Goal: Task Accomplishment & Management: Manage account settings

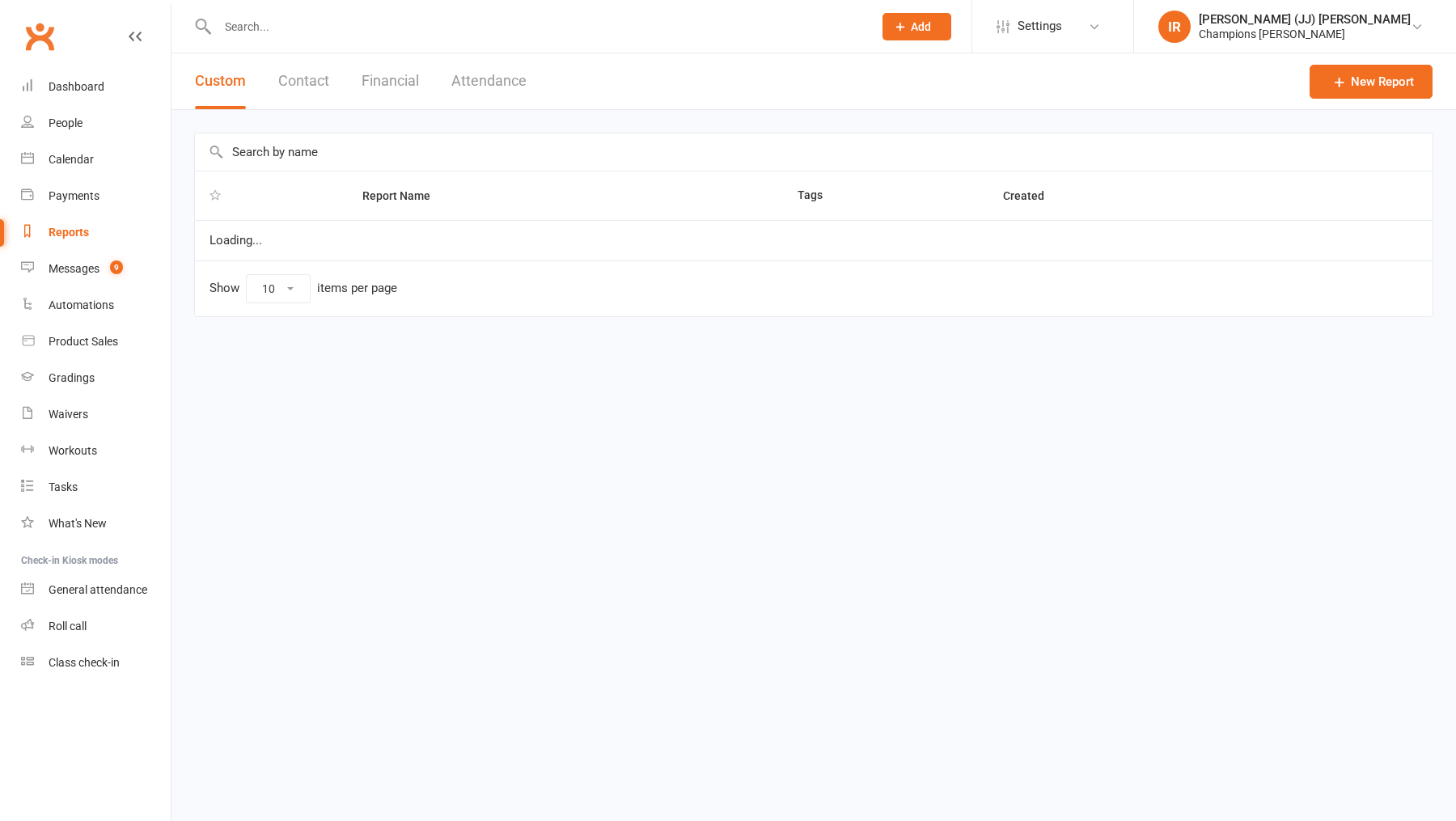
click at [1278, 21] on div "[PERSON_NAME] (JJ) [PERSON_NAME]" at bounding box center [1305, 19] width 212 height 14
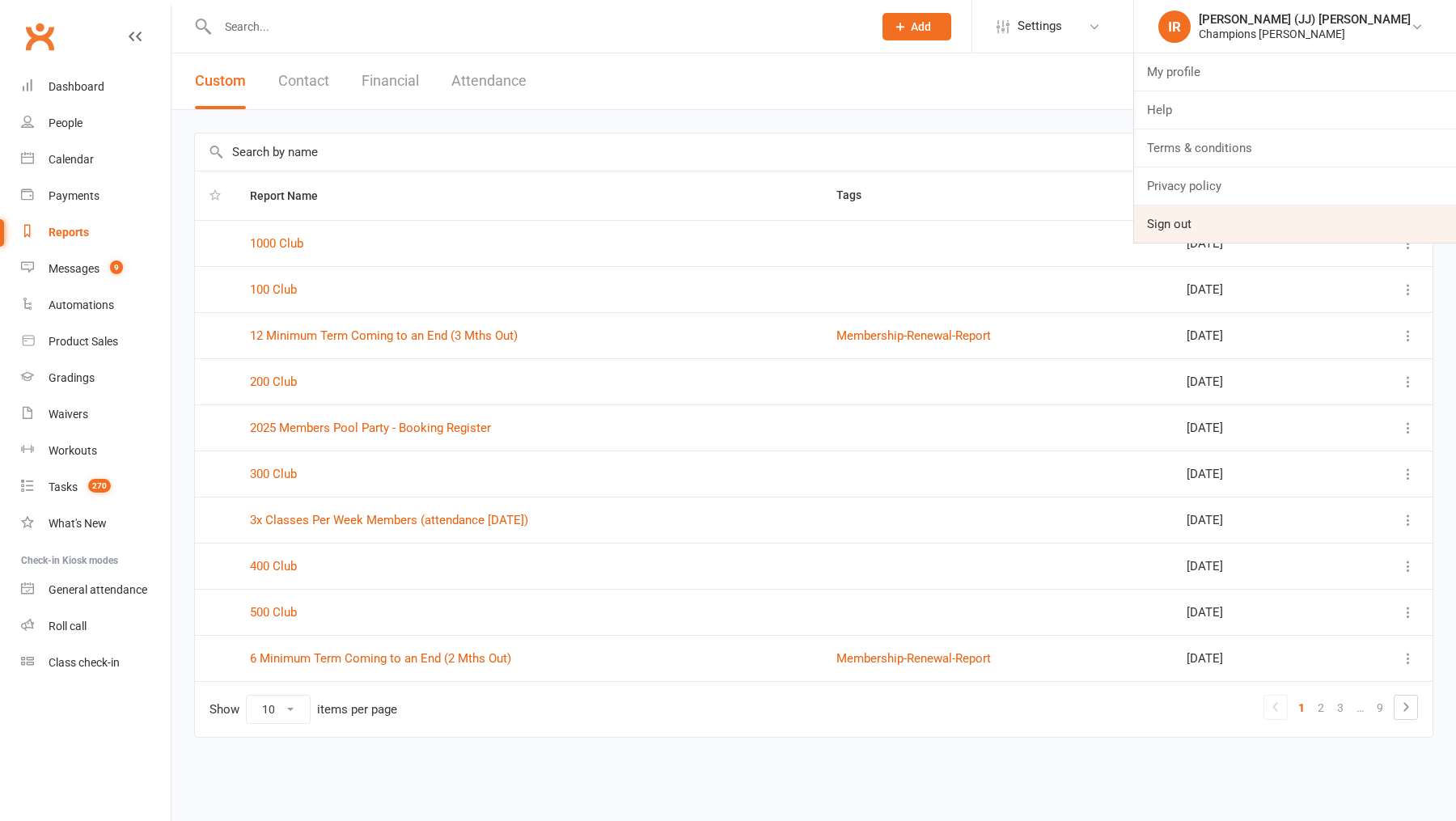
click at [1269, 212] on link "Sign out" at bounding box center [1294, 224] width 322 height 37
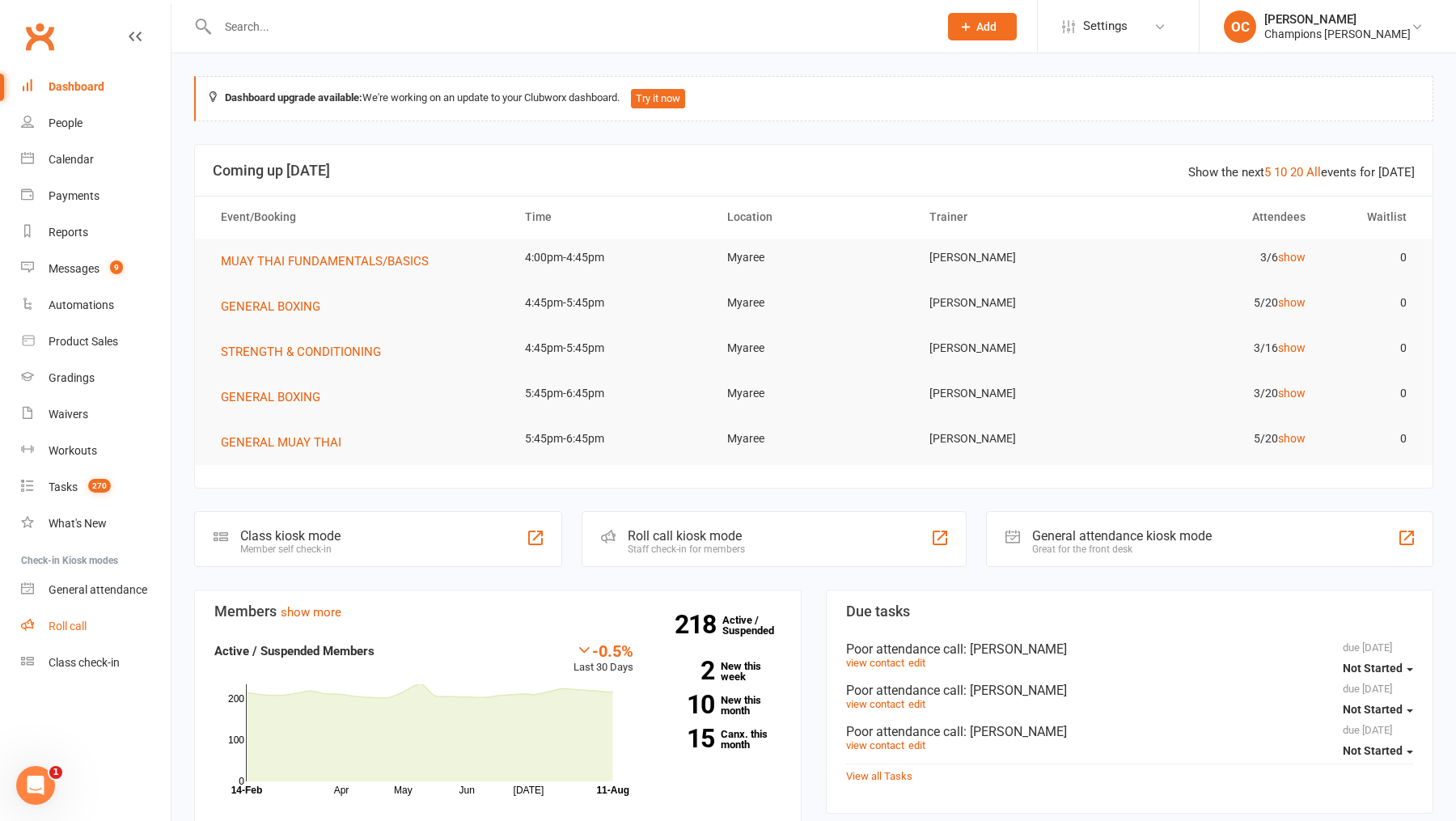
click at [64, 643] on link "Roll call" at bounding box center [96, 626] width 149 height 37
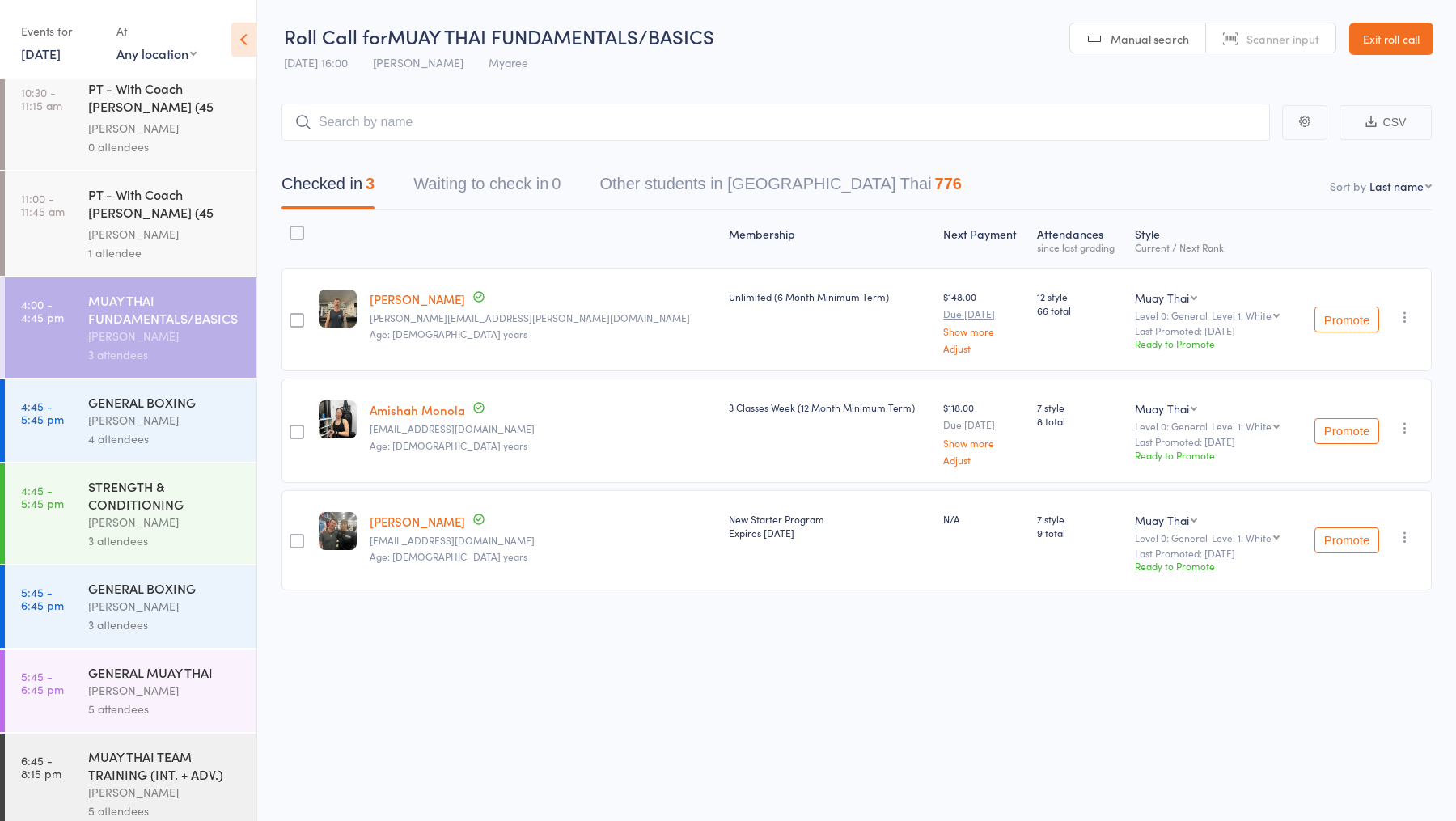
scroll to position [400, 0]
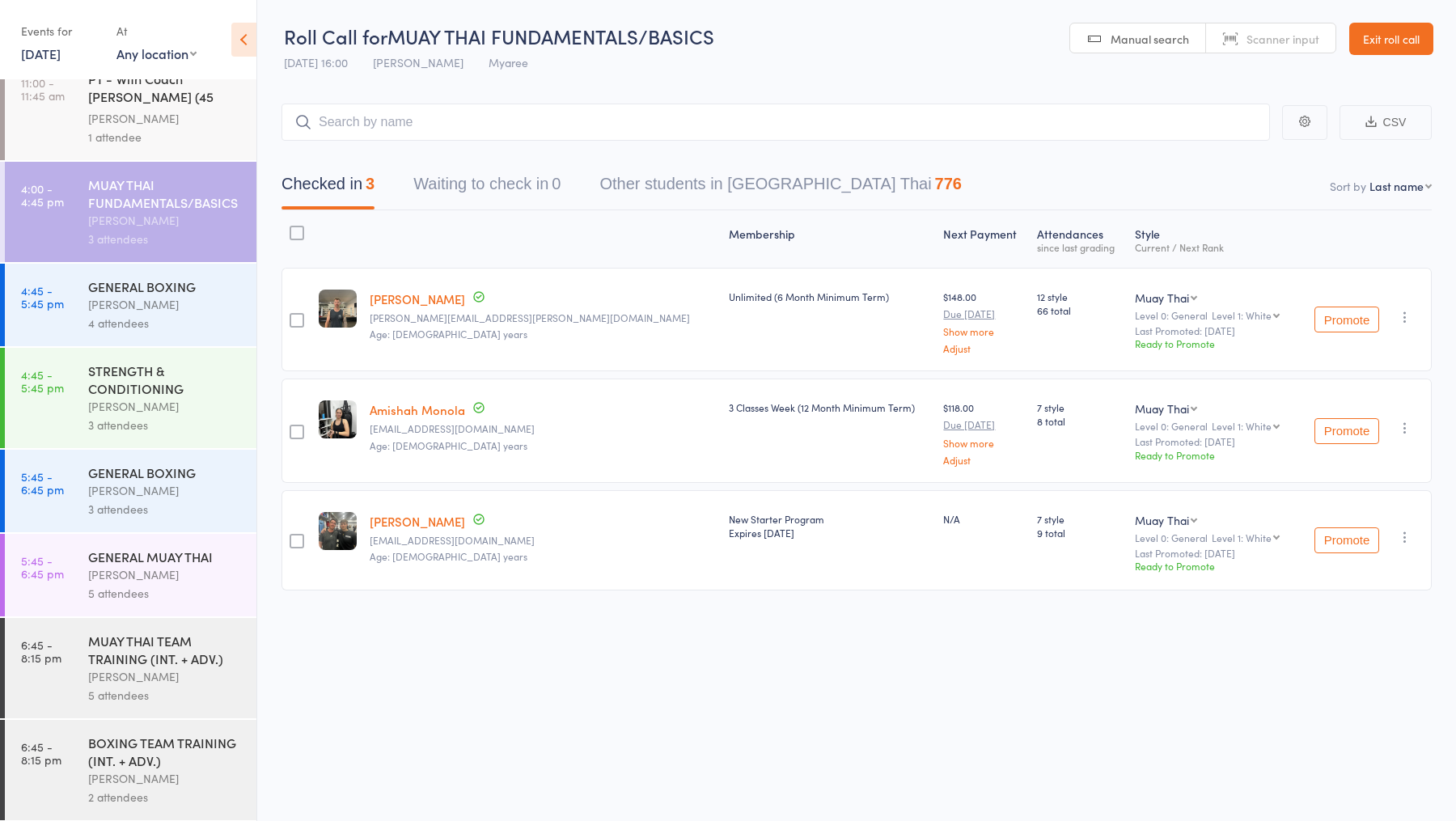
click at [174, 288] on div "GENERAL BOXING" at bounding box center [166, 286] width 155 height 18
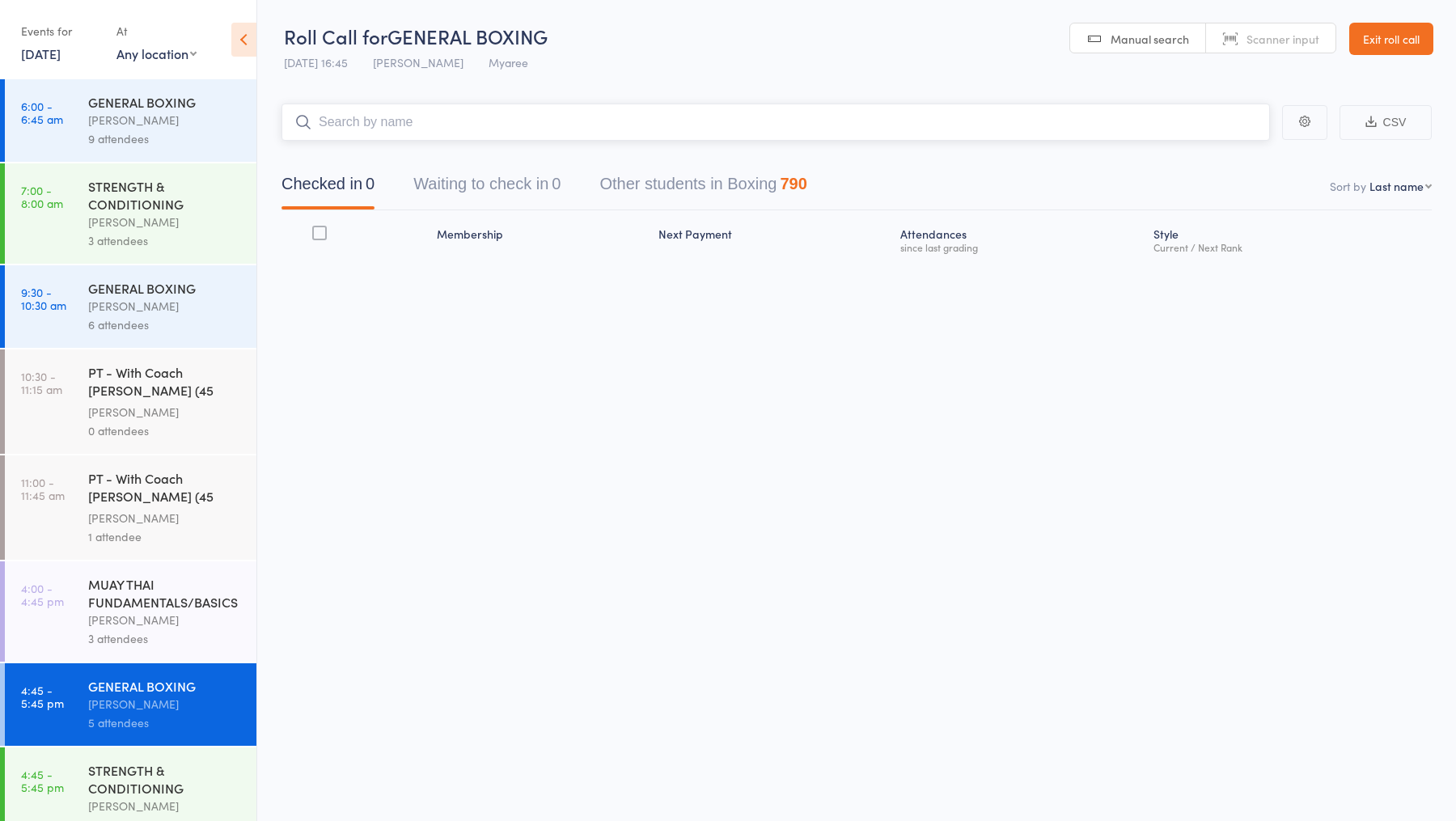
scroll to position [400, 0]
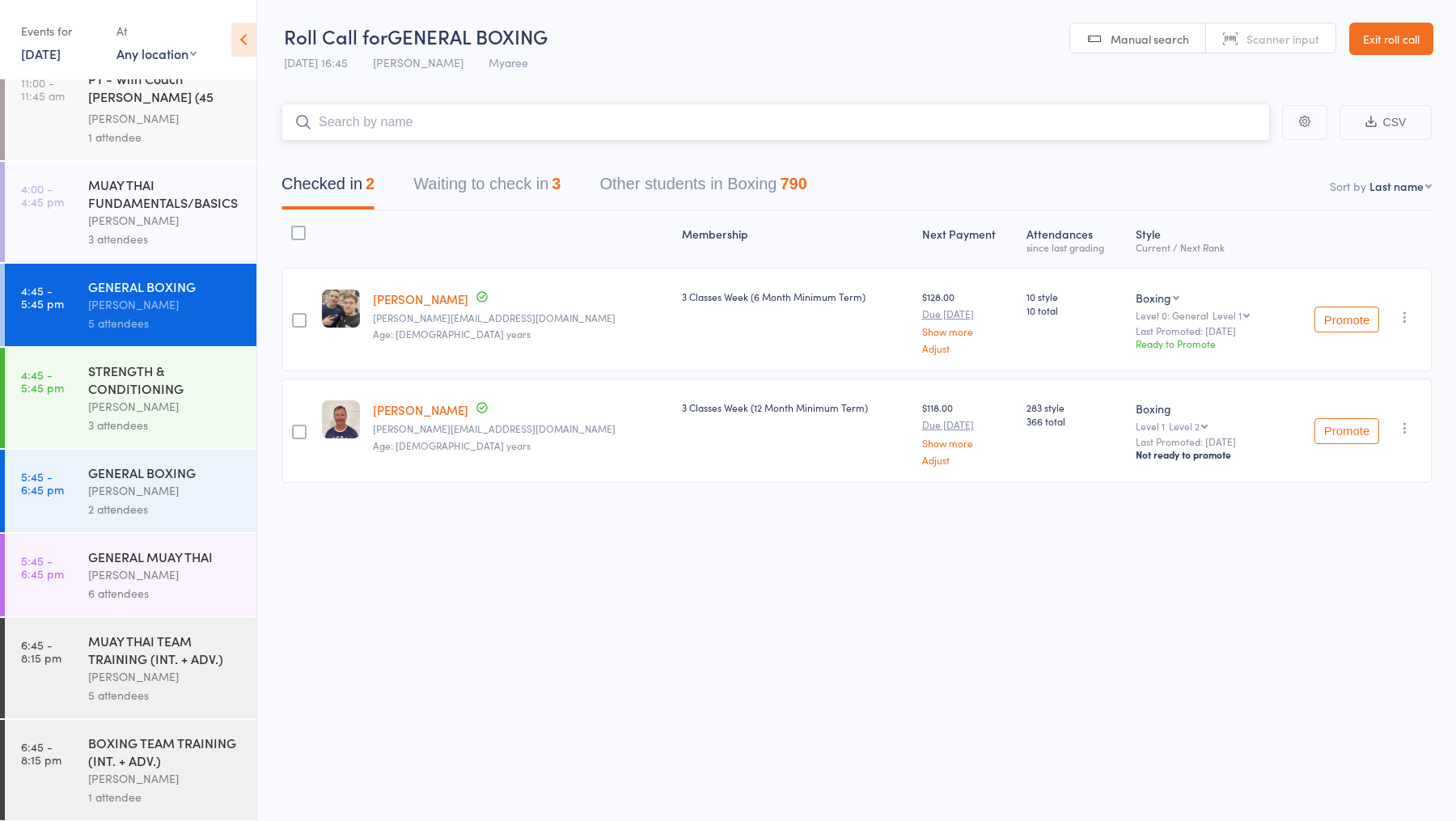
click at [503, 179] on button "Waiting to check in 3" at bounding box center [486, 188] width 147 height 42
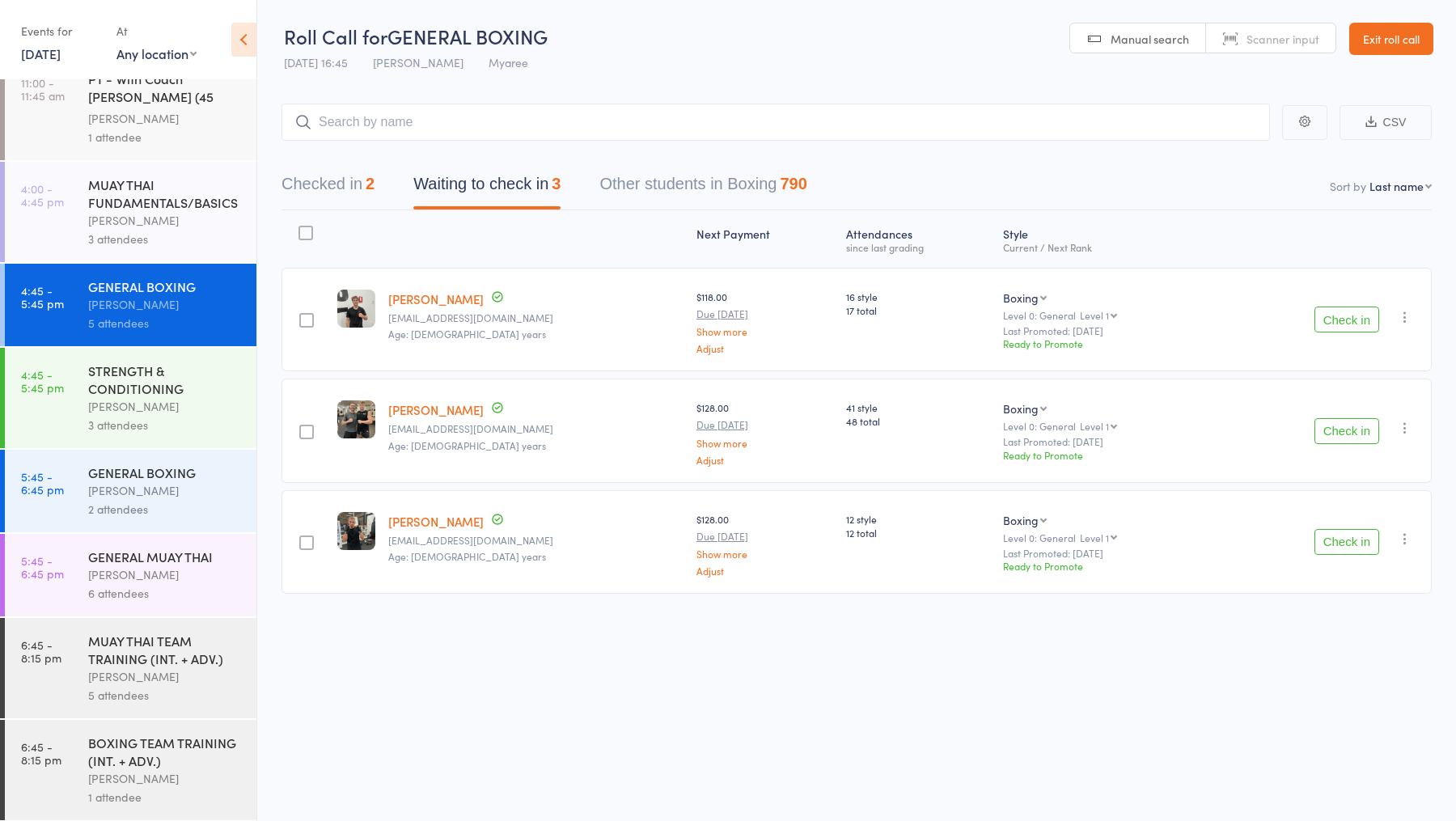
click at [166, 398] on div "Eddy D'Uva" at bounding box center [166, 407] width 155 height 19
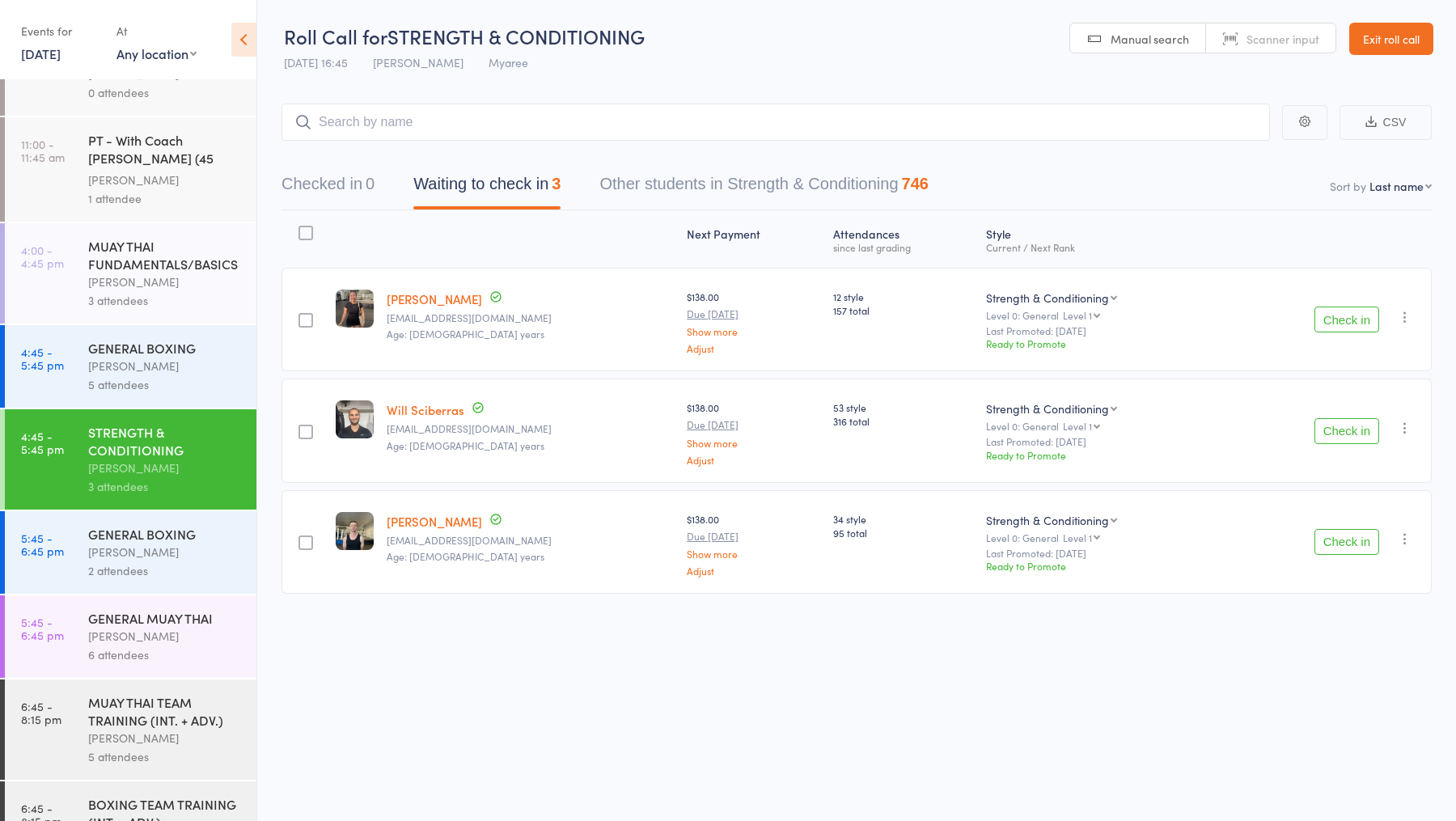
scroll to position [400, 0]
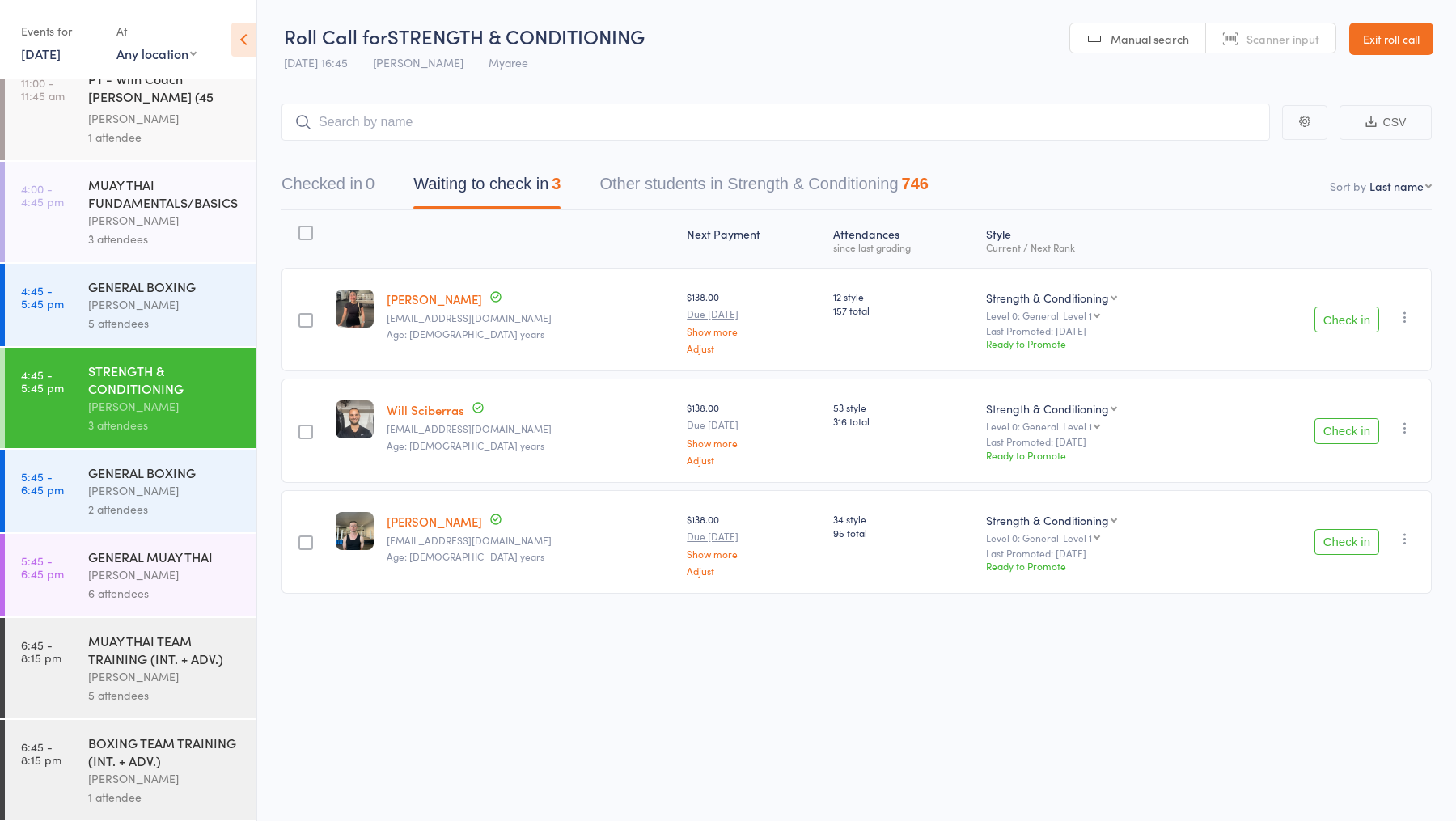
click at [1343, 321] on button "Check in" at bounding box center [1346, 319] width 65 height 25
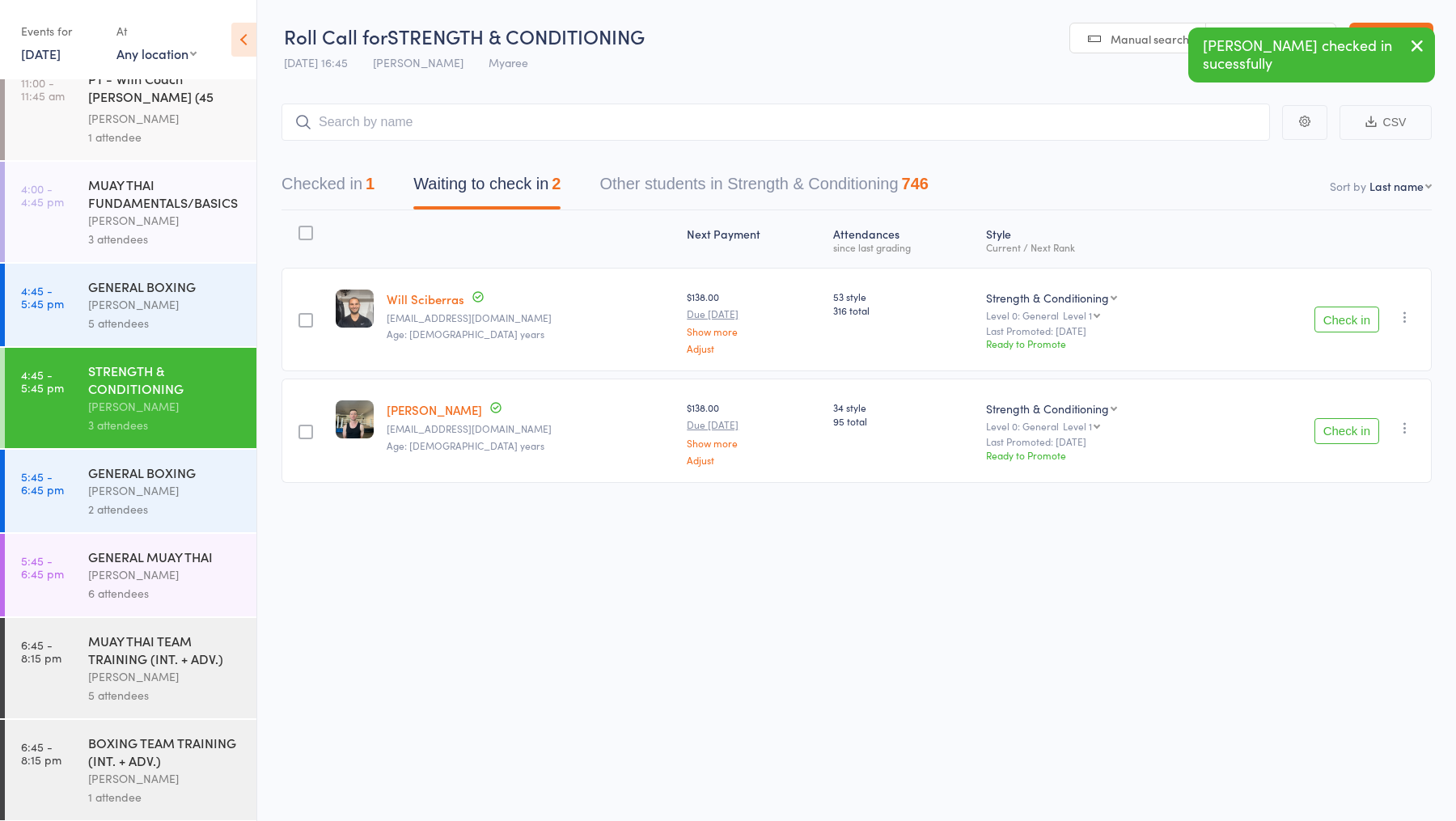
click at [1344, 430] on button "Check in" at bounding box center [1346, 430] width 65 height 25
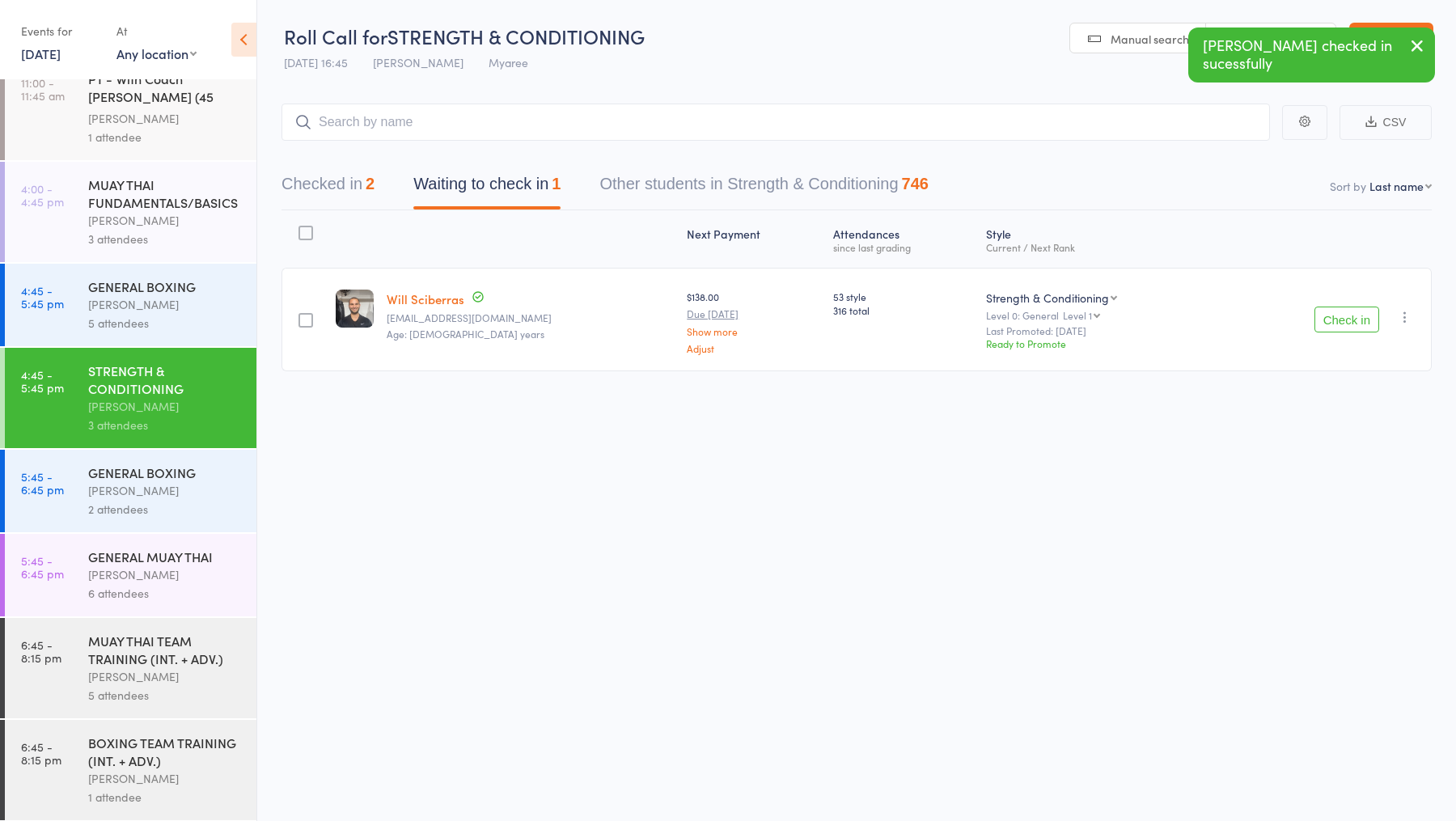
click at [1334, 314] on button "Check in" at bounding box center [1346, 319] width 65 height 25
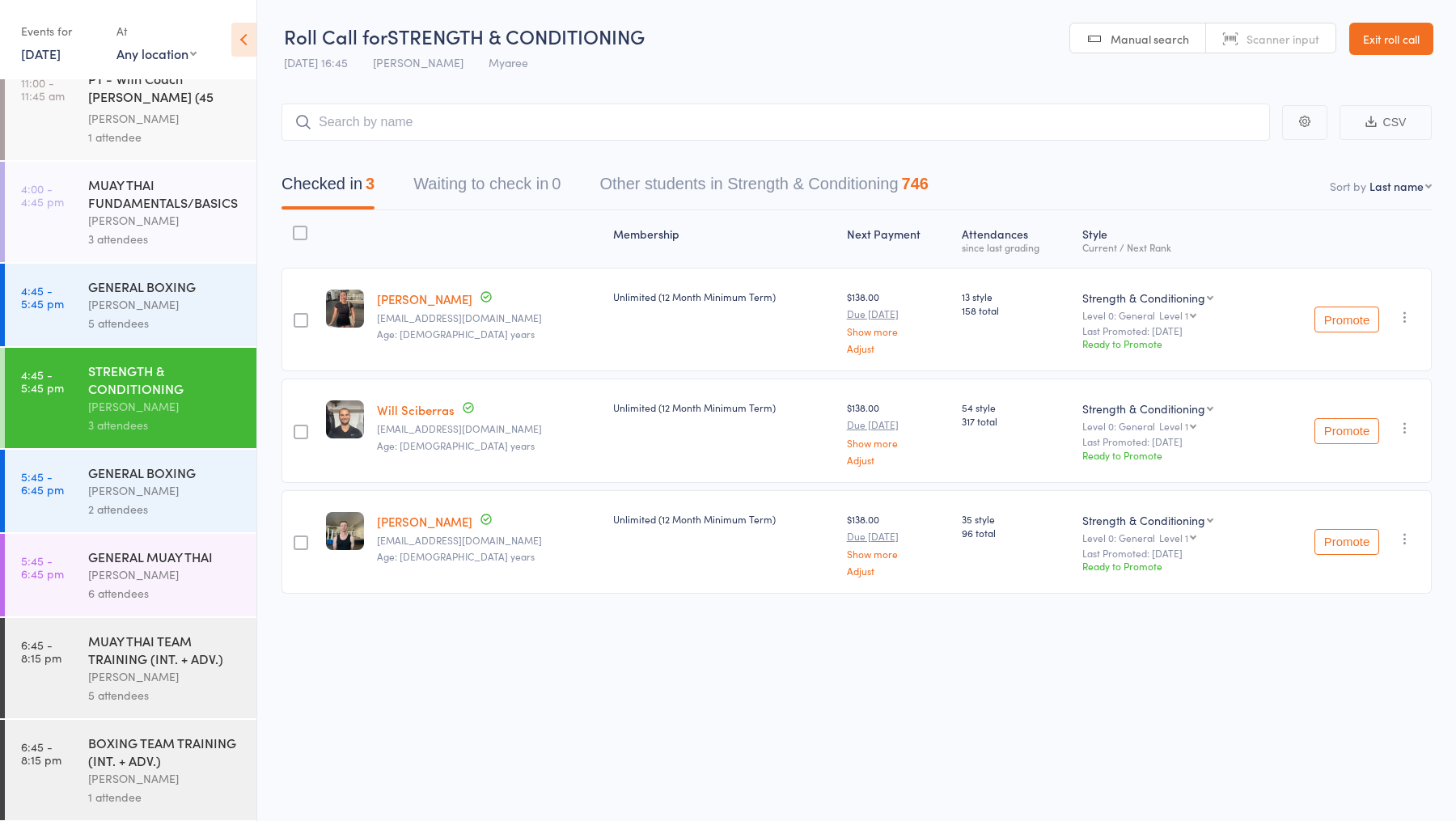
click at [183, 297] on div "Duran Singh" at bounding box center [166, 305] width 155 height 19
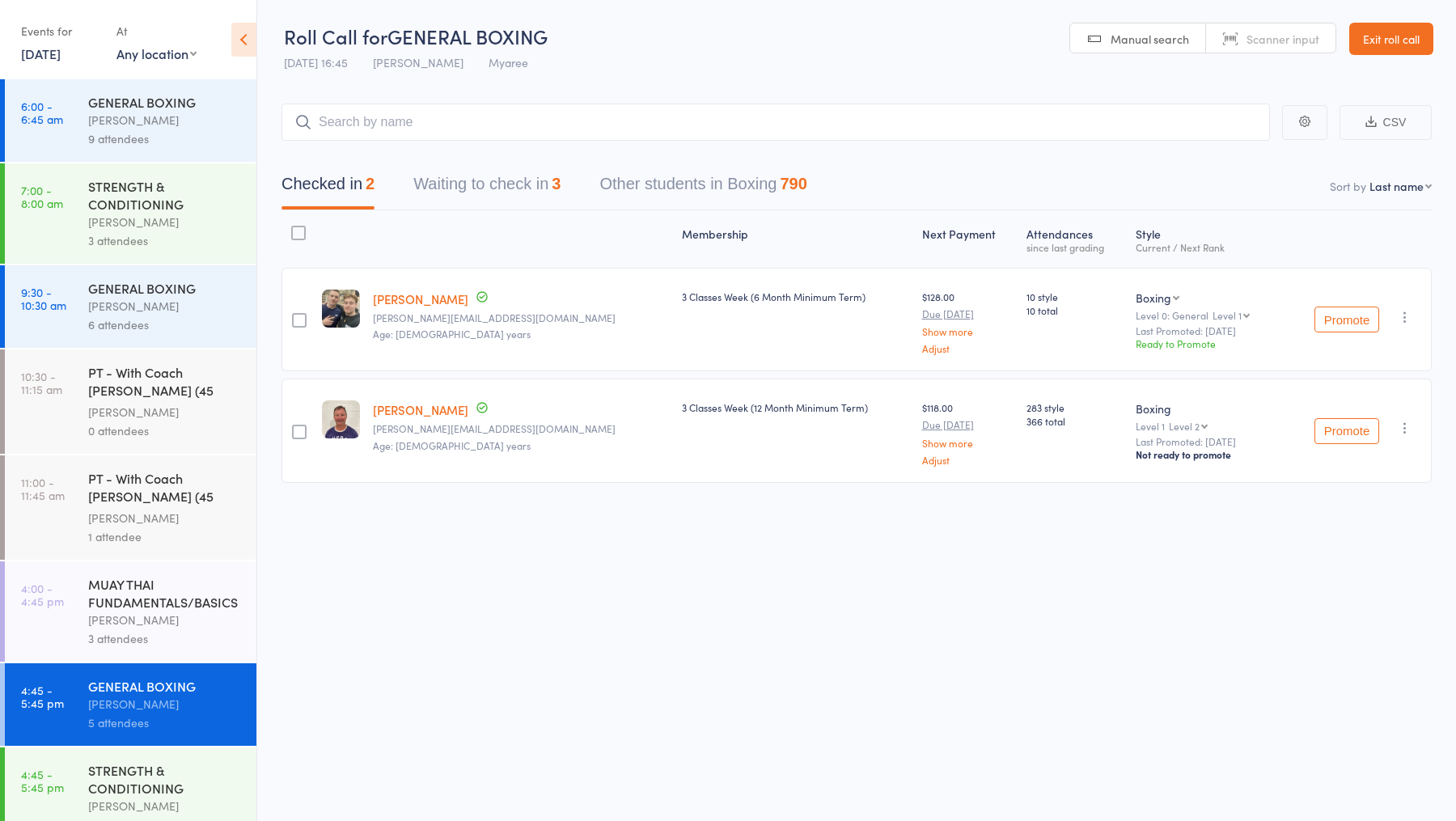
click at [486, 191] on button "Waiting to check in 3" at bounding box center [486, 188] width 147 height 42
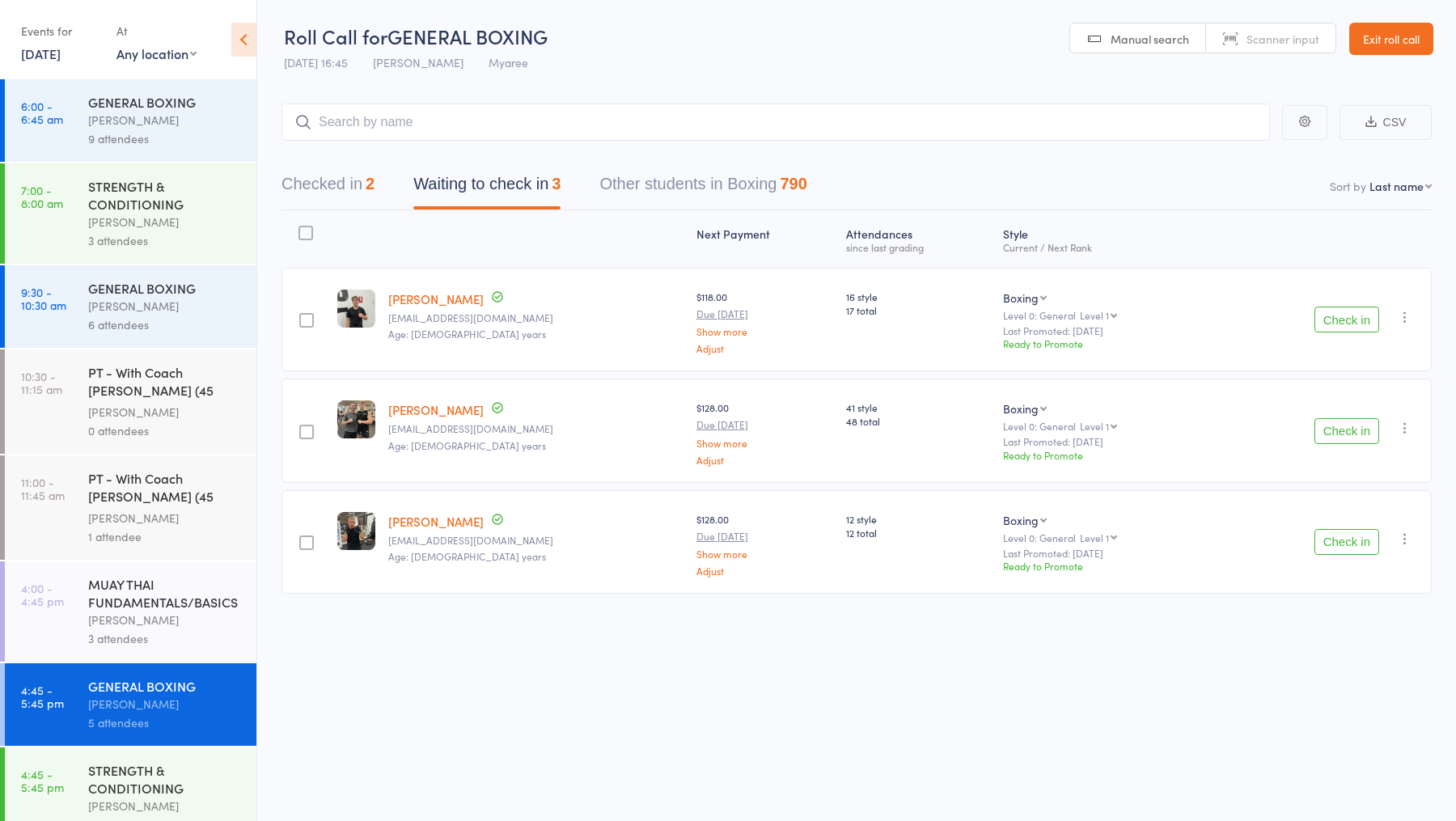
click at [1346, 420] on button "Check in" at bounding box center [1346, 430] width 65 height 25
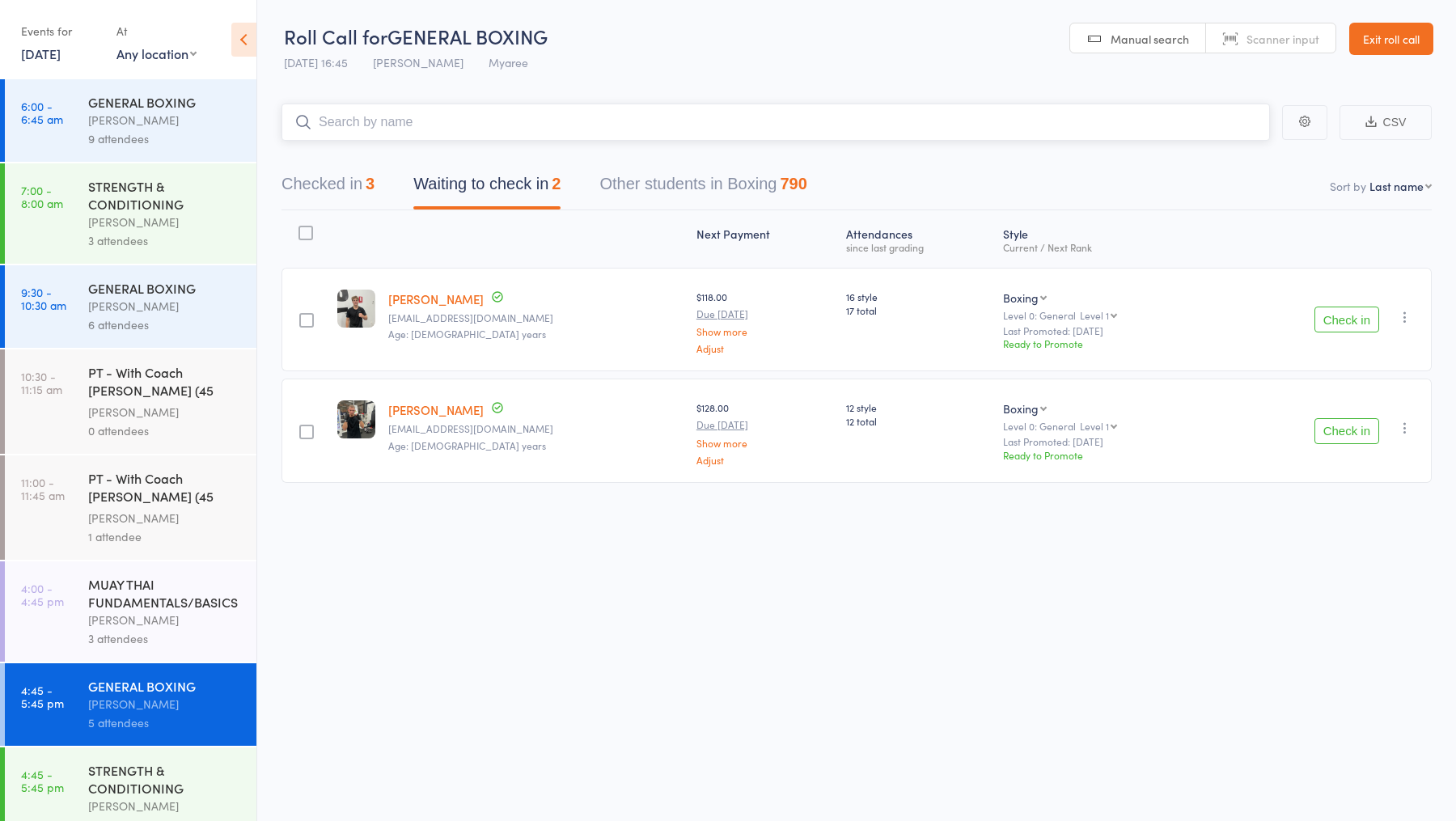
click at [461, 116] on input "search" at bounding box center [775, 122] width 988 height 37
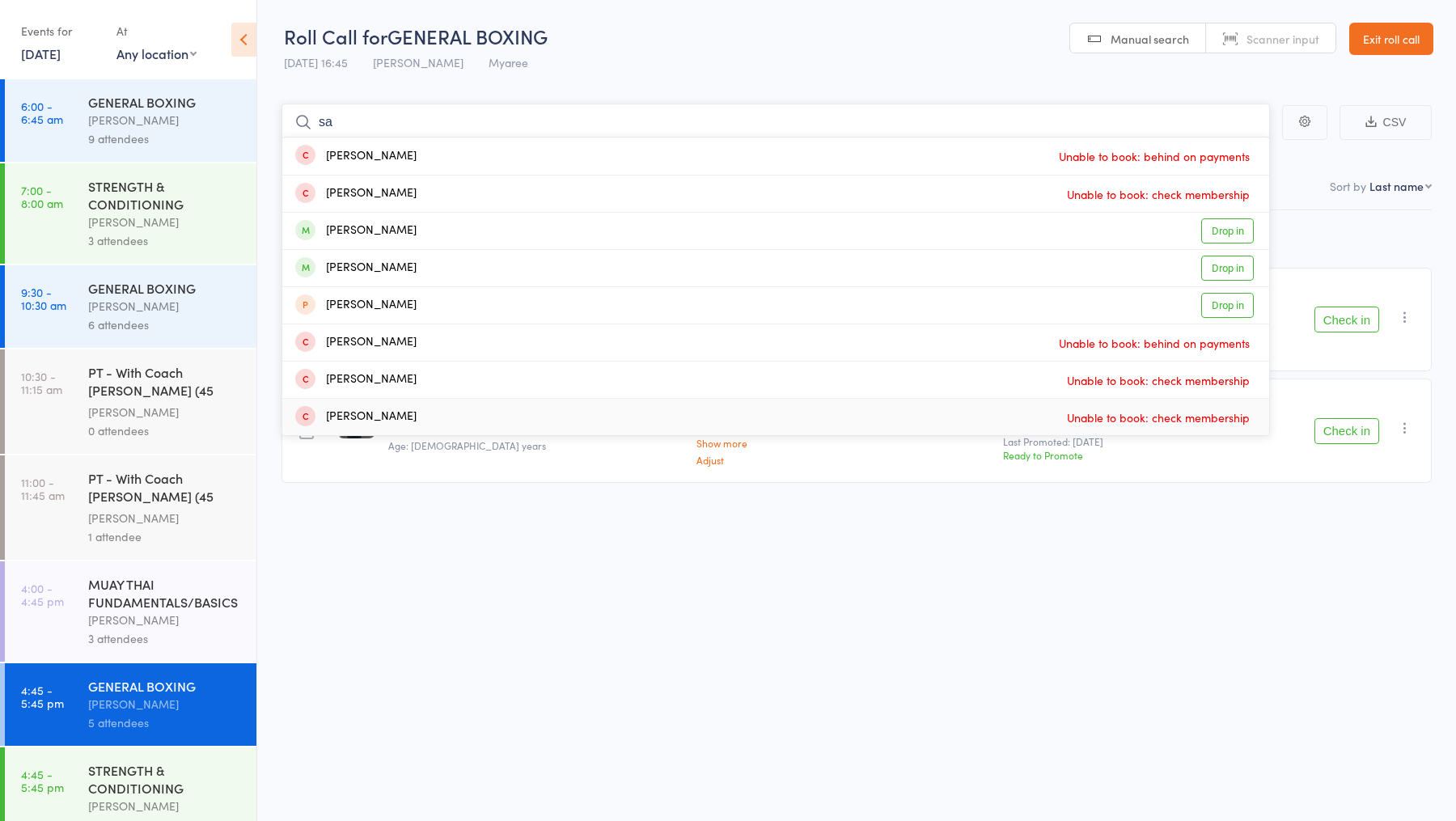
type input "s"
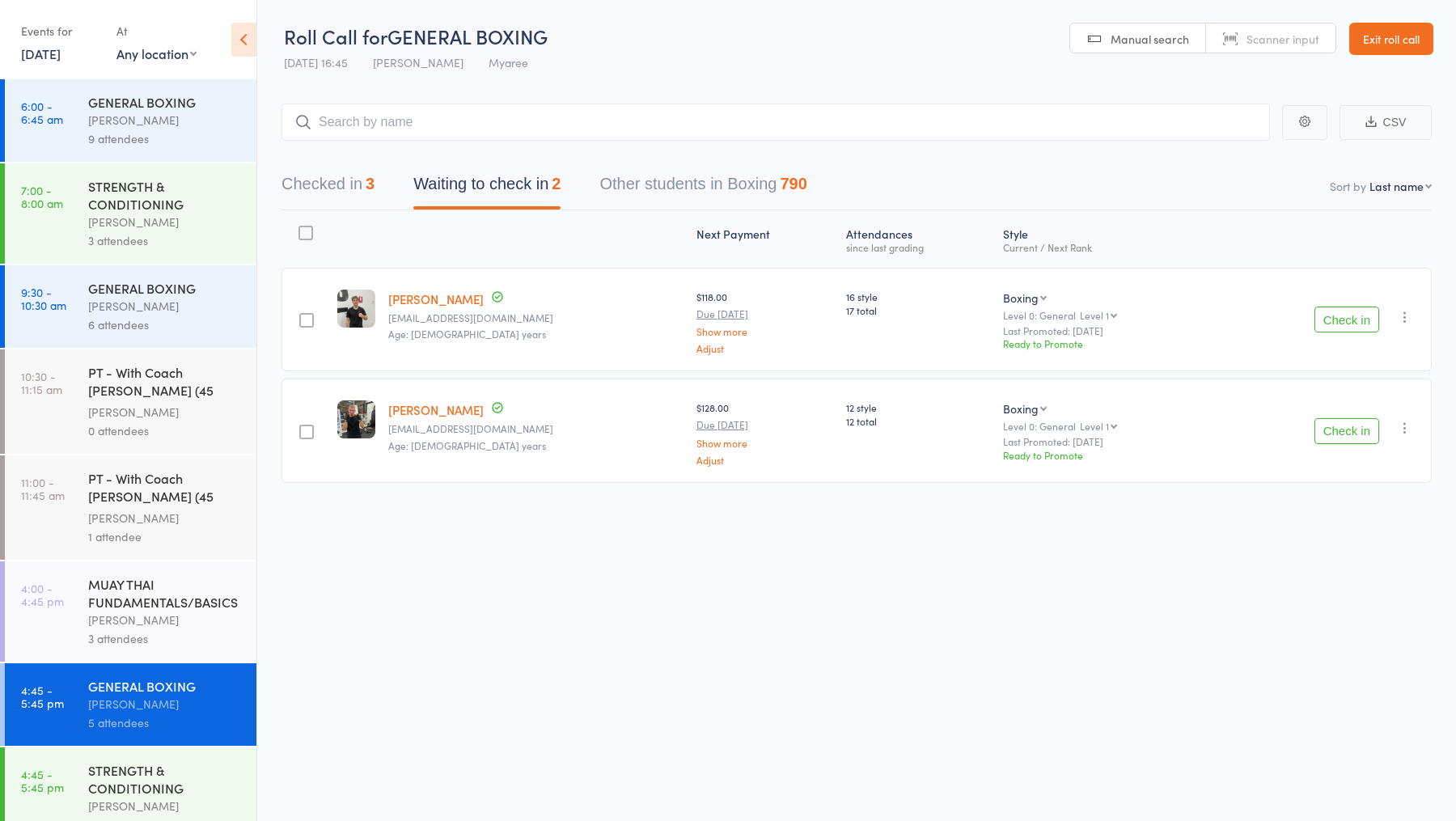
click at [1337, 312] on button "Check in" at bounding box center [1346, 319] width 65 height 25
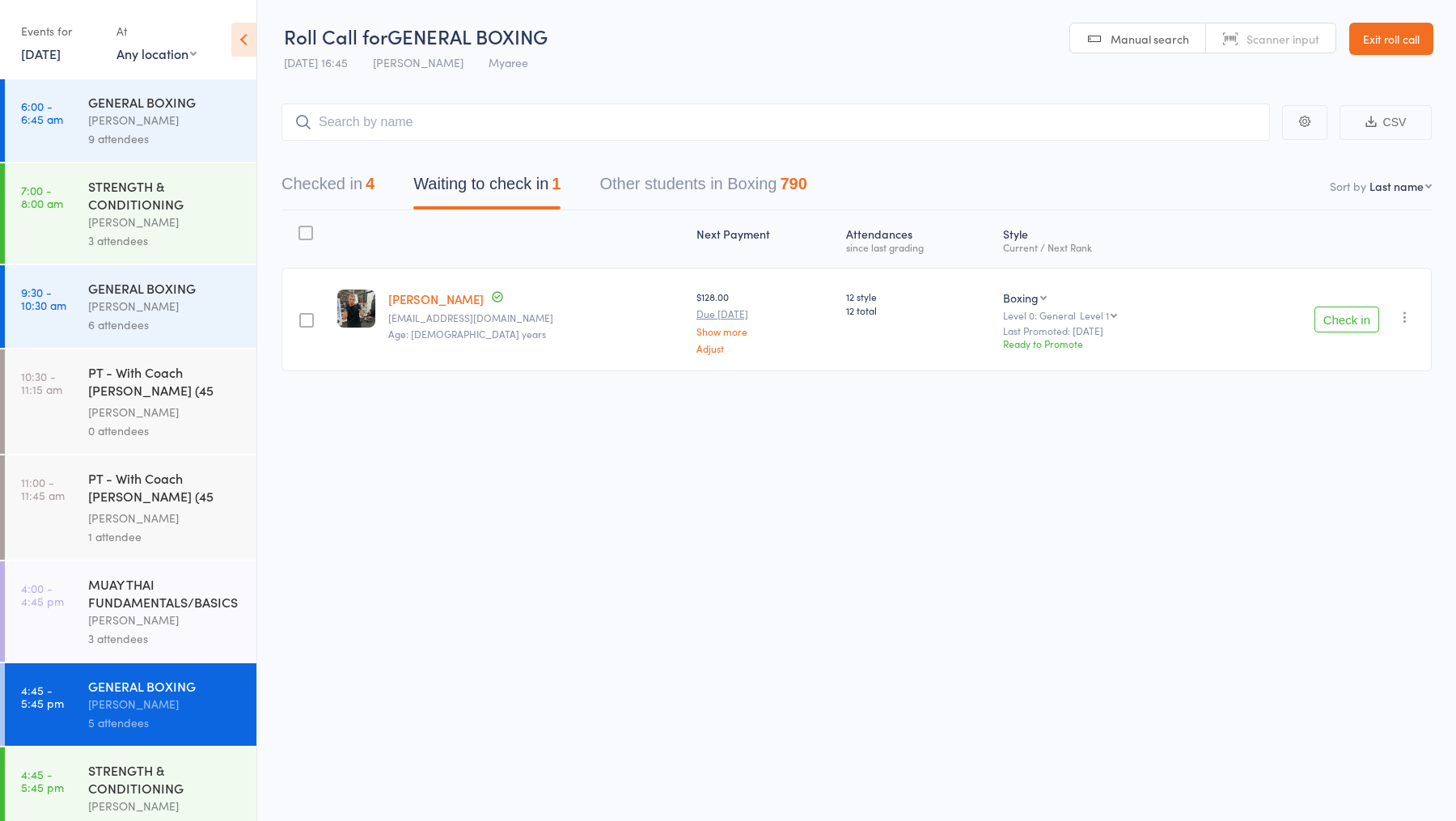
click at [1337, 312] on button "Check in" at bounding box center [1346, 319] width 65 height 25
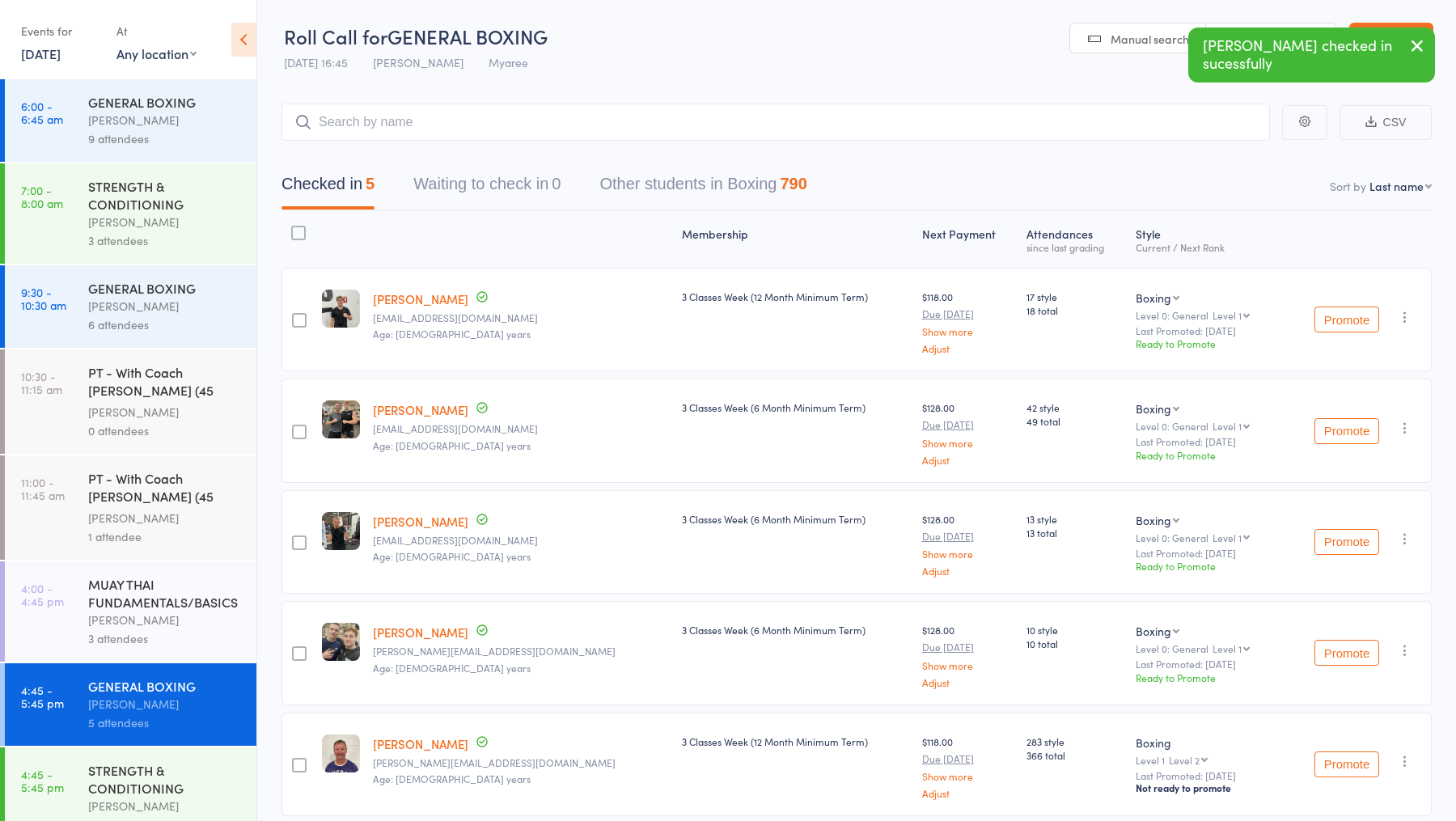
scroll to position [400, 0]
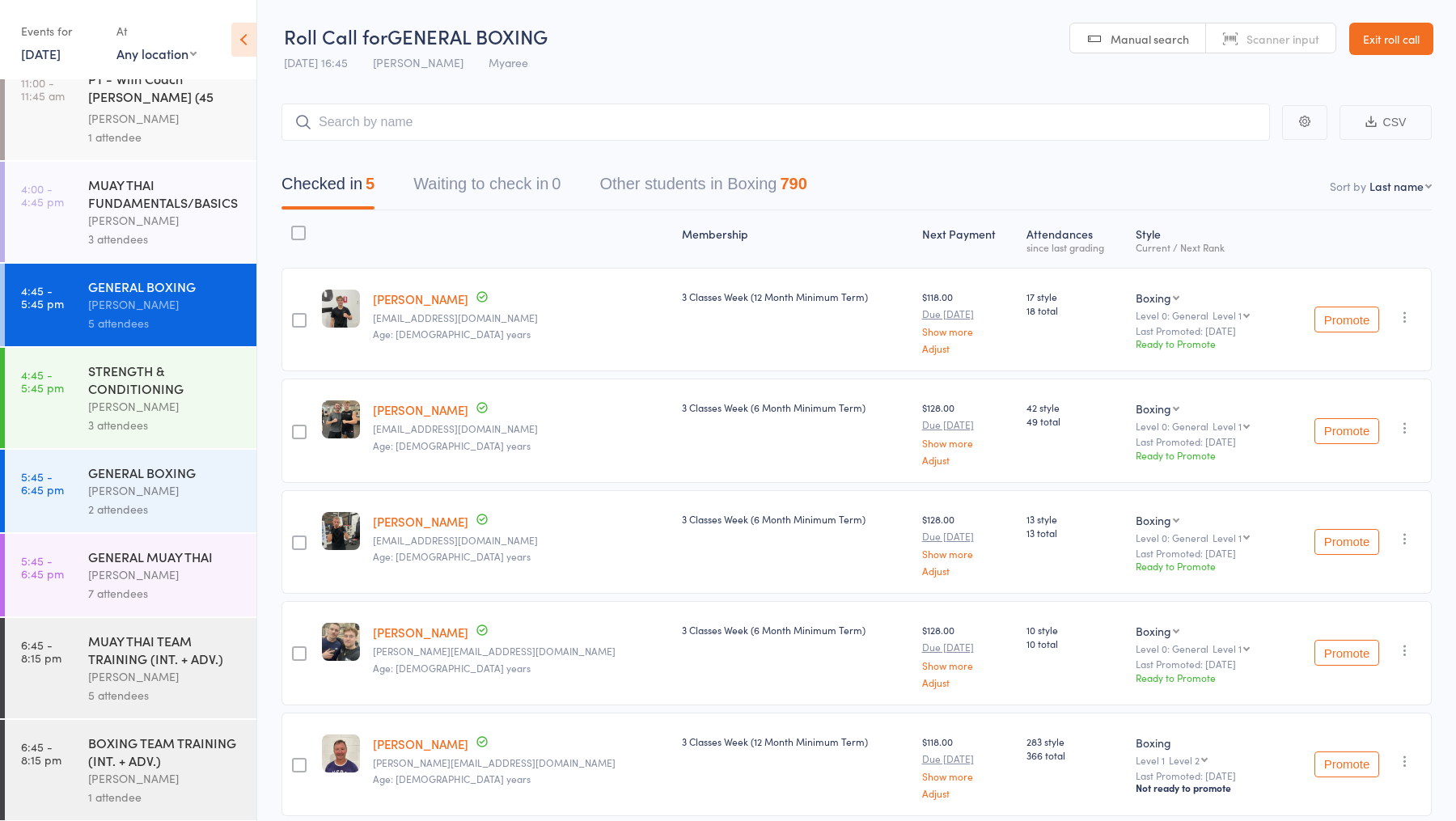
click at [125, 489] on div "Duran Singh" at bounding box center [166, 491] width 155 height 19
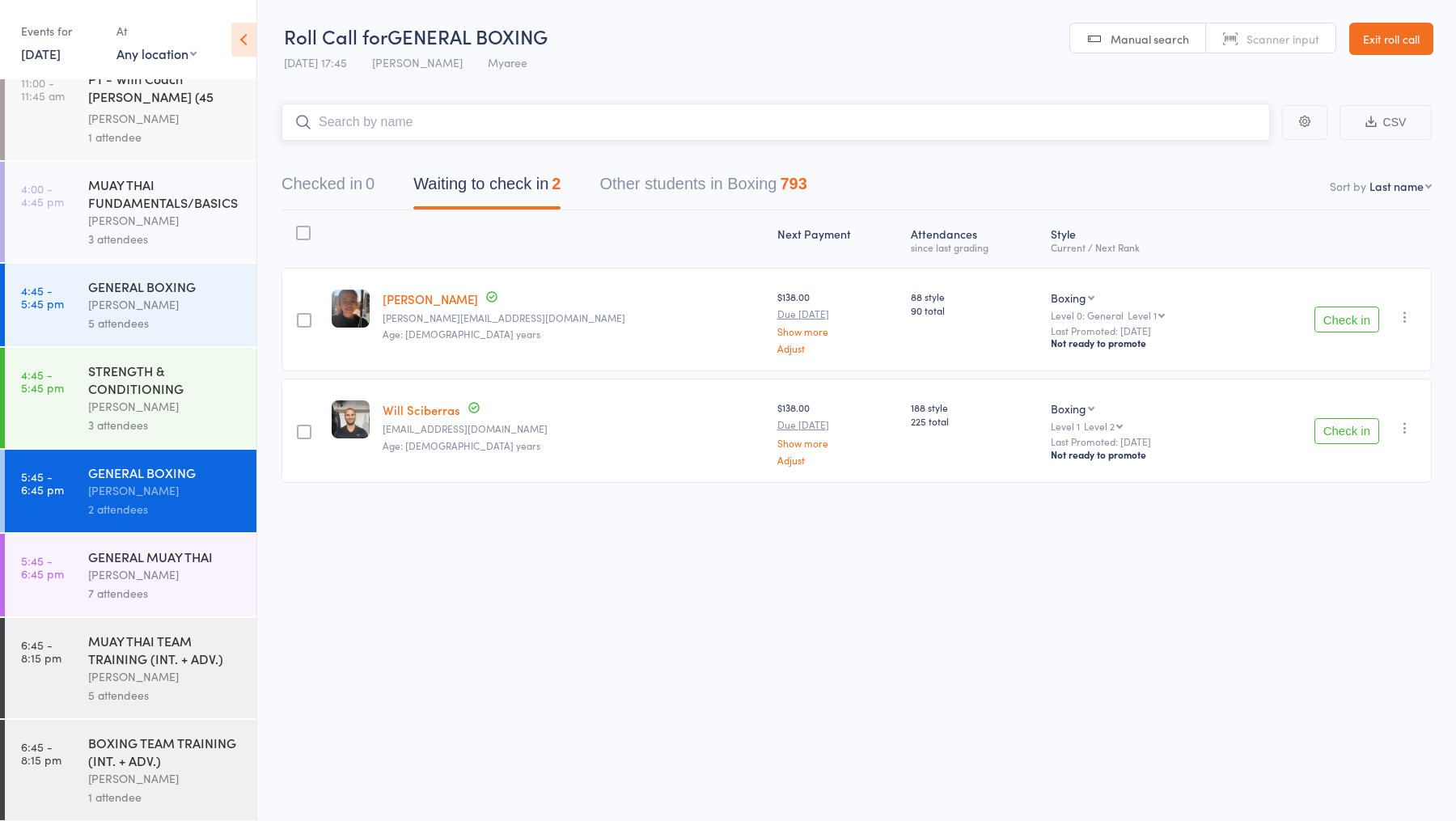
scroll to position [1, 0]
click at [1355, 422] on button "Check in" at bounding box center [1346, 430] width 65 height 25
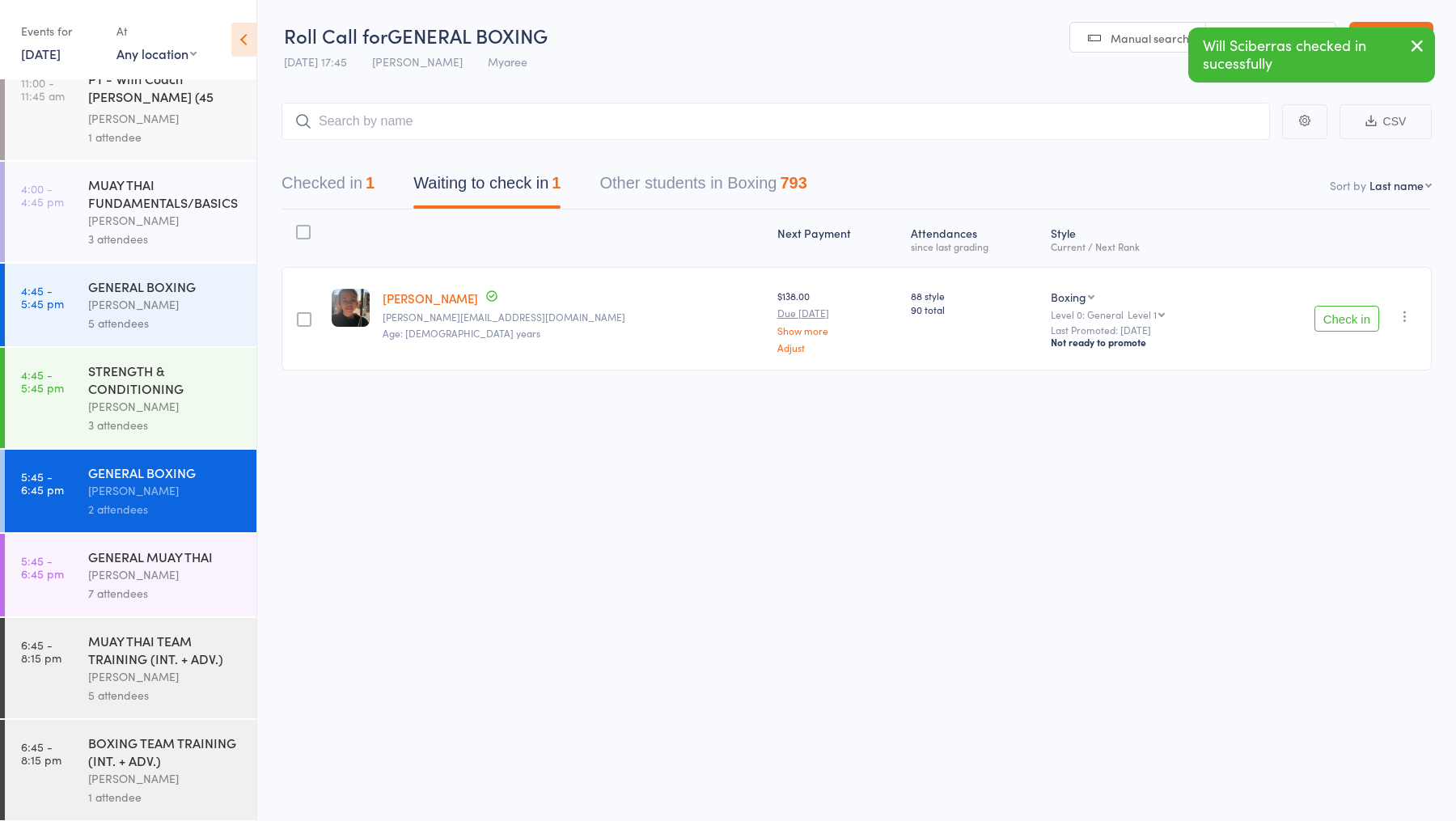
click at [141, 577] on div "Eddy D'Uva" at bounding box center [166, 575] width 155 height 19
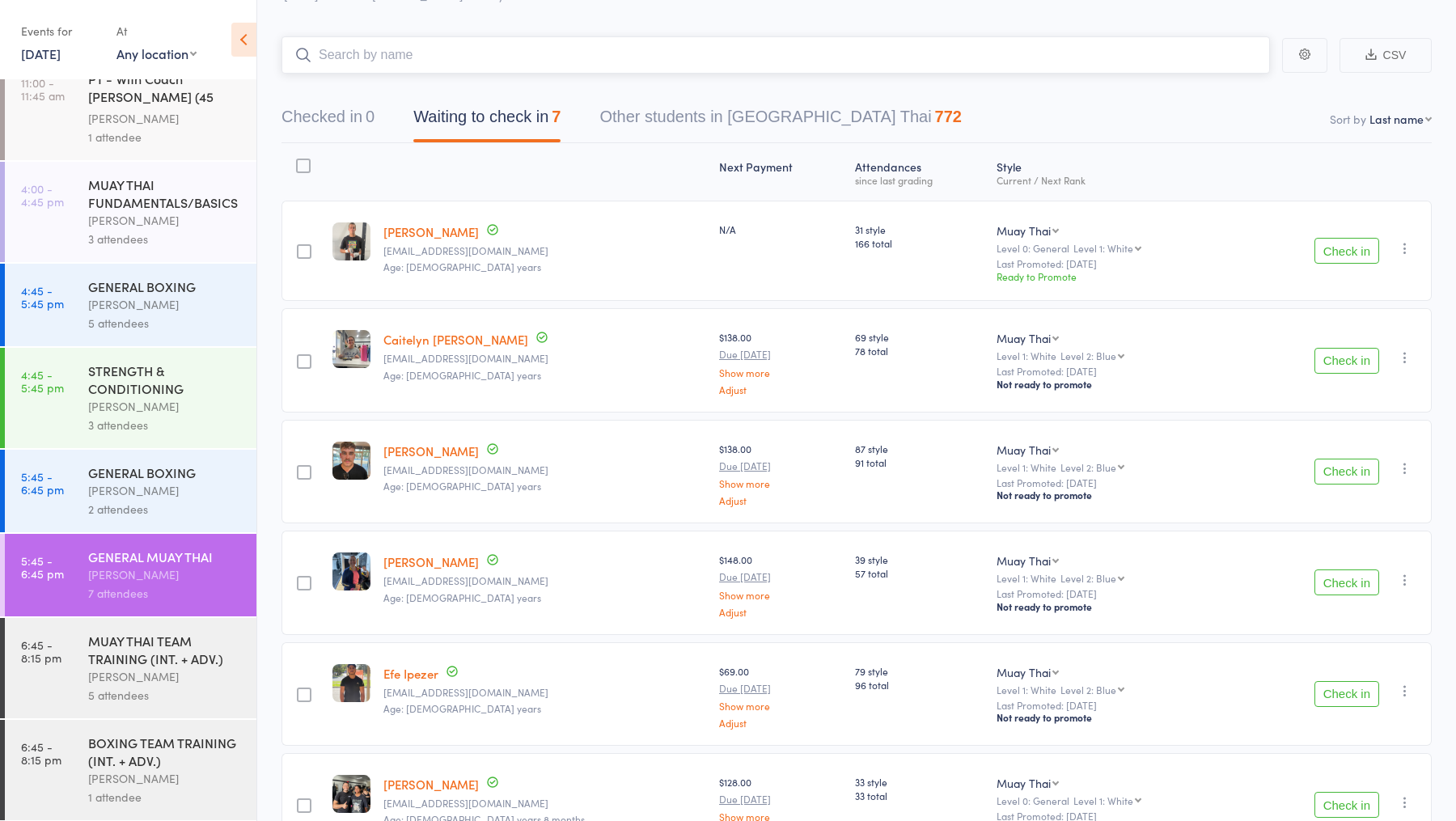
scroll to position [42, 0]
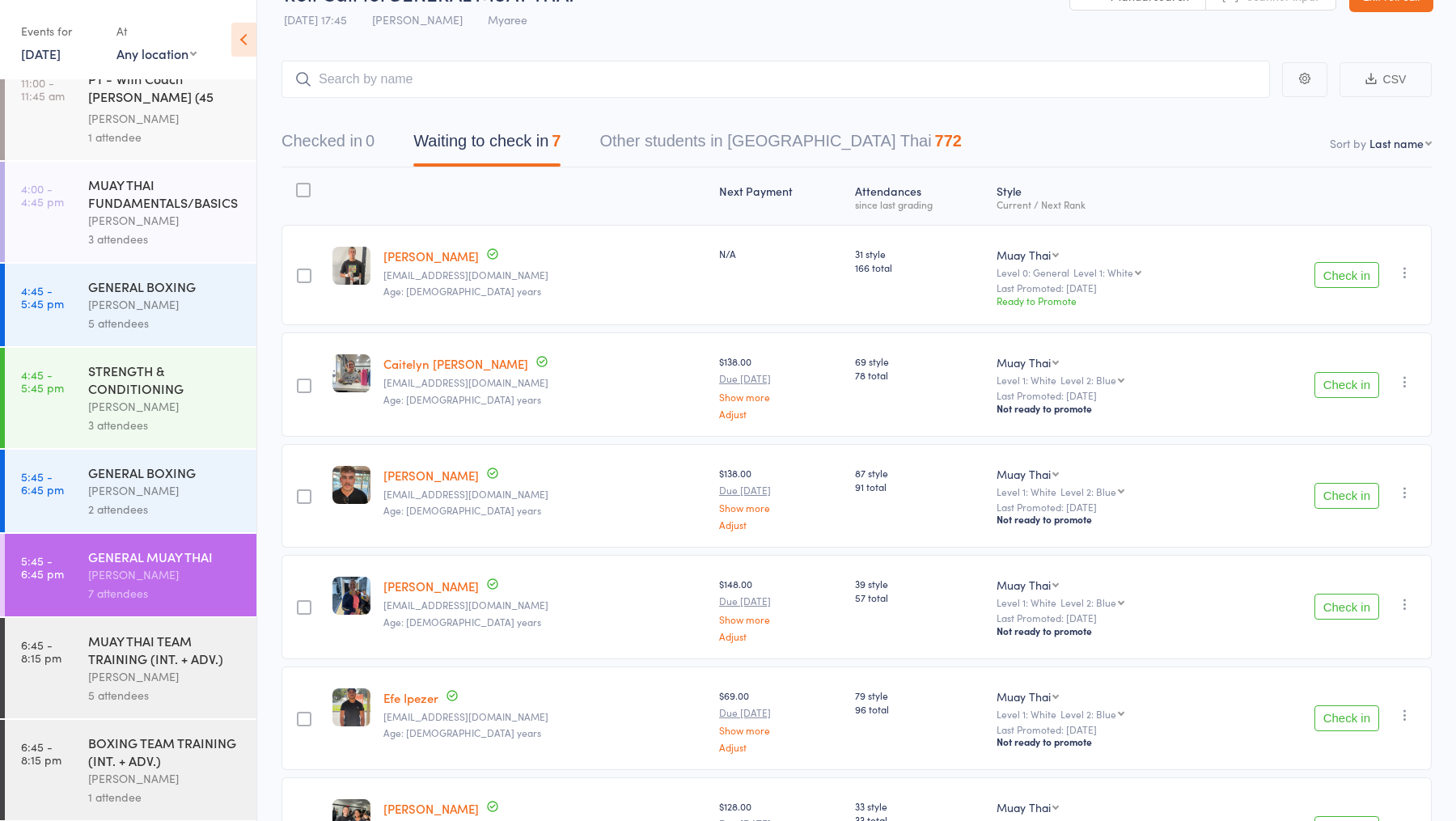
click at [136, 686] on div "5 attendees" at bounding box center [166, 695] width 155 height 19
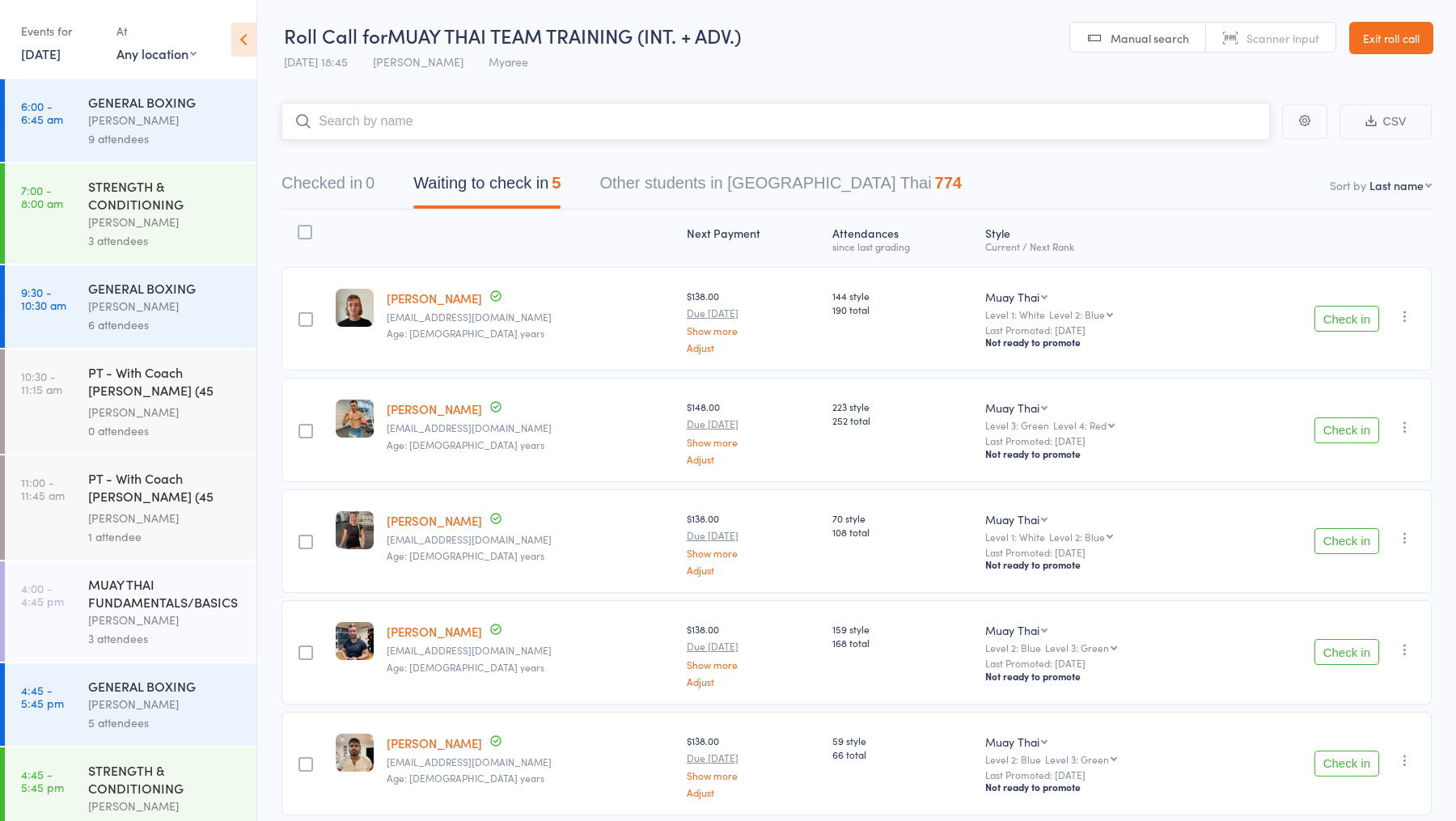
scroll to position [400, 0]
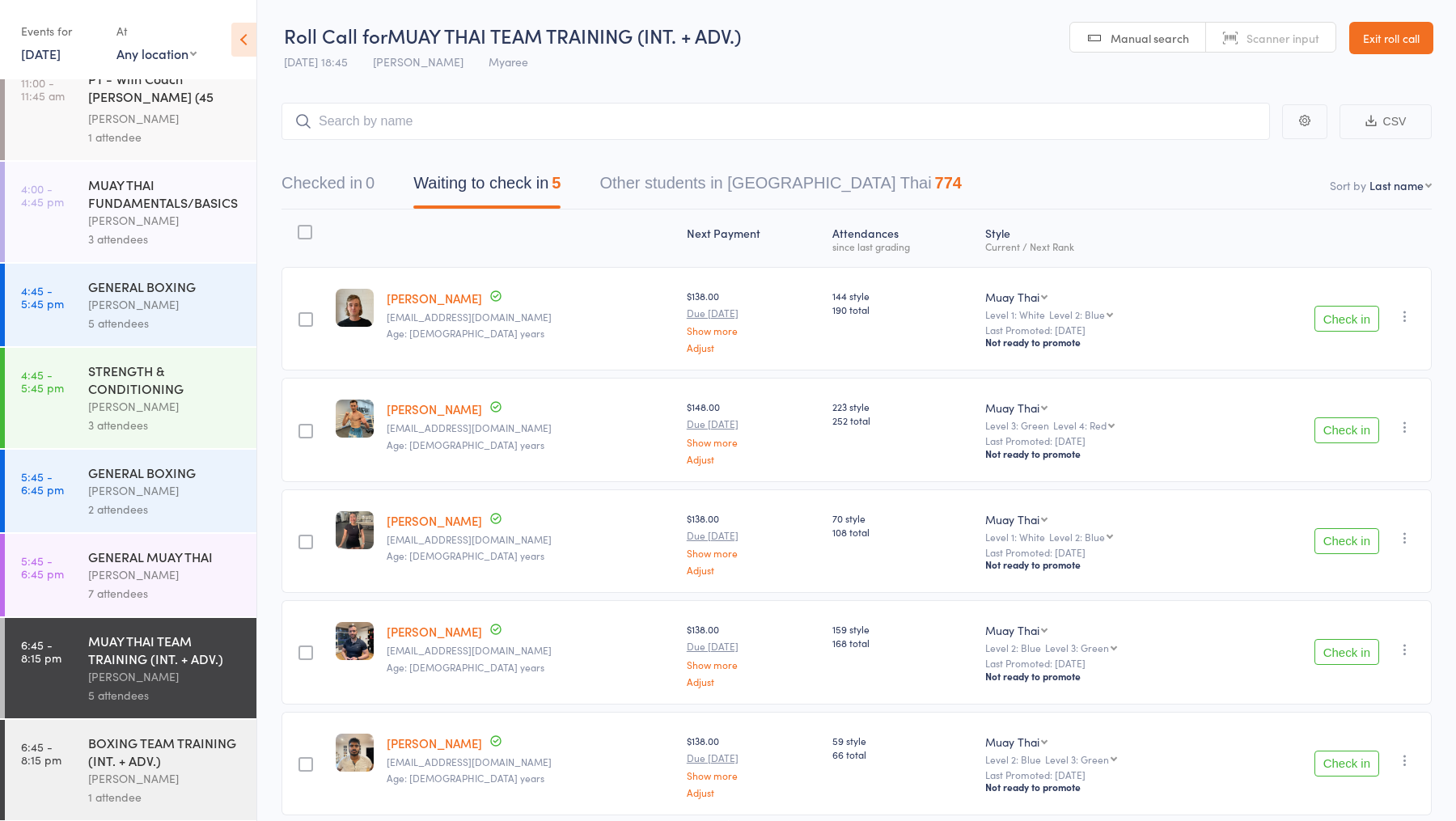
click at [1336, 539] on button "Check in" at bounding box center [1346, 541] width 65 height 25
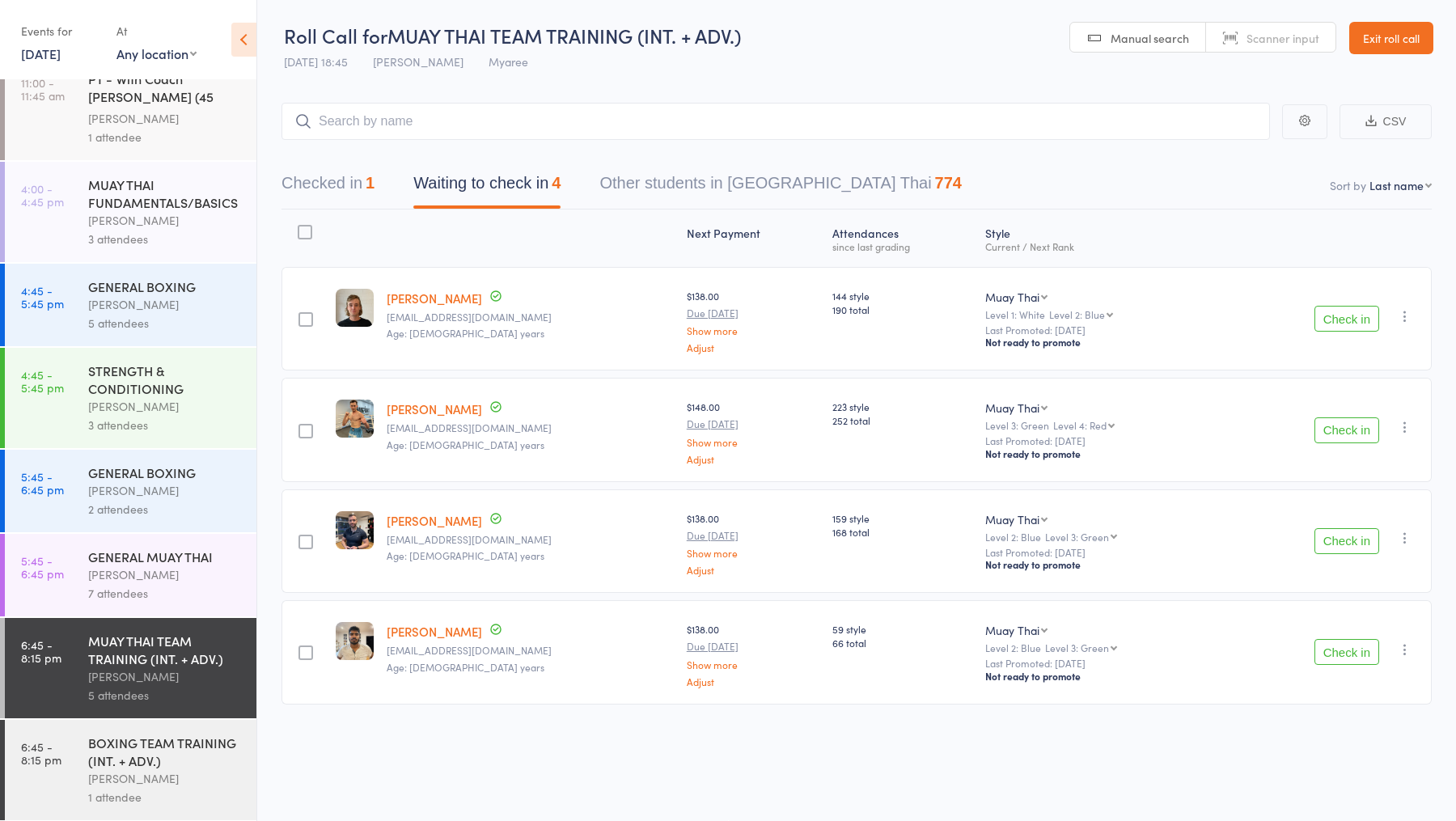
click at [174, 470] on div "GENERAL BOXING" at bounding box center [166, 472] width 155 height 18
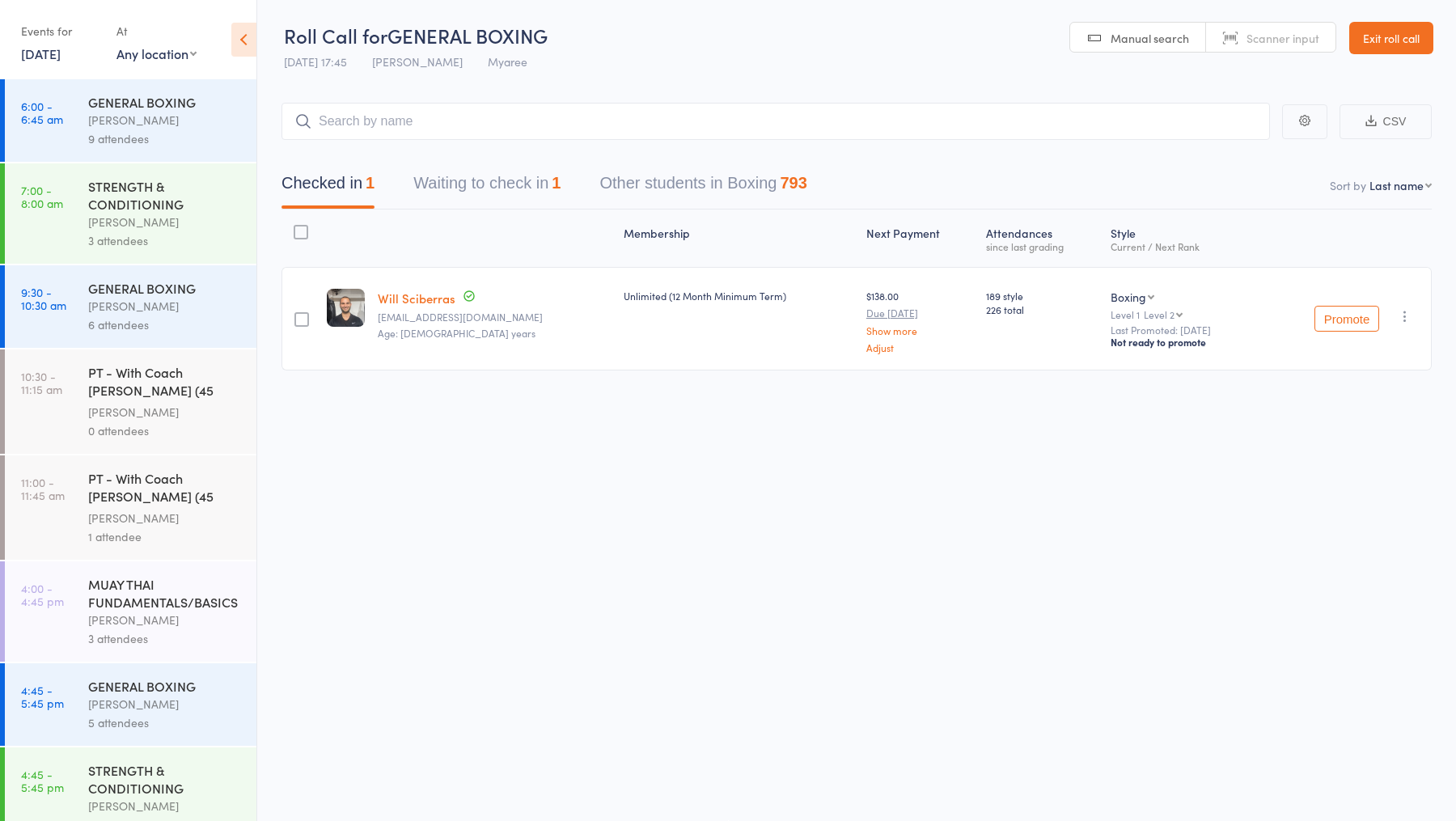
click at [538, 183] on button "Waiting to check in 1" at bounding box center [486, 187] width 147 height 42
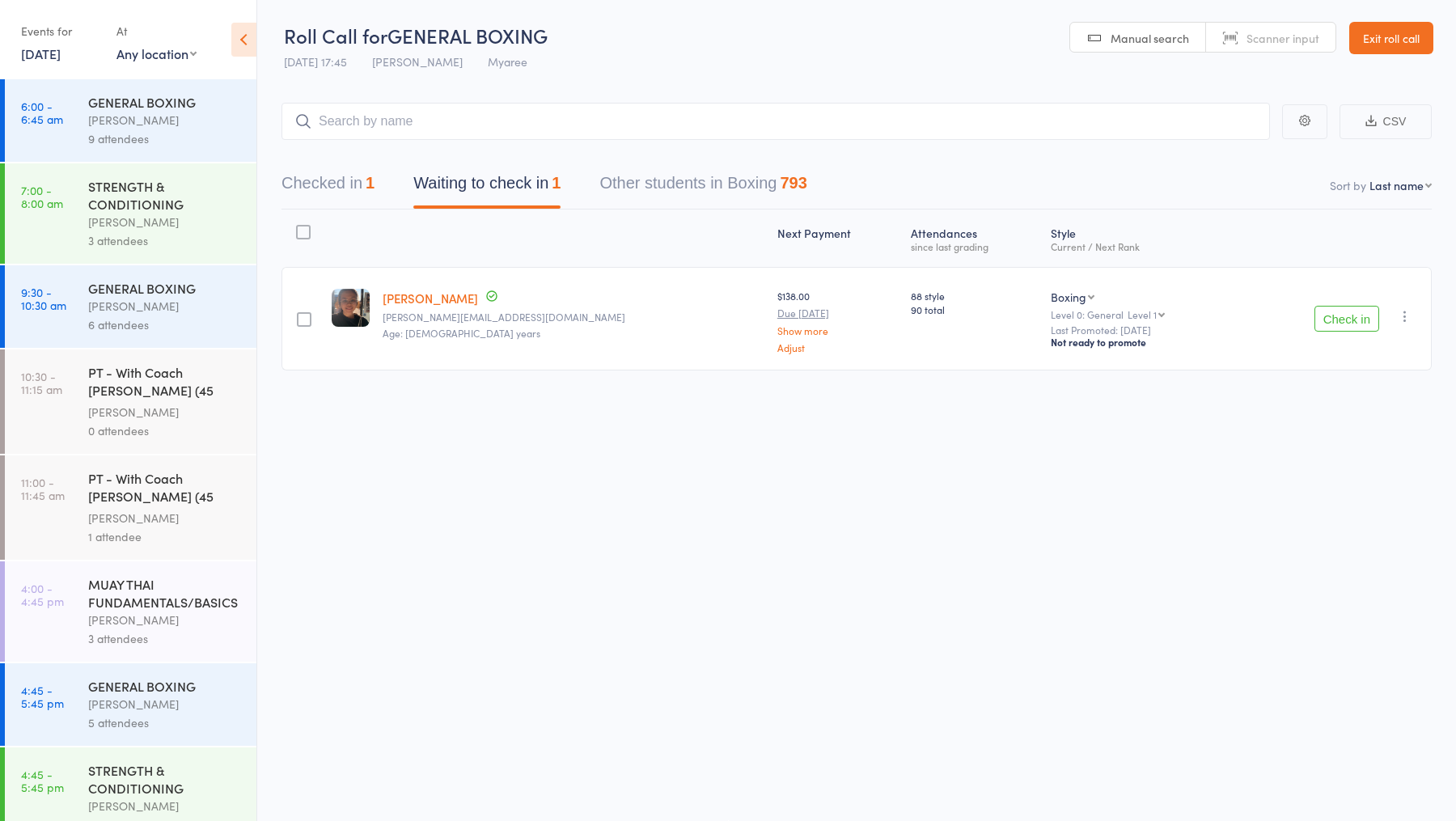
scroll to position [400, 0]
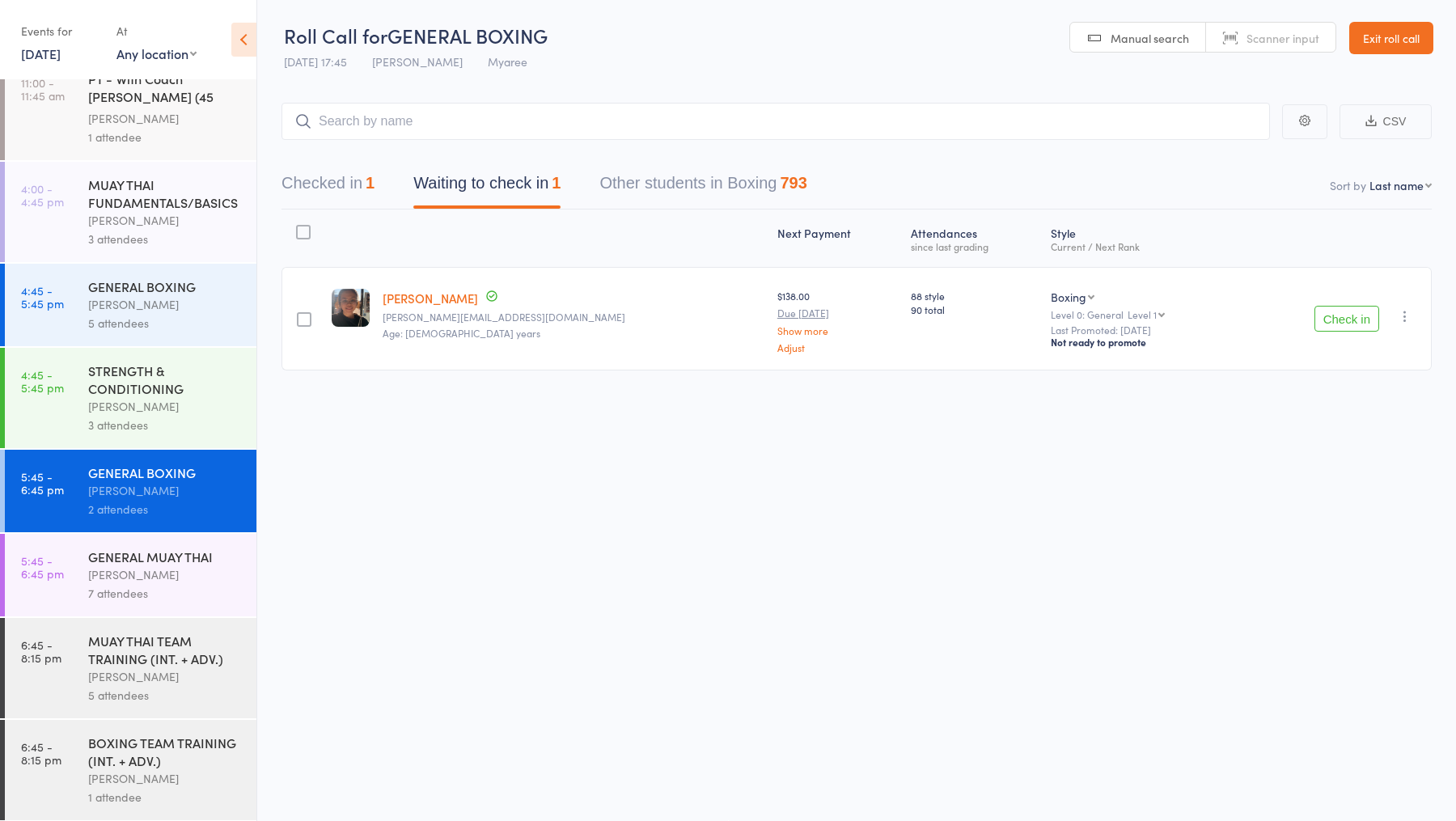
click at [190, 574] on div "Eddy D'Uva" at bounding box center [166, 575] width 155 height 19
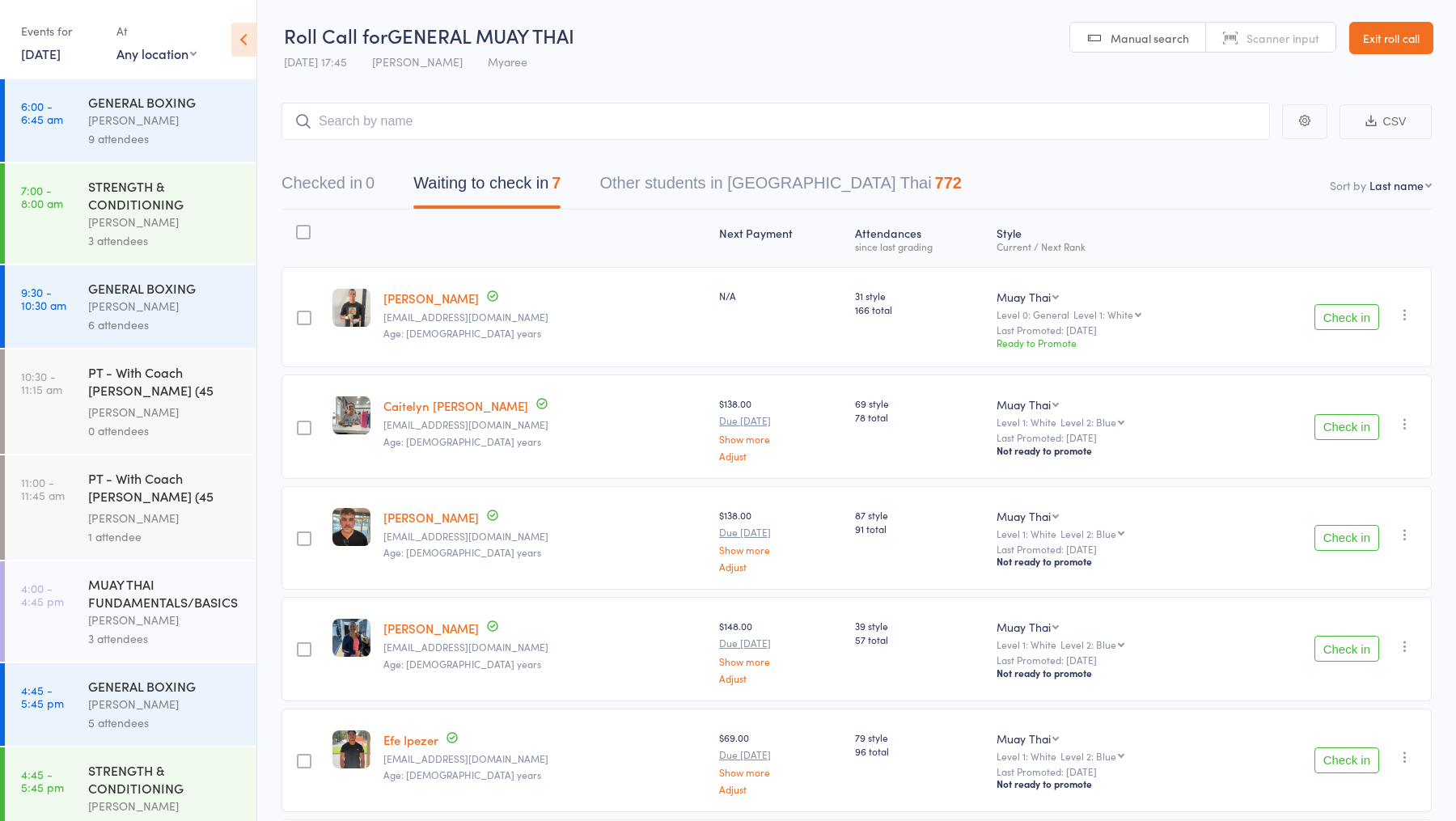
scroll to position [400, 0]
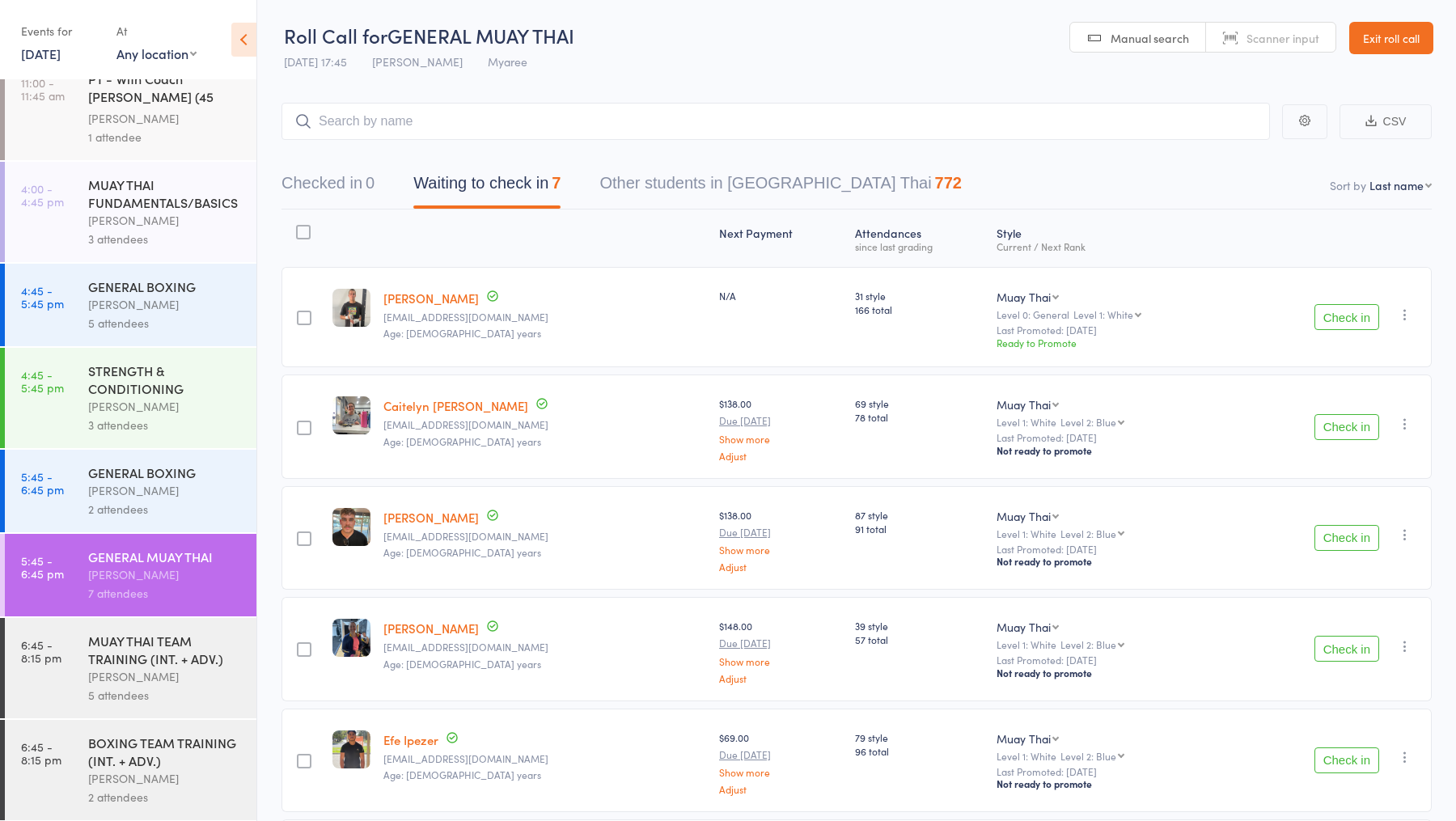
click at [175, 490] on div "Duran Singh" at bounding box center [166, 491] width 155 height 19
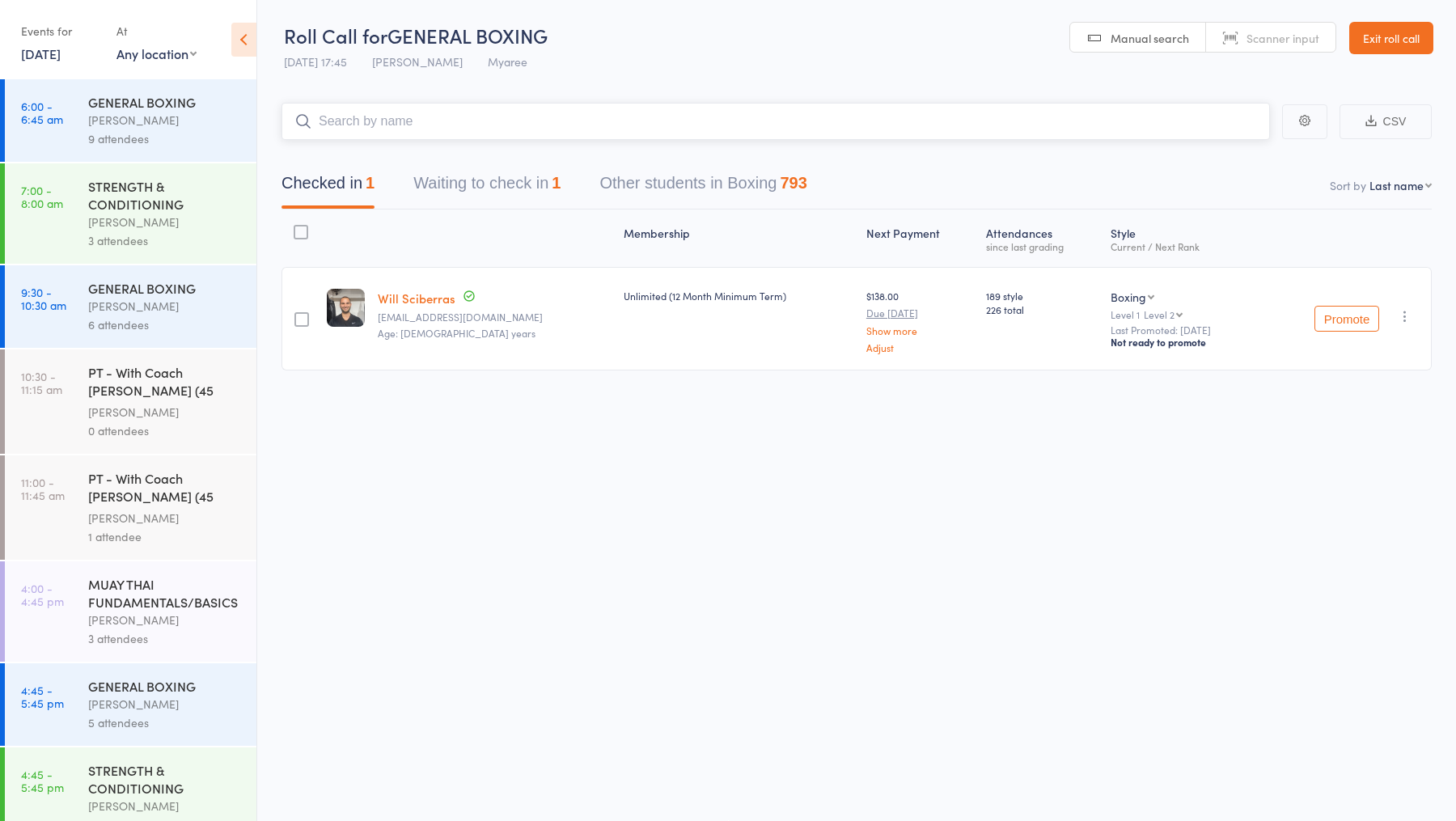
click at [514, 184] on button "Waiting to check in 1" at bounding box center [486, 187] width 147 height 42
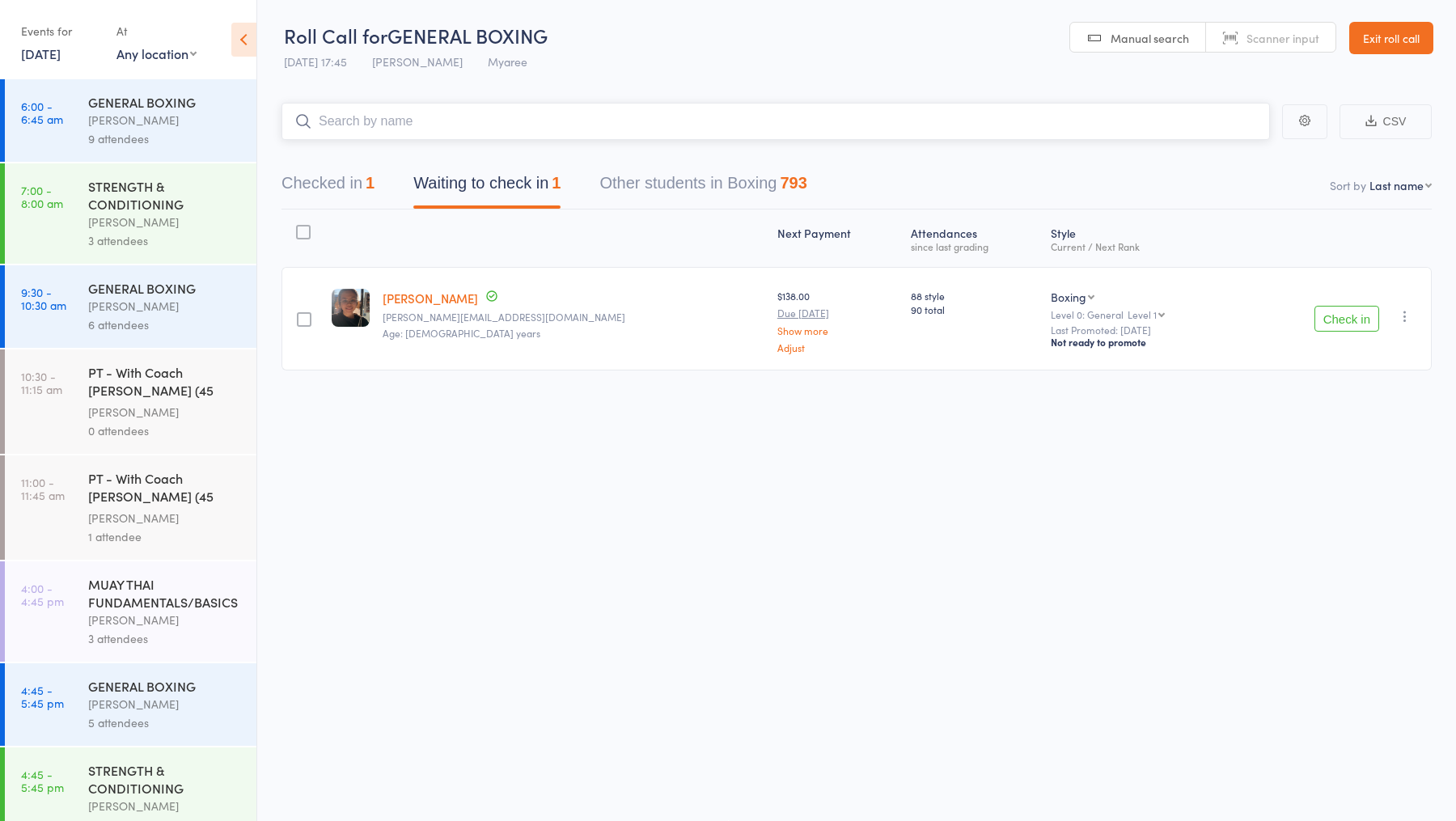
scroll to position [400, 0]
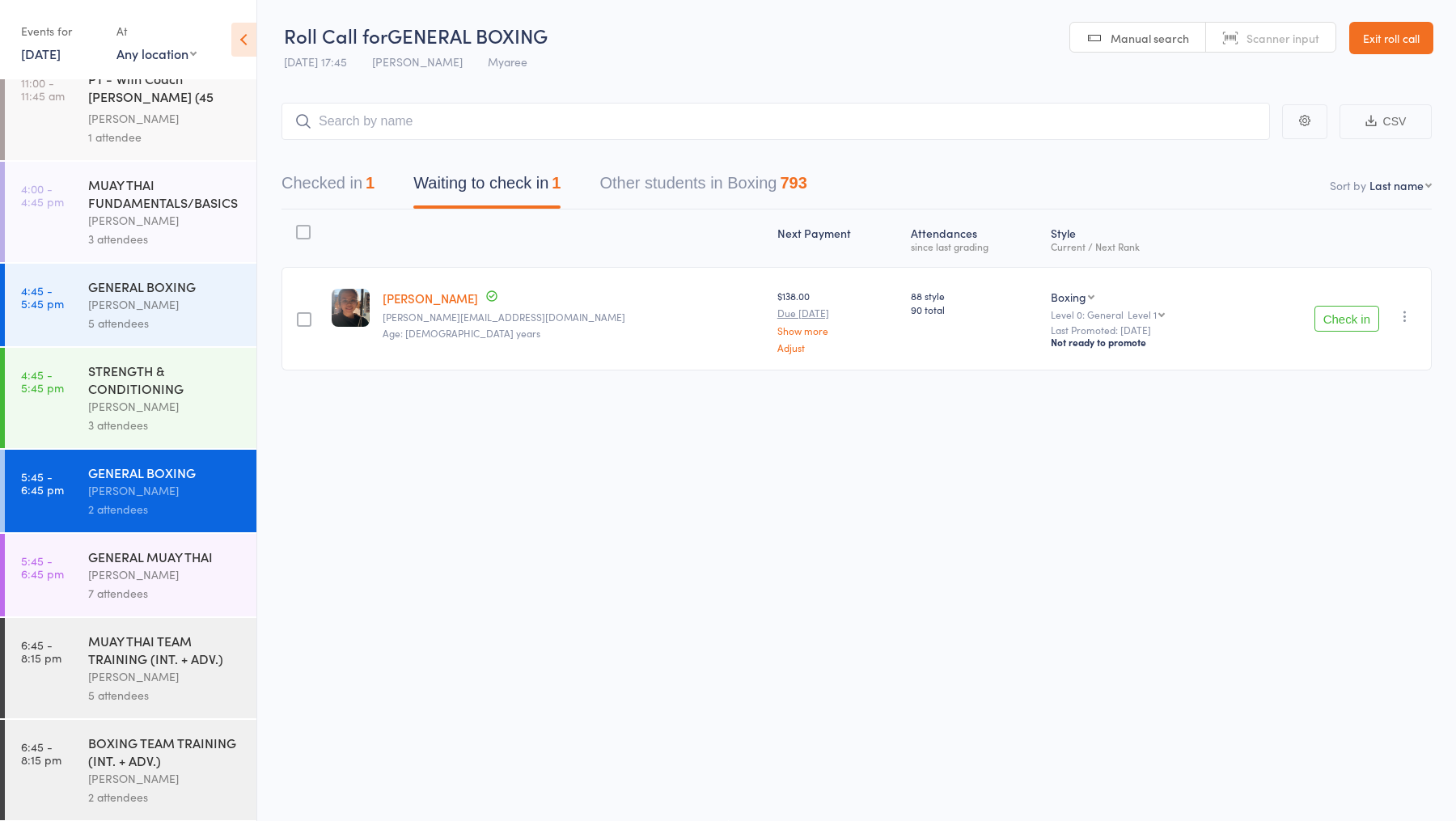
click at [164, 743] on div "BOXING TEAM TRAINING (INT. + ADV.)" at bounding box center [166, 751] width 155 height 36
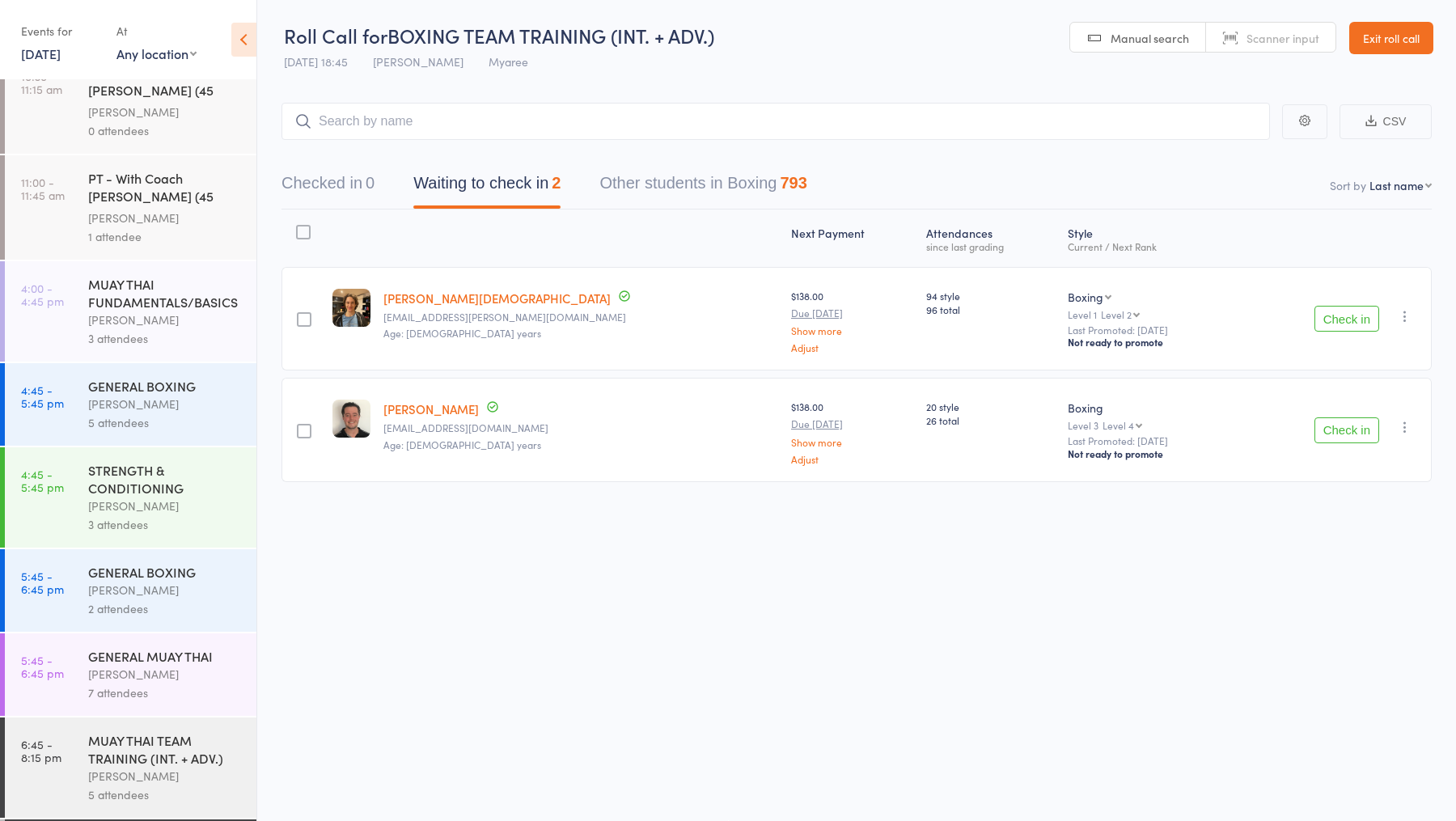
scroll to position [400, 0]
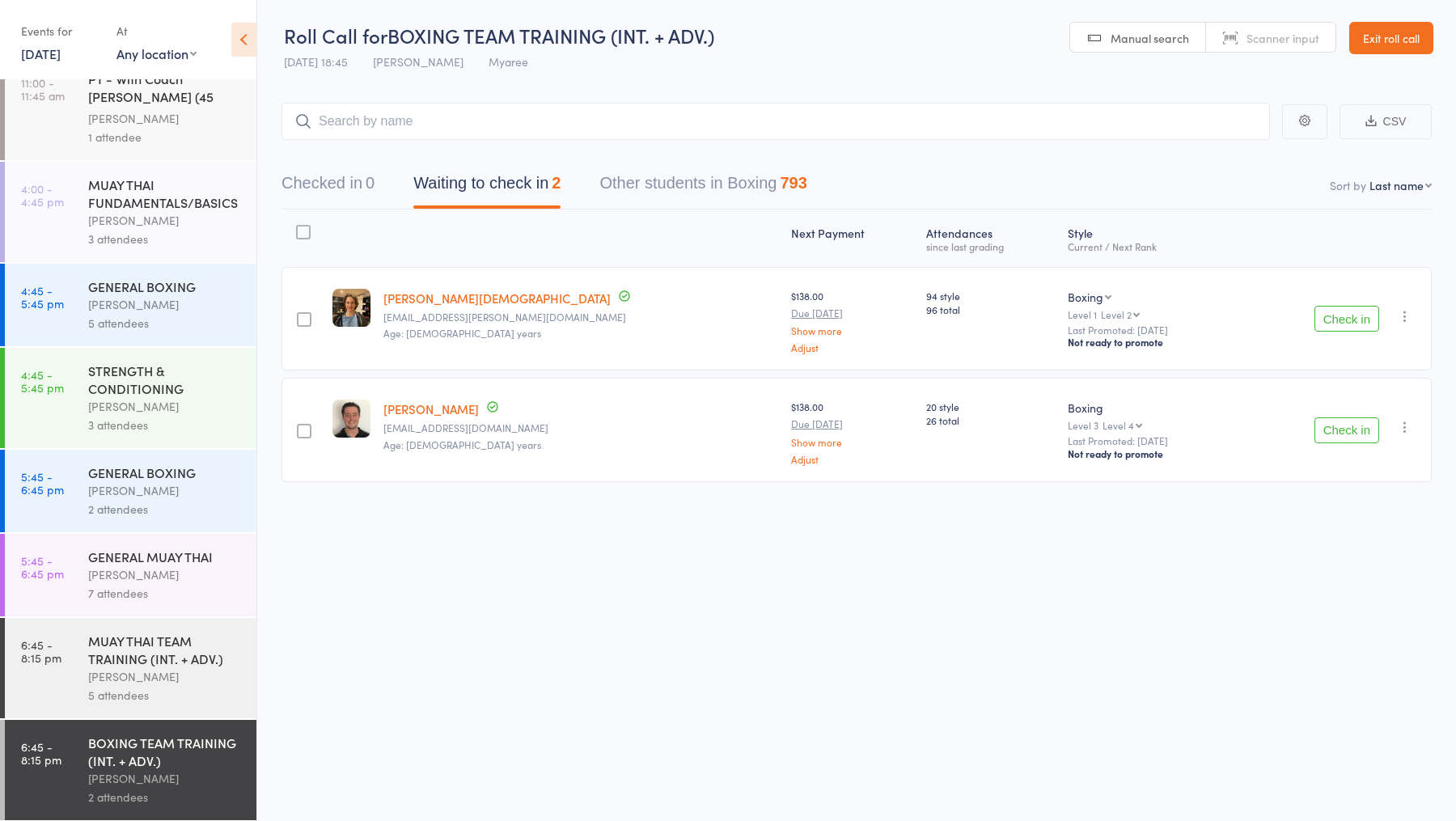
click at [160, 664] on div "MUAY THAI TEAM TRAINING (INT. + ADV.)" at bounding box center [166, 649] width 155 height 36
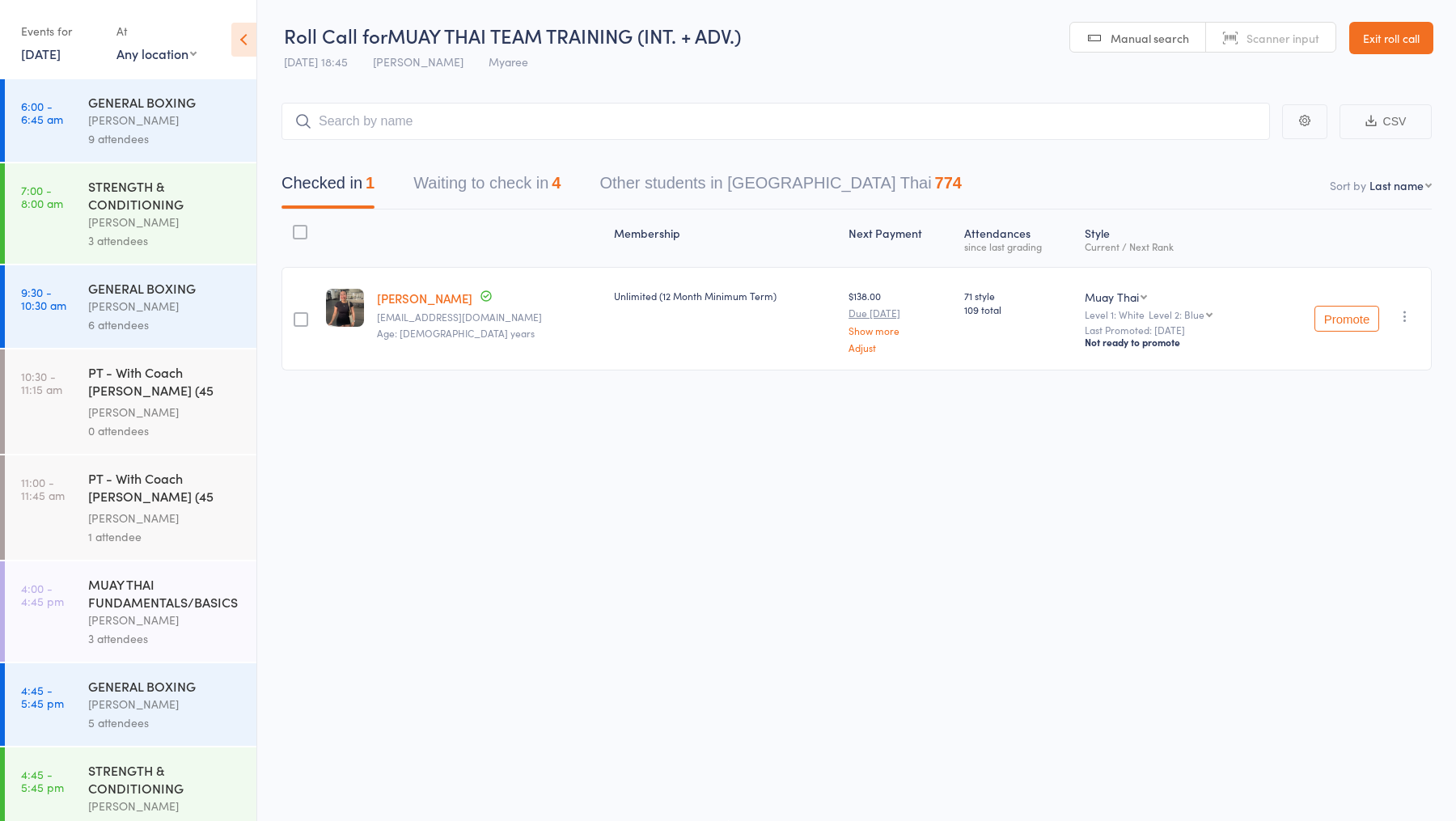
scroll to position [400, 0]
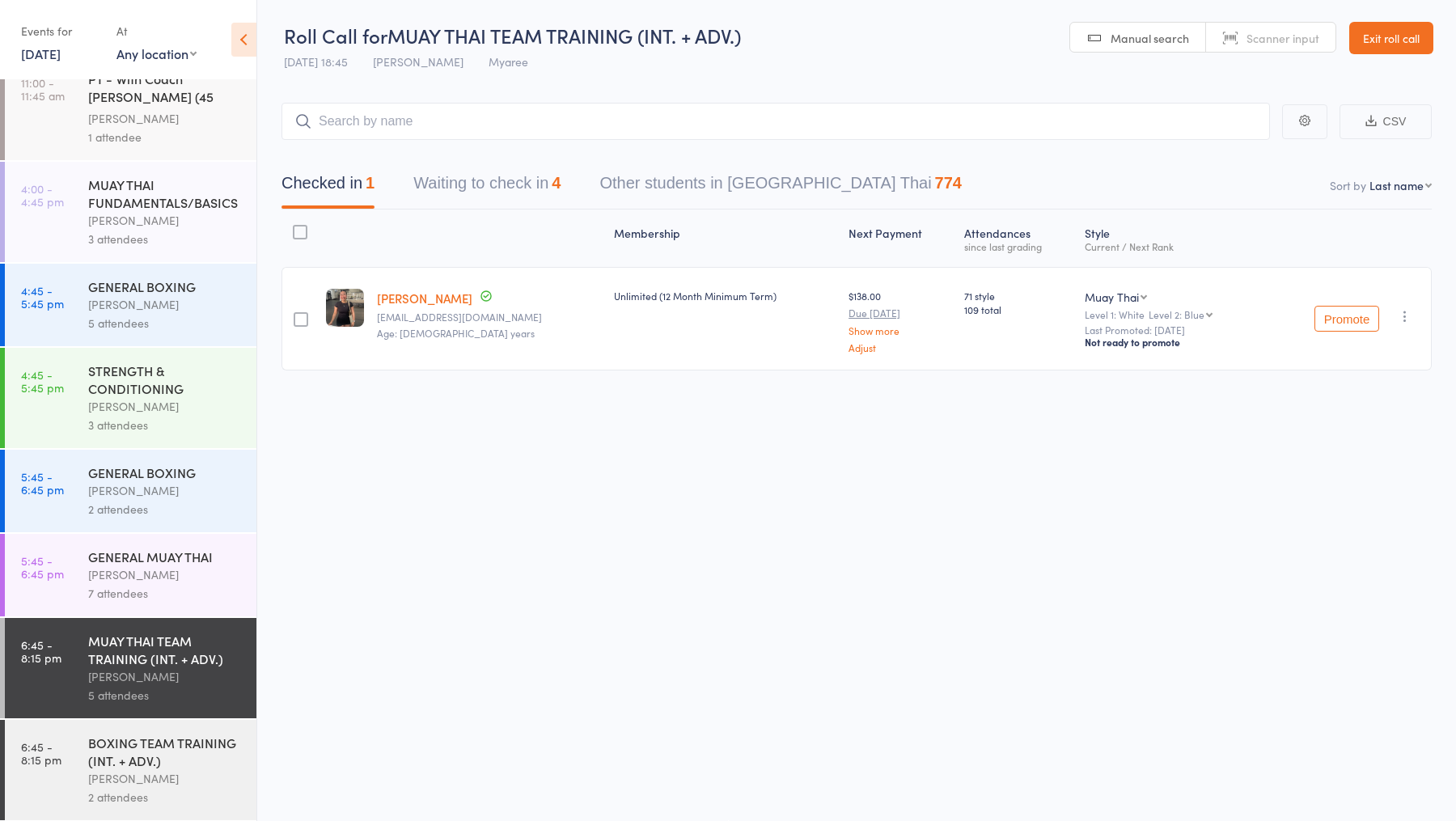
click at [509, 183] on button "Waiting to check in 4" at bounding box center [486, 187] width 147 height 42
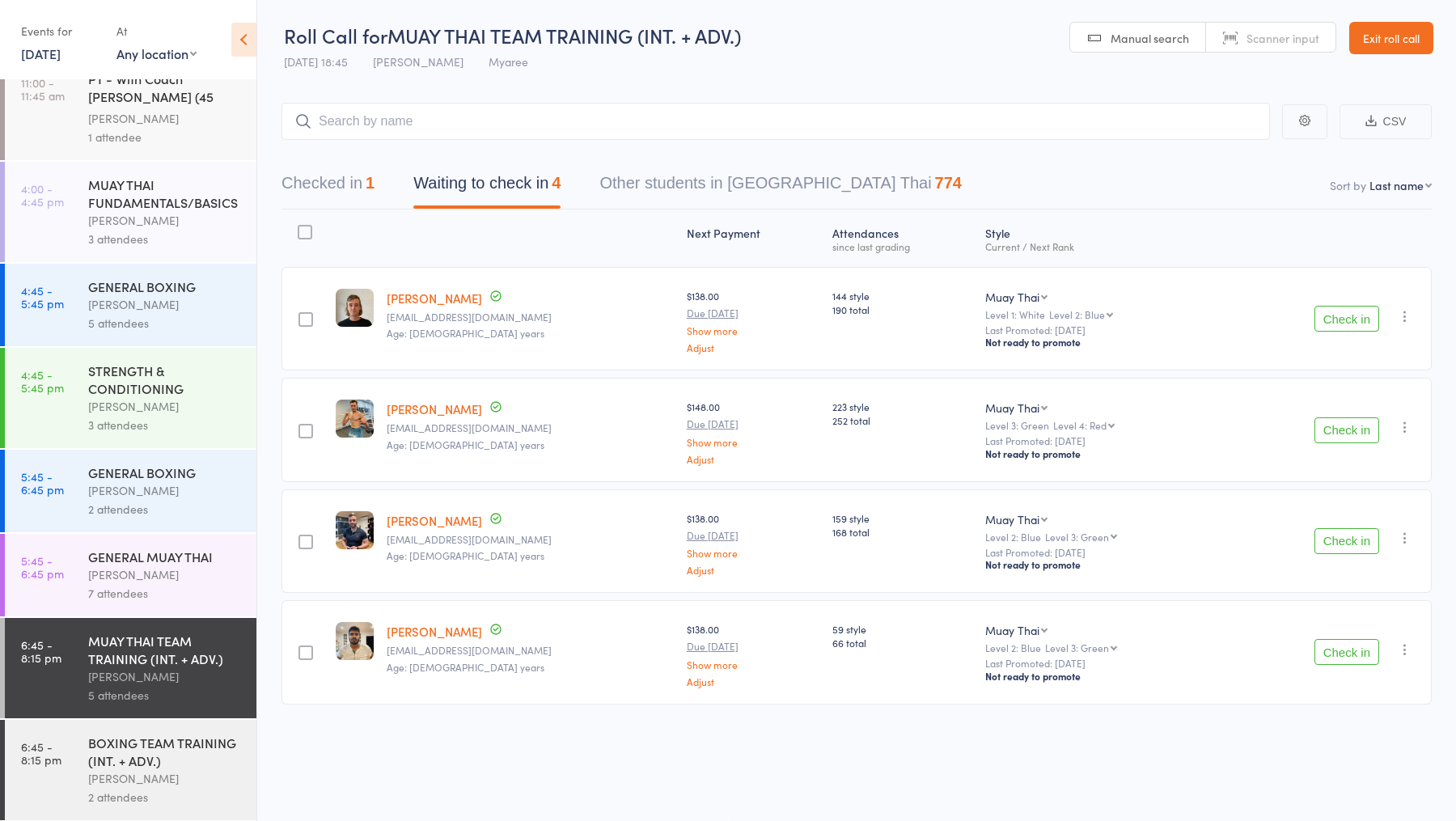
click at [188, 468] on div "GENERAL BOXING" at bounding box center [166, 472] width 155 height 18
click at [188, 481] on div "Duran Singh" at bounding box center [166, 491] width 155 height 19
click at [188, 482] on div "Duran Singh" at bounding box center [166, 491] width 155 height 19
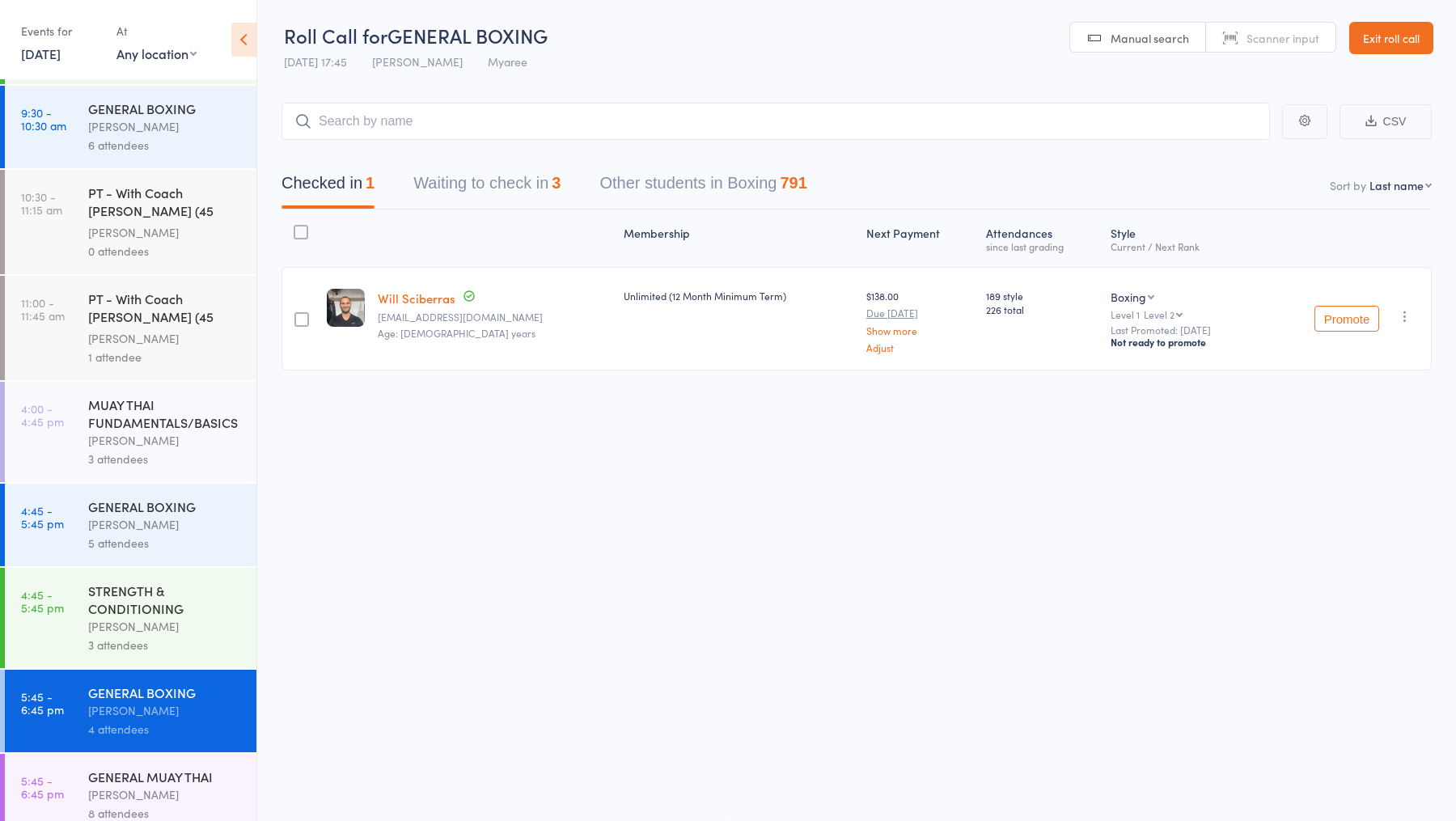
scroll to position [400, 0]
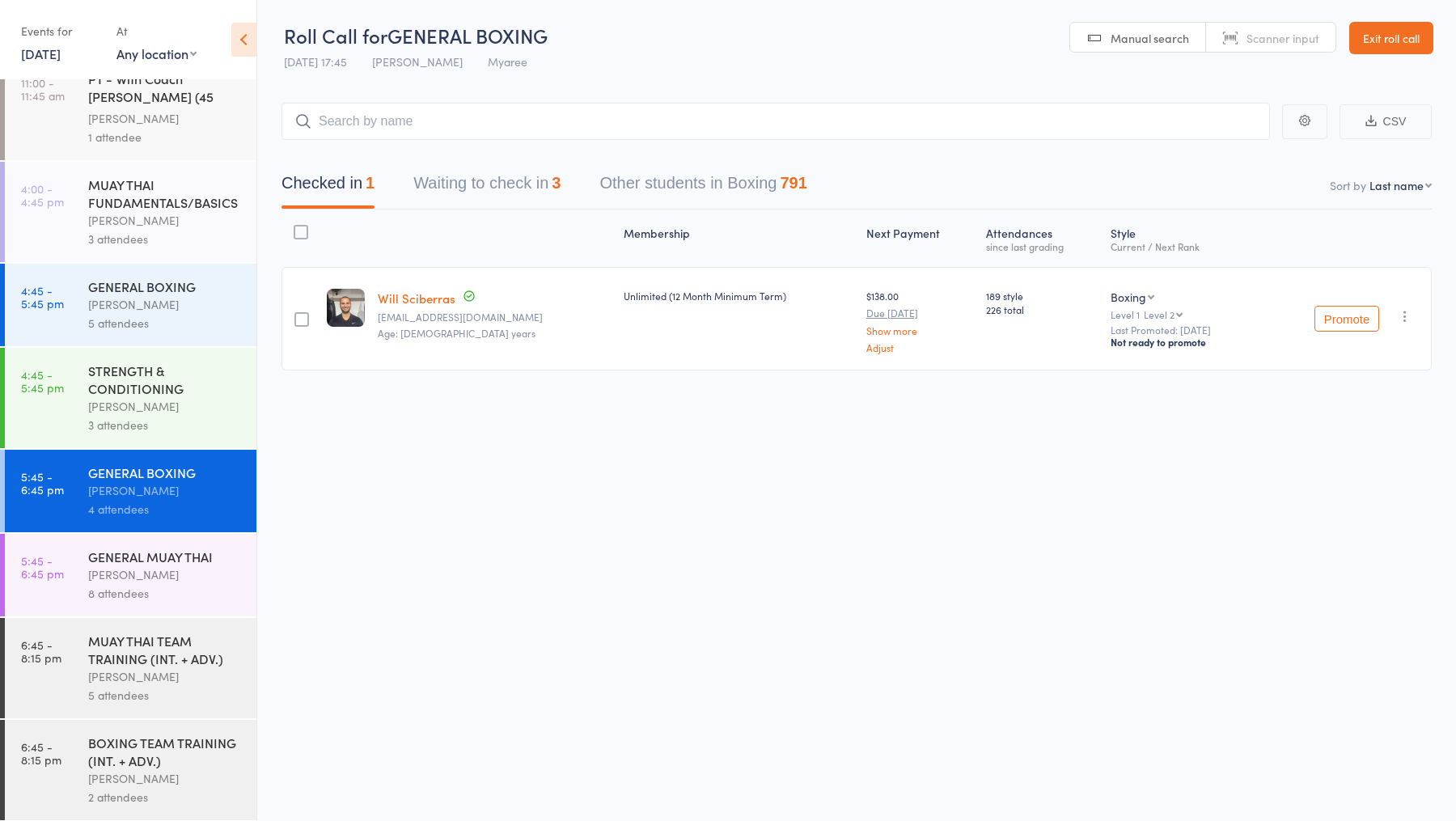
click at [516, 188] on button "Waiting to check in 3" at bounding box center [486, 187] width 147 height 42
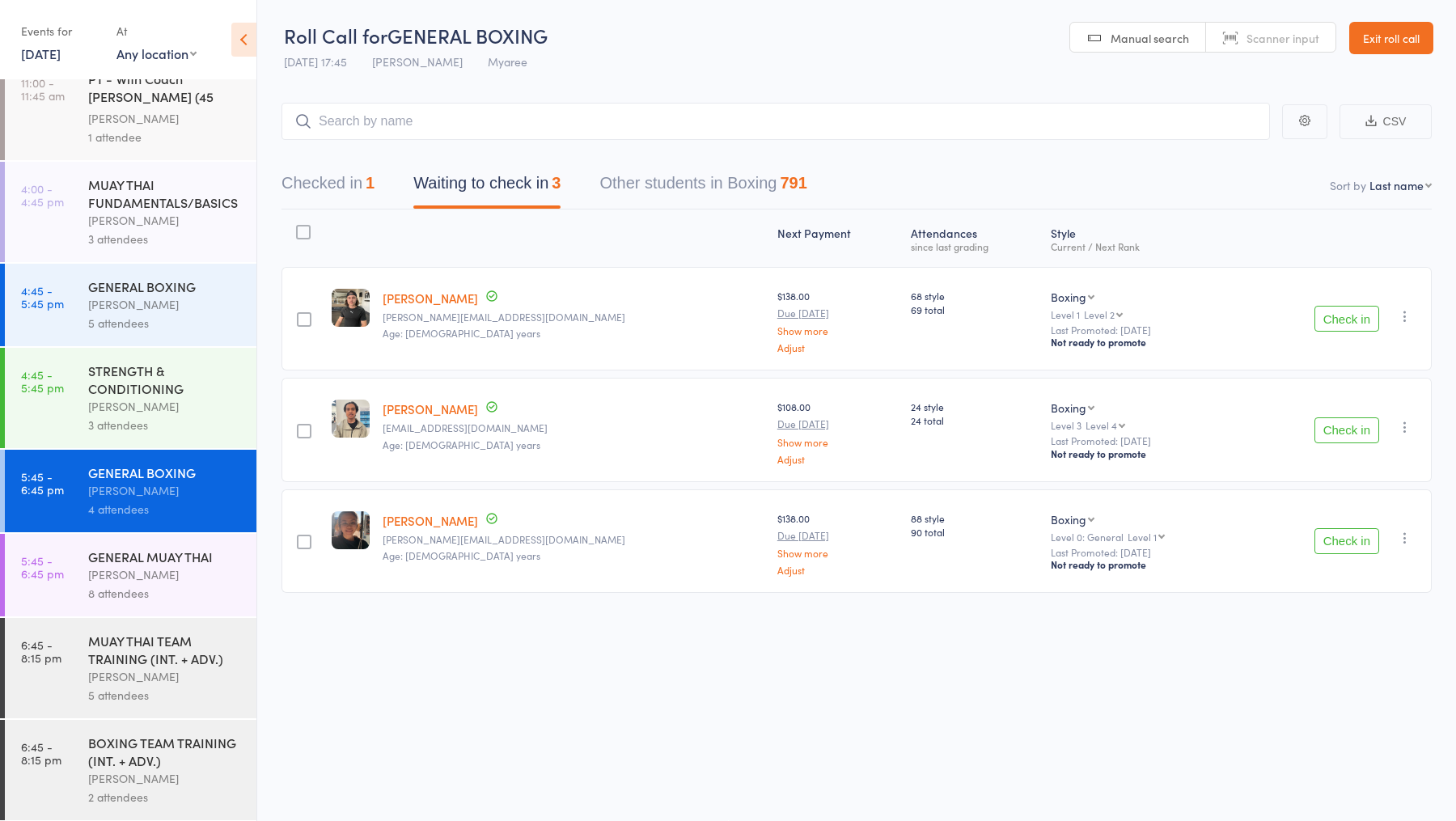
click at [1335, 434] on button "Check in" at bounding box center [1346, 430] width 65 height 25
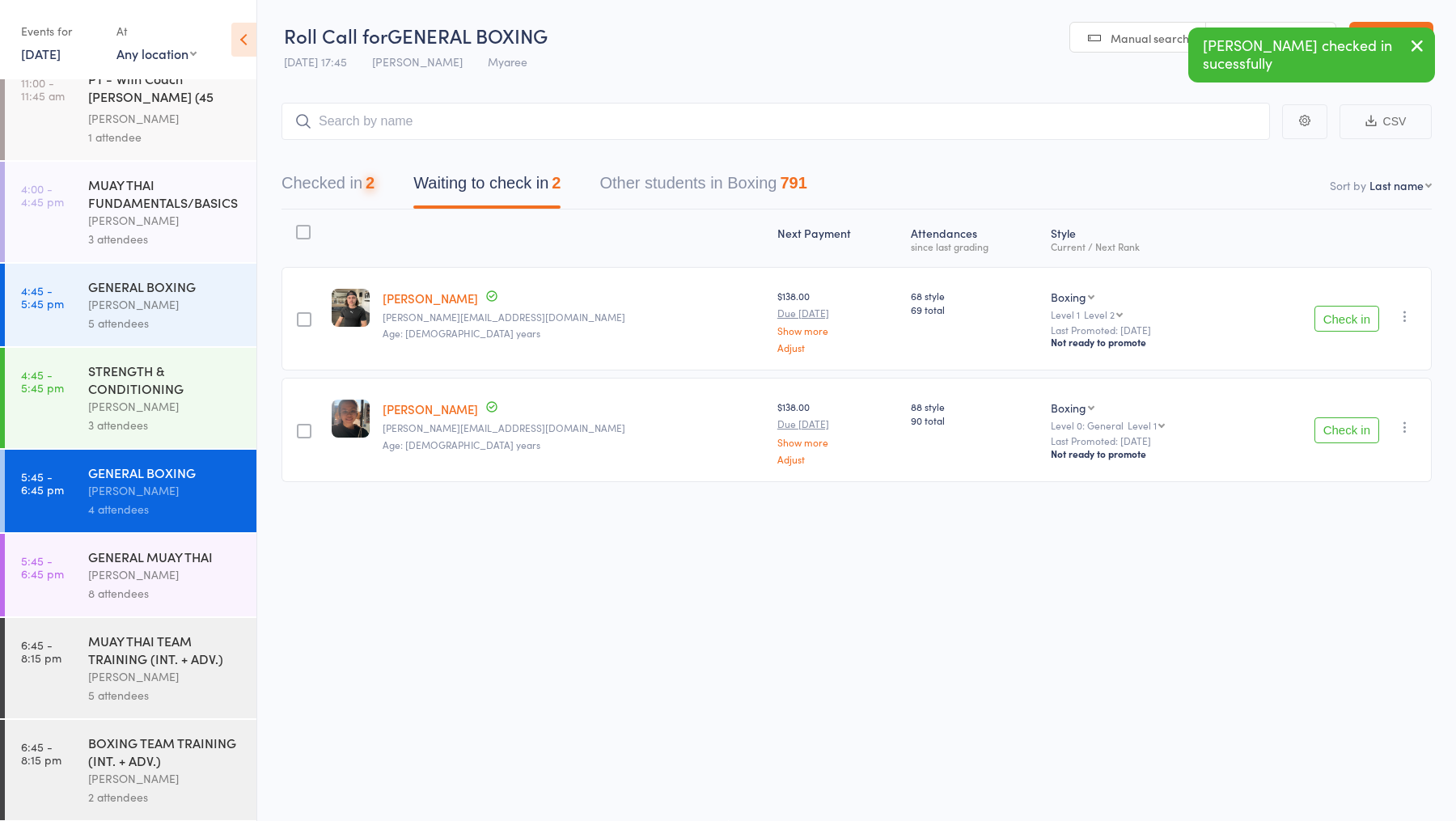
click at [1350, 306] on button "Check in" at bounding box center [1346, 318] width 65 height 25
click at [1349, 306] on button "Check in" at bounding box center [1346, 318] width 65 height 25
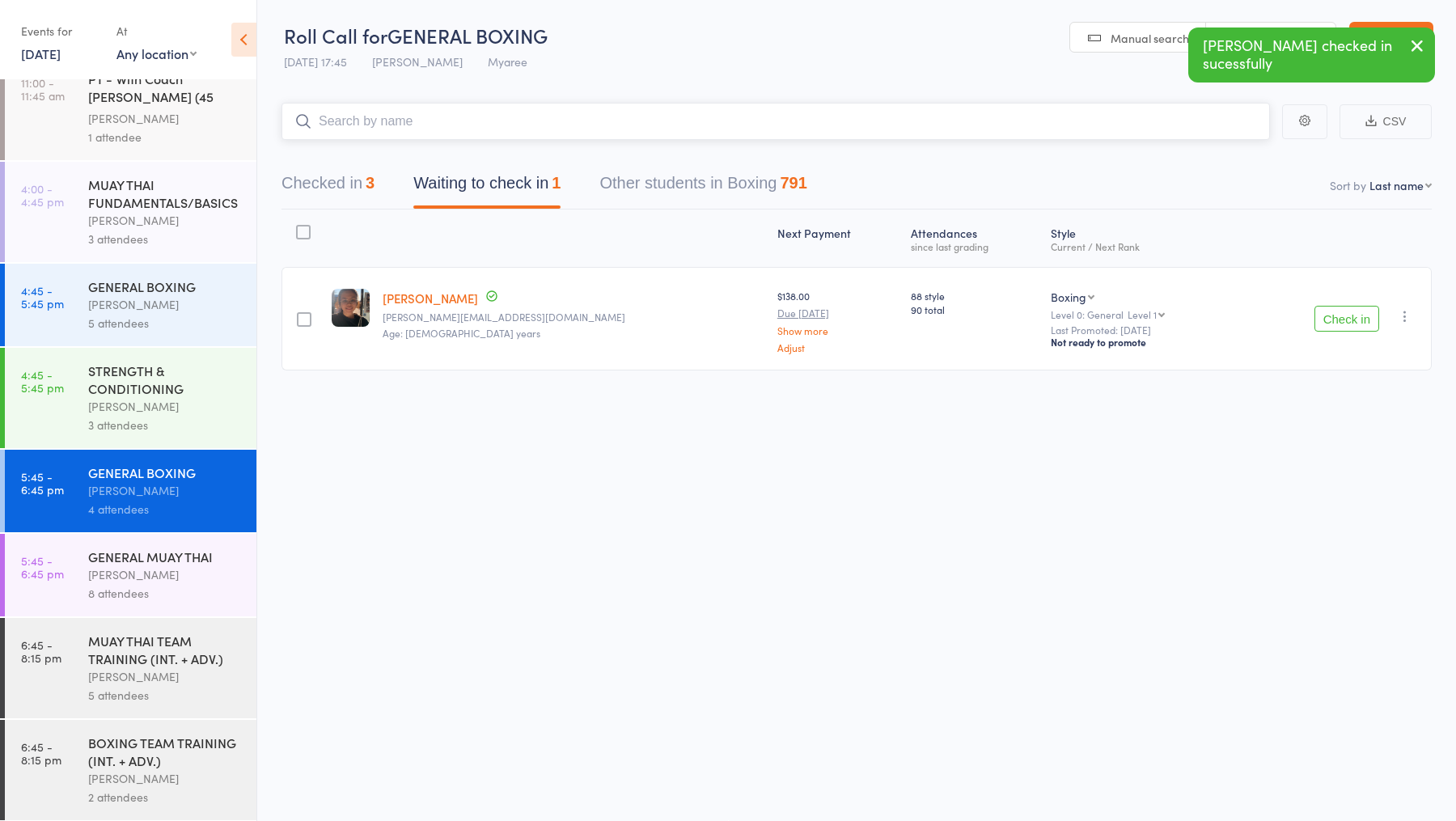
click at [516, 109] on input "search" at bounding box center [775, 121] width 988 height 37
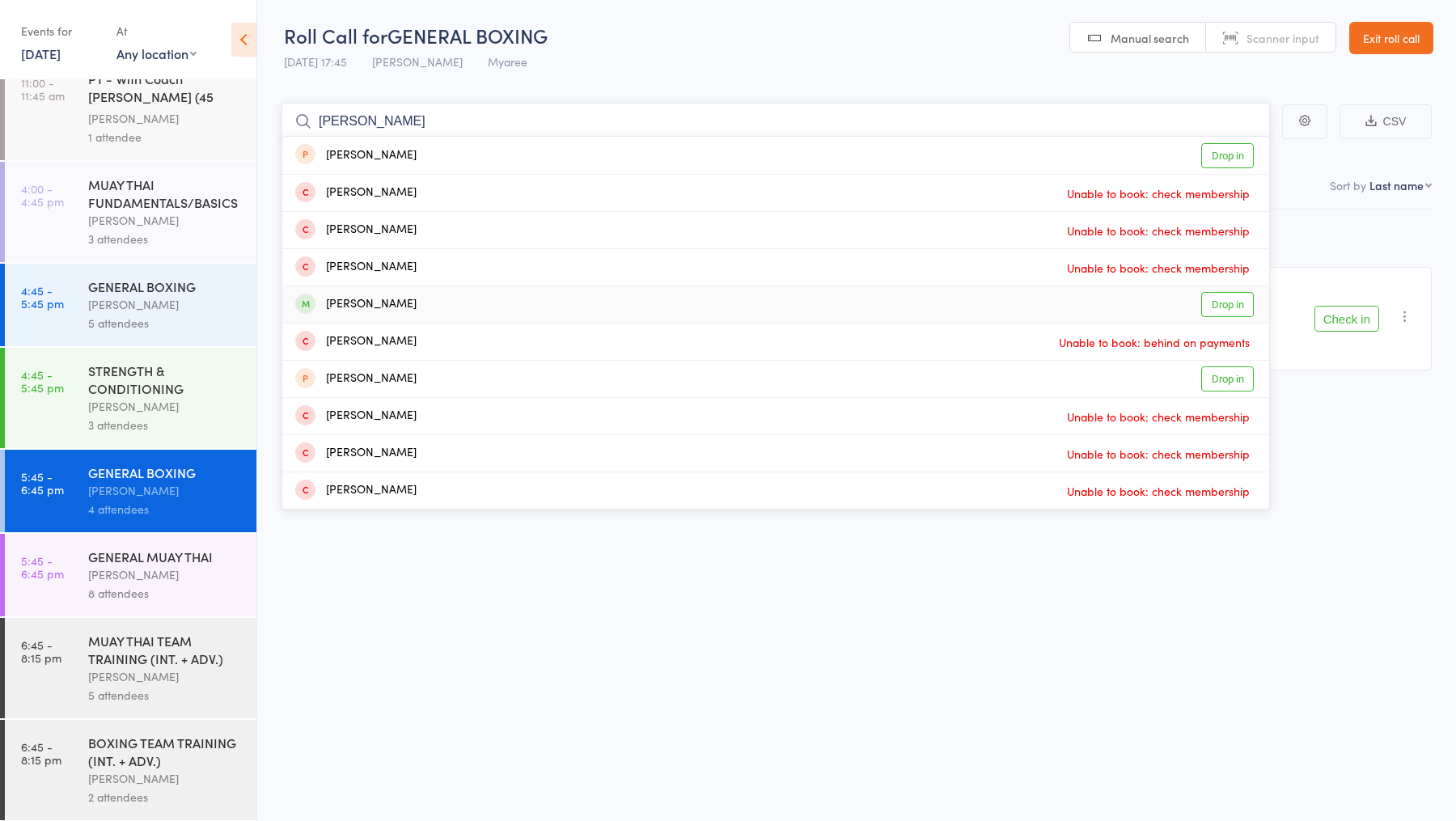
type input "francisc"
click at [1209, 304] on link "Drop in" at bounding box center [1228, 305] width 53 height 25
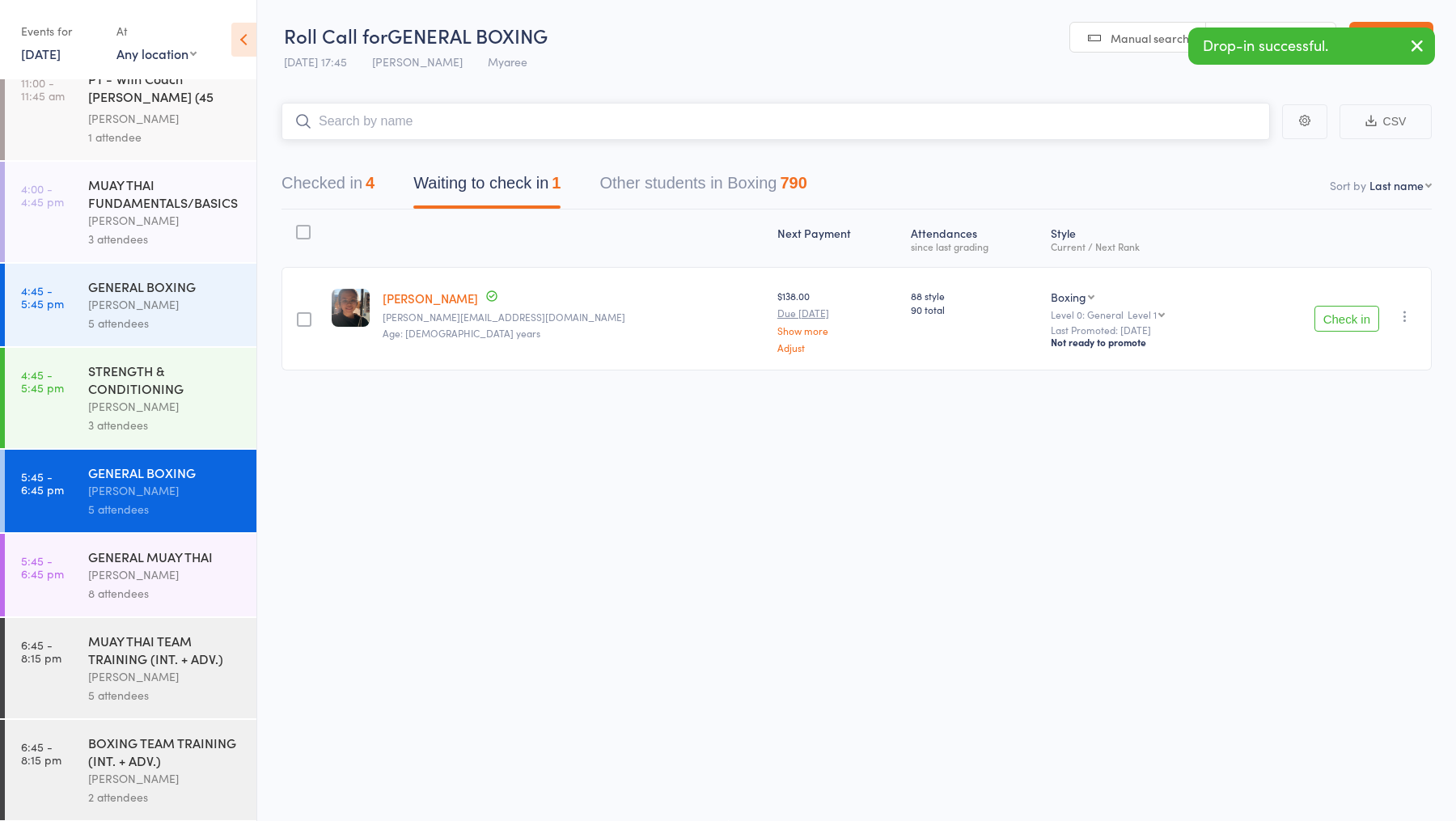
click at [523, 124] on input "search" at bounding box center [775, 121] width 988 height 37
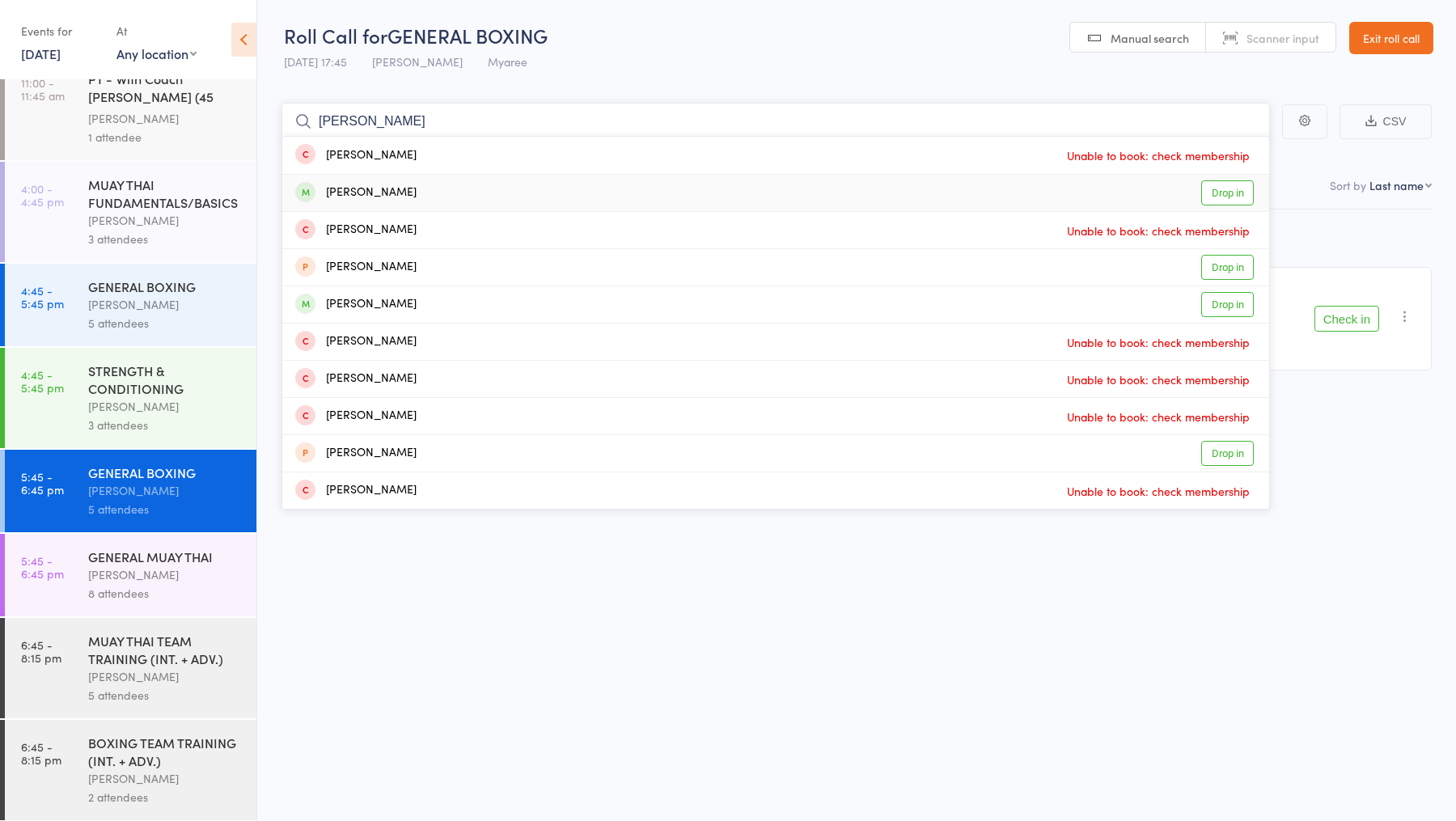
type input "burke"
click at [1216, 198] on link "Drop in" at bounding box center [1228, 193] width 53 height 25
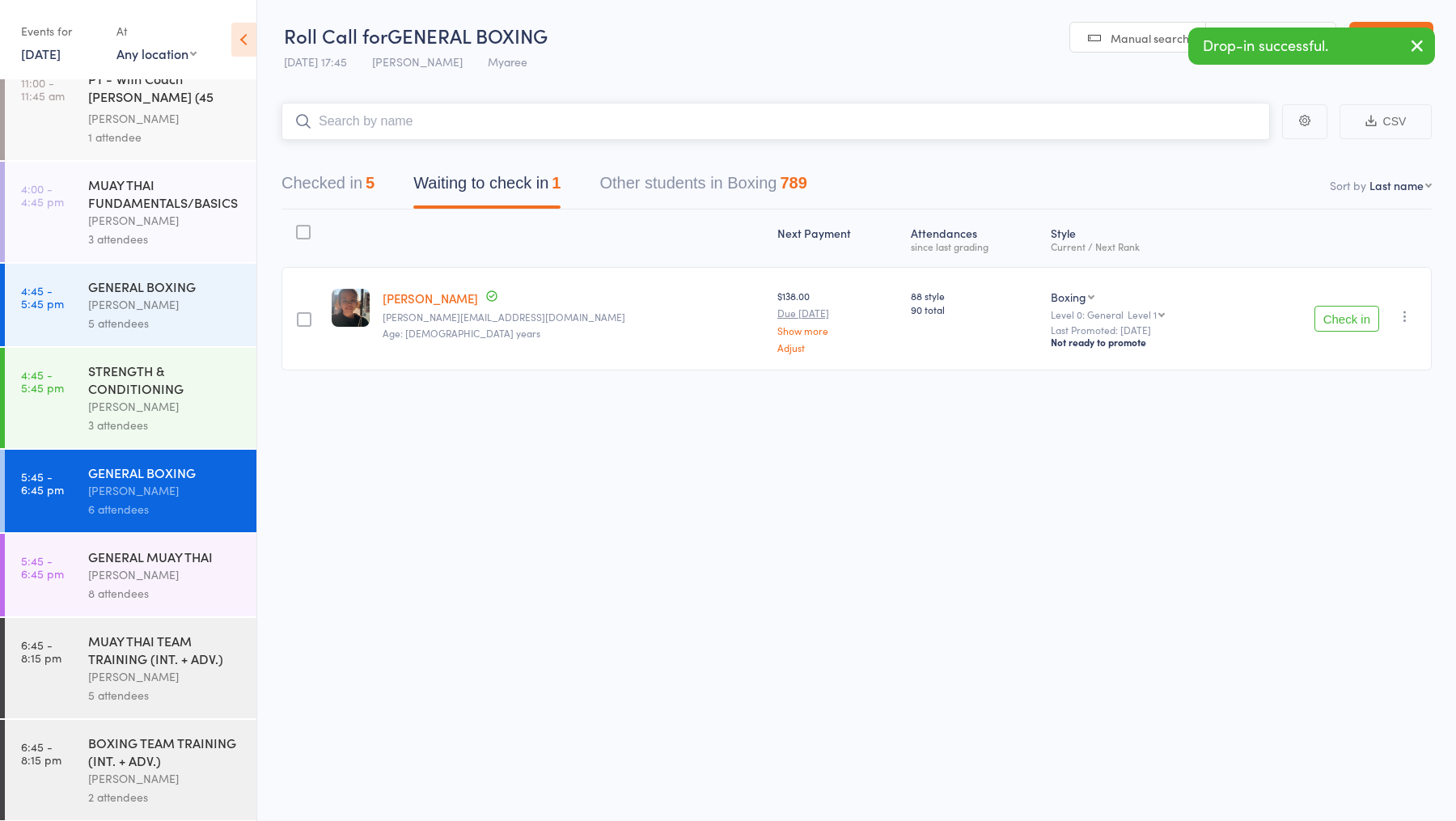
click at [314, 202] on button "Checked in 5" at bounding box center [328, 187] width 93 height 42
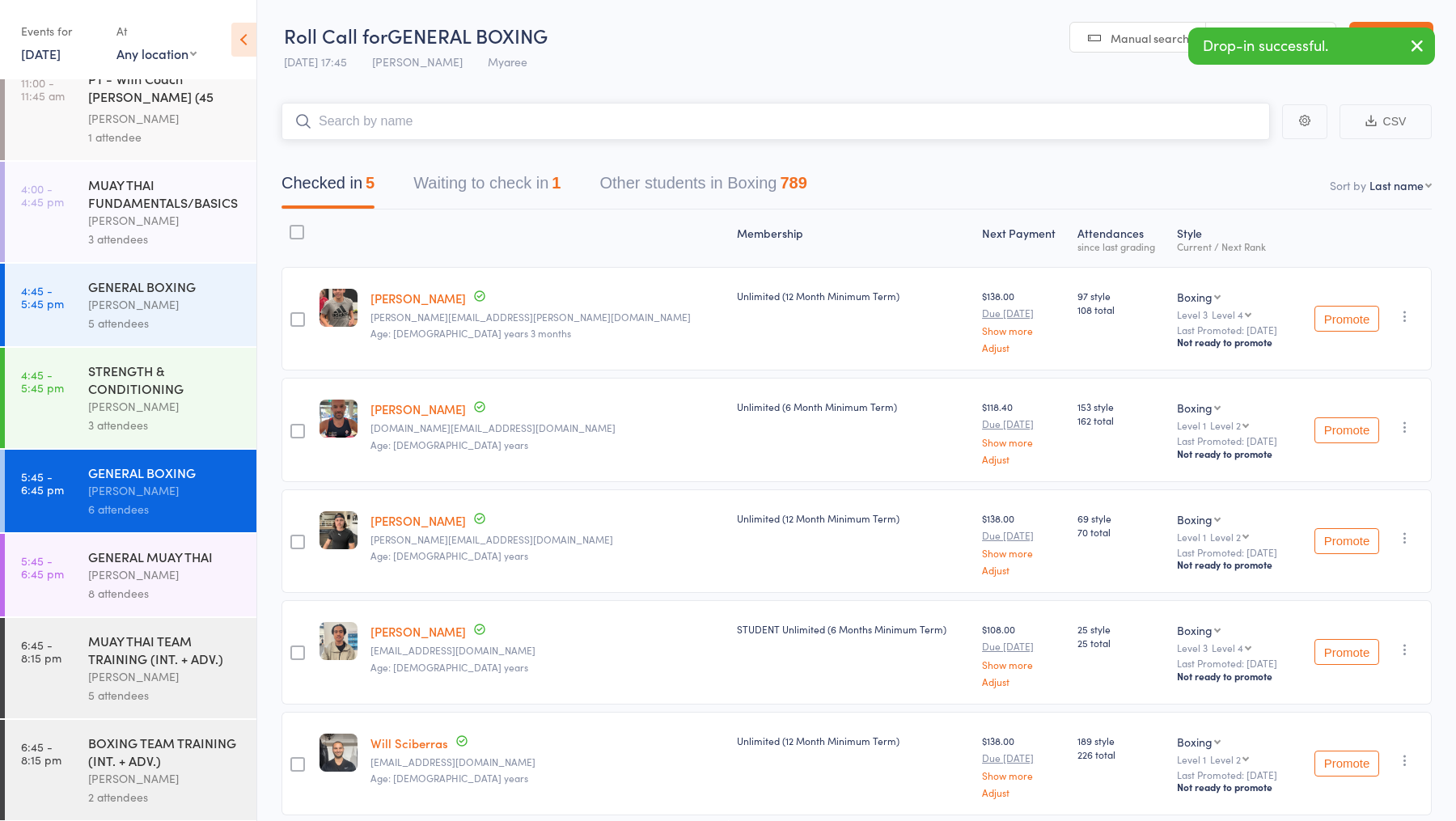
click at [338, 183] on button "Checked in 5" at bounding box center [328, 187] width 93 height 42
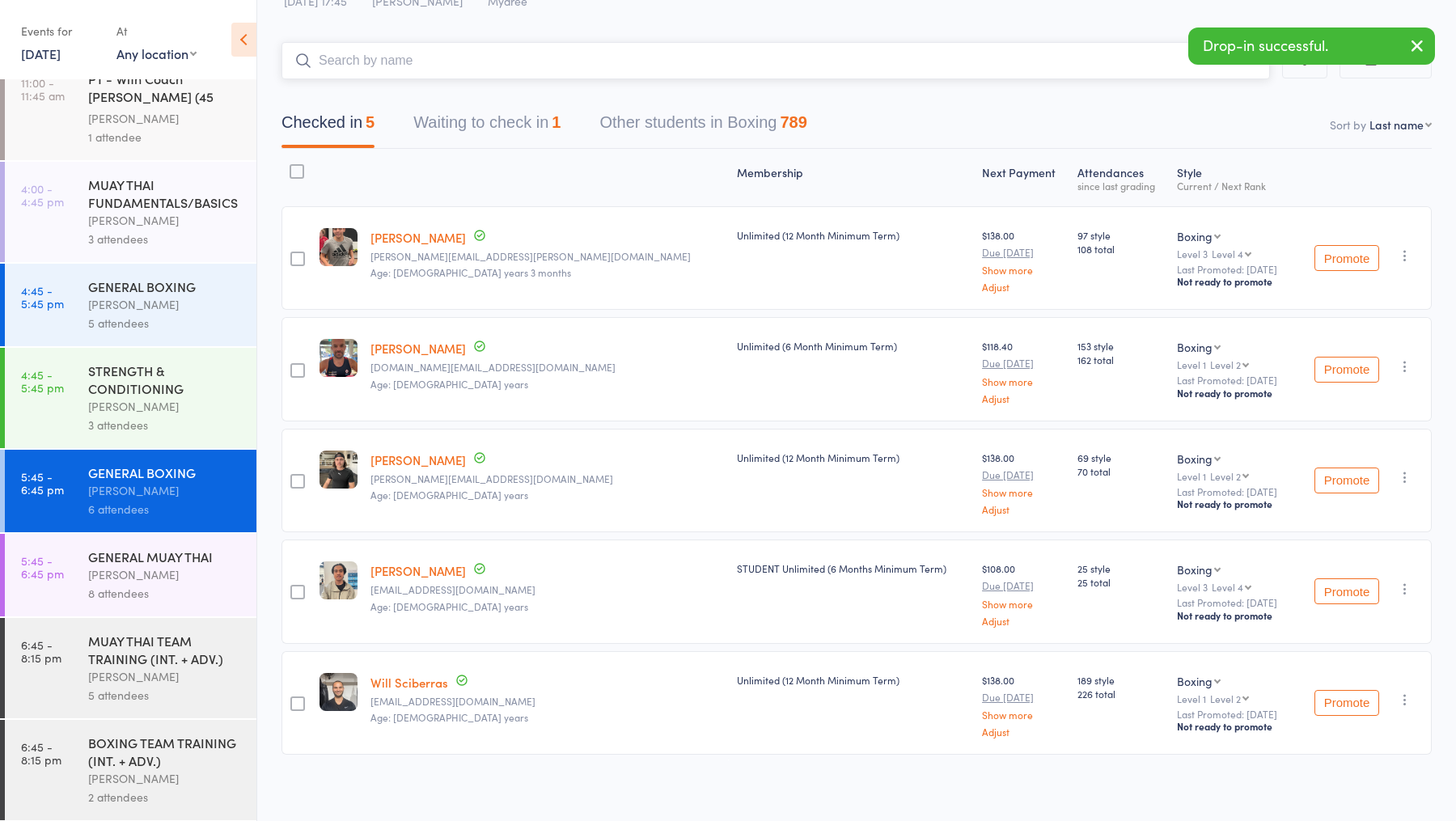
scroll to position [0, 0]
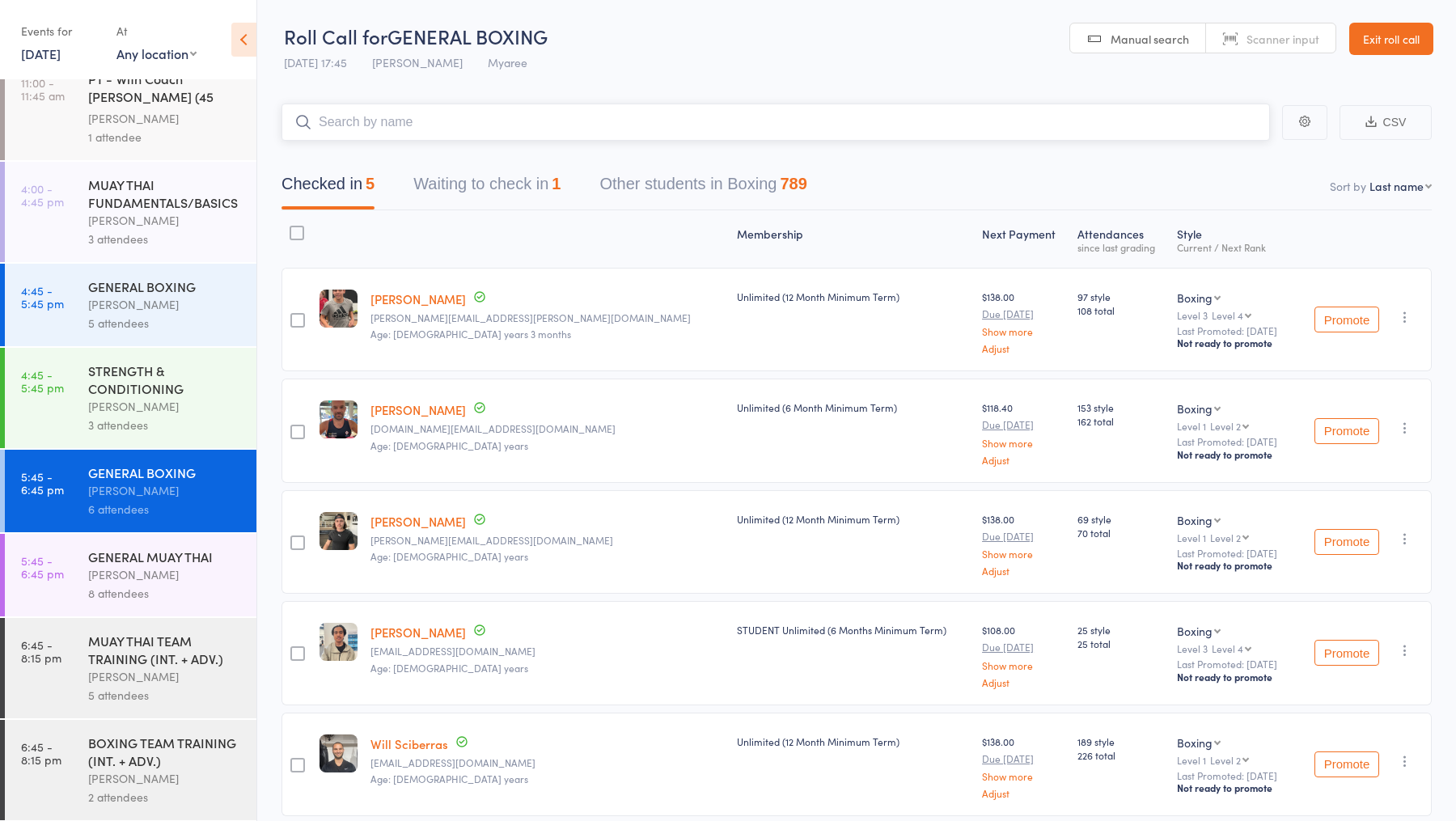
click at [476, 168] on button "Waiting to check in 1" at bounding box center [486, 188] width 147 height 42
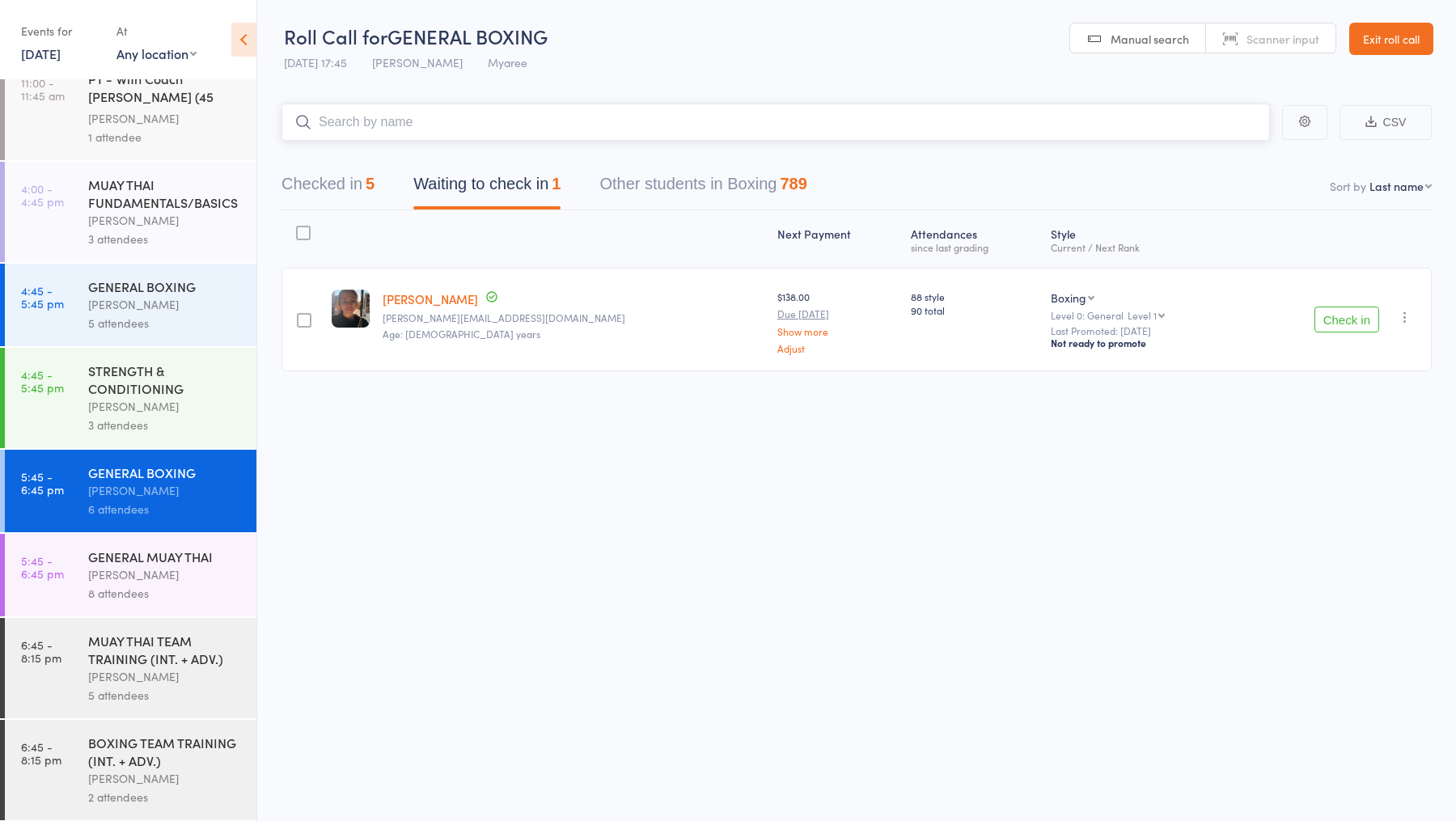
click at [438, 108] on input "search" at bounding box center [775, 122] width 988 height 37
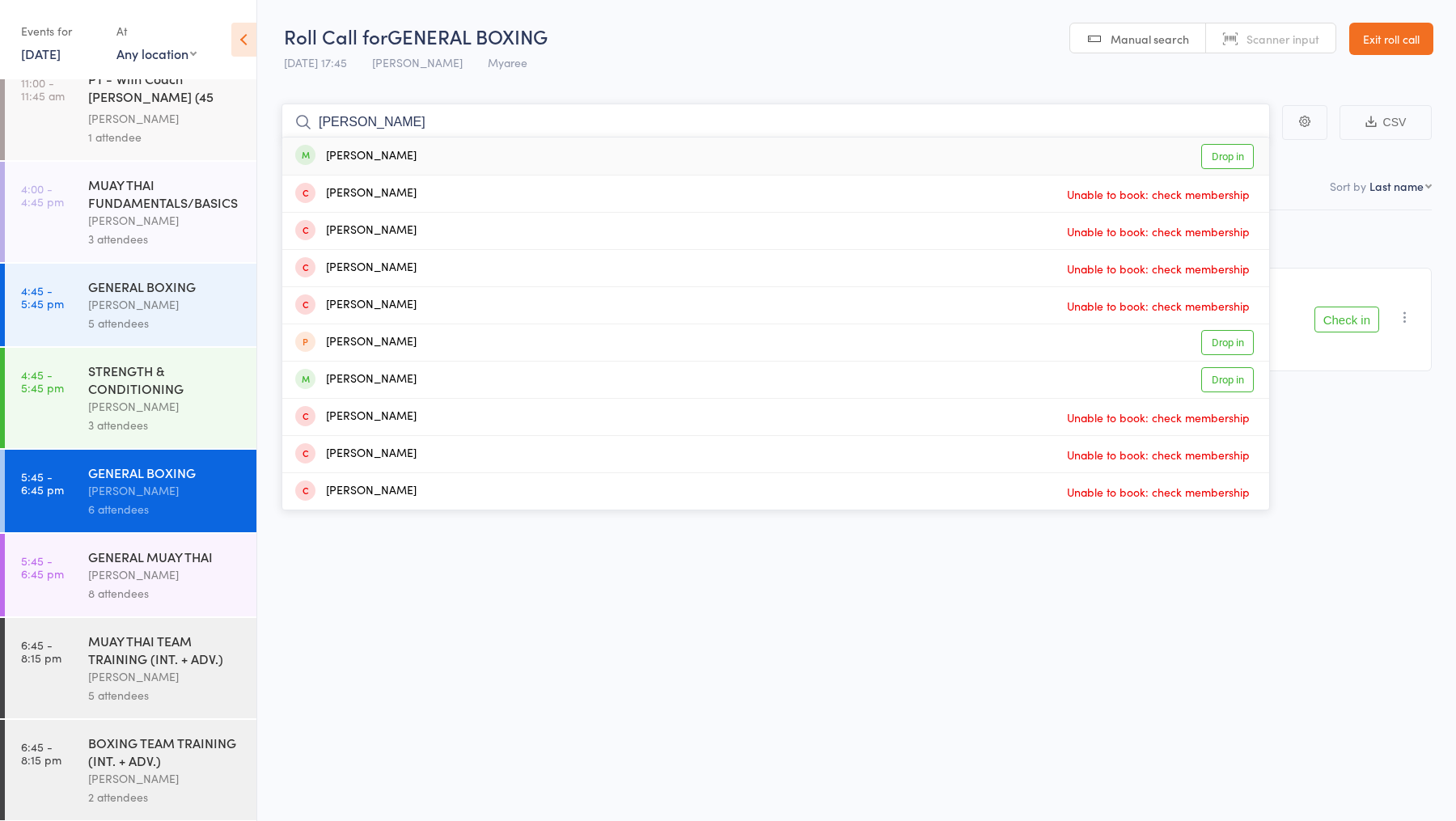
type input "rowan"
click at [1212, 155] on link "Drop in" at bounding box center [1228, 157] width 53 height 25
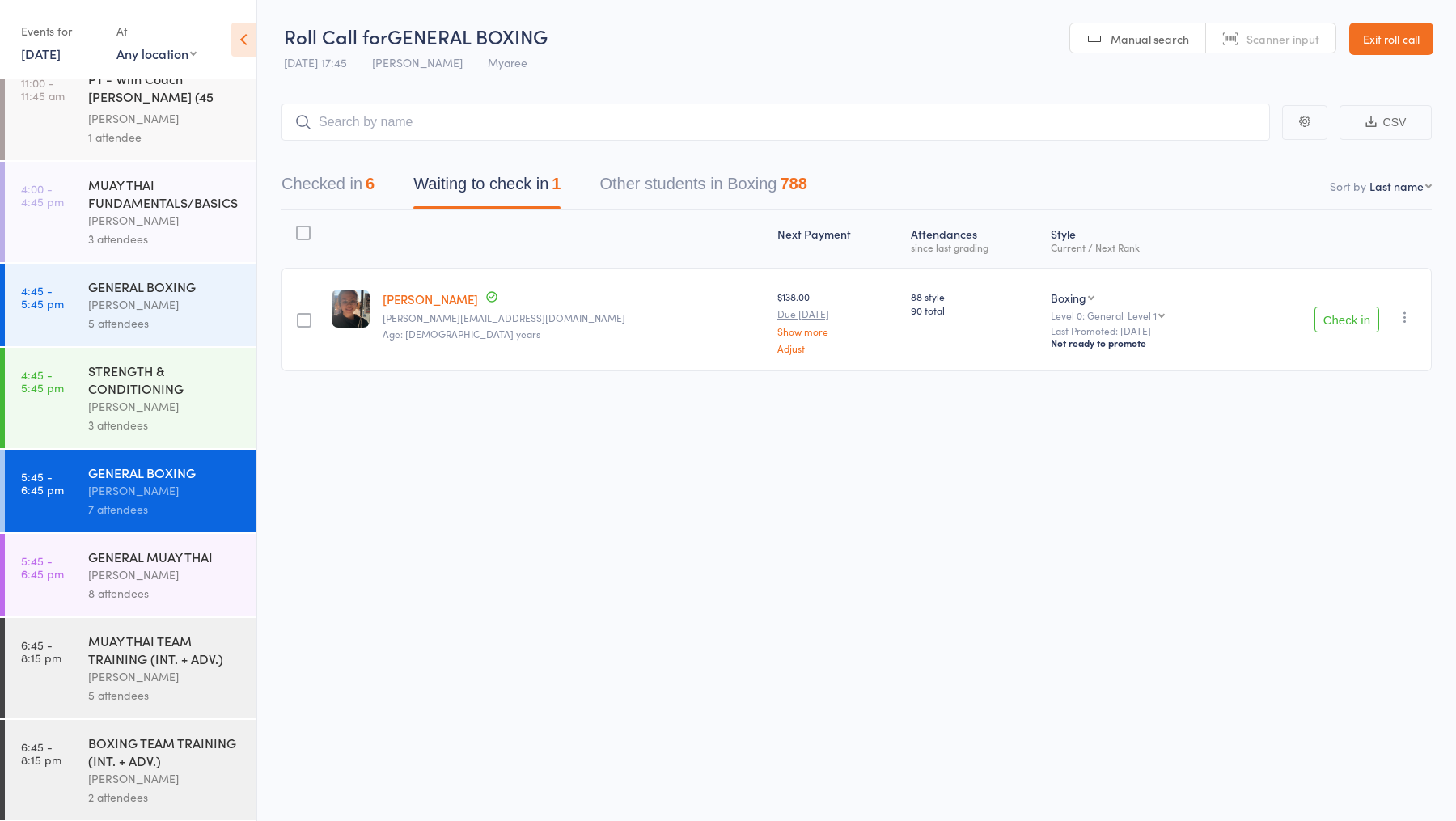
click at [1212, 155] on div "Checked in 6 Waiting to check in 1 Other students in Boxing 788" at bounding box center [856, 176] width 1150 height 70
click at [155, 586] on div "8 attendees" at bounding box center [166, 593] width 155 height 19
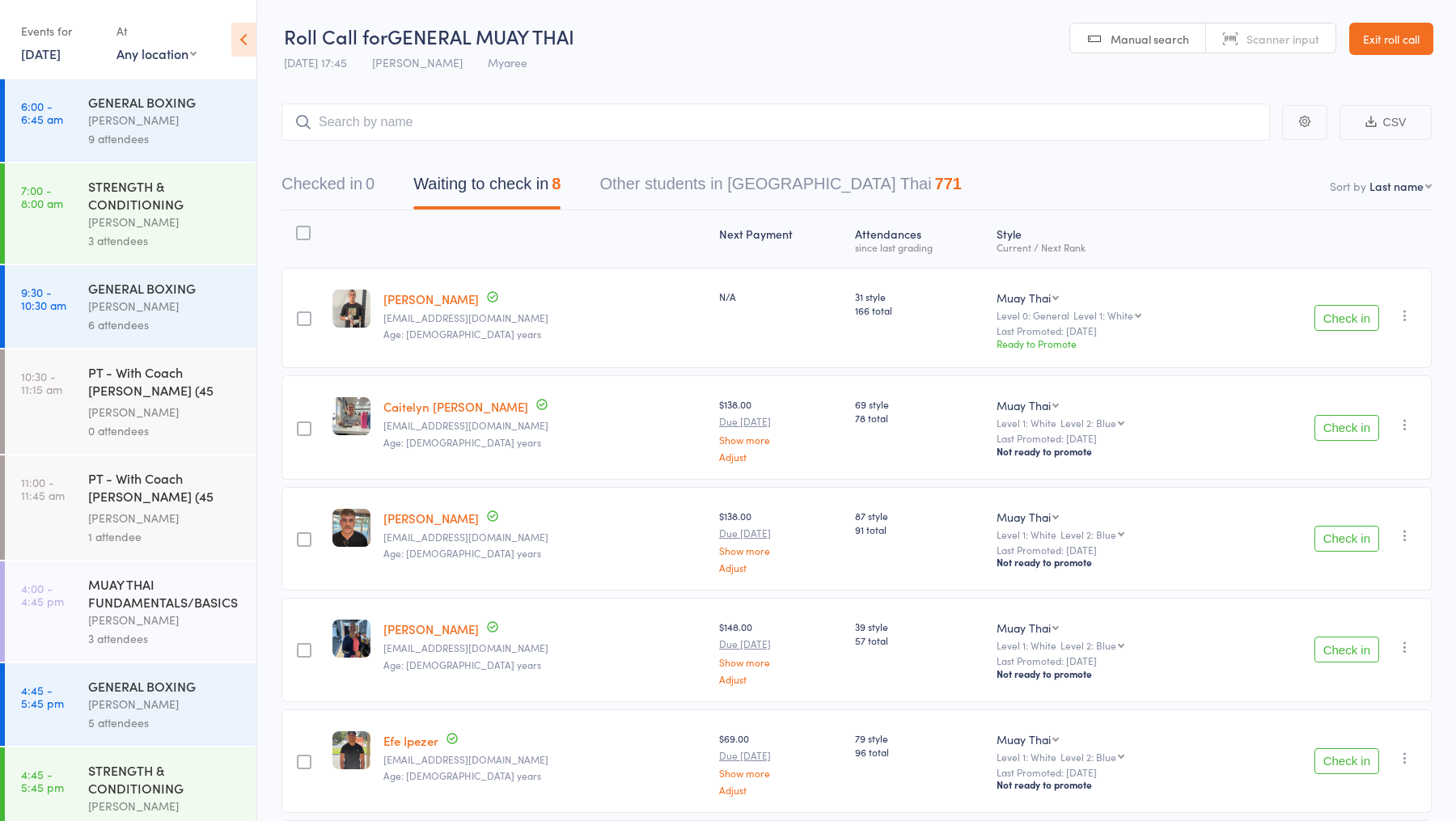
click at [1350, 309] on button "Check in" at bounding box center [1346, 318] width 65 height 25
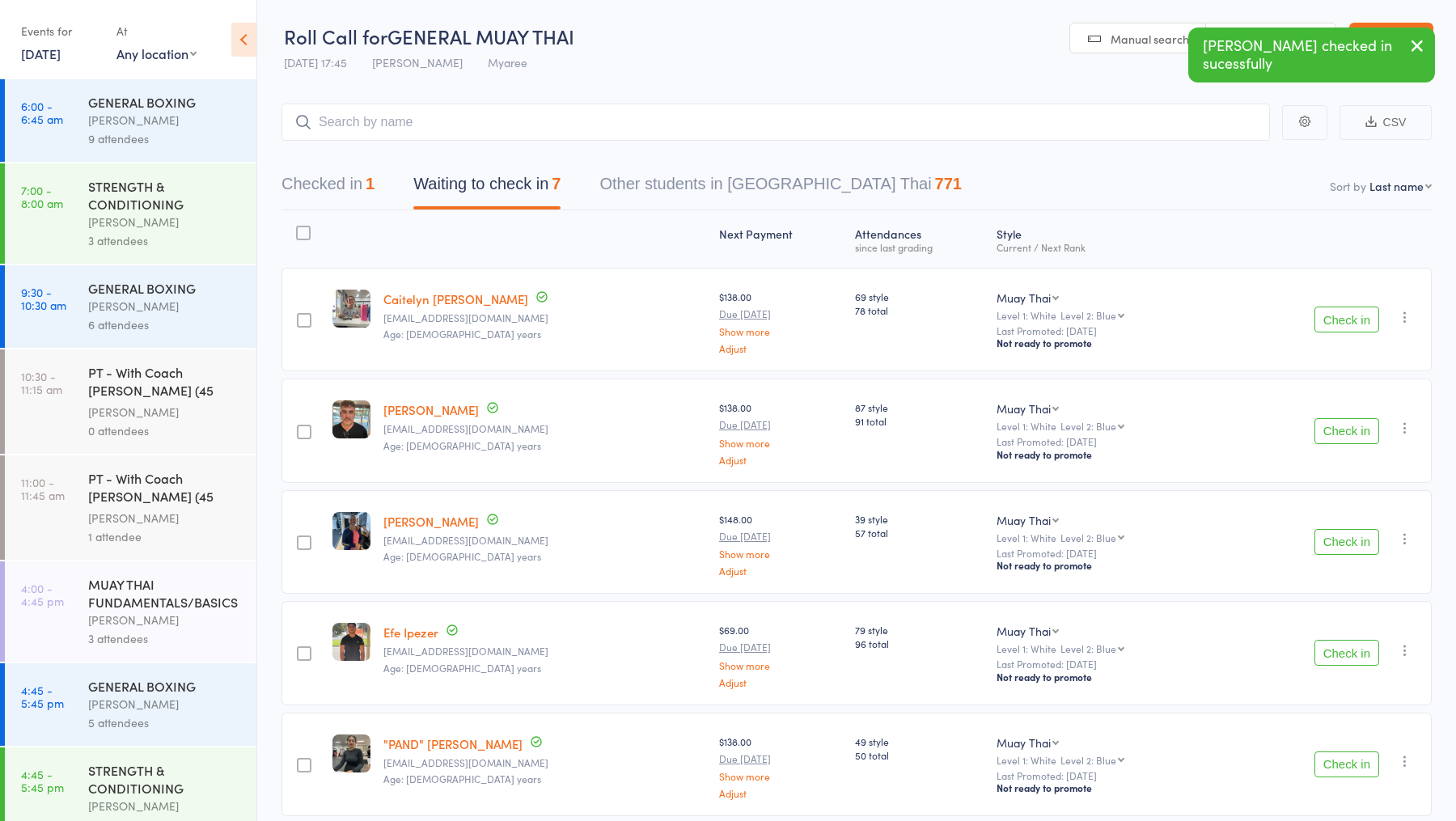
click at [1350, 309] on button "Check in" at bounding box center [1346, 319] width 65 height 25
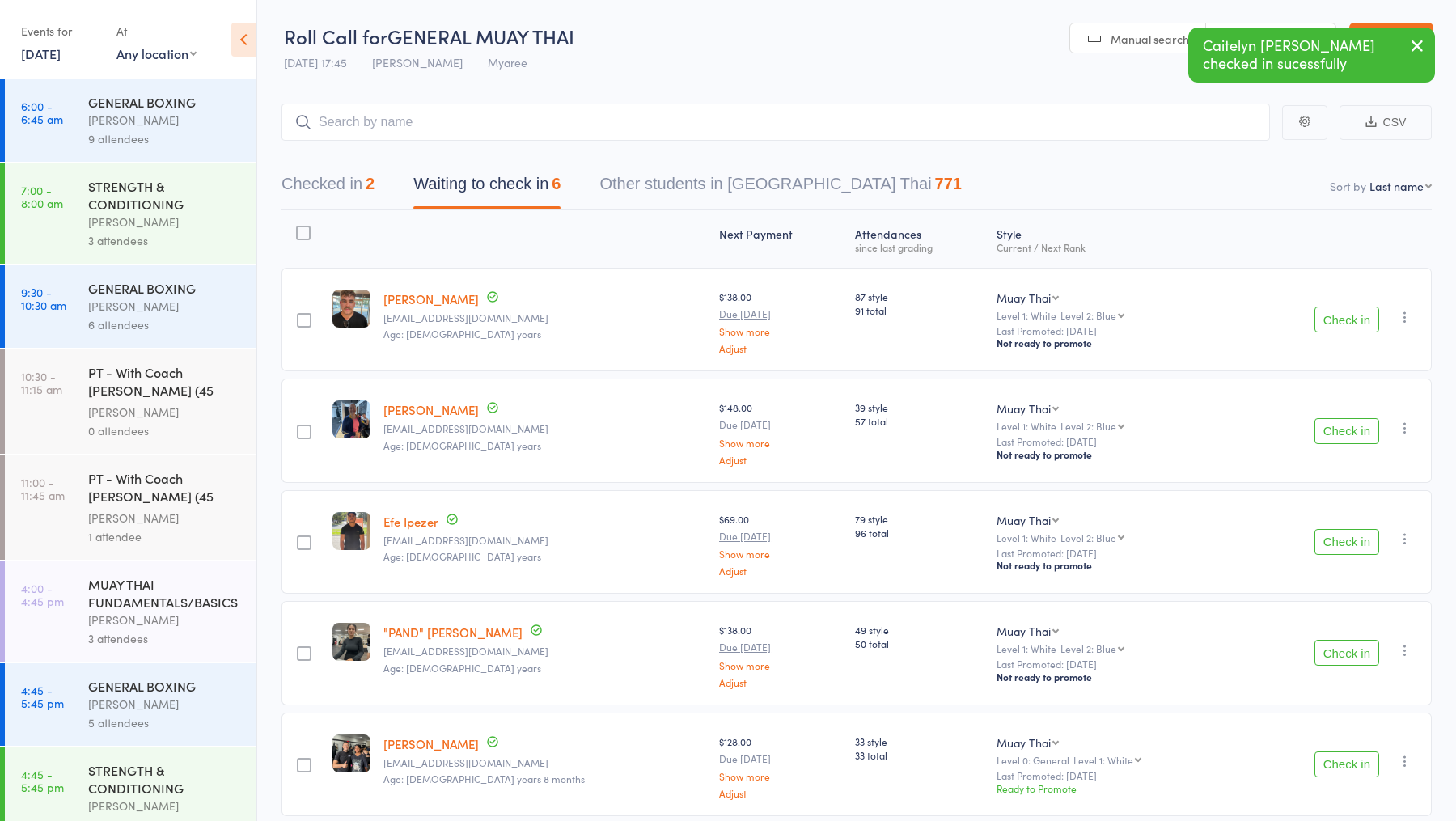
click at [1342, 427] on button "Check in" at bounding box center [1346, 430] width 65 height 25
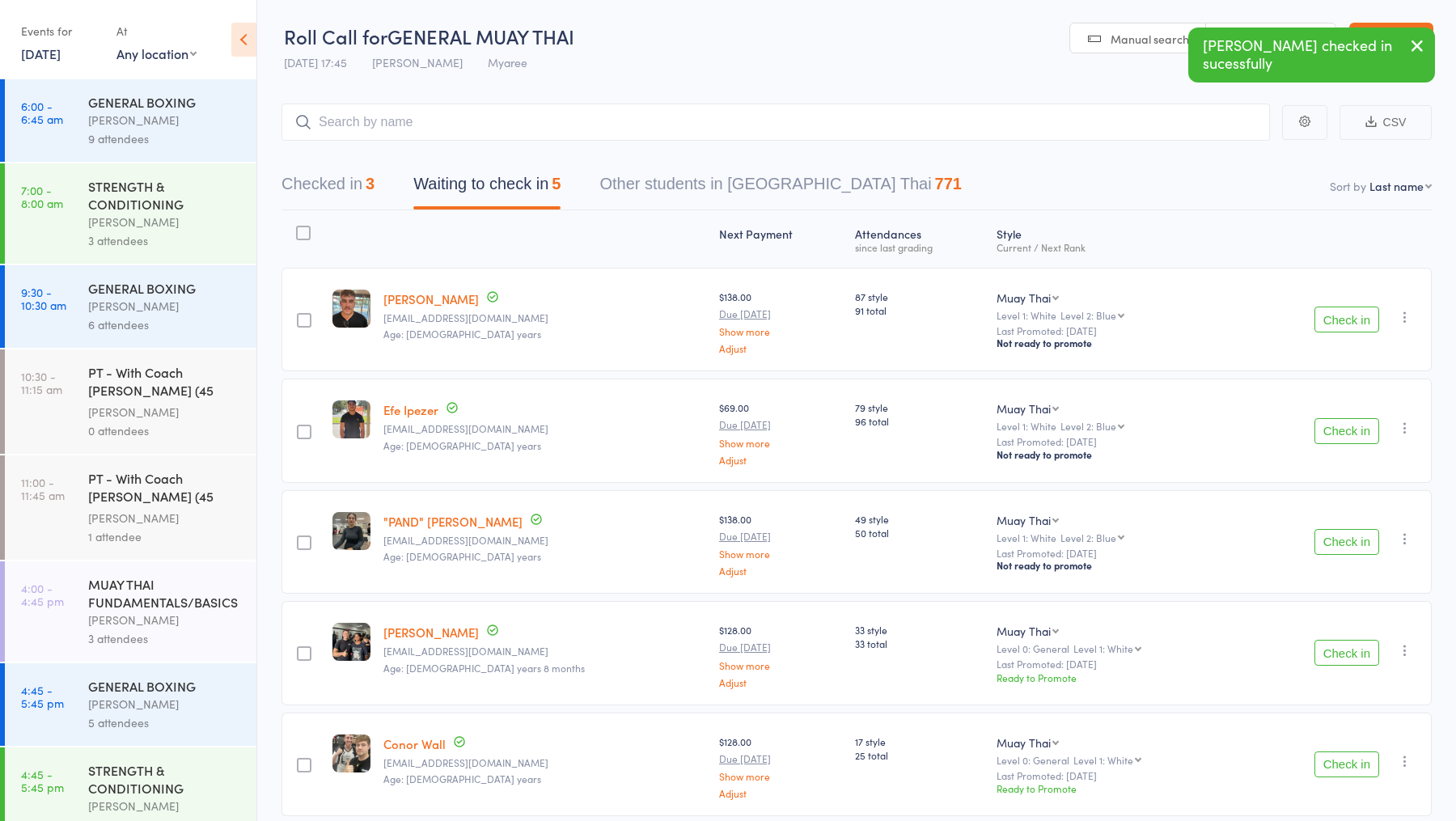
click at [1358, 535] on button "Check in" at bounding box center [1346, 542] width 65 height 25
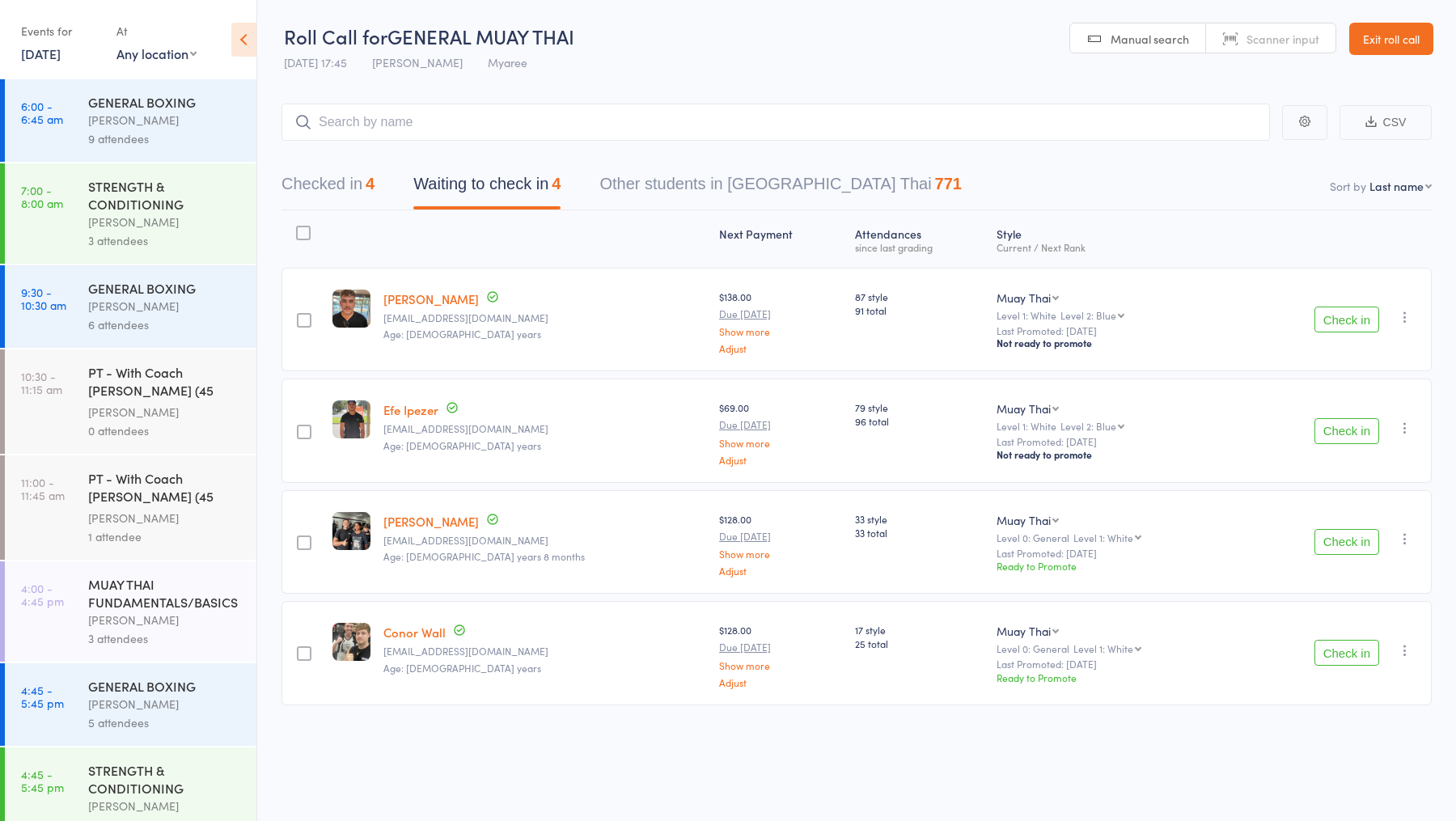
click at [1354, 434] on button "Check in" at bounding box center [1346, 430] width 65 height 25
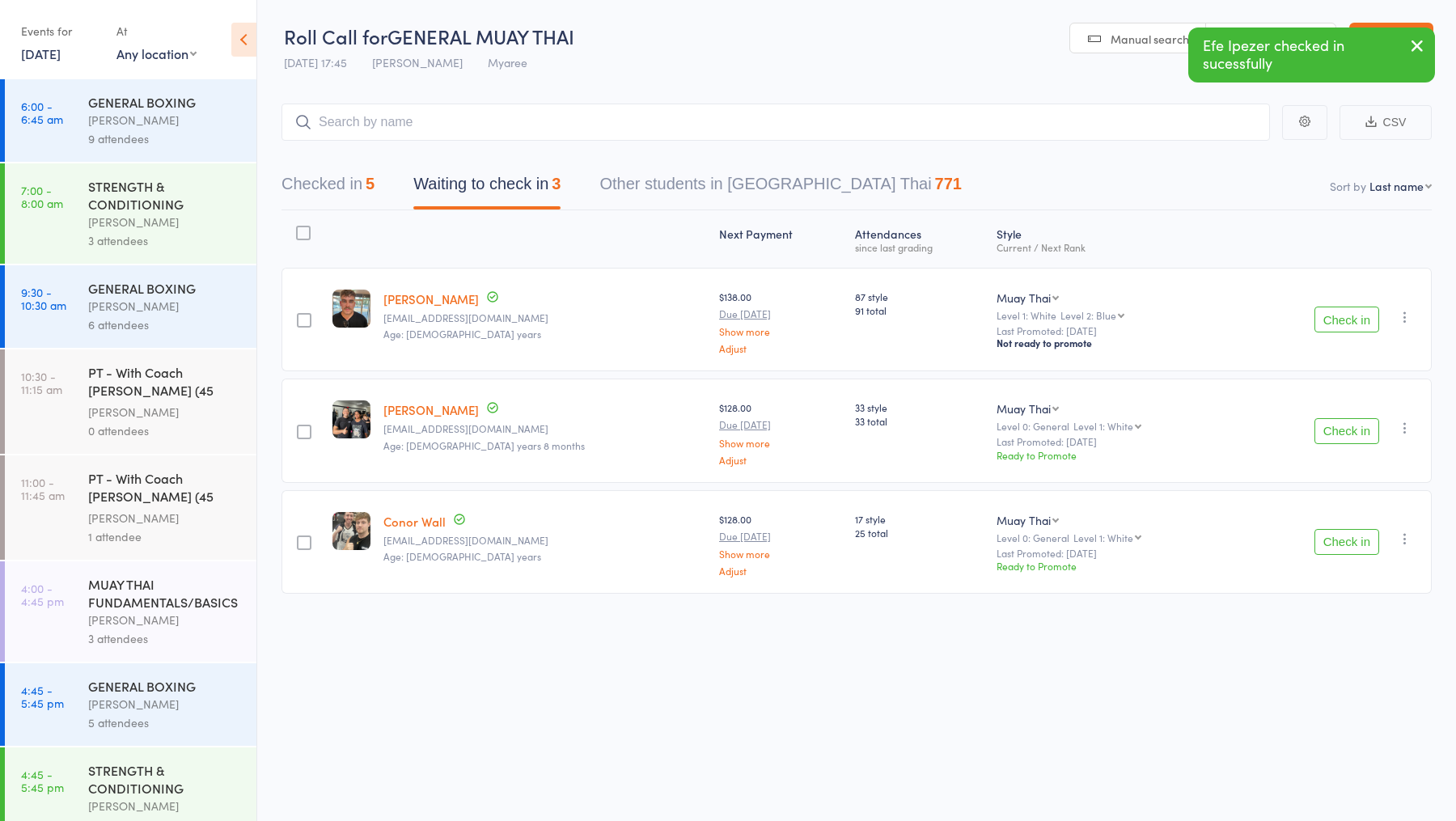
click at [1346, 540] on button "Check in" at bounding box center [1346, 542] width 65 height 25
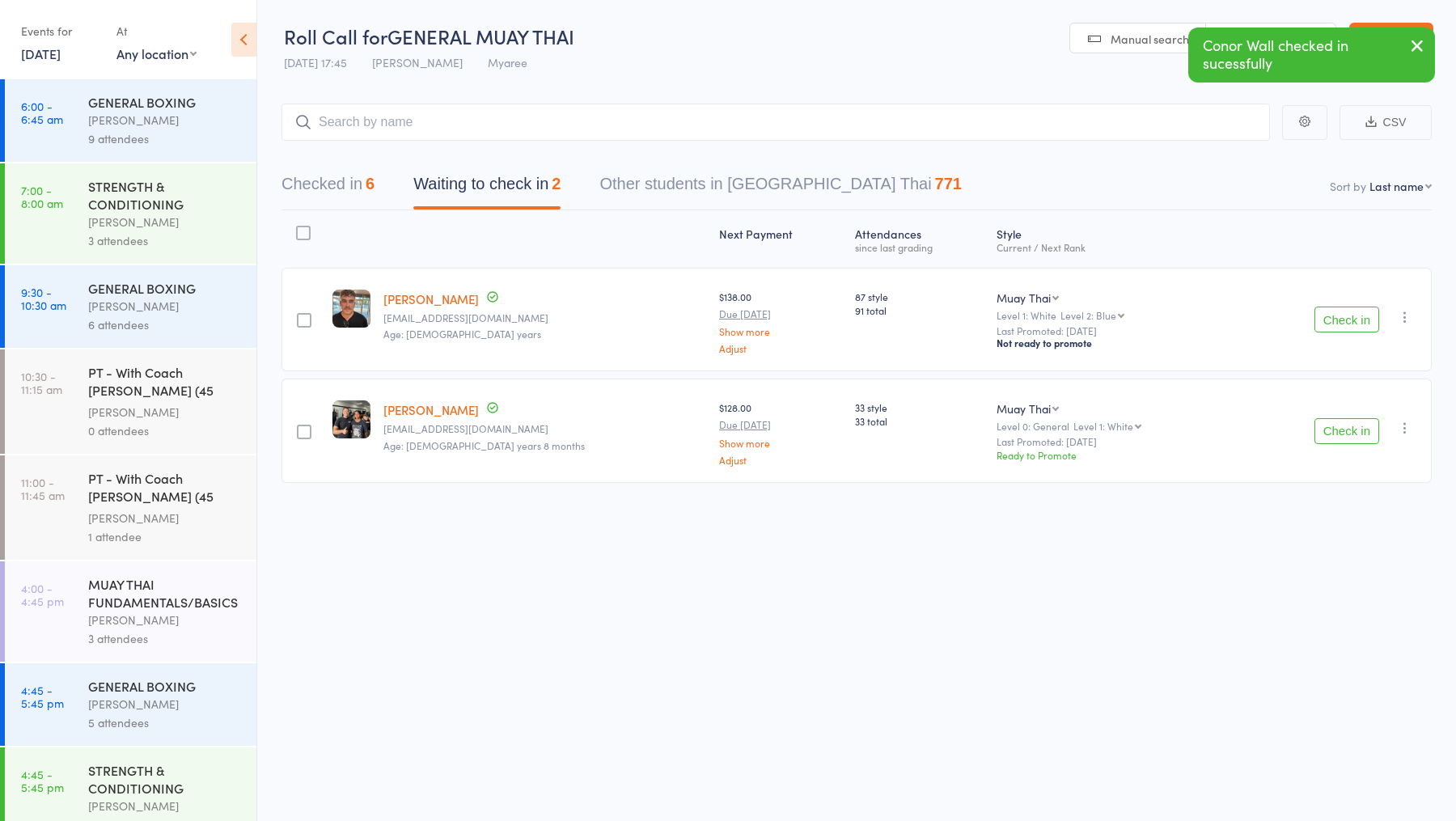
drag, startPoint x: 1346, startPoint y: 540, endPoint x: 1058, endPoint y: 306, distance: 371.1
click at [1341, 537] on div "Next Payment Atten­dances since last grading Style Current / Next Rank edit jos…" at bounding box center [856, 383] width 1150 height 345
click at [498, 127] on input "search" at bounding box center [775, 122] width 988 height 37
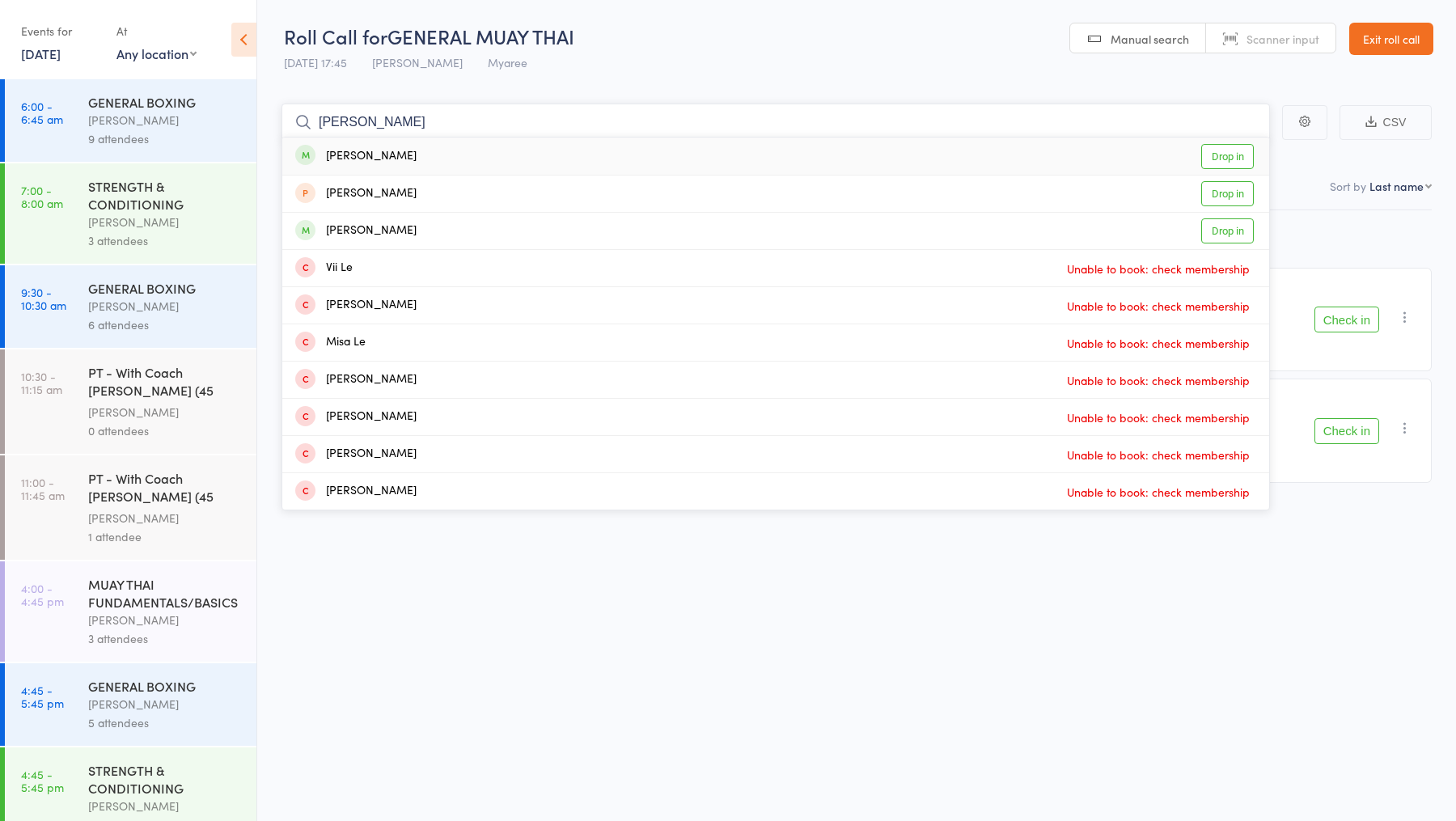
type input "leo"
click at [1231, 158] on link "Drop in" at bounding box center [1228, 157] width 53 height 25
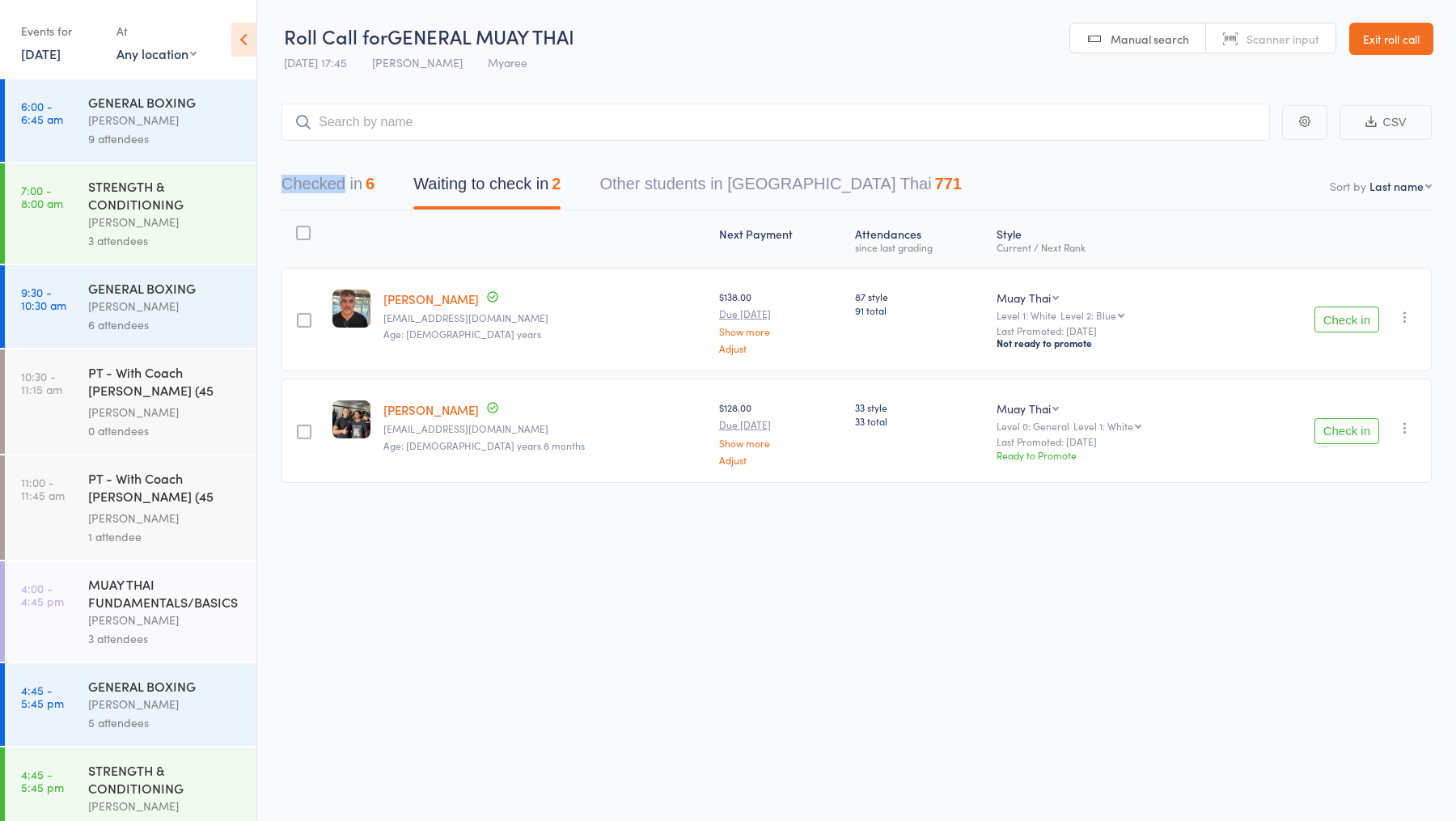
click at [1230, 158] on div "Checked in 6 Waiting to check in 2 Other students in Muay Thai 771" at bounding box center [856, 176] width 1150 height 70
click at [1350, 312] on button "Check in" at bounding box center [1346, 319] width 65 height 25
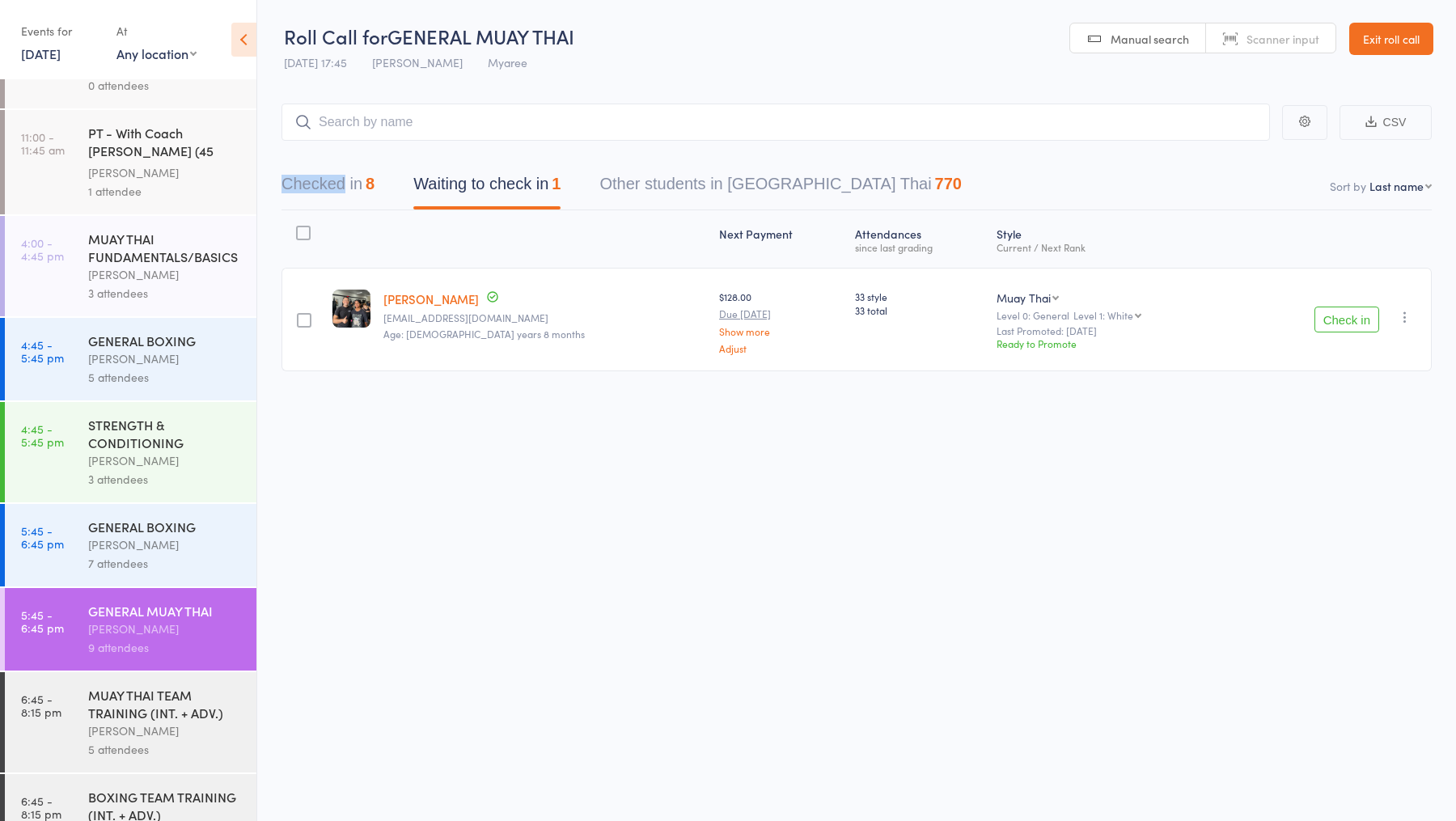
scroll to position [400, 0]
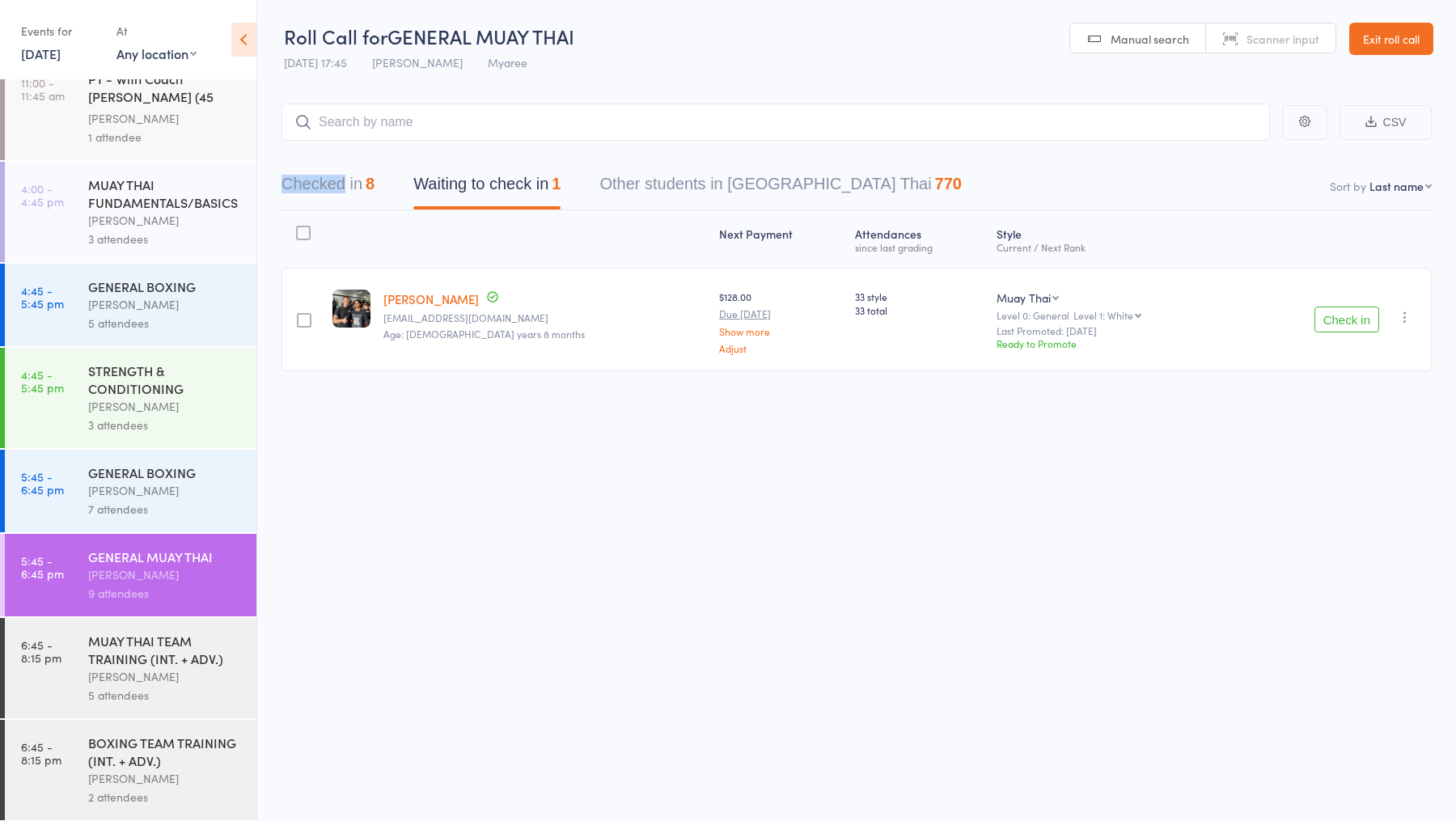
click at [161, 472] on div "GENERAL BOXING" at bounding box center [166, 472] width 155 height 18
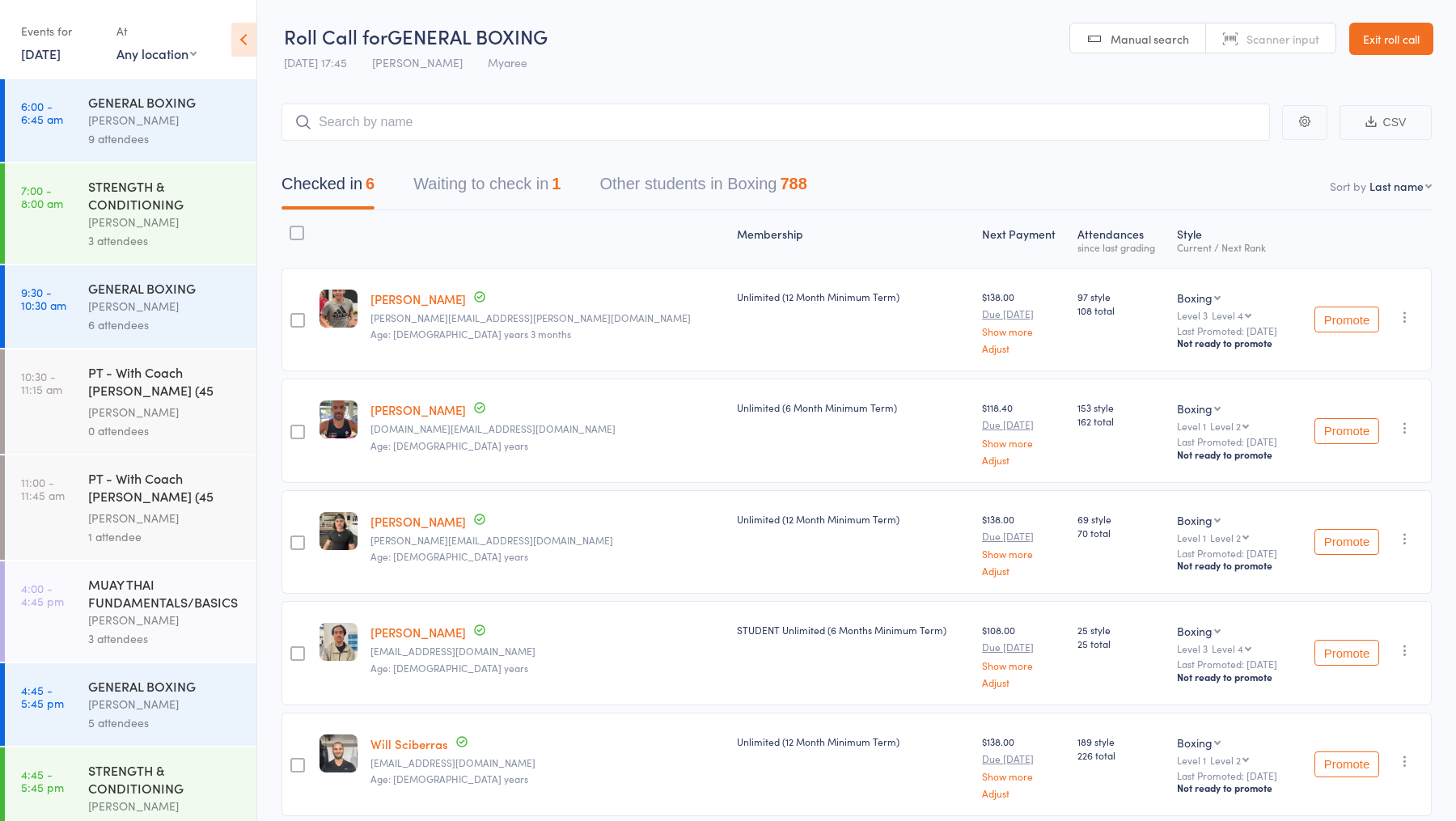
scroll to position [400, 0]
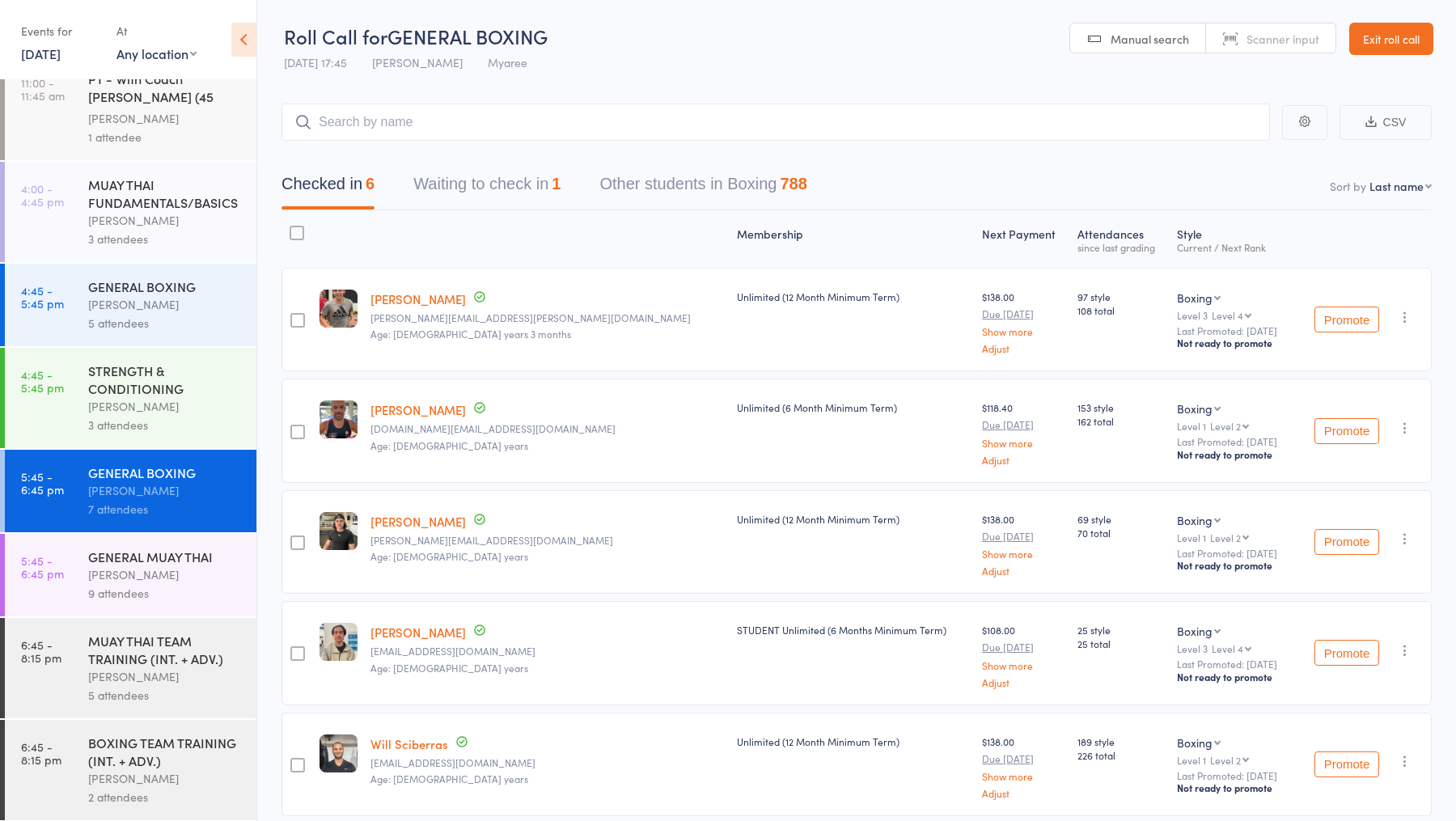
click at [515, 183] on button "Waiting to check in 1" at bounding box center [486, 188] width 147 height 42
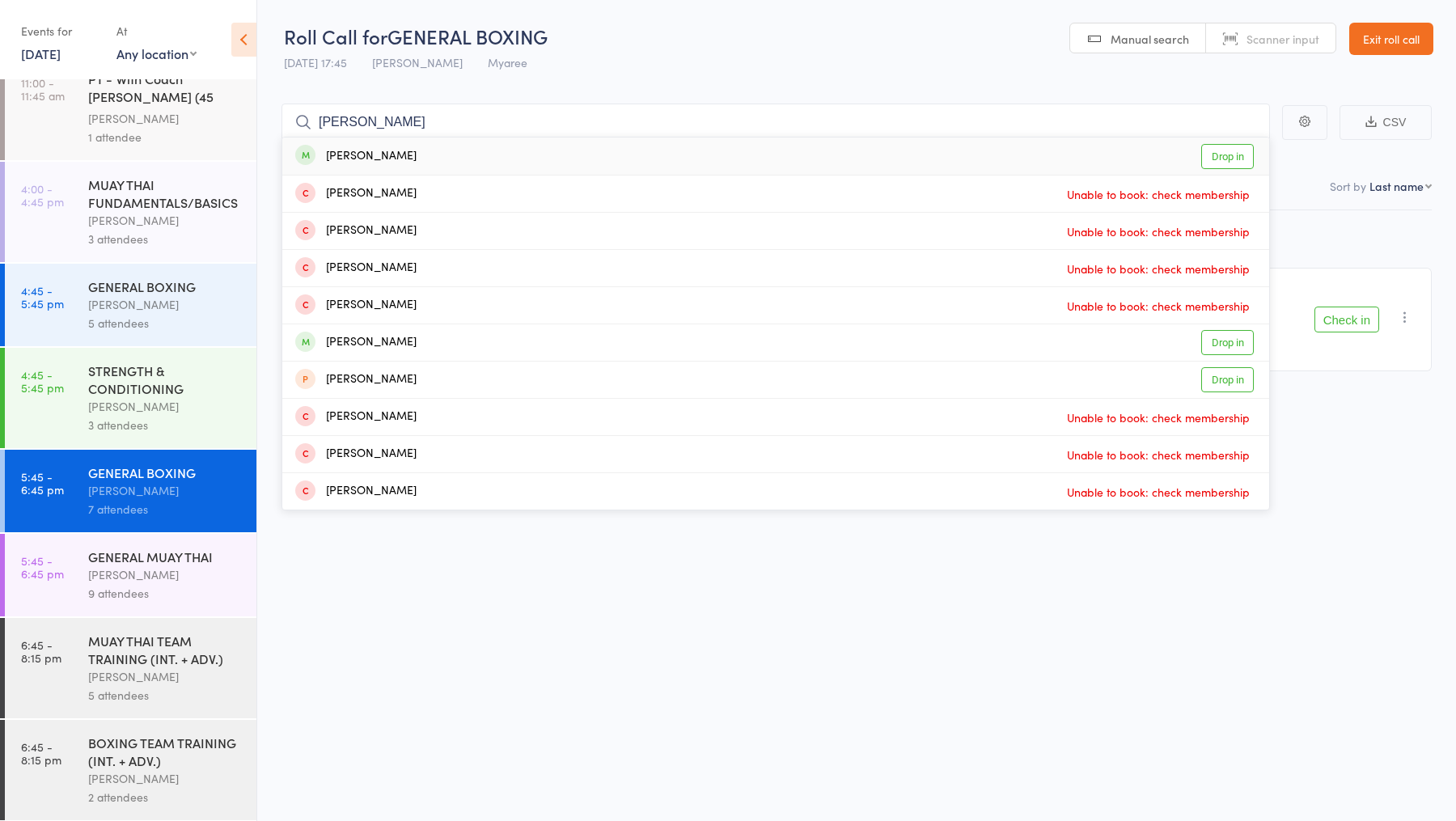
type input "liam f"
click at [1208, 155] on link "Drop in" at bounding box center [1228, 157] width 53 height 25
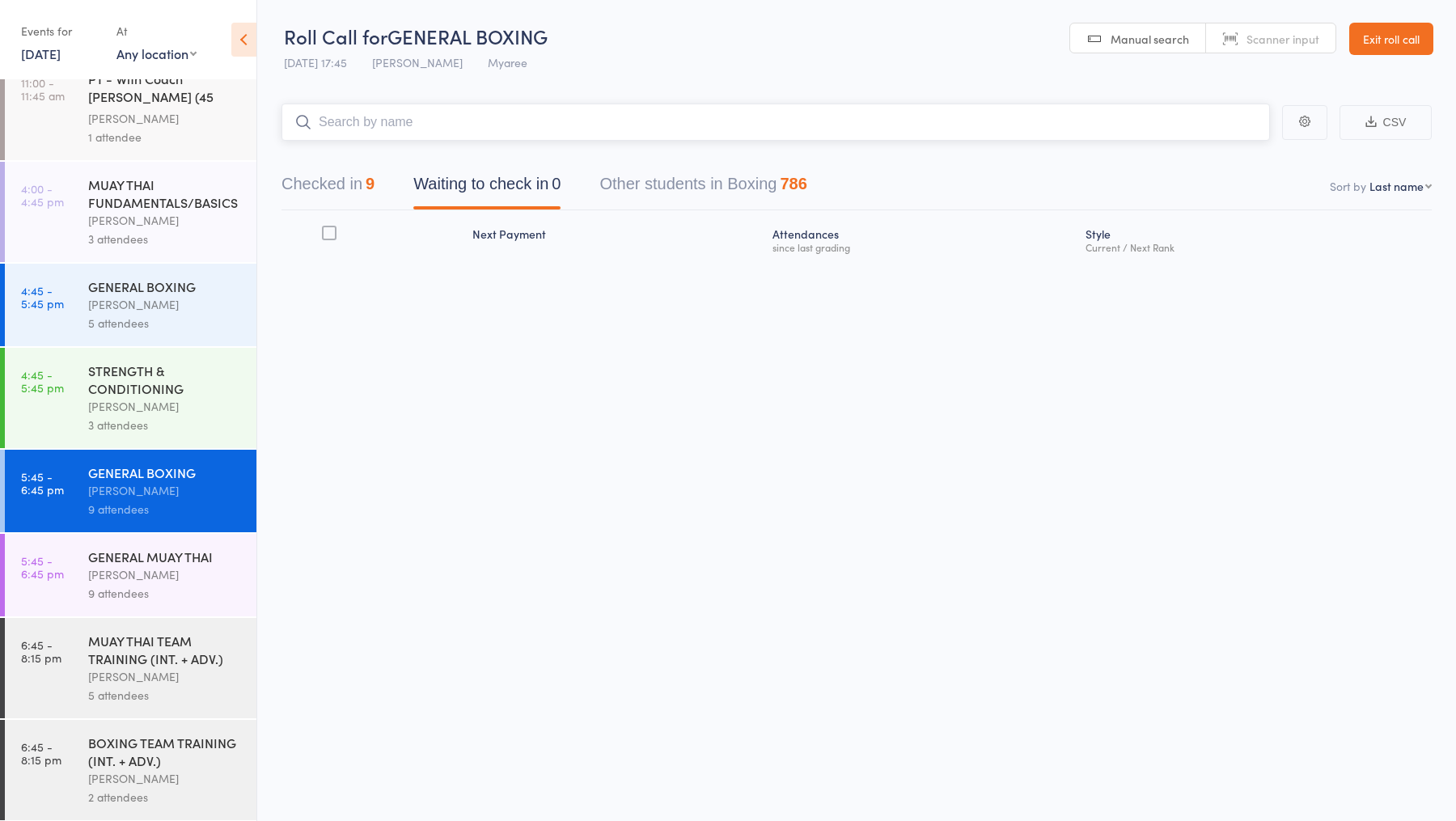
click at [352, 196] on button "Checked in 9" at bounding box center [328, 188] width 93 height 42
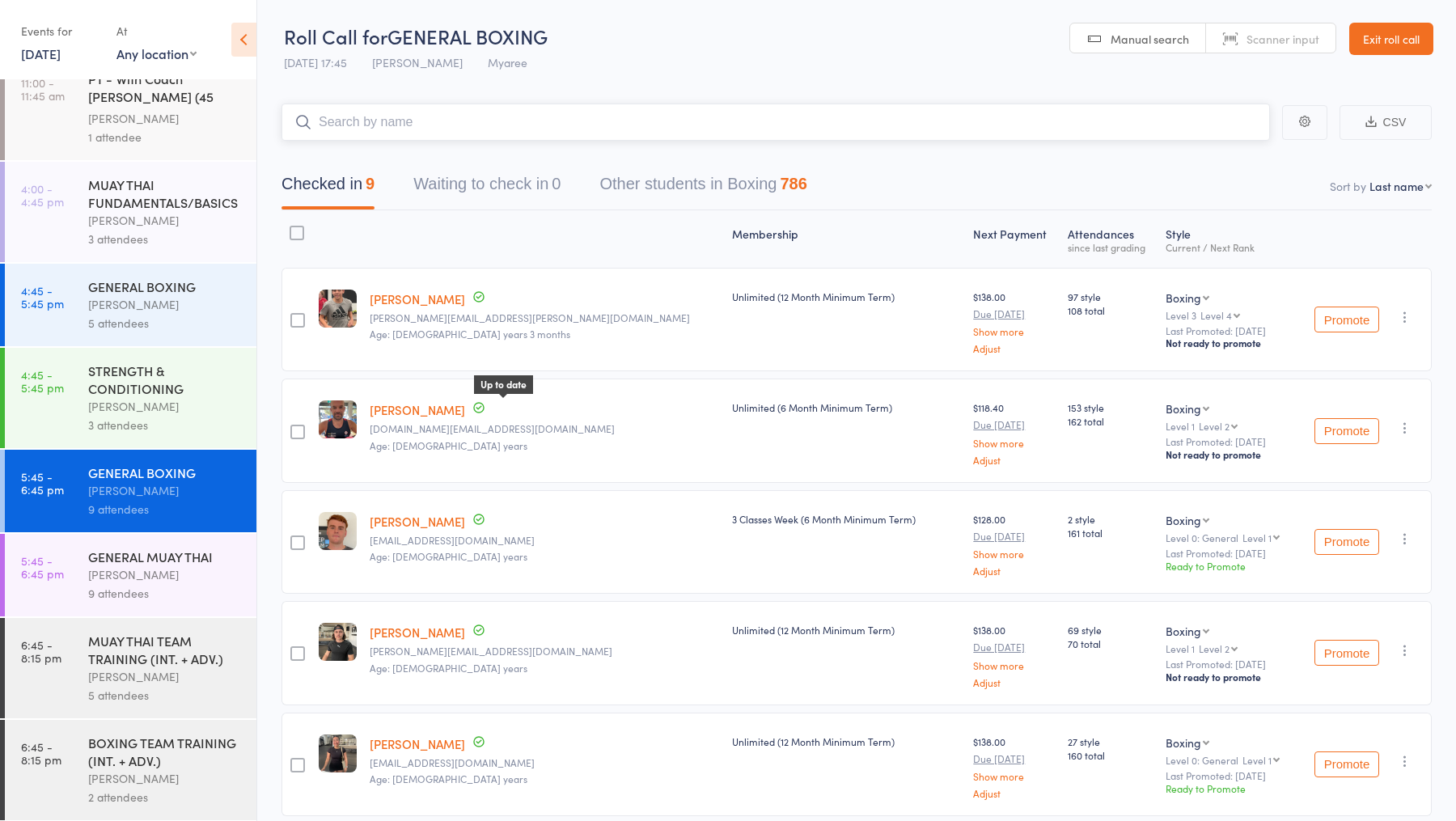
scroll to position [503, 0]
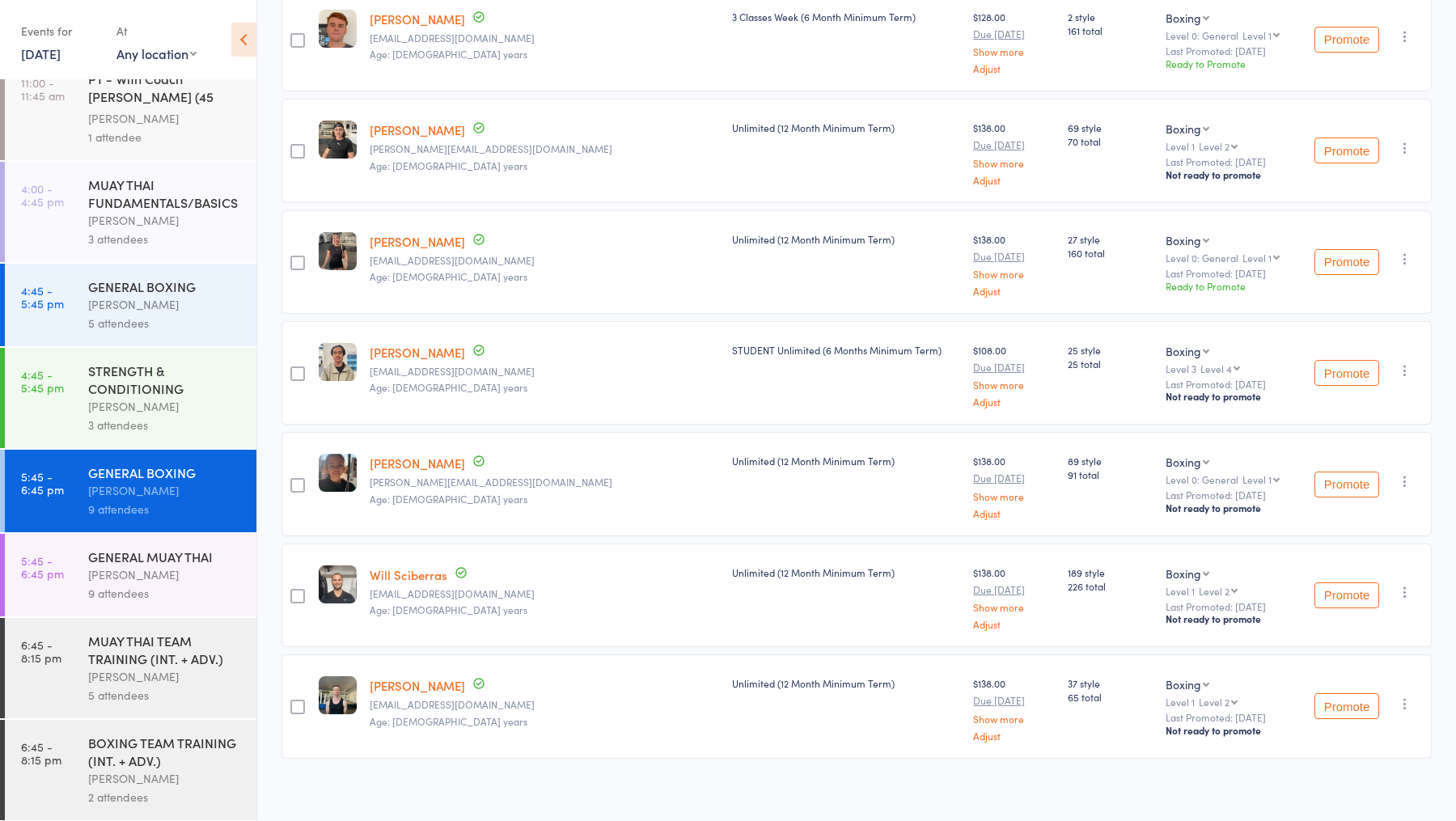
click at [158, 568] on div "Eddy D'Uva" at bounding box center [166, 575] width 155 height 19
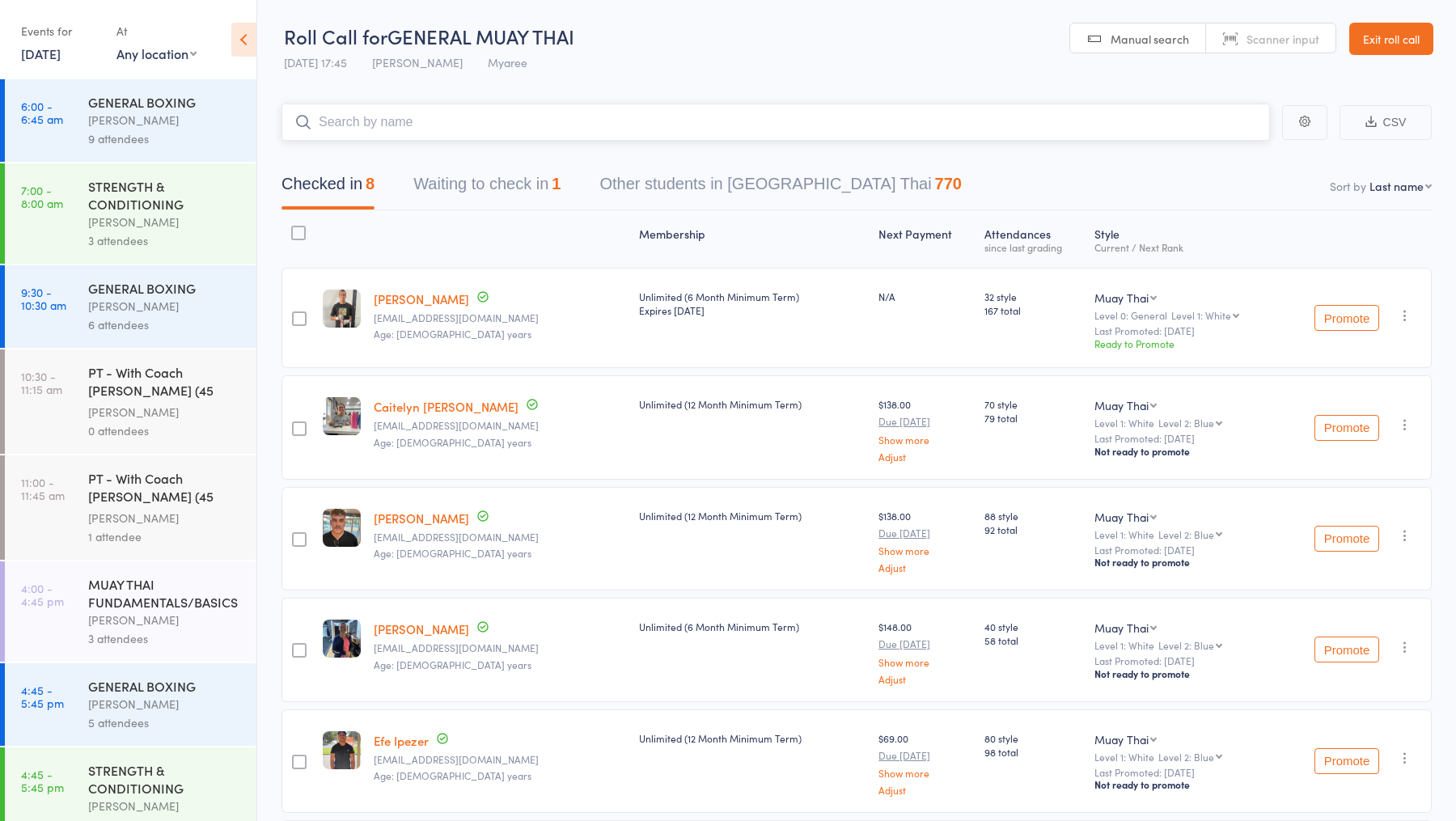
click at [532, 191] on button "Waiting to check in 1" at bounding box center [486, 188] width 147 height 42
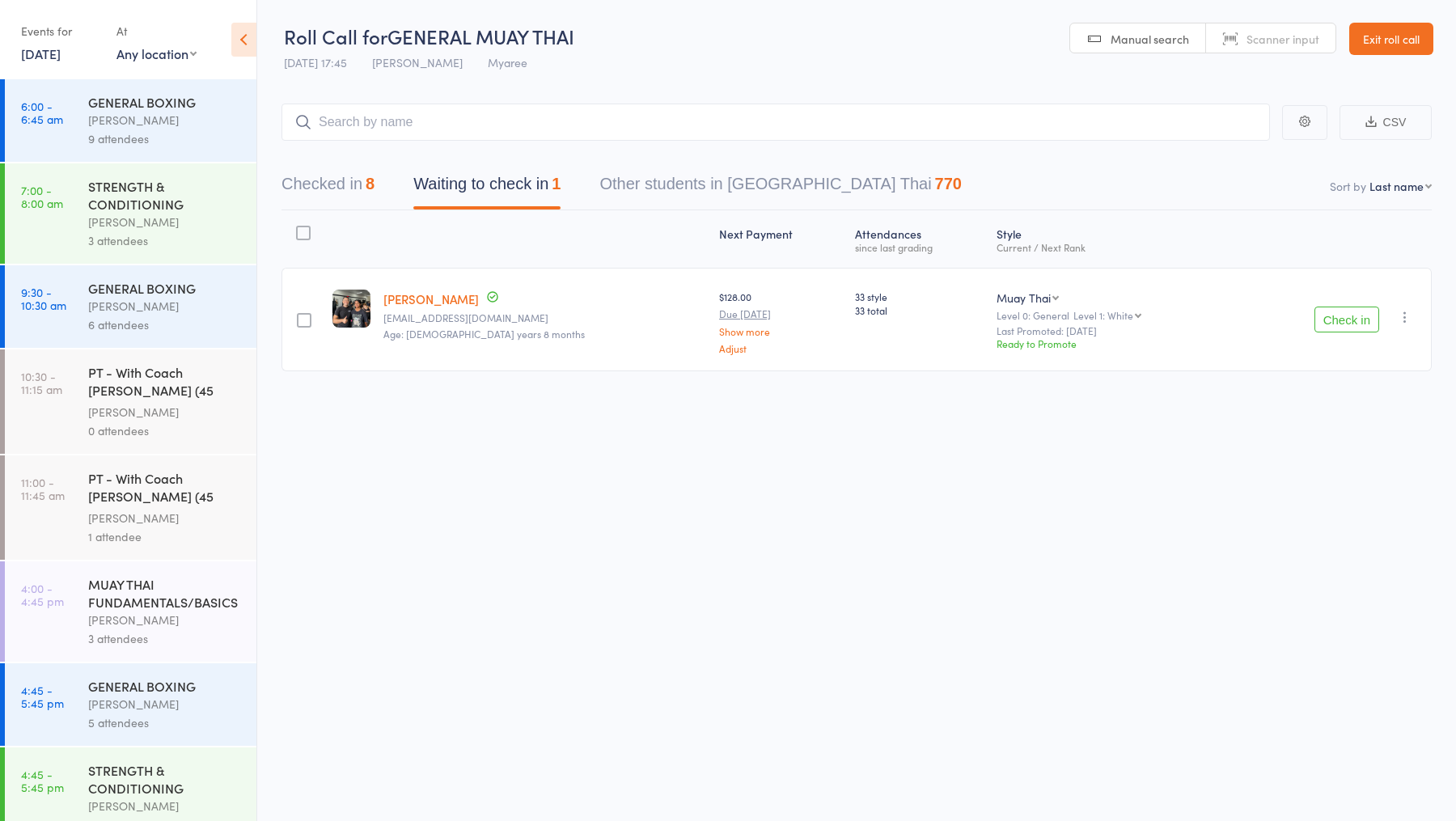
click at [1411, 318] on icon "button" at bounding box center [1404, 317] width 16 height 16
click at [1336, 479] on li "Remove" at bounding box center [1346, 480] width 133 height 22
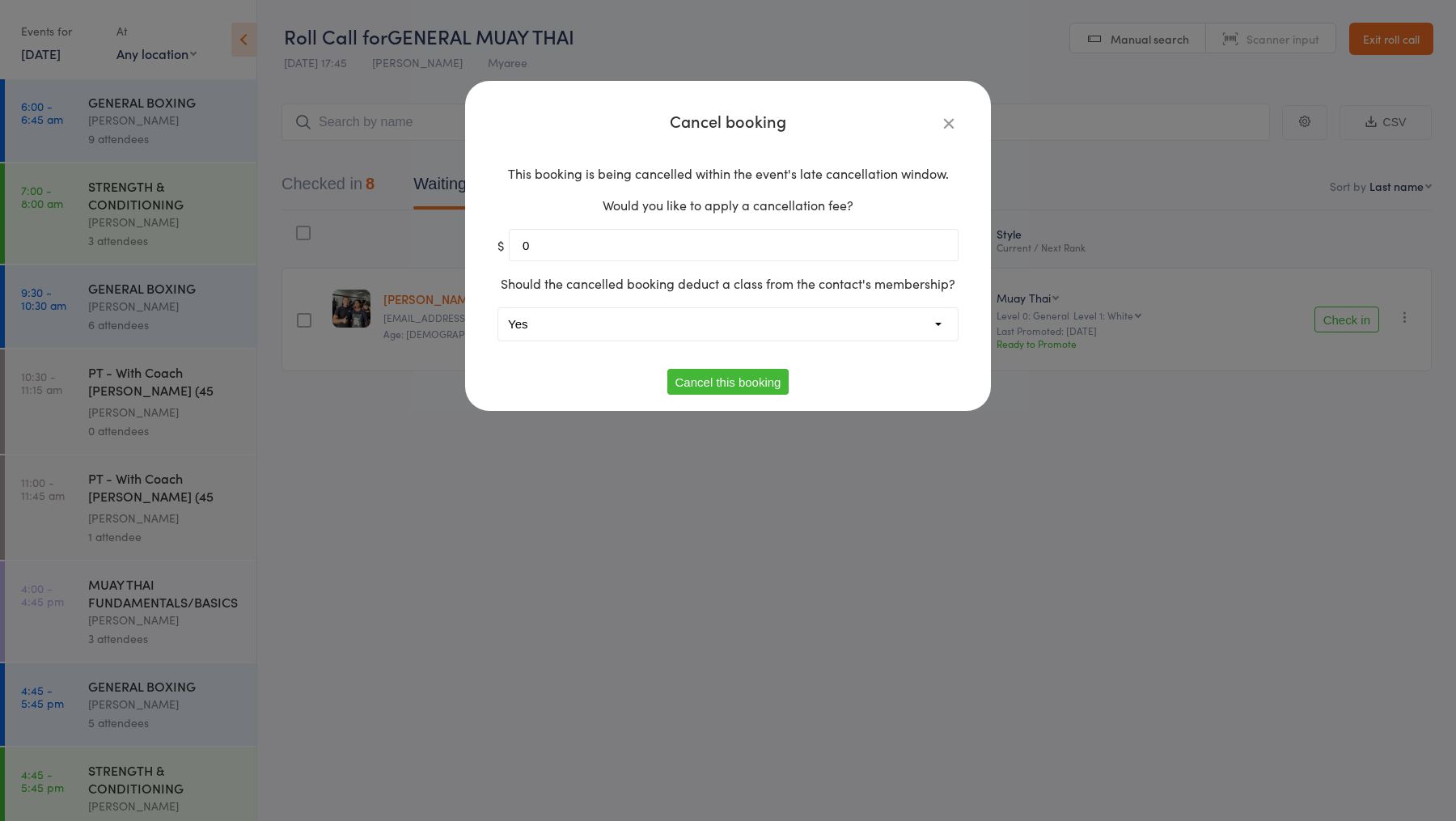
type input "0"
click at [559, 318] on select "Yes No" at bounding box center [728, 324] width 459 height 32
select select "1"
click at [739, 379] on button "Cancel this booking" at bounding box center [728, 381] width 122 height 25
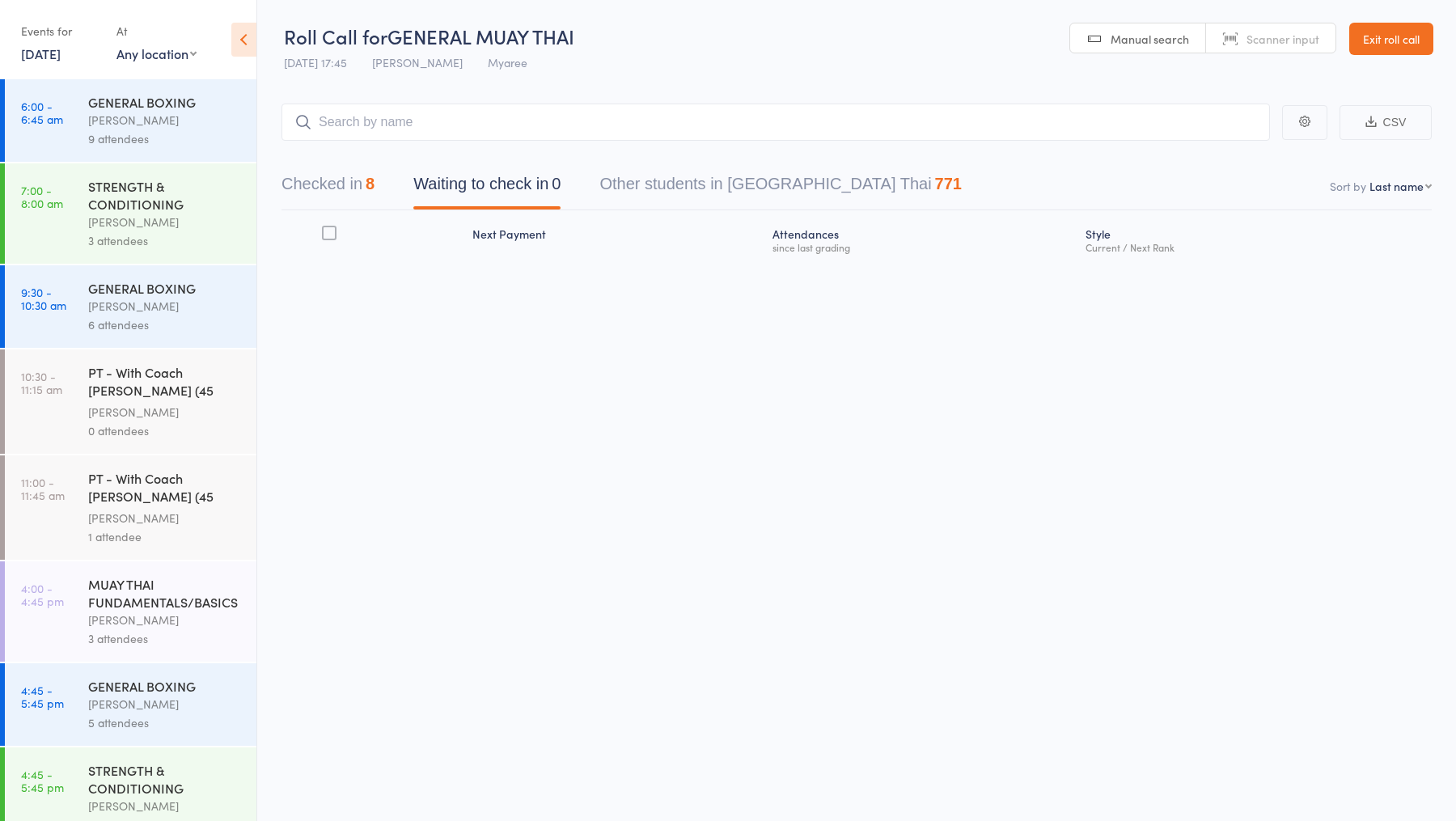
scroll to position [400, 0]
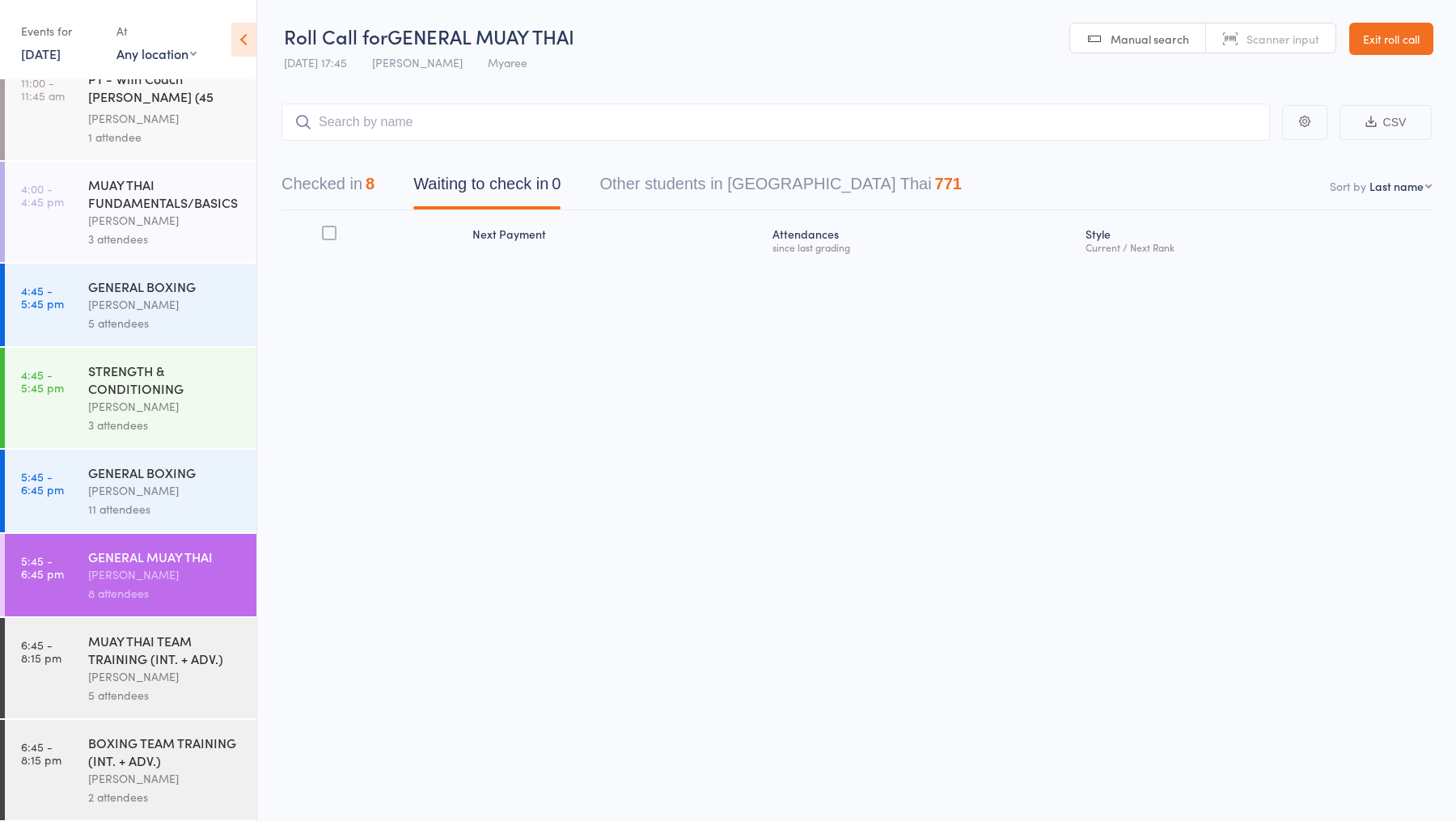
click at [172, 481] on div "Duran Singh" at bounding box center [166, 491] width 155 height 19
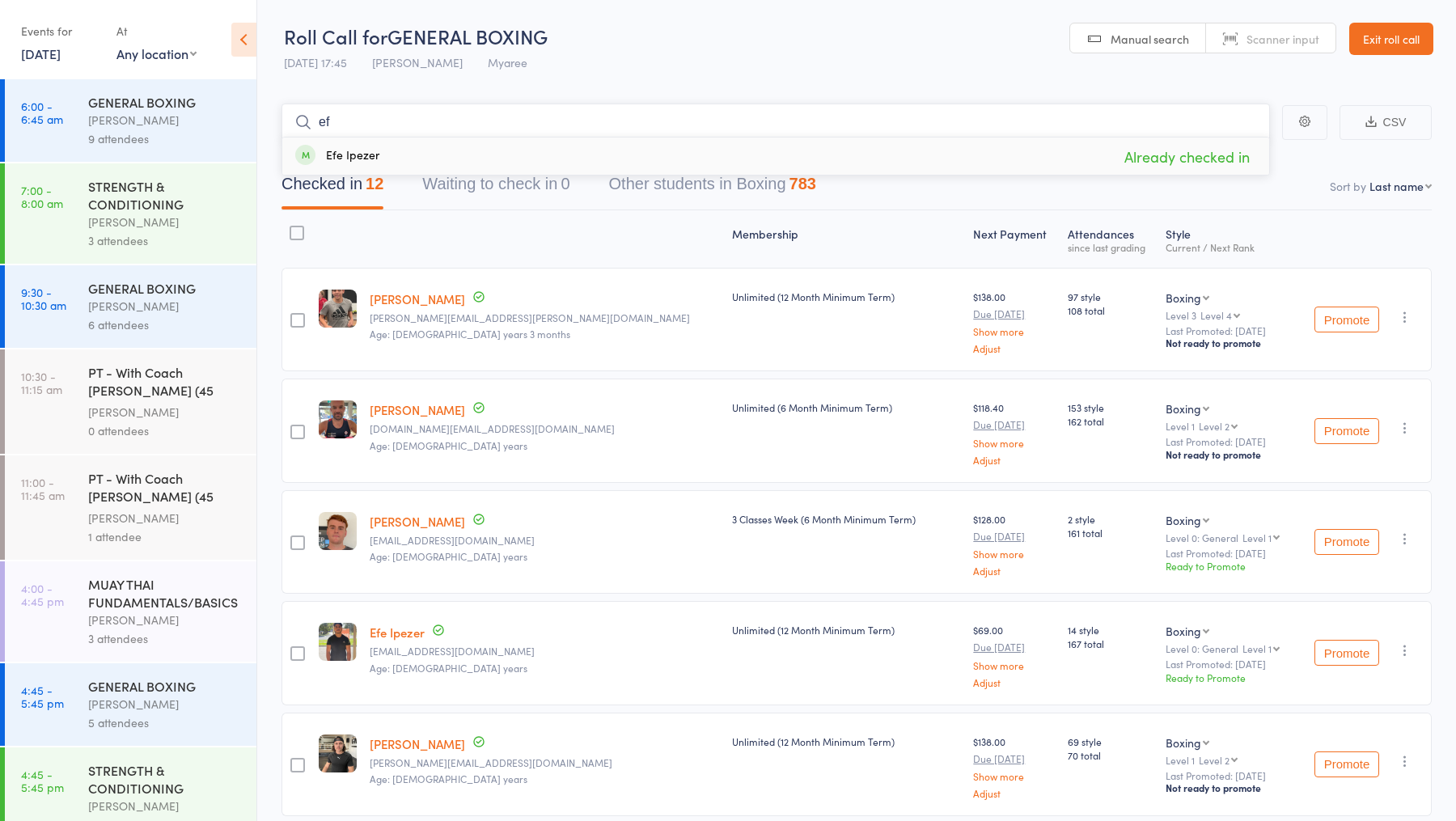
type input "e"
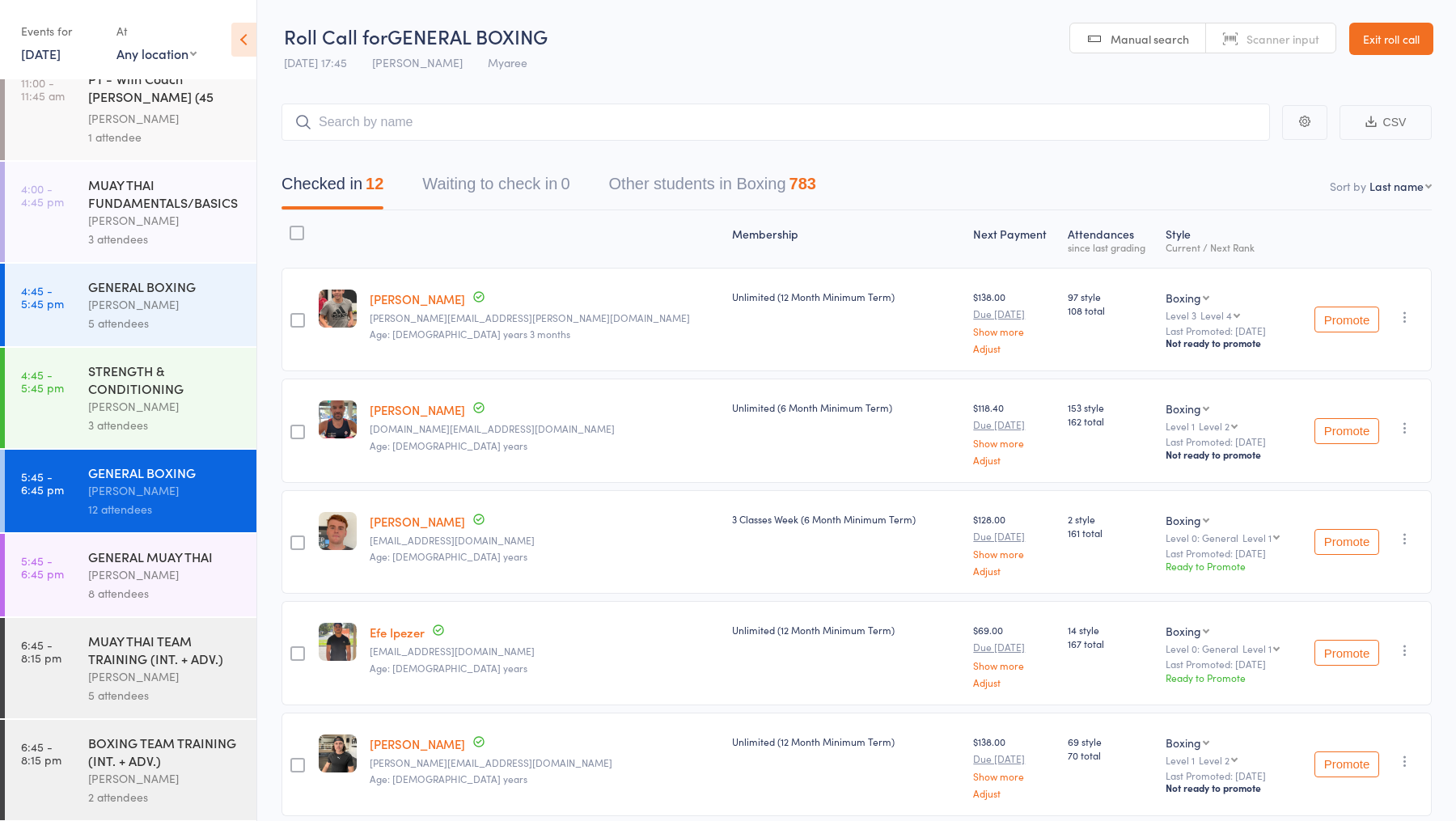
click at [154, 567] on div "Eddy D'Uva" at bounding box center [166, 575] width 155 height 19
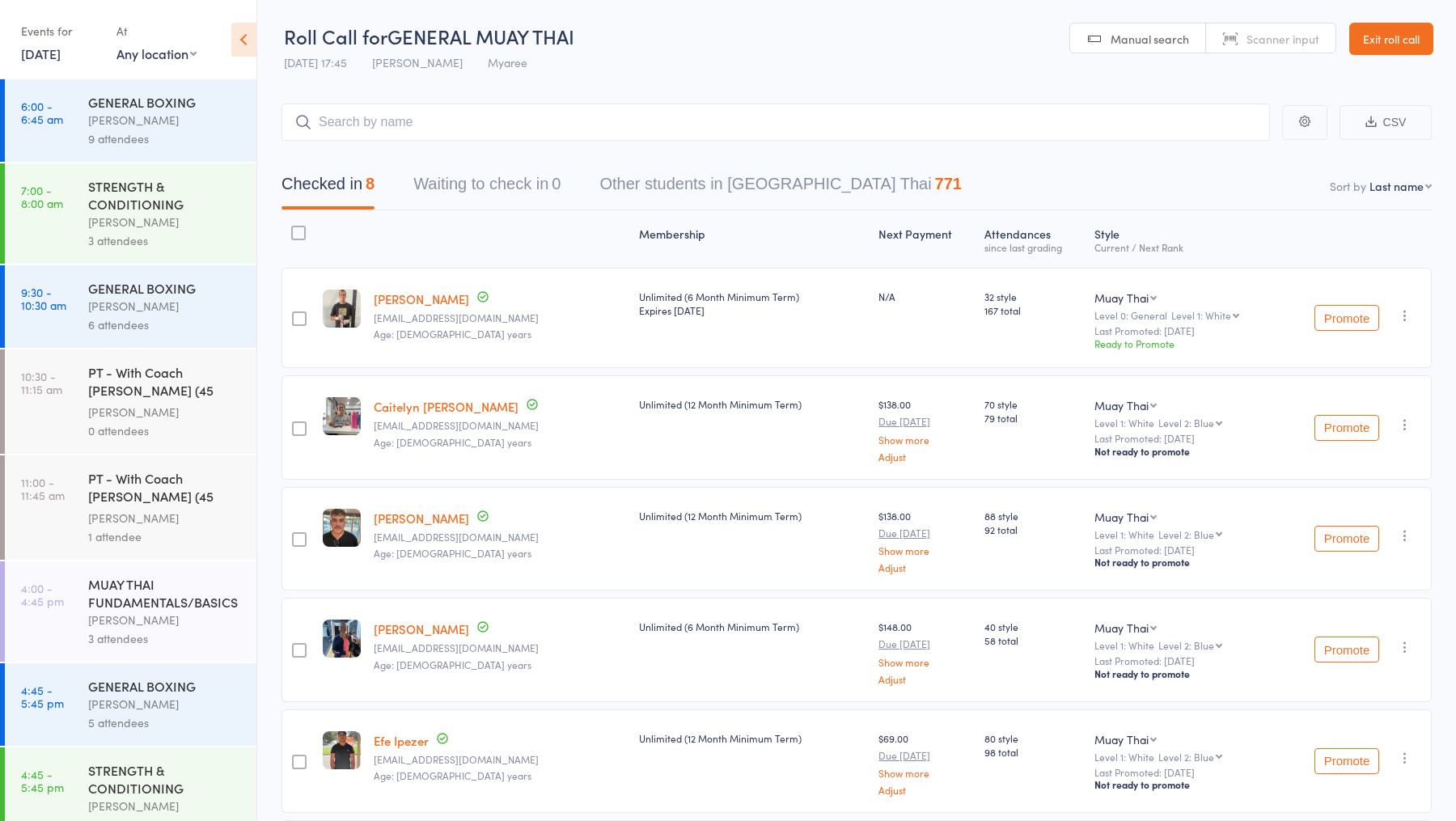
click at [401, 123] on input "search" at bounding box center [775, 122] width 988 height 37
type input "efe"
click at [1171, 213] on div "Membership Next Payment Atten­dances since last grading Style Current / Next Ra…" at bounding box center [856, 682] width 1150 height 943
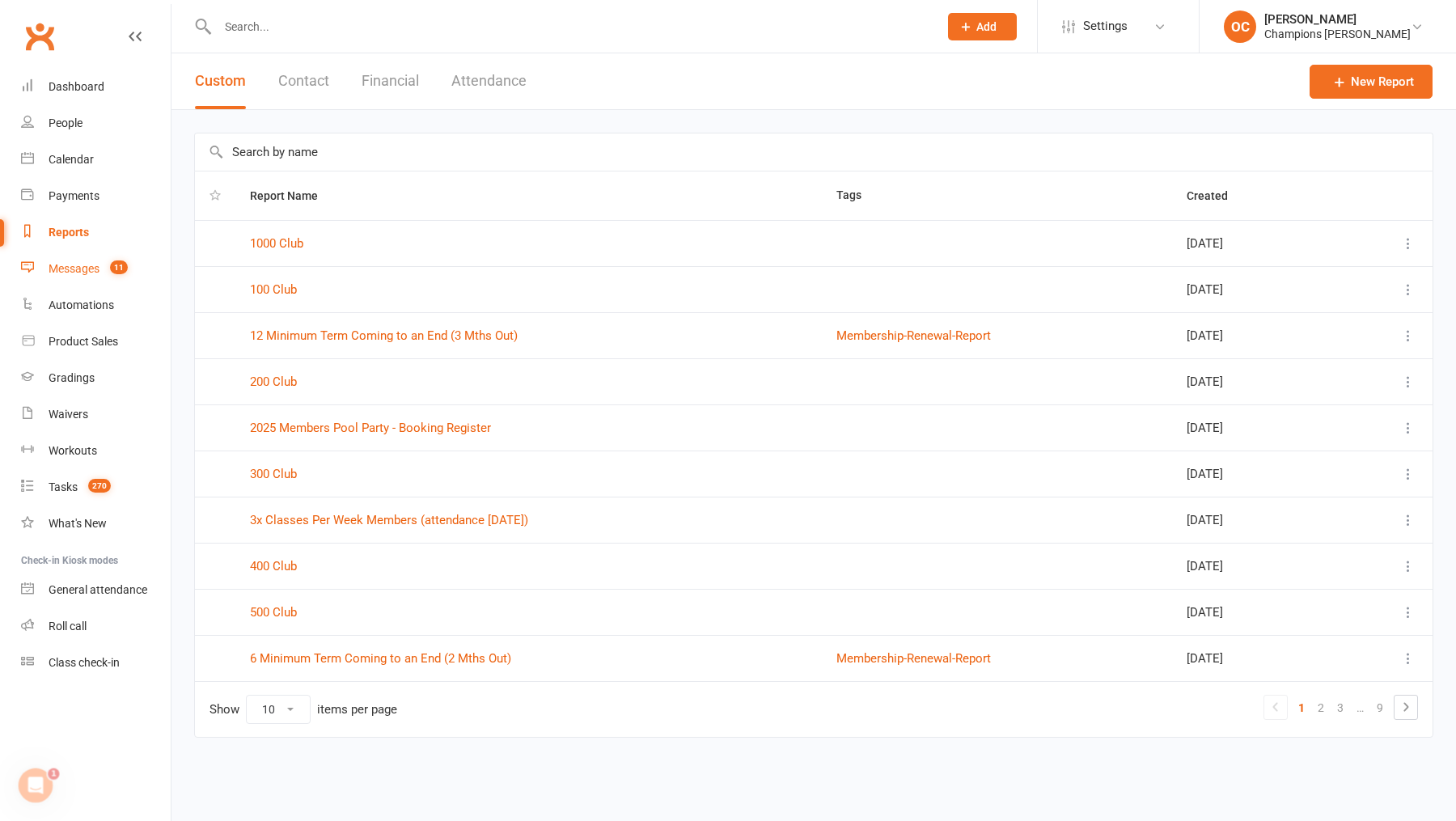
click at [115, 275] on count-badge "11" at bounding box center [115, 268] width 25 height 13
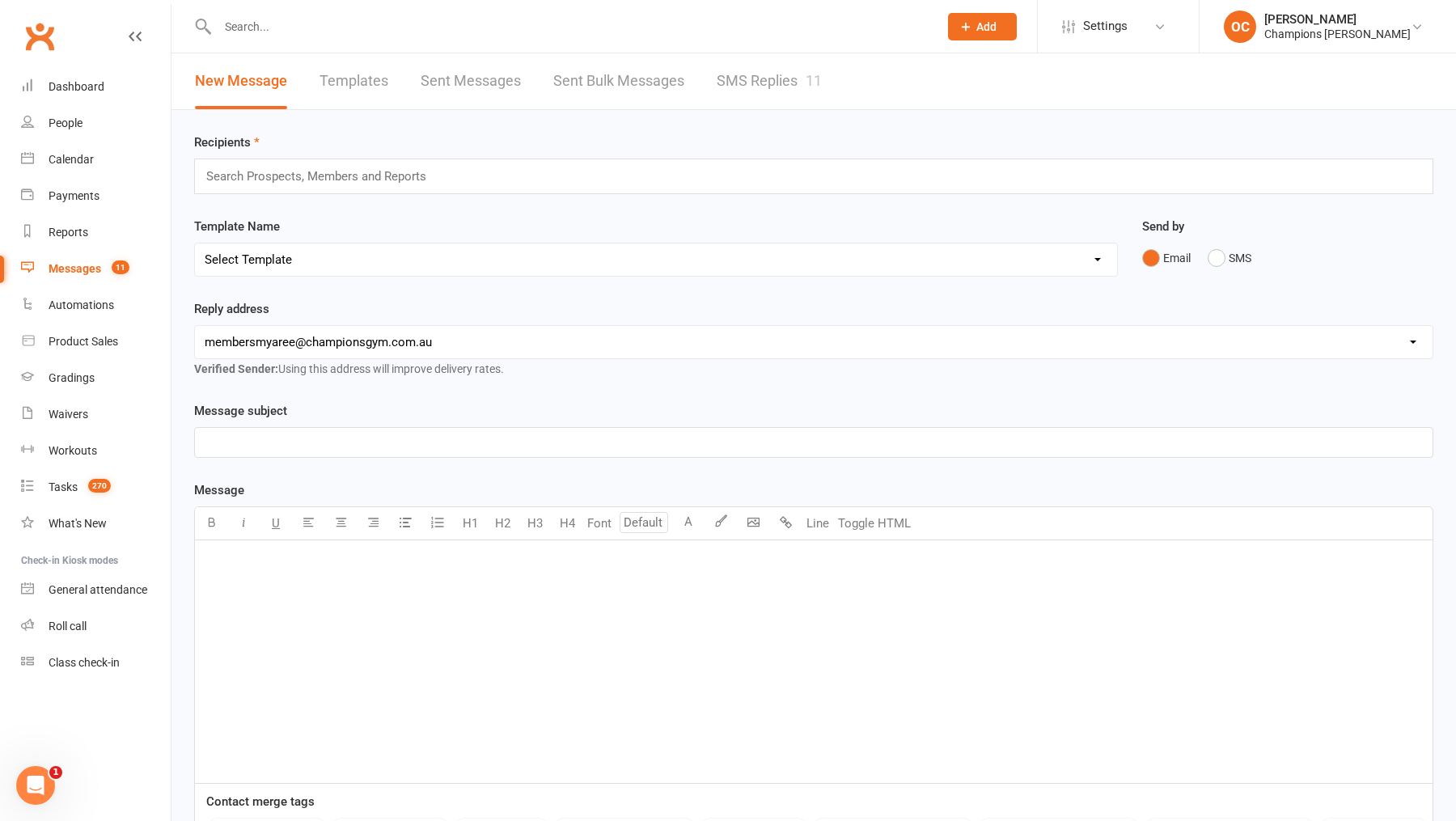
click at [753, 70] on link "SMS Replies 11" at bounding box center [769, 82] width 105 height 56
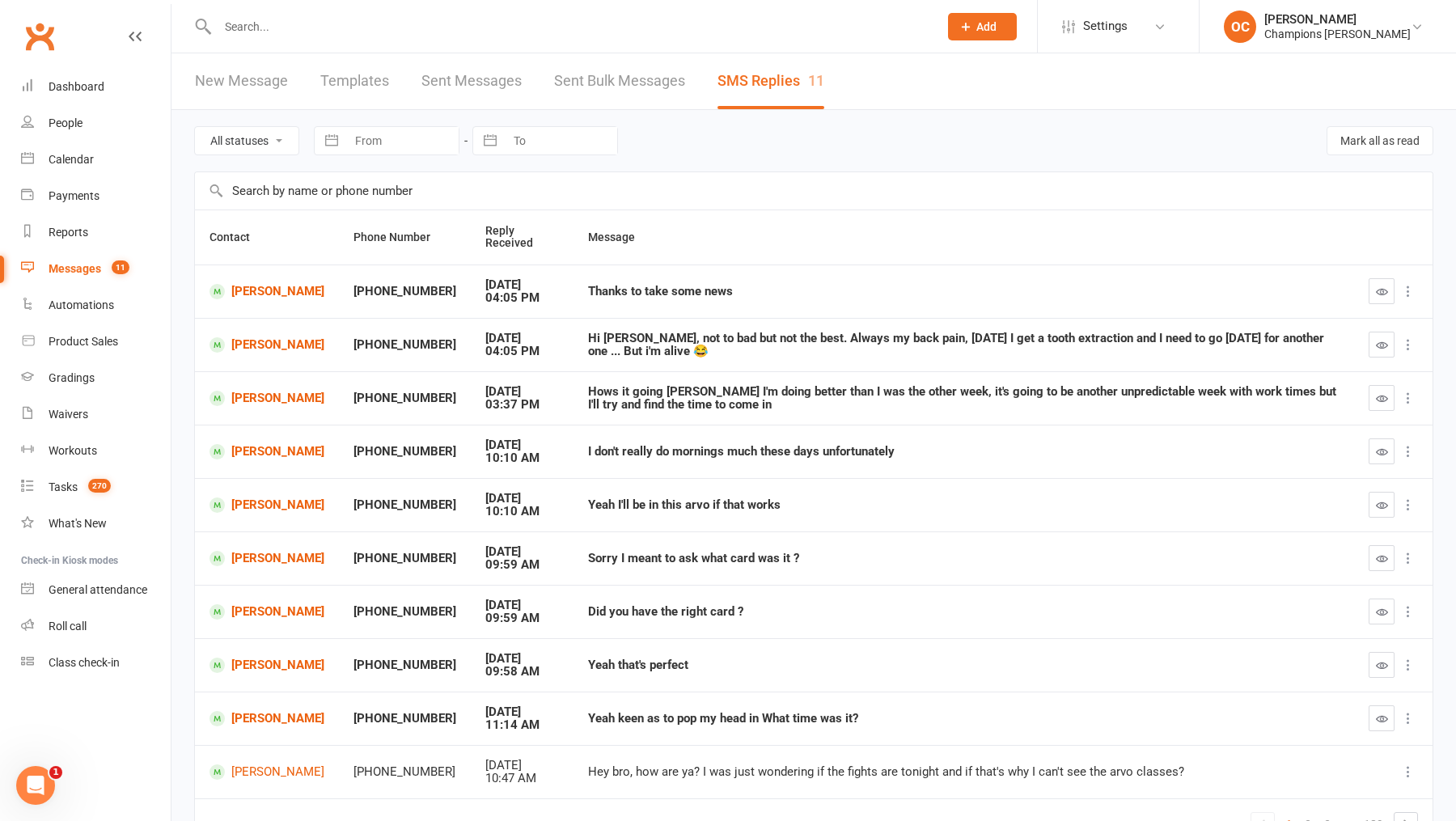
click at [362, 29] on input "text" at bounding box center [570, 26] width 714 height 23
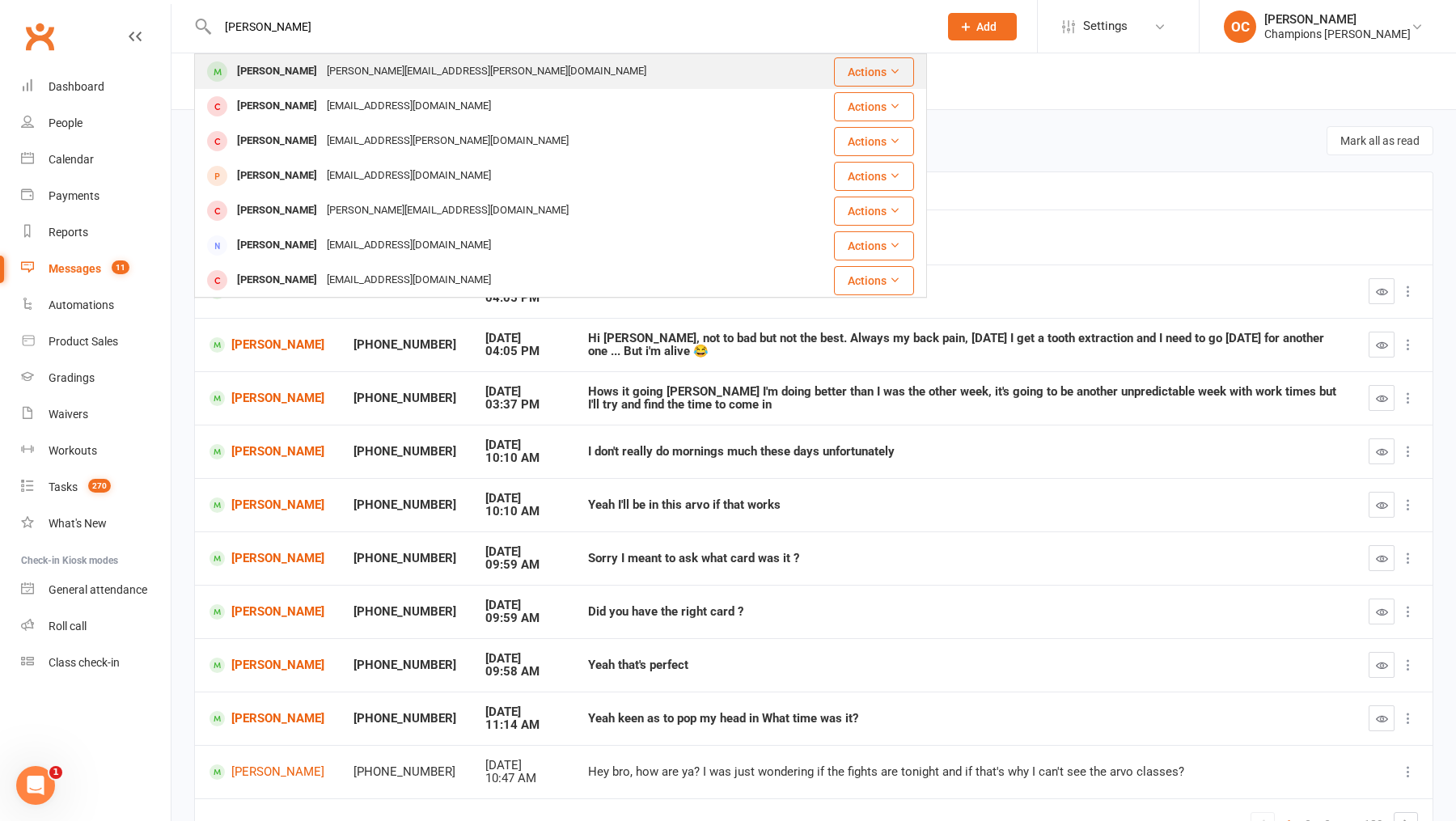
type input "lucy mu"
click at [394, 65] on div "lucy.mulligan@gmail.com" at bounding box center [486, 71] width 329 height 24
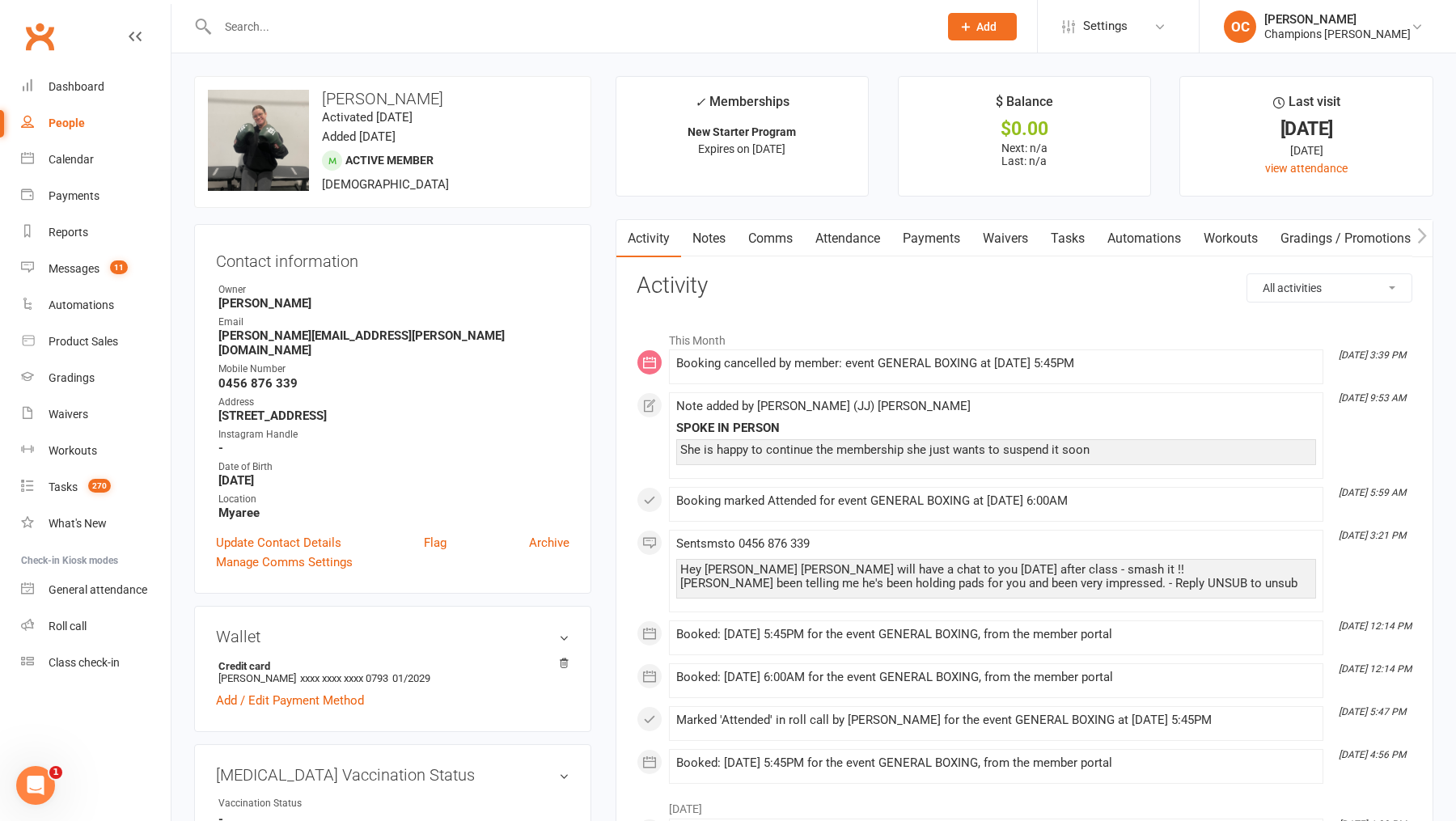
click at [726, 241] on link "Notes" at bounding box center [709, 239] width 56 height 37
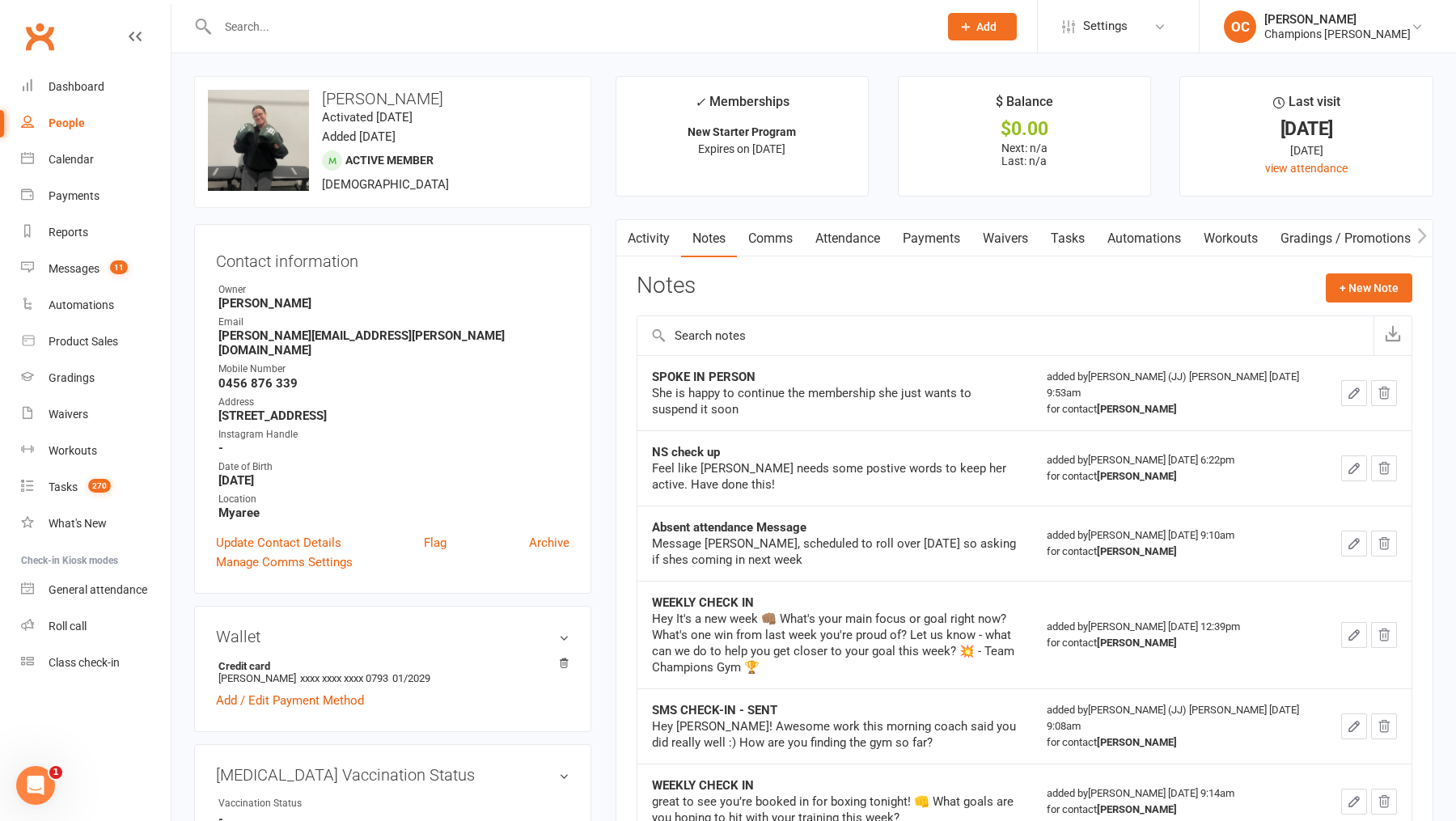
click at [997, 238] on link "Waivers" at bounding box center [1005, 239] width 68 height 37
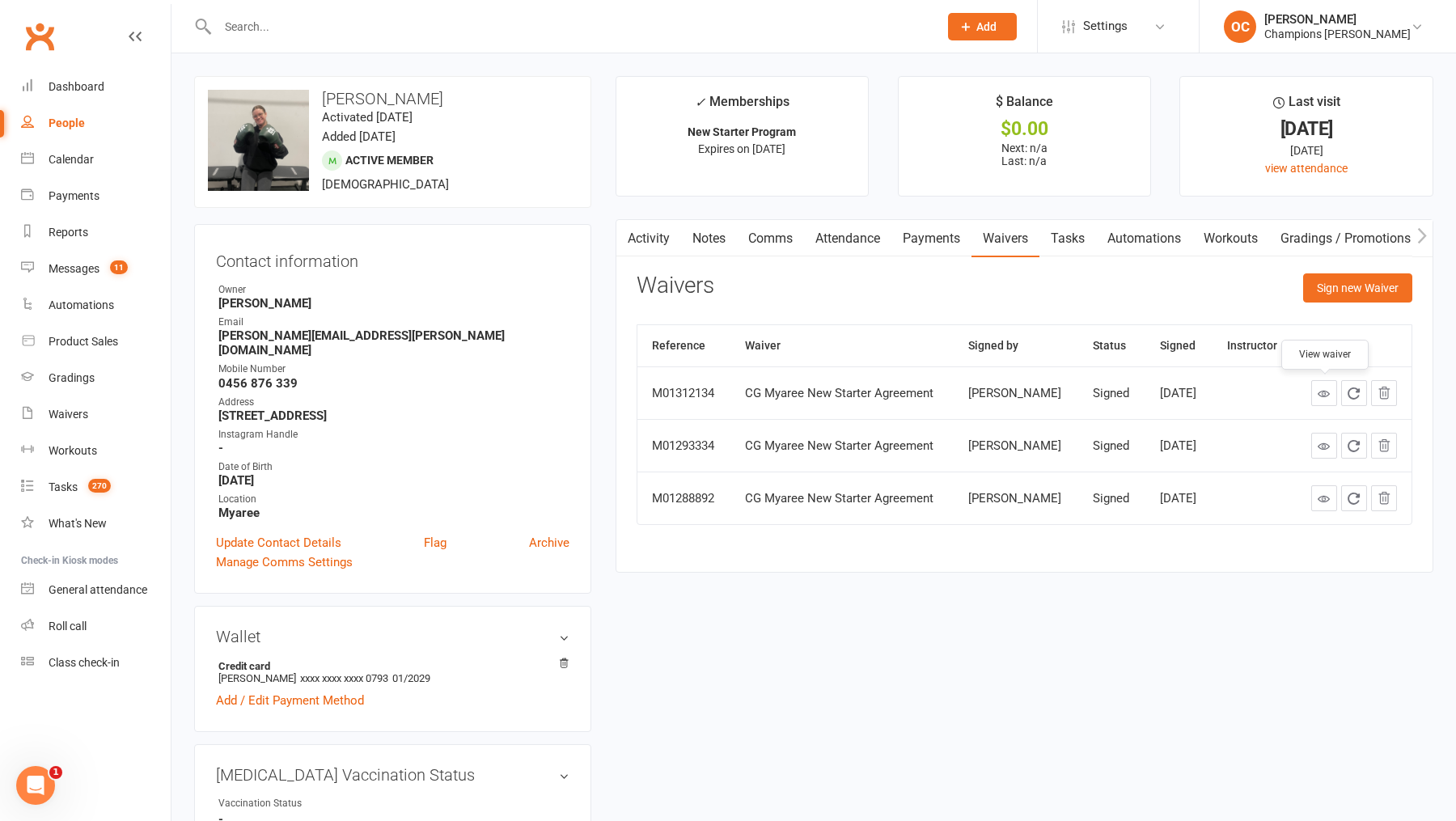
click at [1330, 393] on icon at bounding box center [1324, 393] width 12 height 12
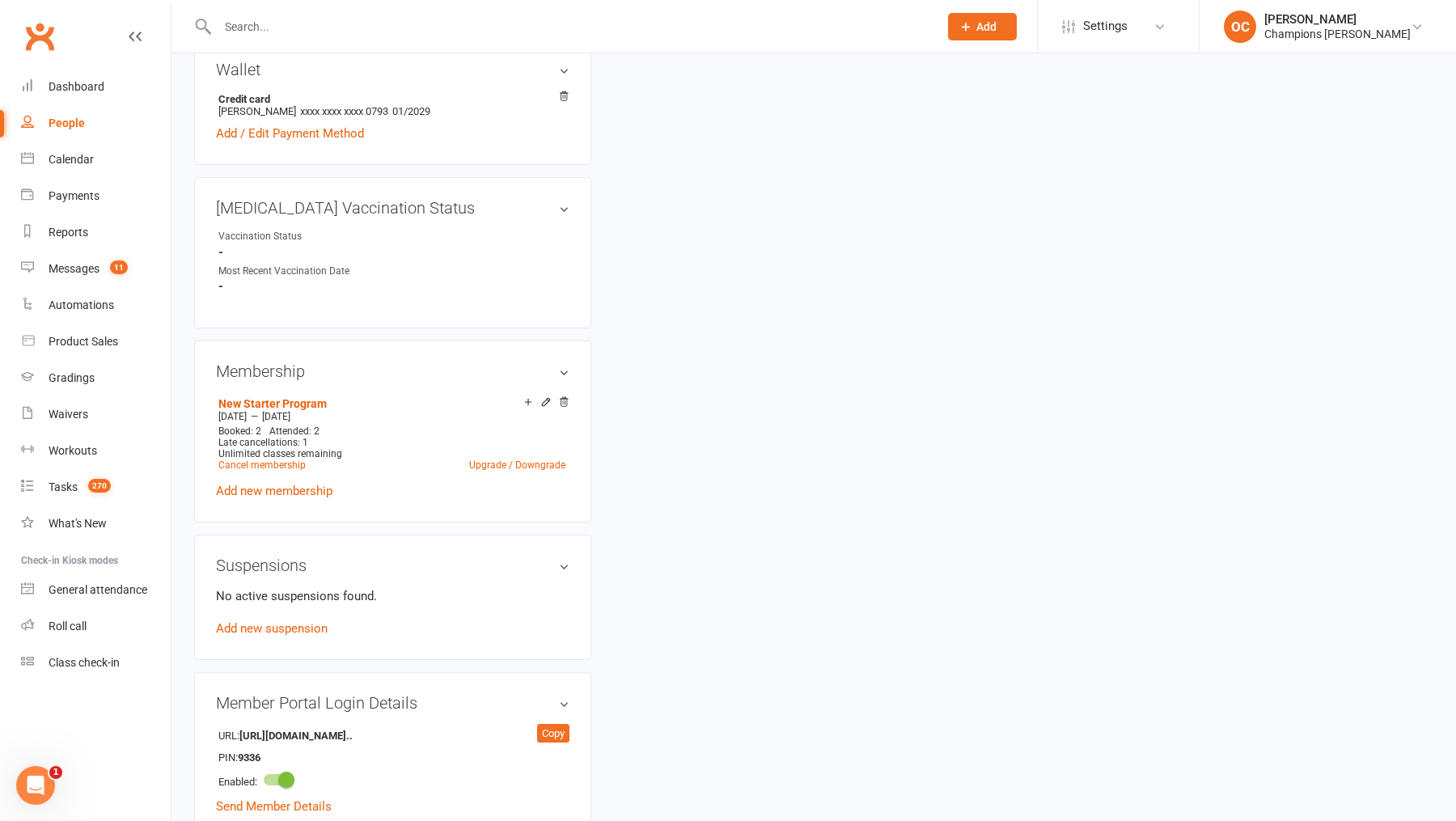
scroll to position [582, 0]
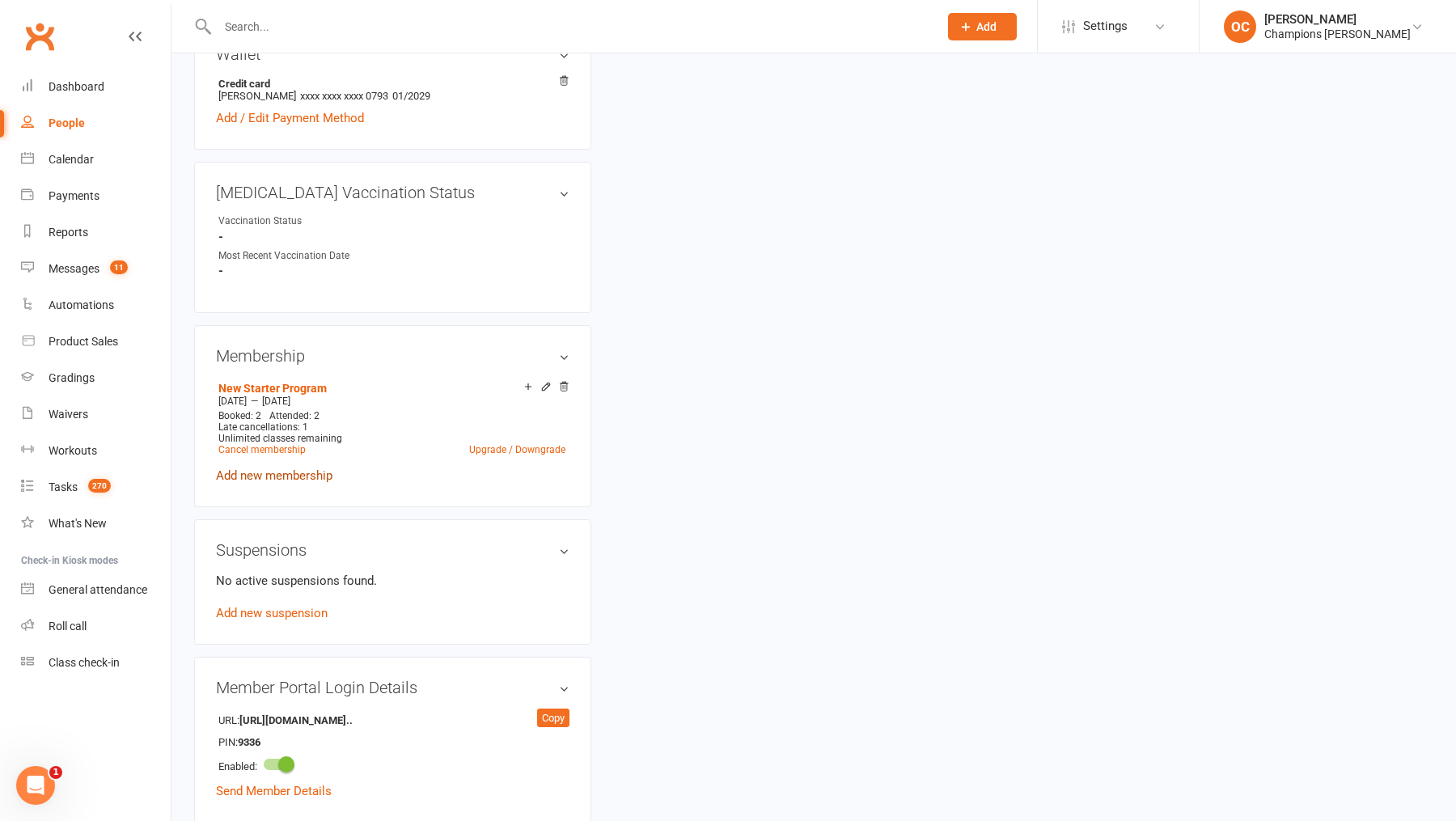
click at [301, 469] on link "Add new membership" at bounding box center [273, 475] width 116 height 14
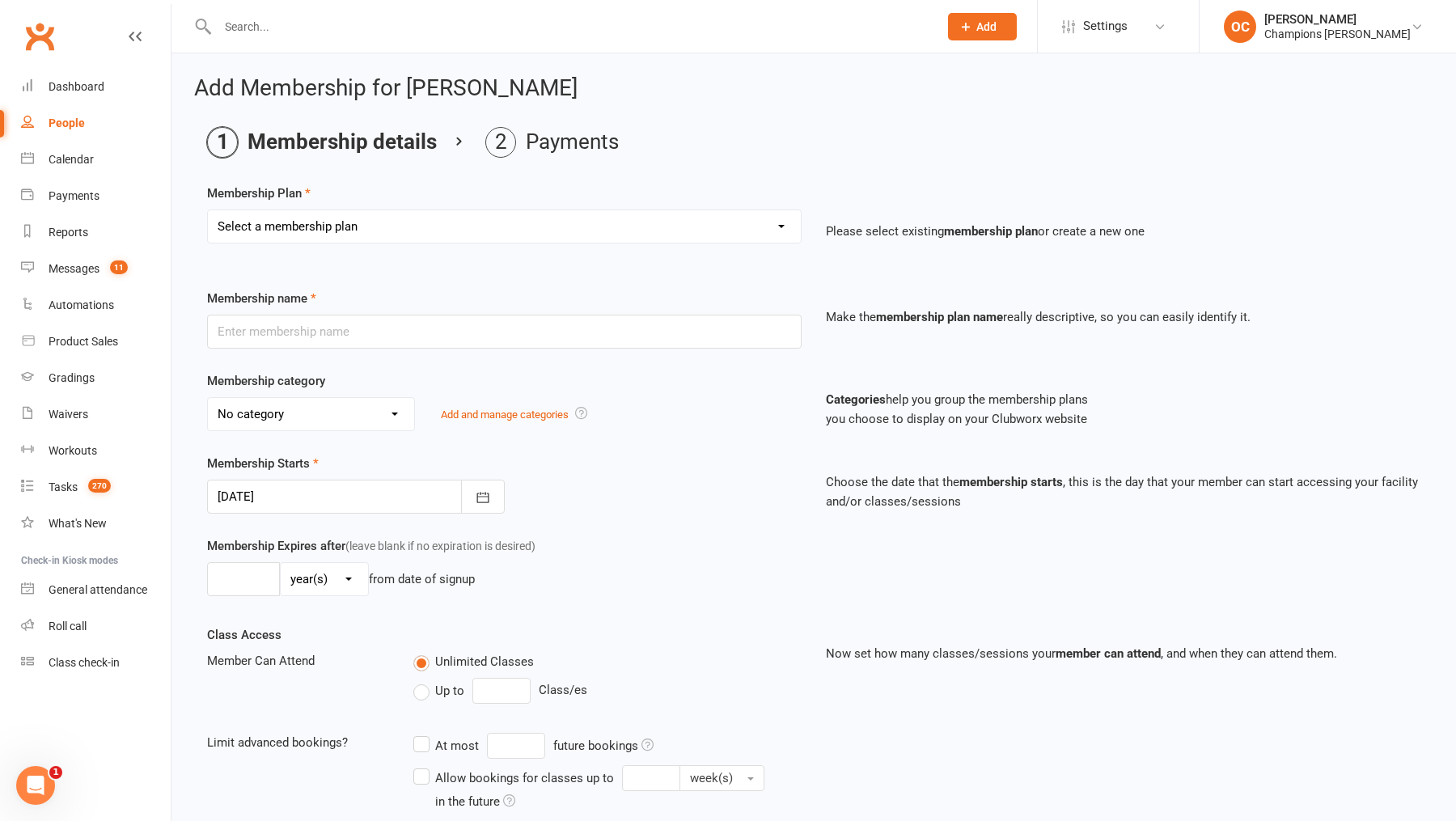
click at [513, 213] on select "Select a membership plan Create new Membership Plan New Starter Program FIFO Ne…" at bounding box center [504, 227] width 593 height 32
select select "6"
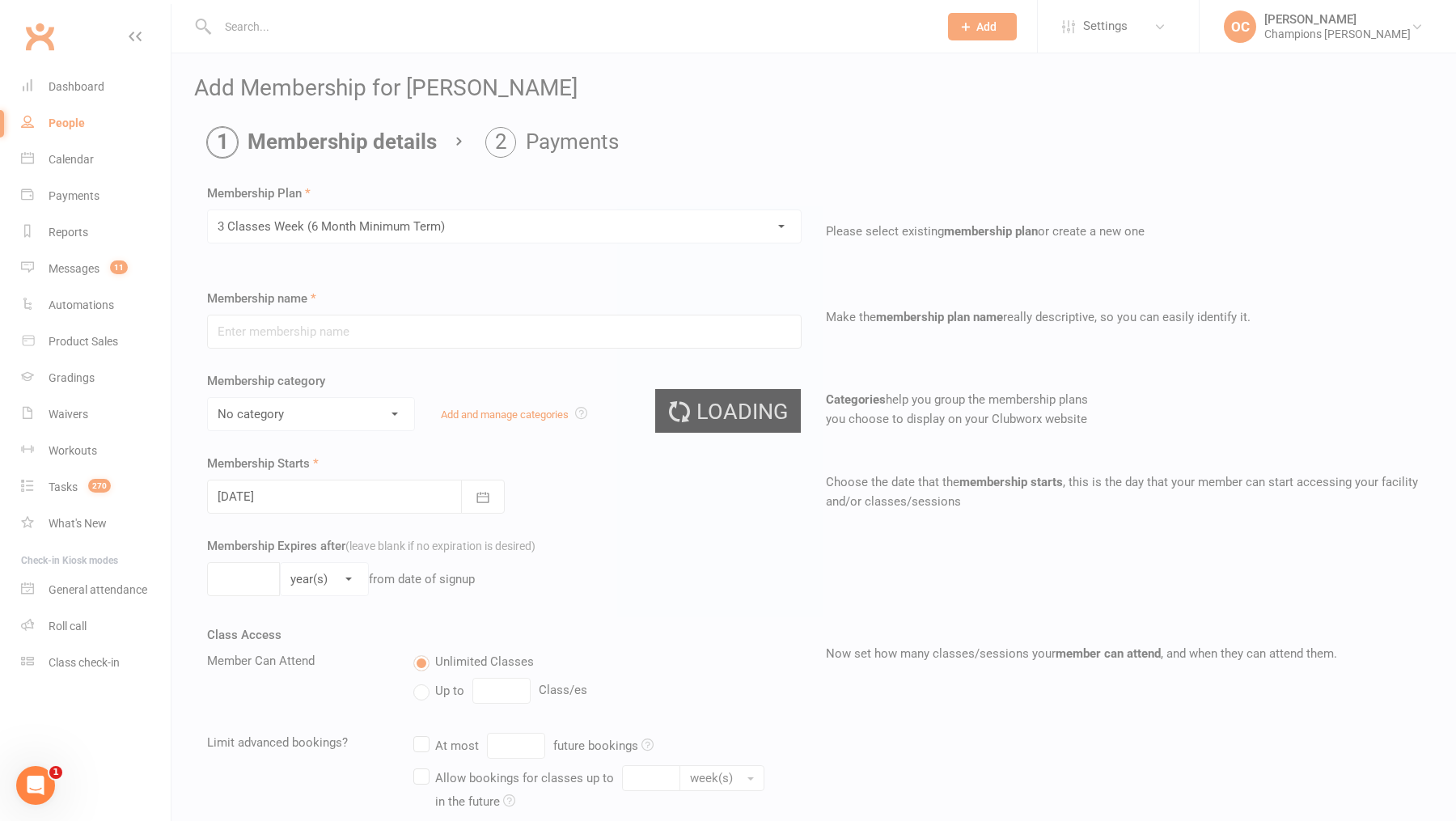
type input "3 Classes Week (6 Month Minimum Term)"
select select "0"
type input "3"
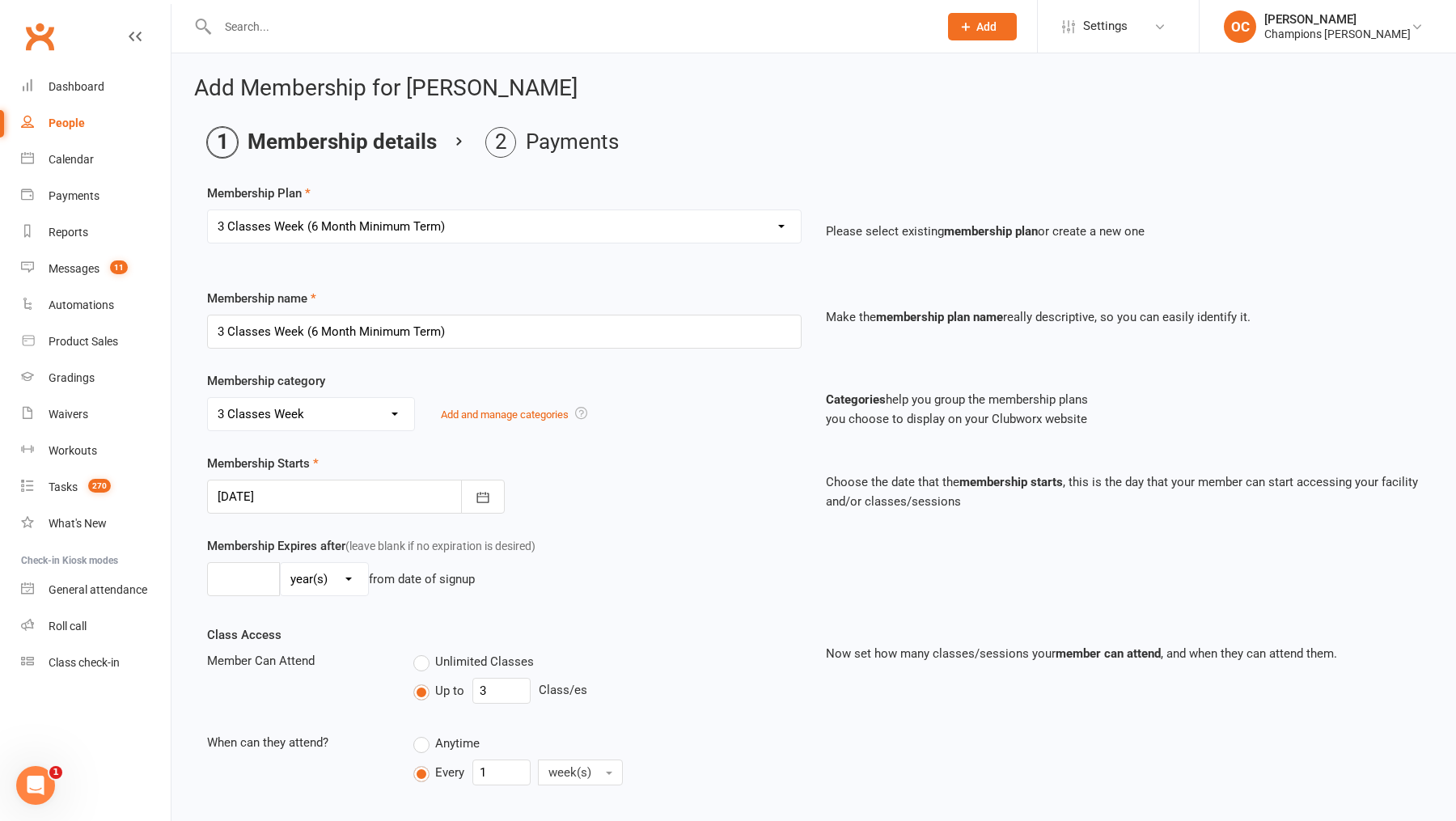
click at [315, 496] on div at bounding box center [356, 497] width 298 height 34
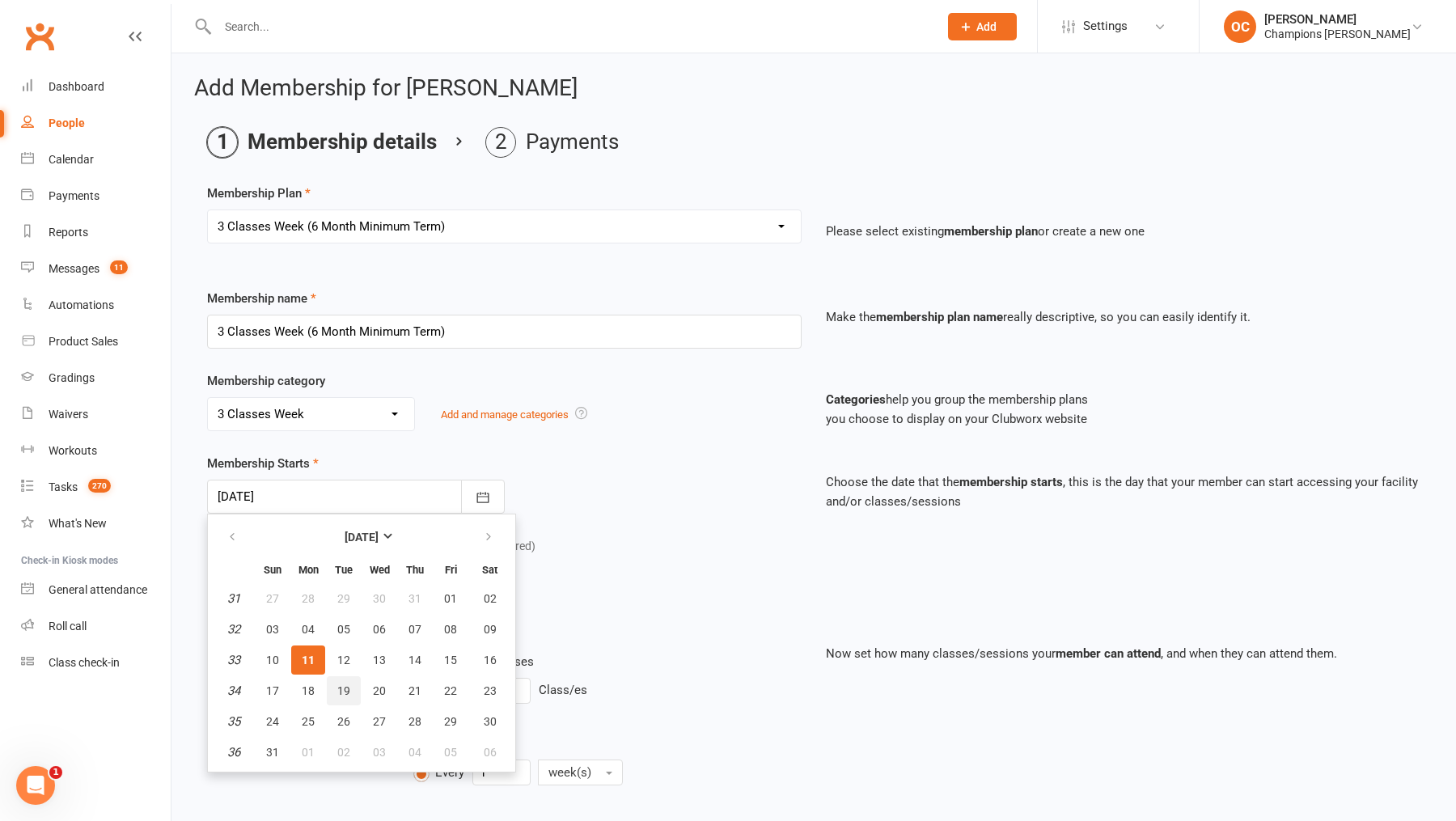
click at [344, 690] on span "19" at bounding box center [343, 690] width 13 height 13
type input "19 Aug 2025"
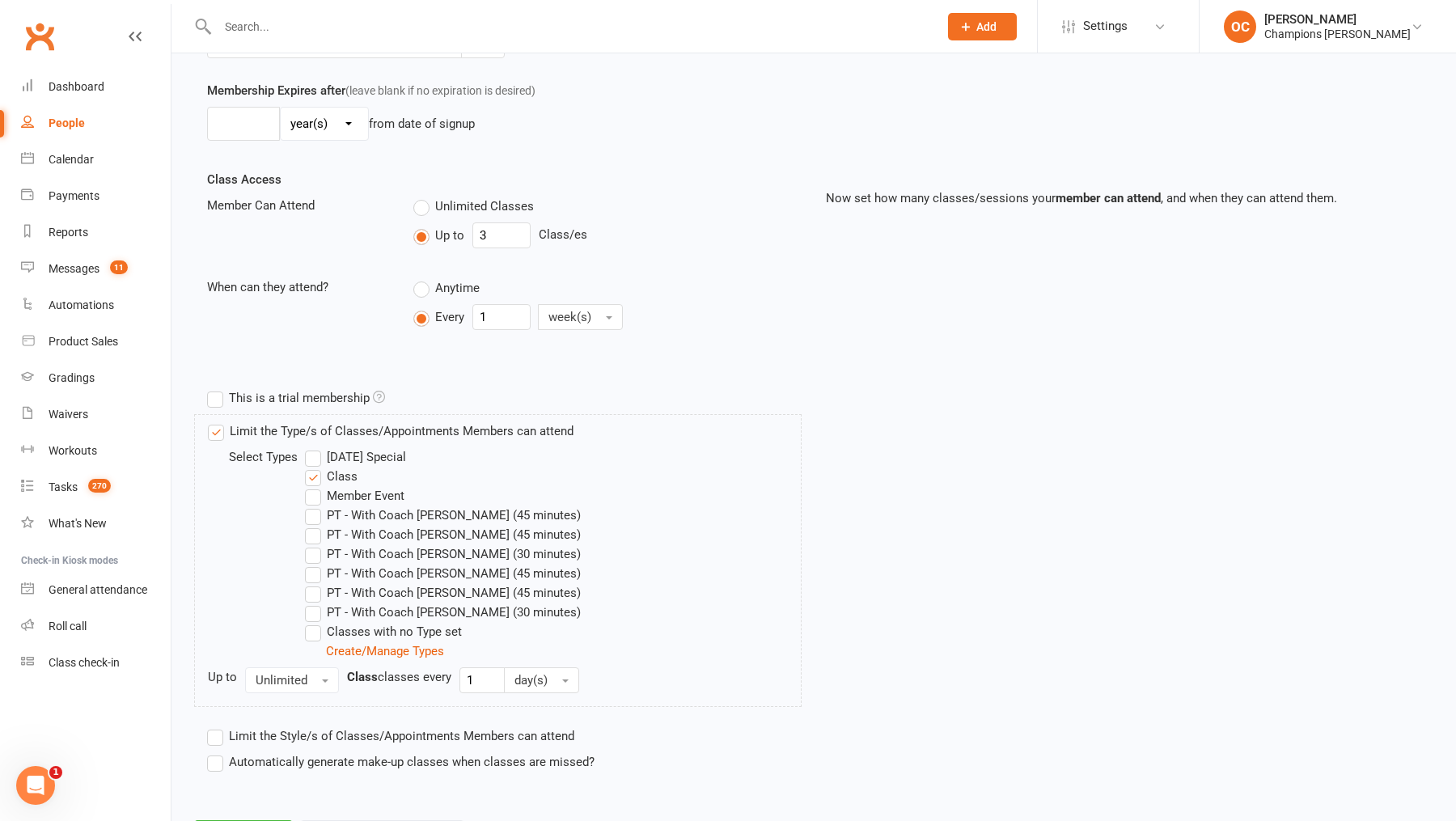
scroll to position [529, 0]
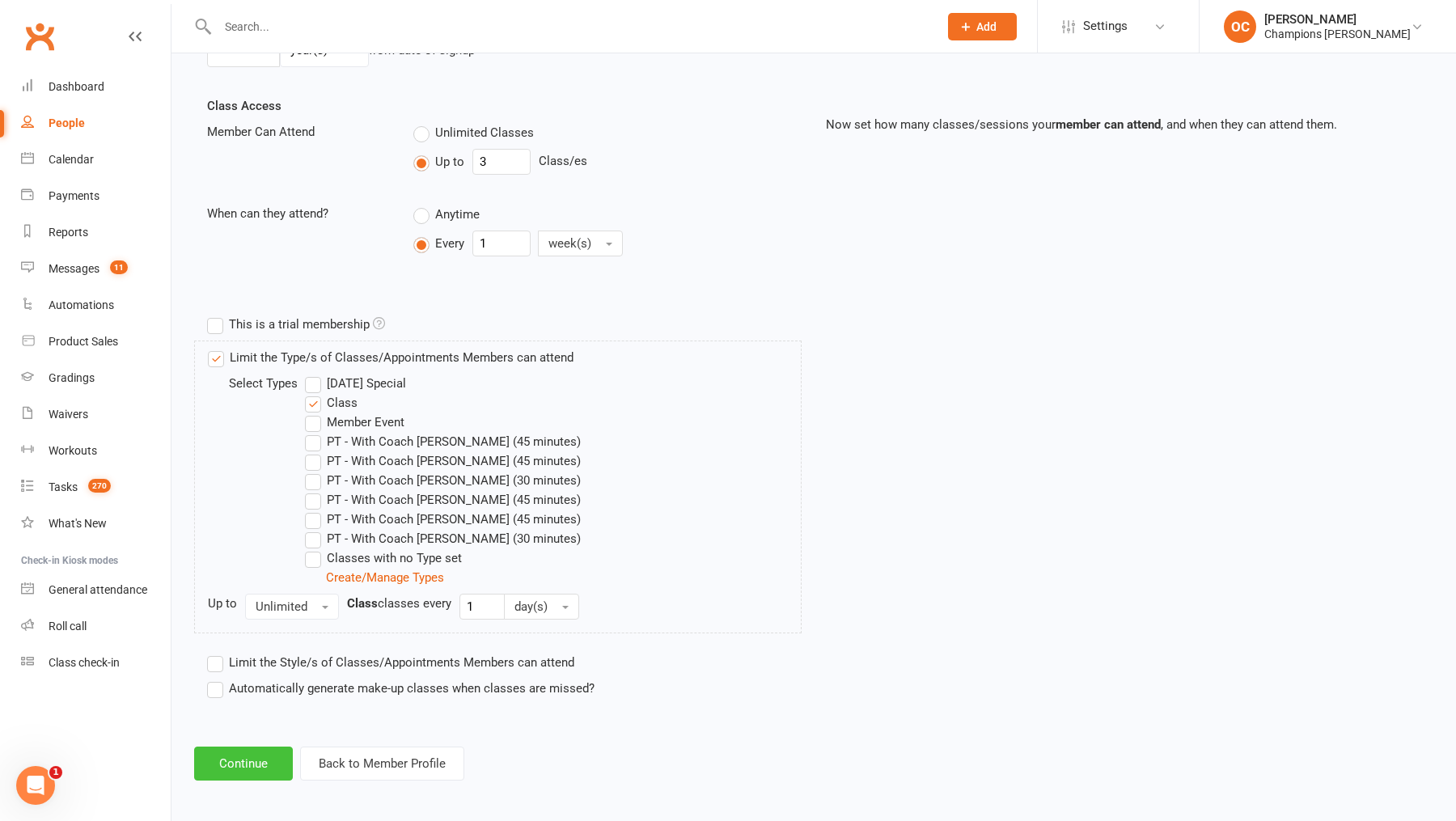
click at [266, 758] on button "Continue" at bounding box center [244, 763] width 98 height 34
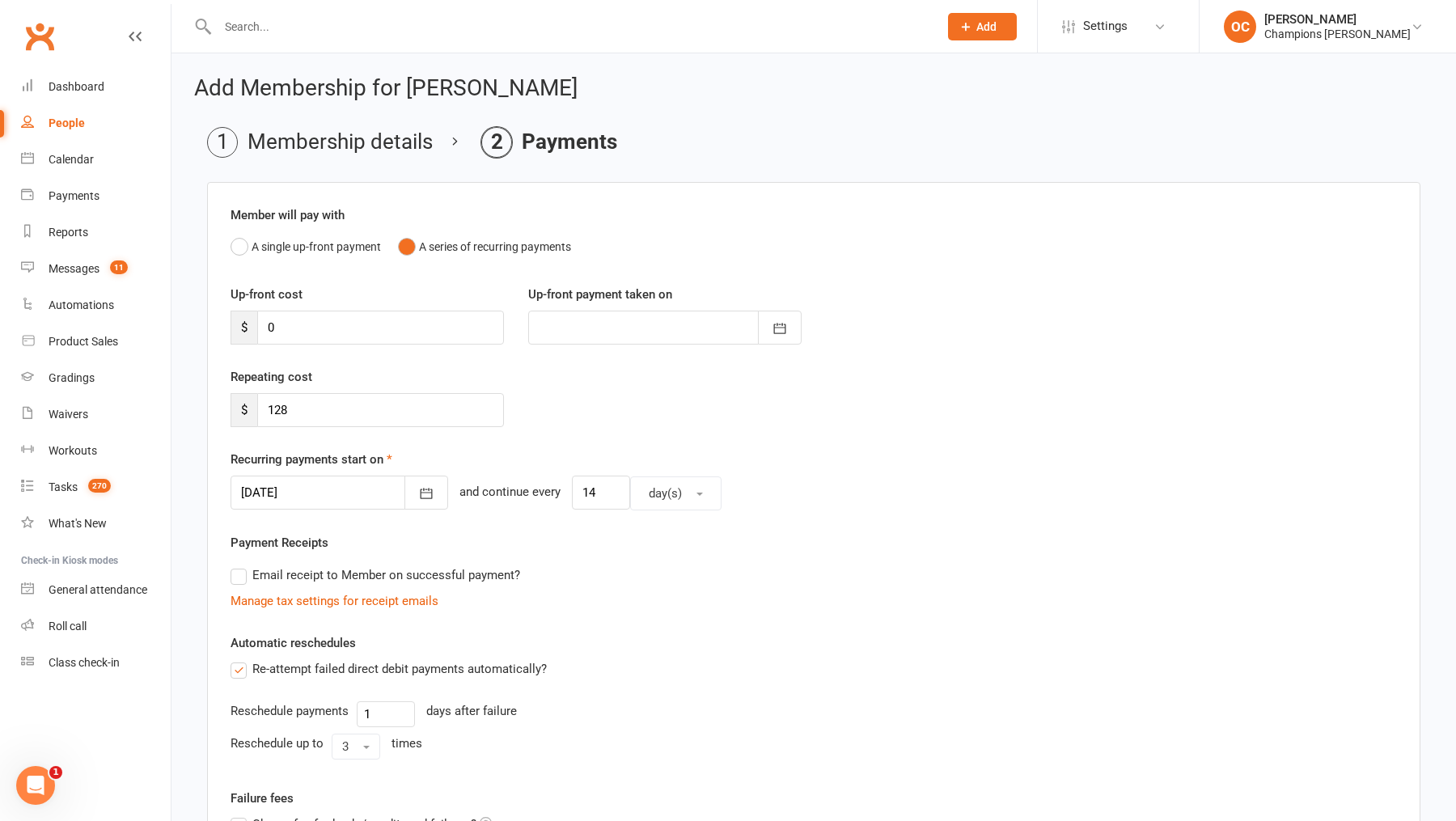
scroll to position [285, 0]
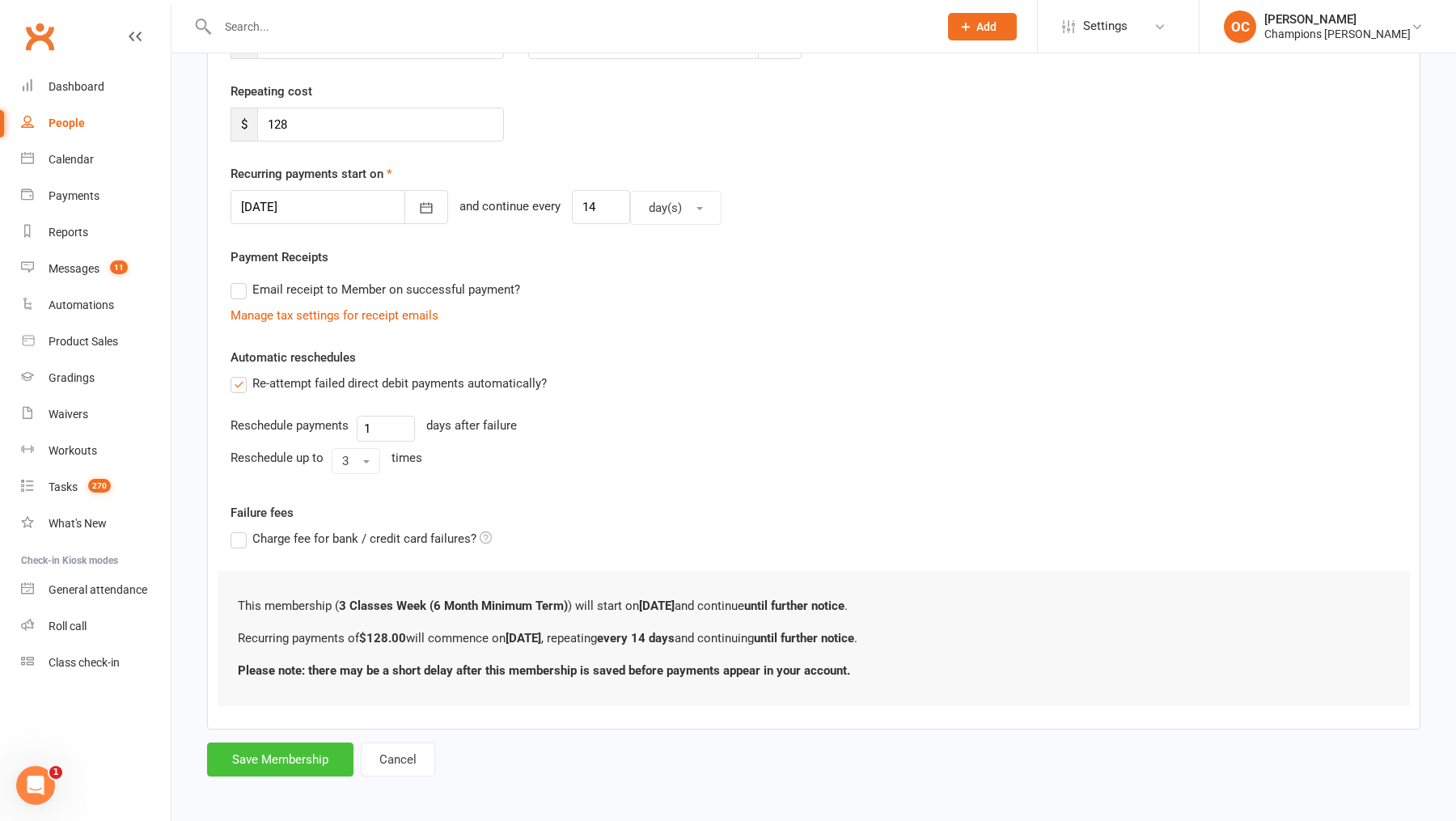
click at [320, 742] on button "Save Membership" at bounding box center [280, 759] width 146 height 34
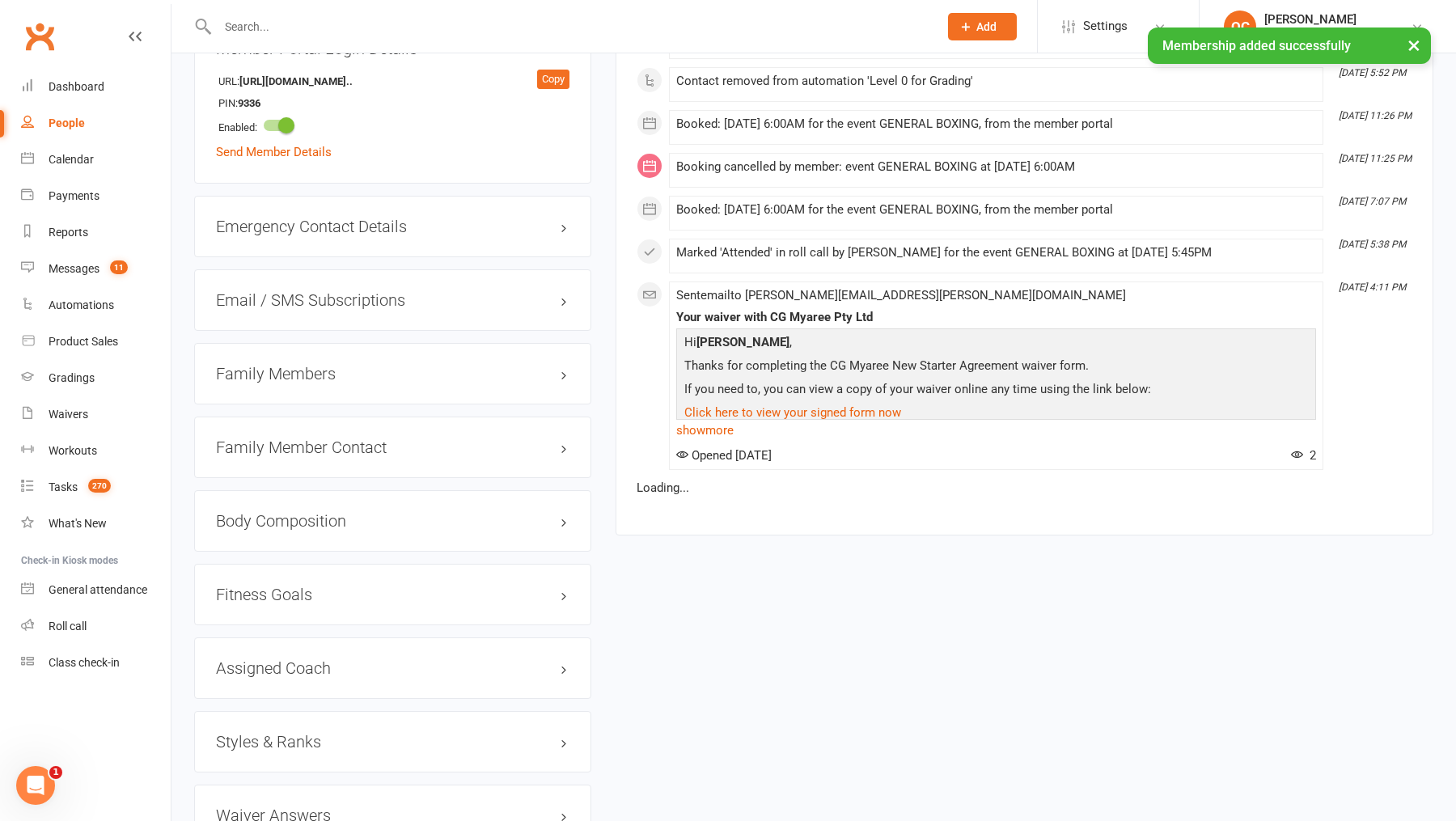
scroll to position [1298, 0]
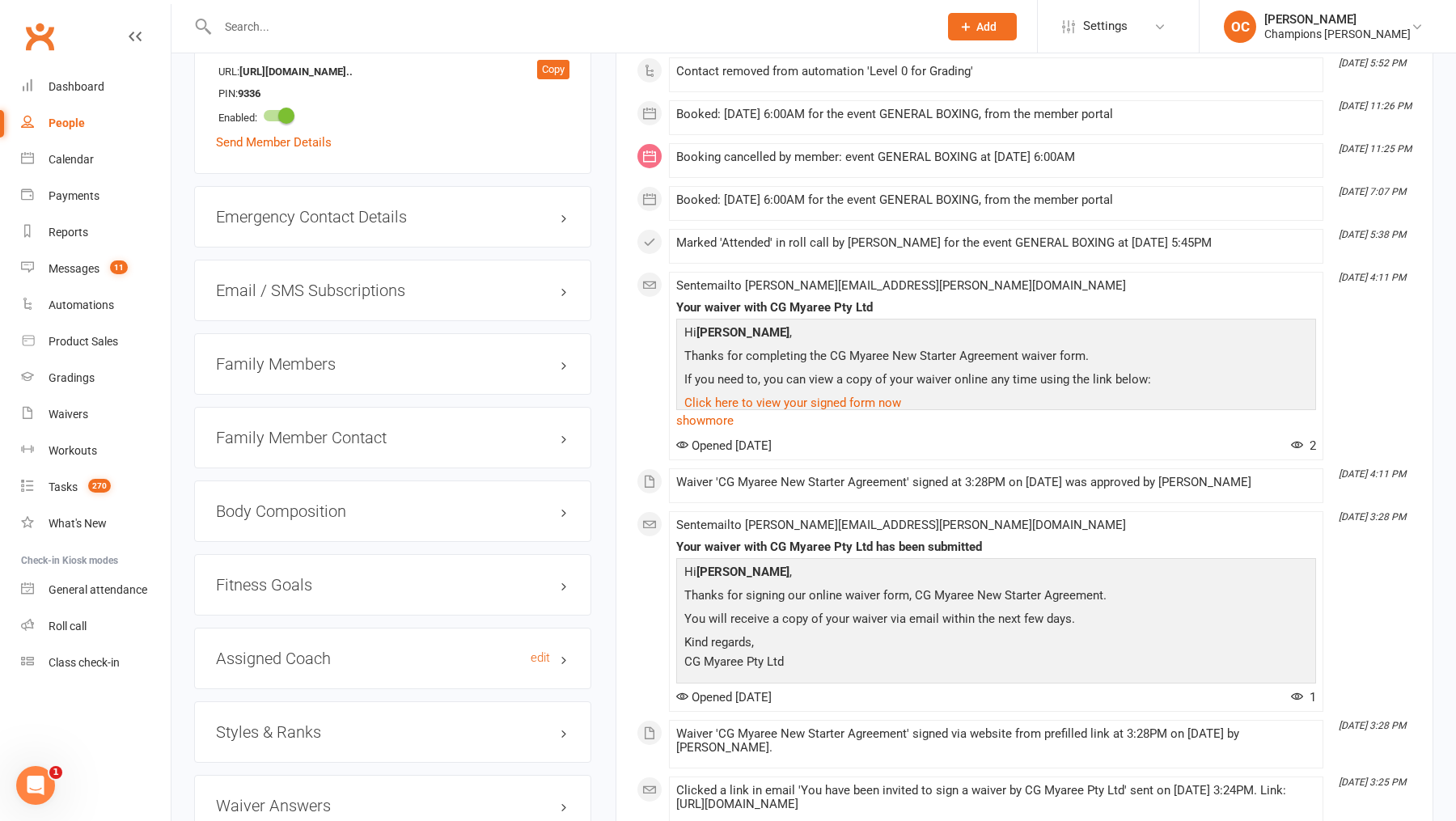
click at [519, 649] on h3 "Assigned Coach edit" at bounding box center [392, 658] width 353 height 18
click at [524, 649] on h3 "Assigned Coach edit" at bounding box center [392, 658] width 353 height 18
click at [541, 651] on link "edit" at bounding box center [540, 658] width 20 height 14
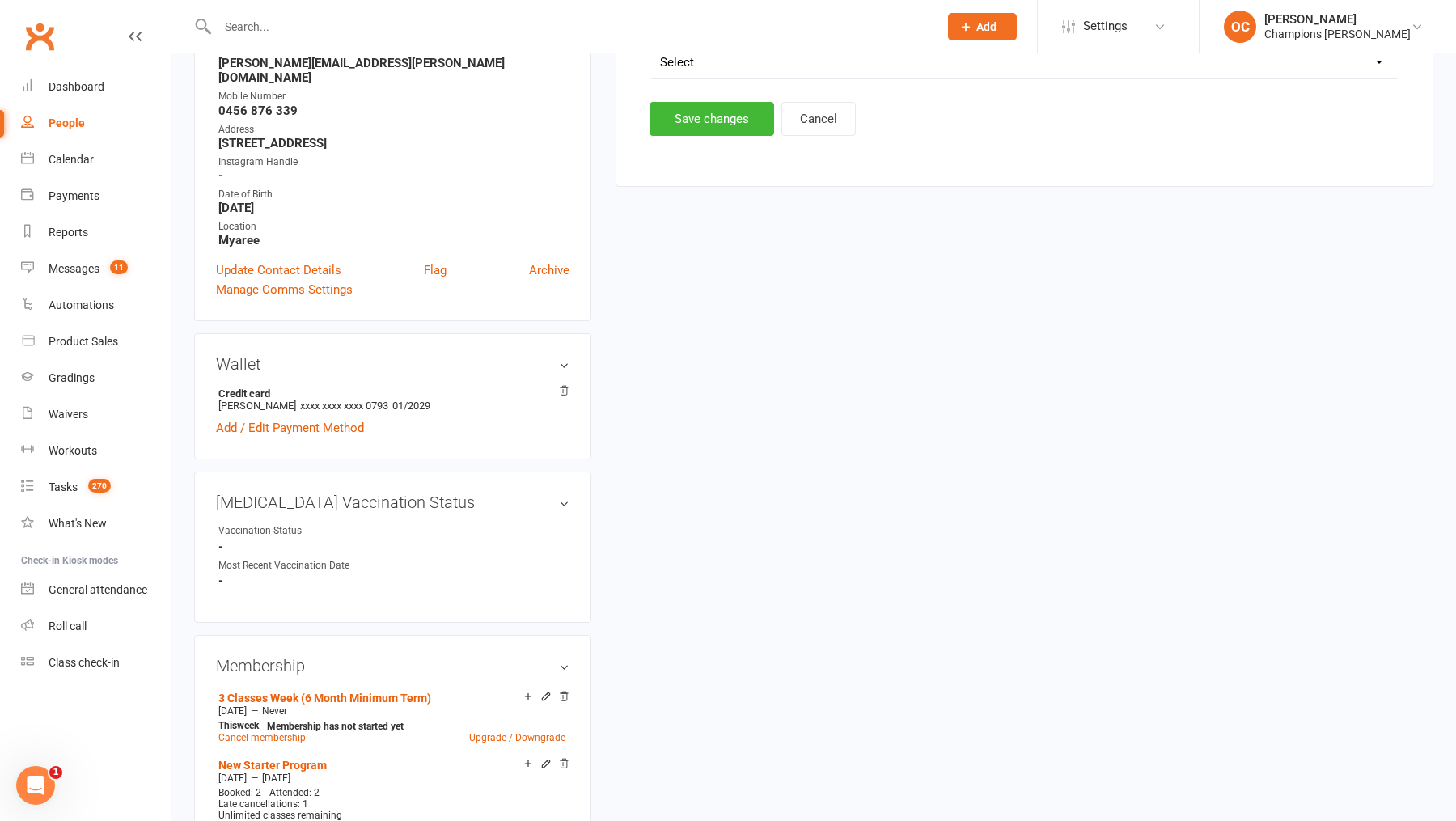
scroll to position [138, 0]
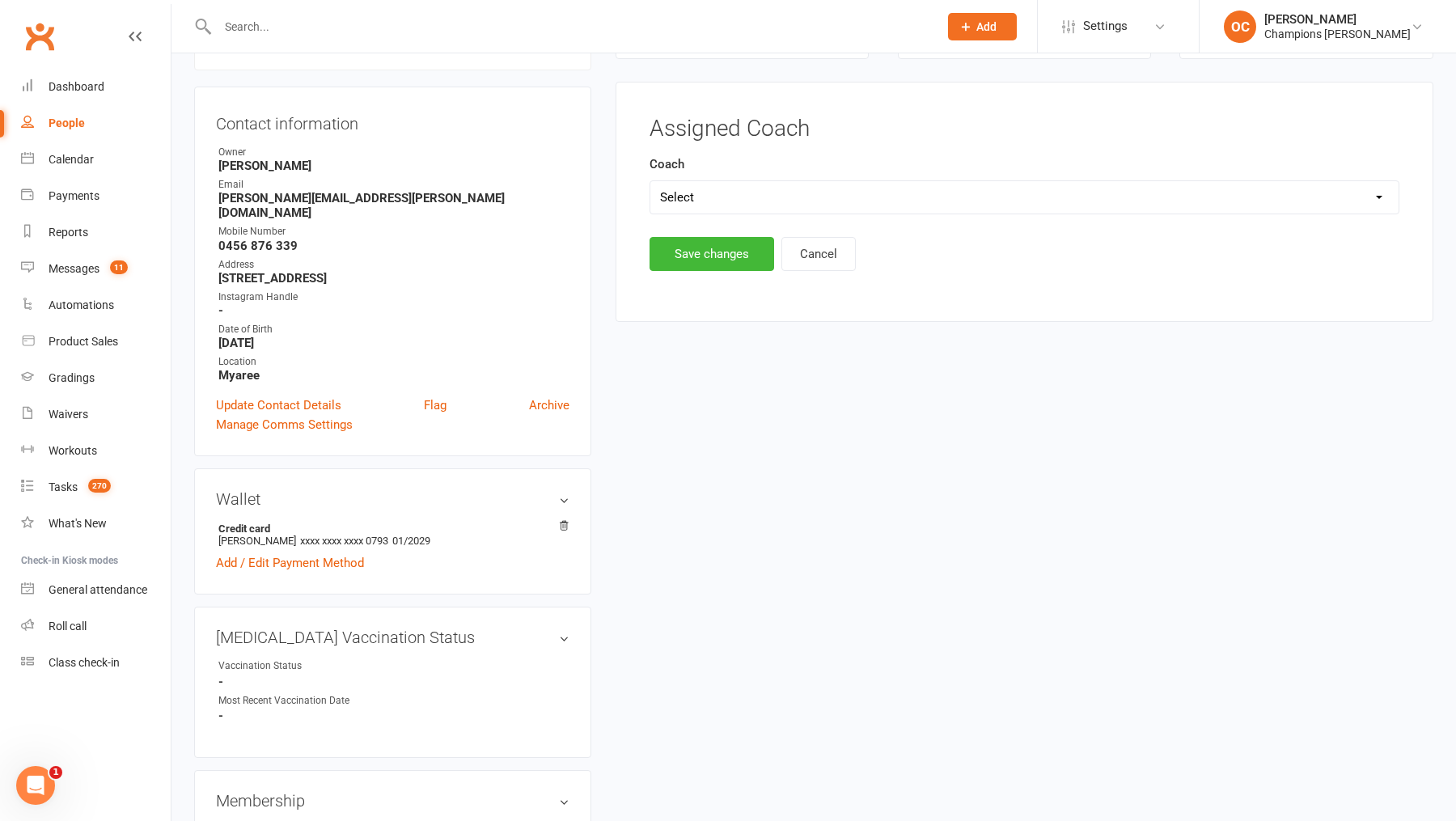
click at [811, 200] on select "Select Eddy D'Uva Duran Singh Pamorn Martdee Whitney Tuna" at bounding box center [1024, 197] width 748 height 32
click at [834, 188] on select "Select Eddy D'Uva Duran Singh Pamorn Martdee Whitney Tuna" at bounding box center [1024, 197] width 748 height 32
select select "Duran Singh"
click at [737, 252] on button "Save changes" at bounding box center [711, 254] width 125 height 34
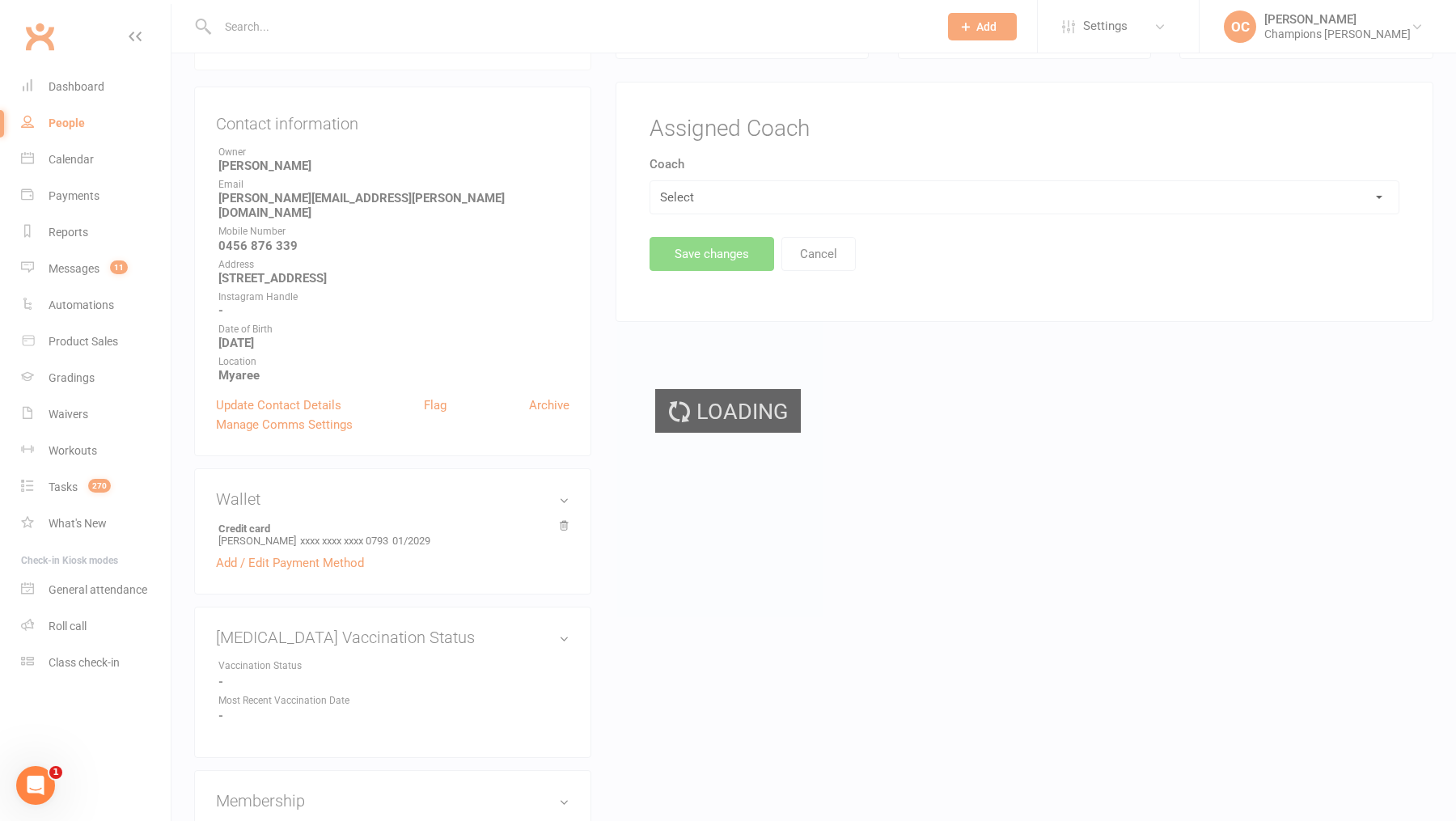
scroll to position [0, 0]
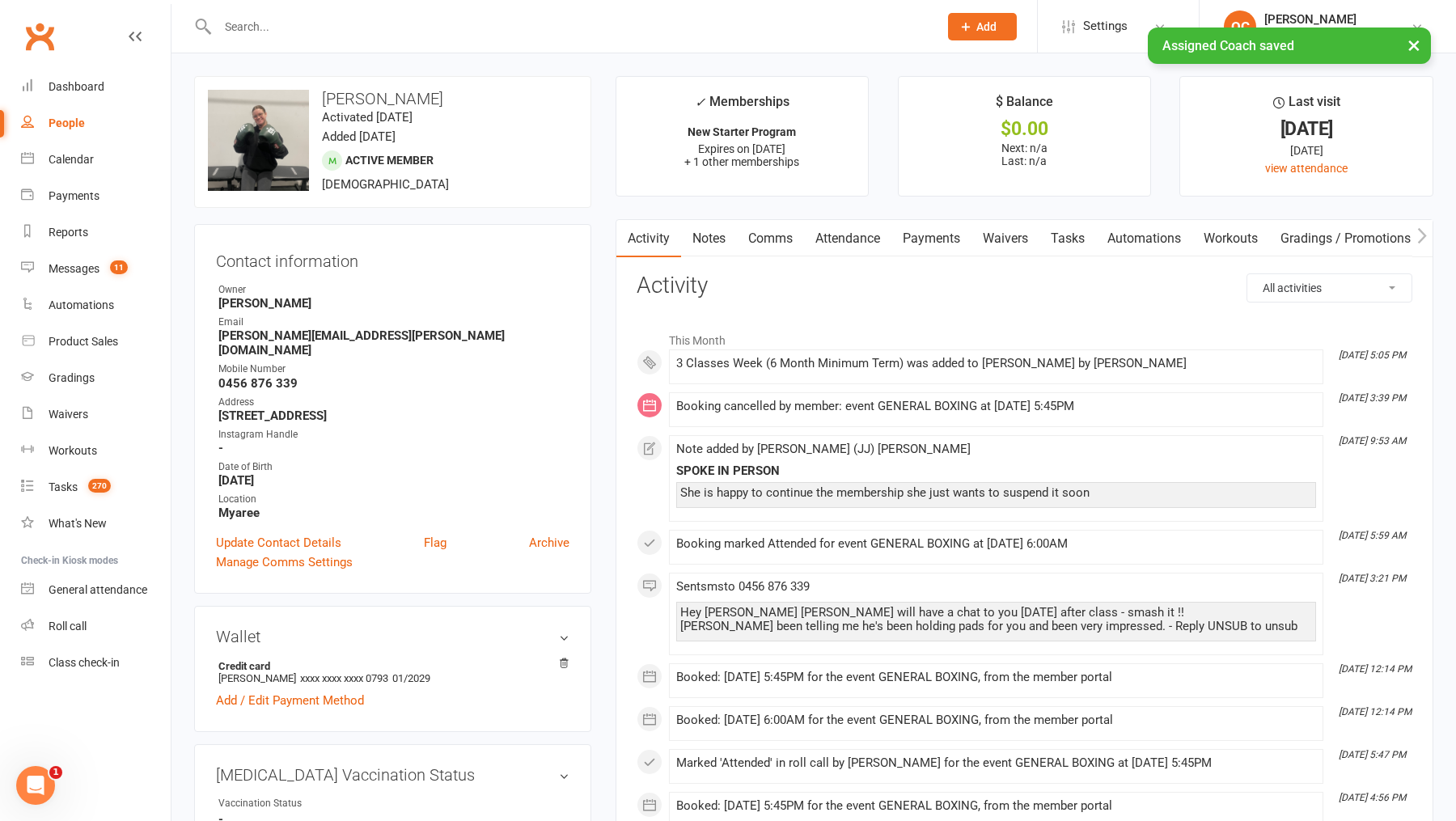
click at [1054, 236] on link "Tasks" at bounding box center [1067, 239] width 57 height 37
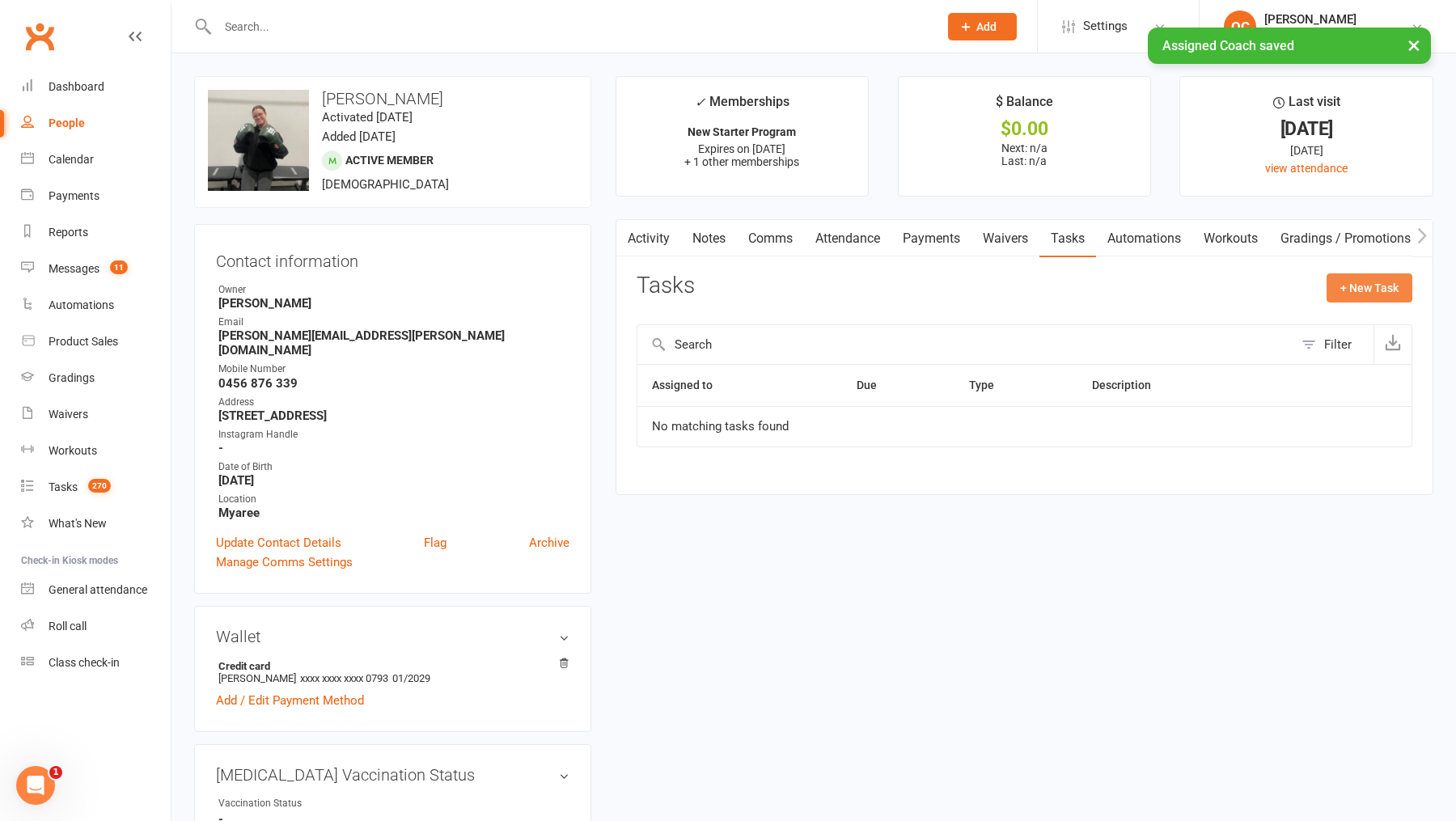
click at [1348, 283] on button "+ New Task" at bounding box center [1369, 288] width 86 height 29
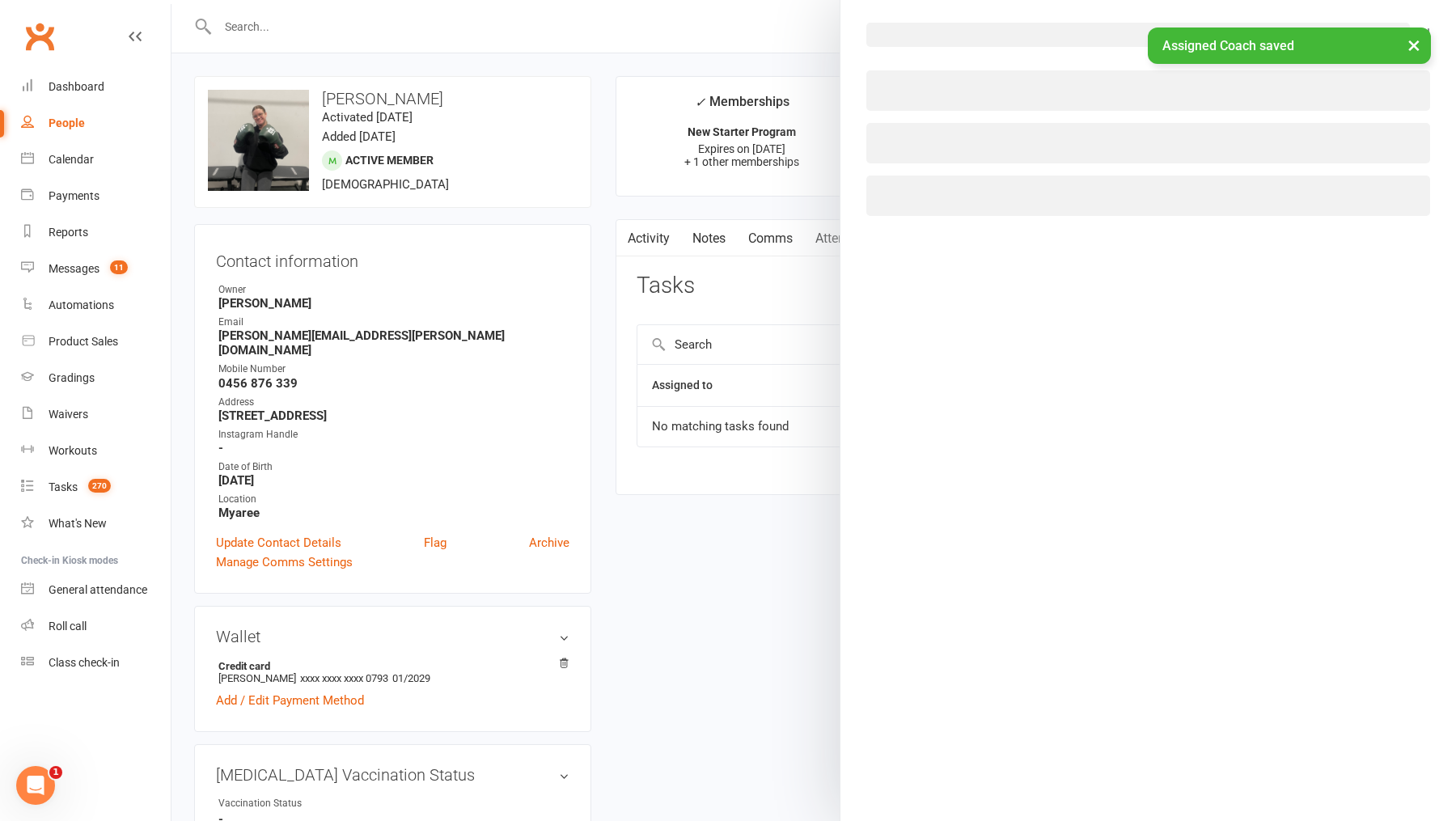
select select "50255"
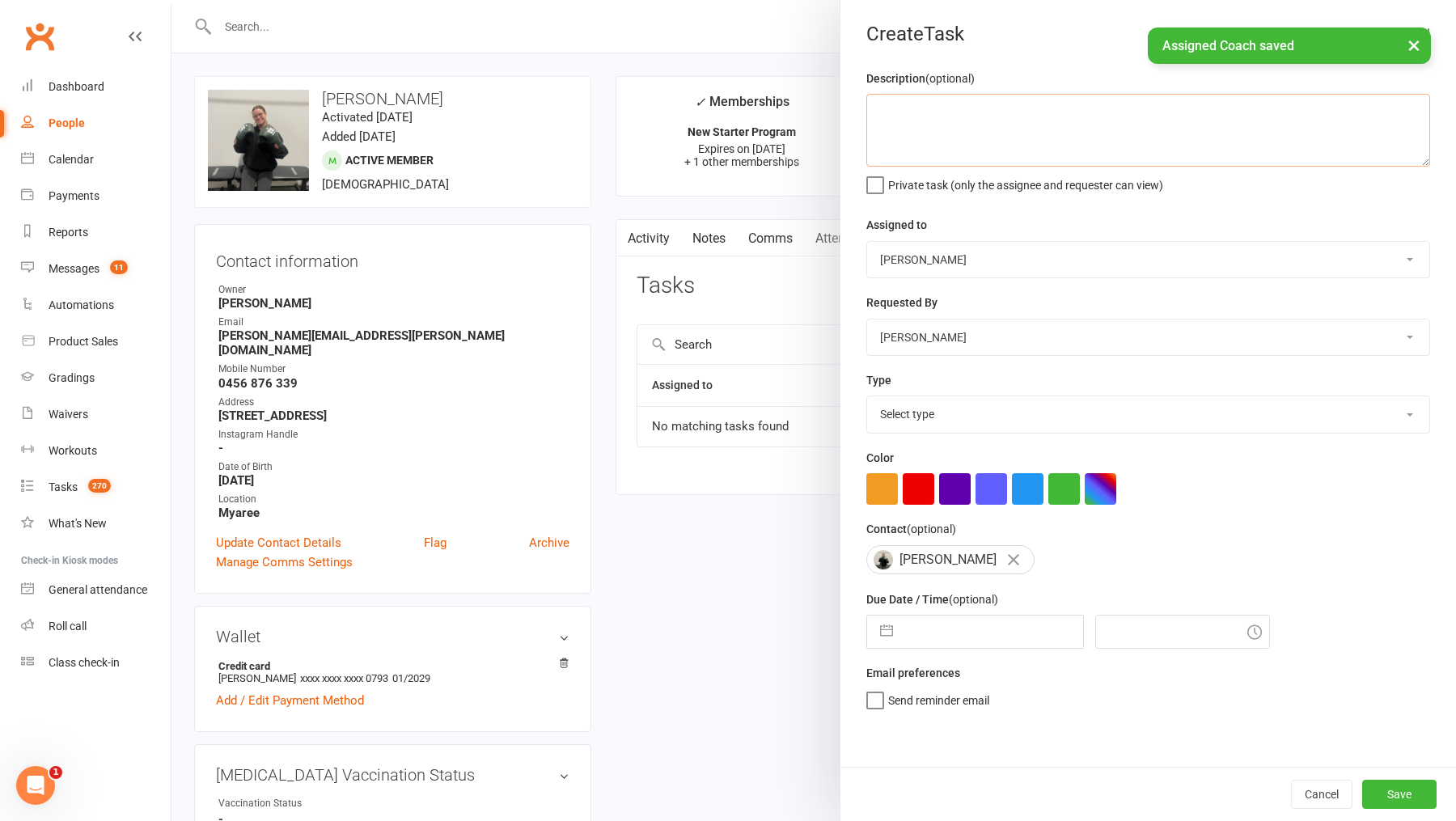
click at [1020, 114] on textarea at bounding box center [1148, 130] width 564 height 73
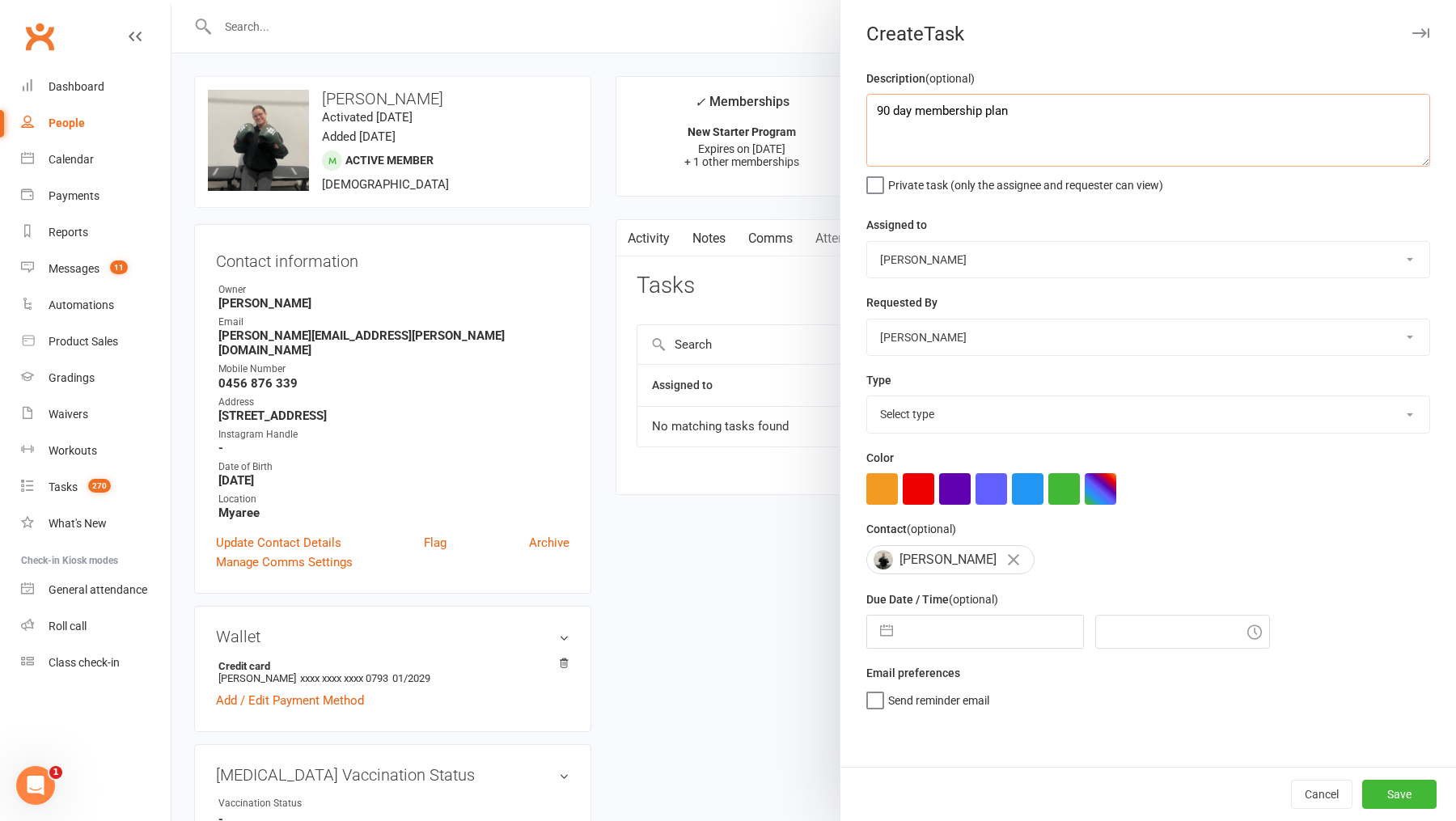
type textarea "90 day membership plan"
click at [980, 256] on select "Champions Gym Helen Bologa Whitney Tuna Eddy D'Uva Francisco Di Vincenzo David …" at bounding box center [1148, 260] width 562 height 36
select select "51391"
click at [953, 409] on select "Select type Check in Coach call - potential cancellation save Coming off suspen…" at bounding box center [1148, 414] width 562 height 36
select select "22679"
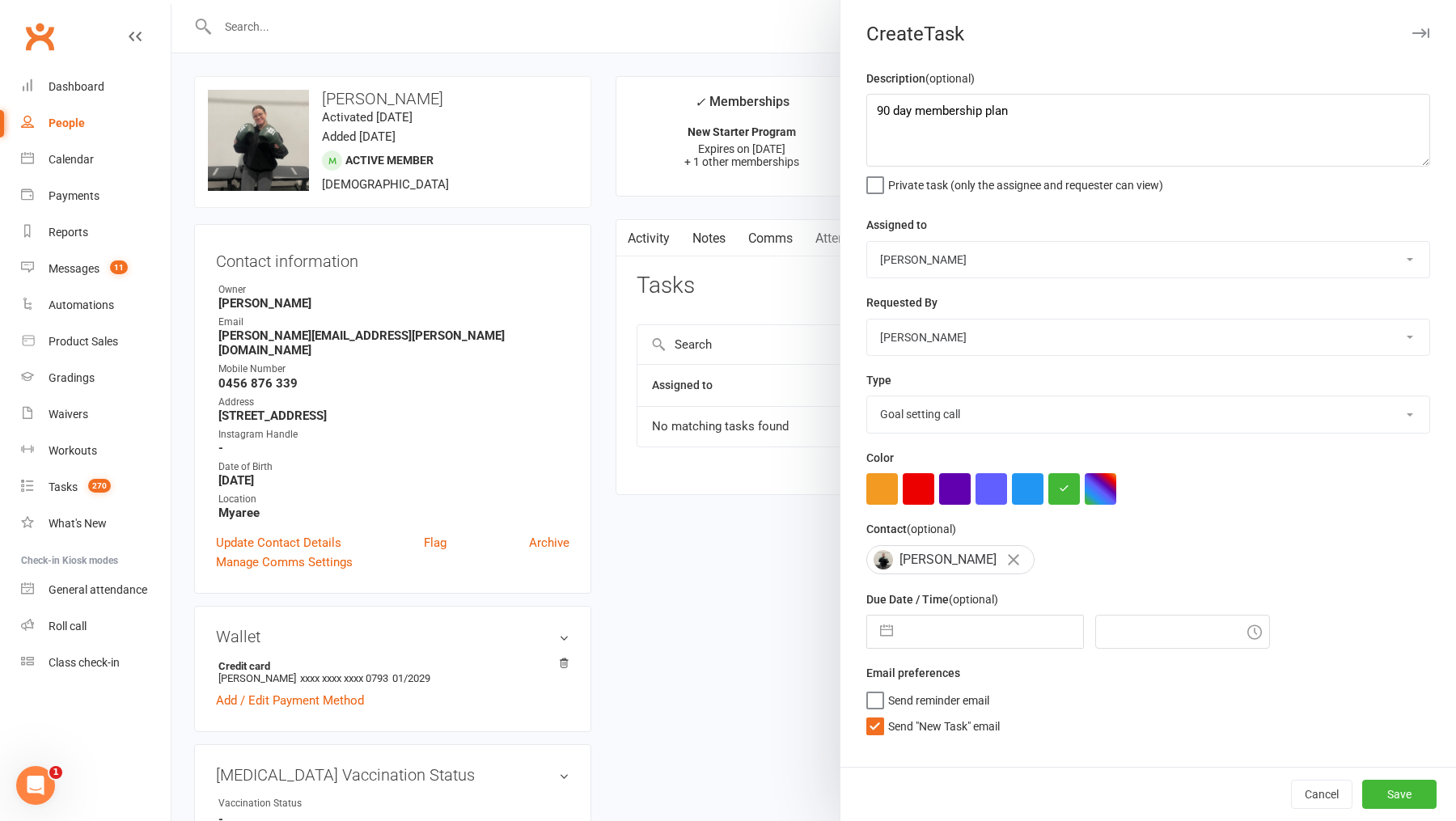
click at [963, 633] on input "text" at bounding box center [992, 632] width 182 height 32
select select "6"
select select "2025"
select select "7"
select select "2025"
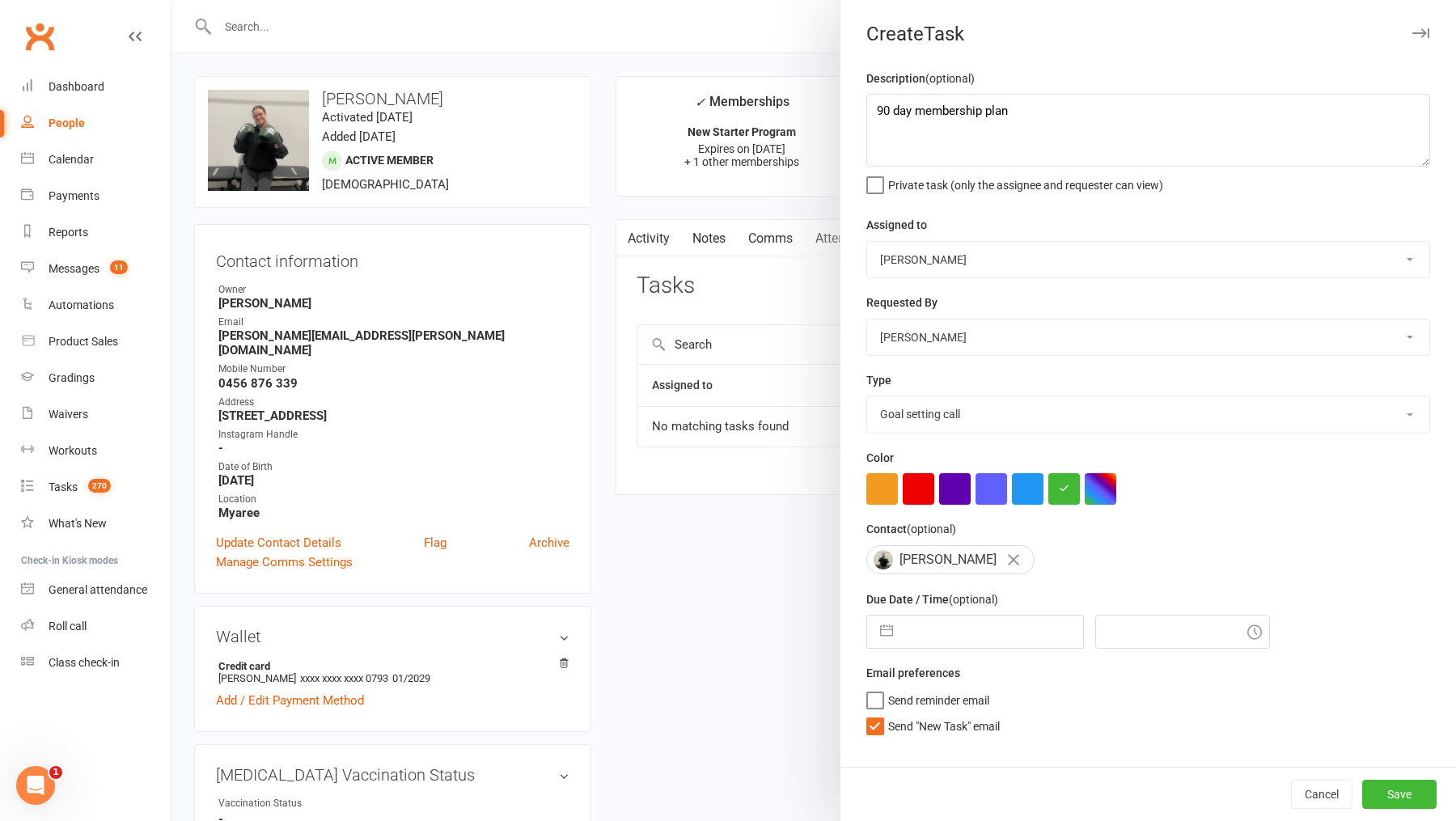
select select "8"
select select "2025"
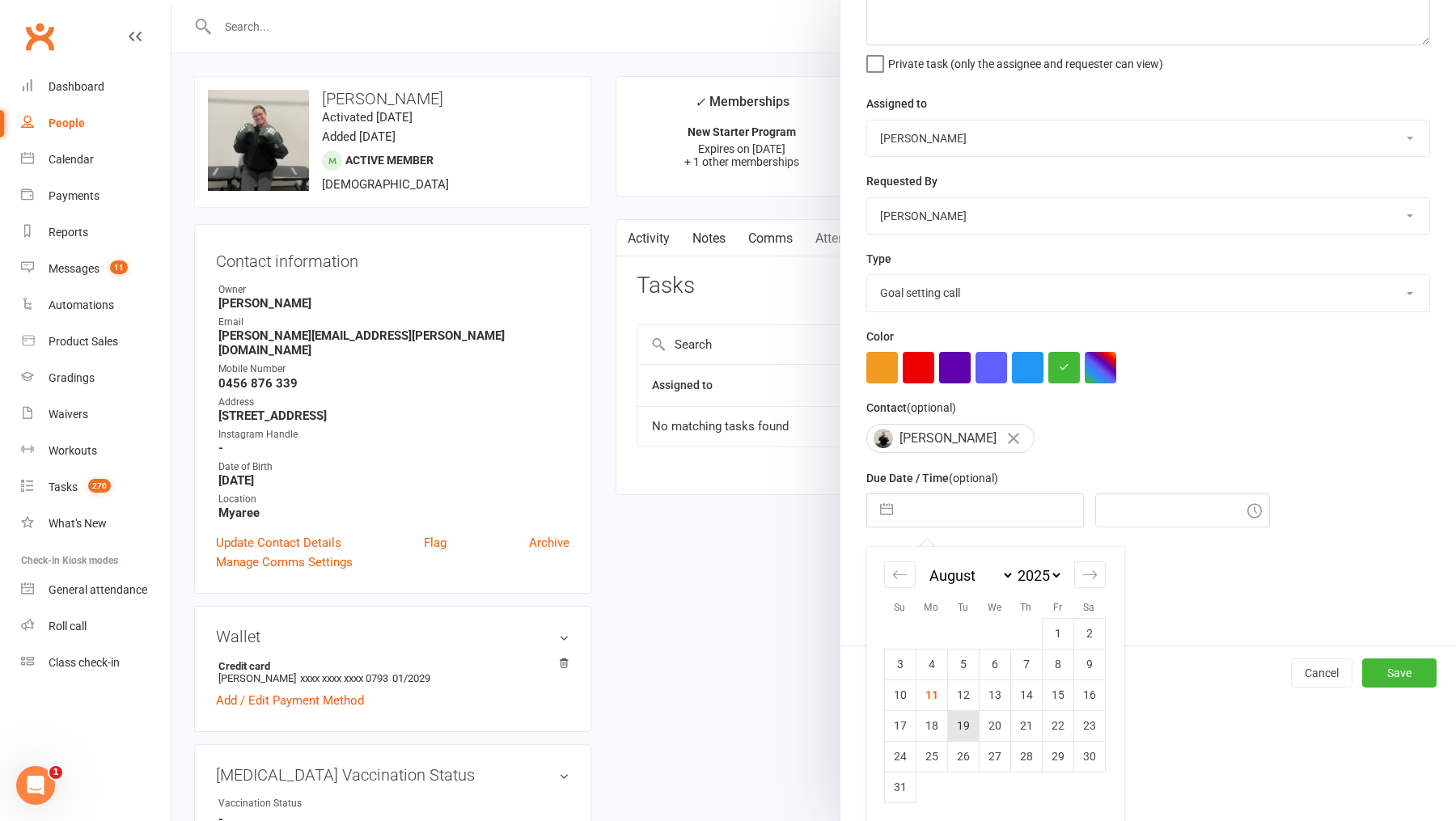
click at [963, 729] on td "19" at bounding box center [962, 725] width 31 height 31
type input "19 Aug 2025"
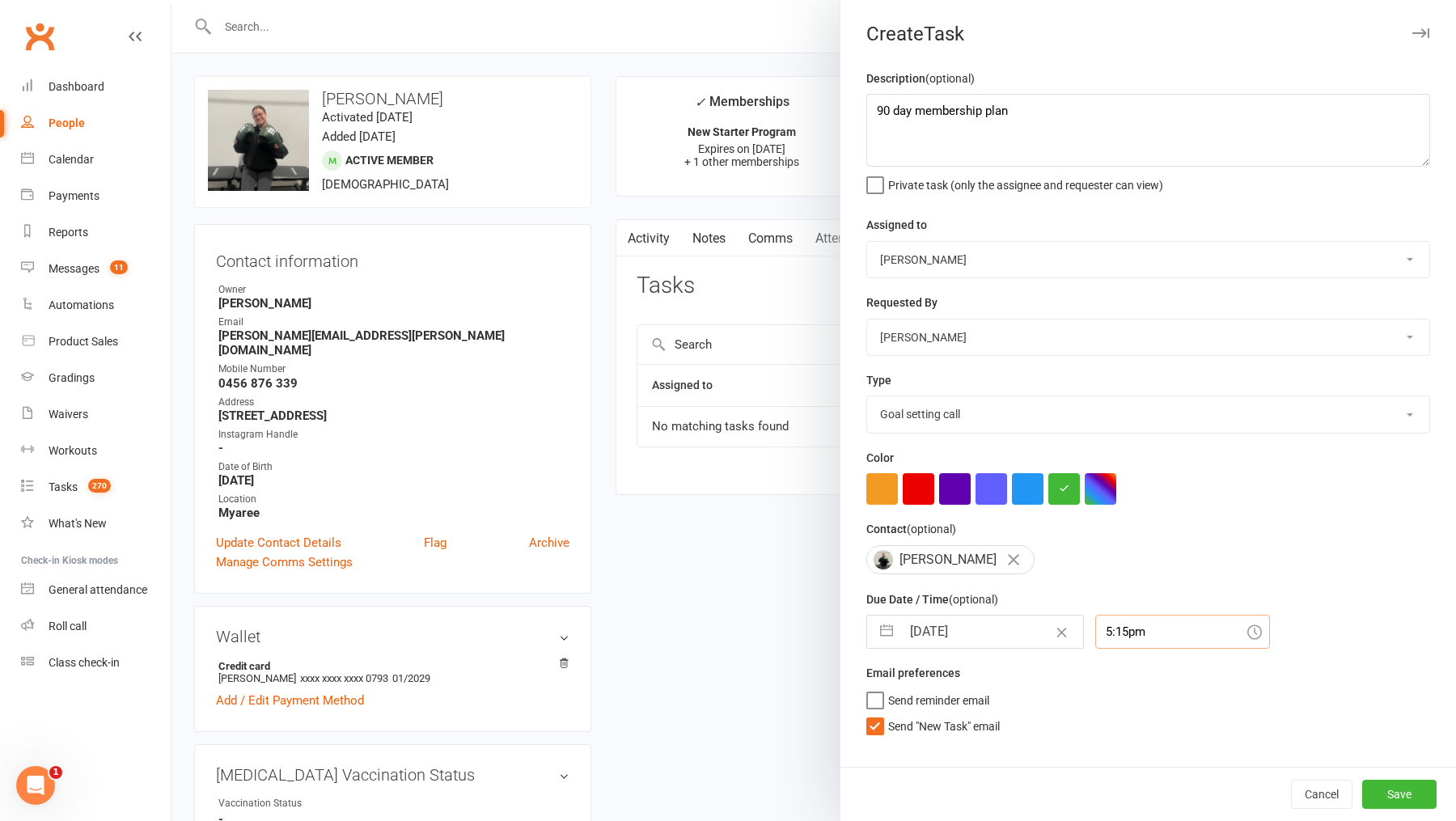
click at [1125, 626] on input "5:15pm" at bounding box center [1183, 632] width 175 height 34
click at [1129, 670] on div "3:00pm" at bounding box center [1183, 677] width 173 height 25
type input "3:00pm"
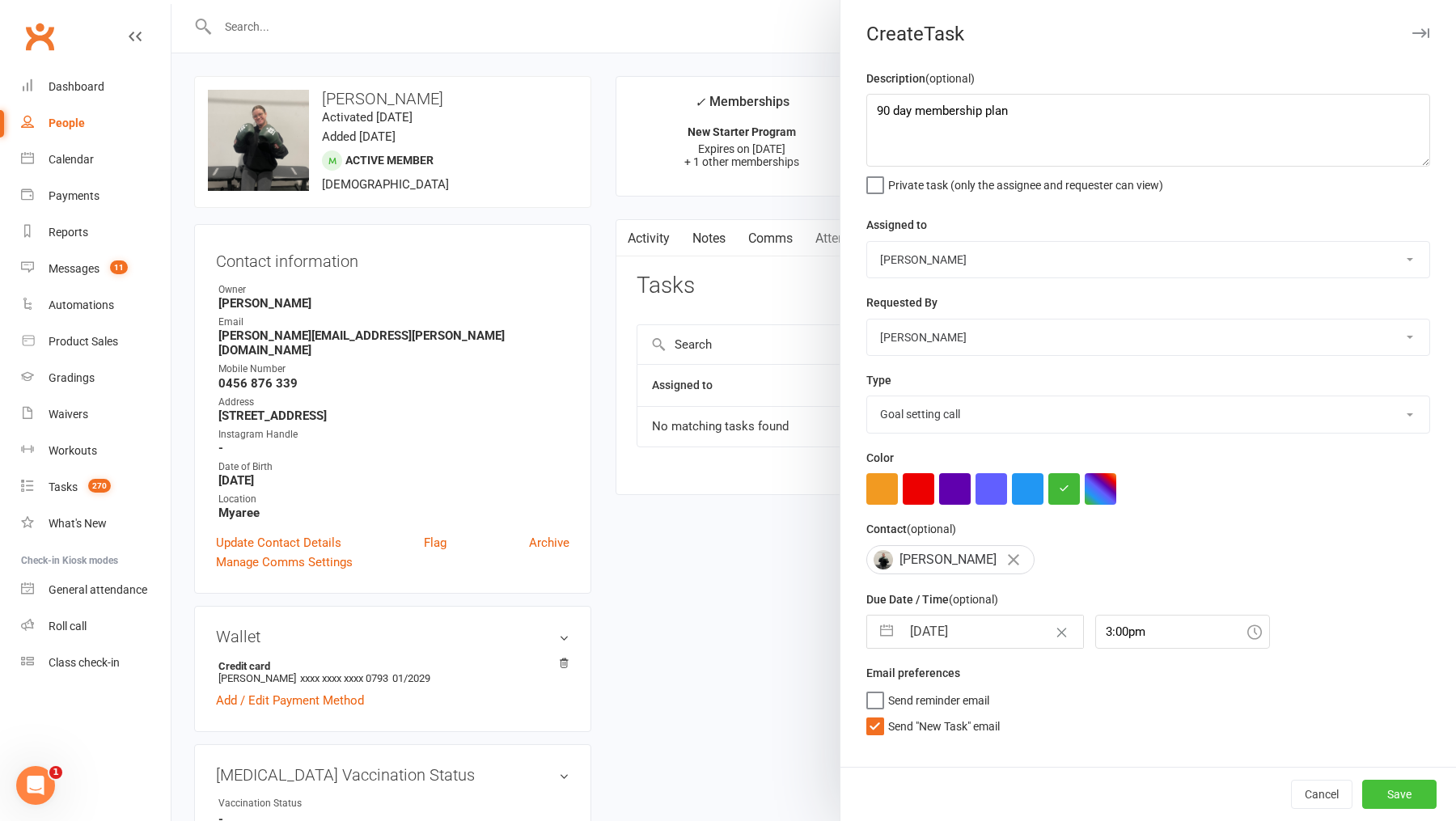
click at [1404, 781] on button "Save" at bounding box center [1399, 794] width 75 height 29
click at [1403, 781] on div "Cancel Save" at bounding box center [1148, 794] width 616 height 54
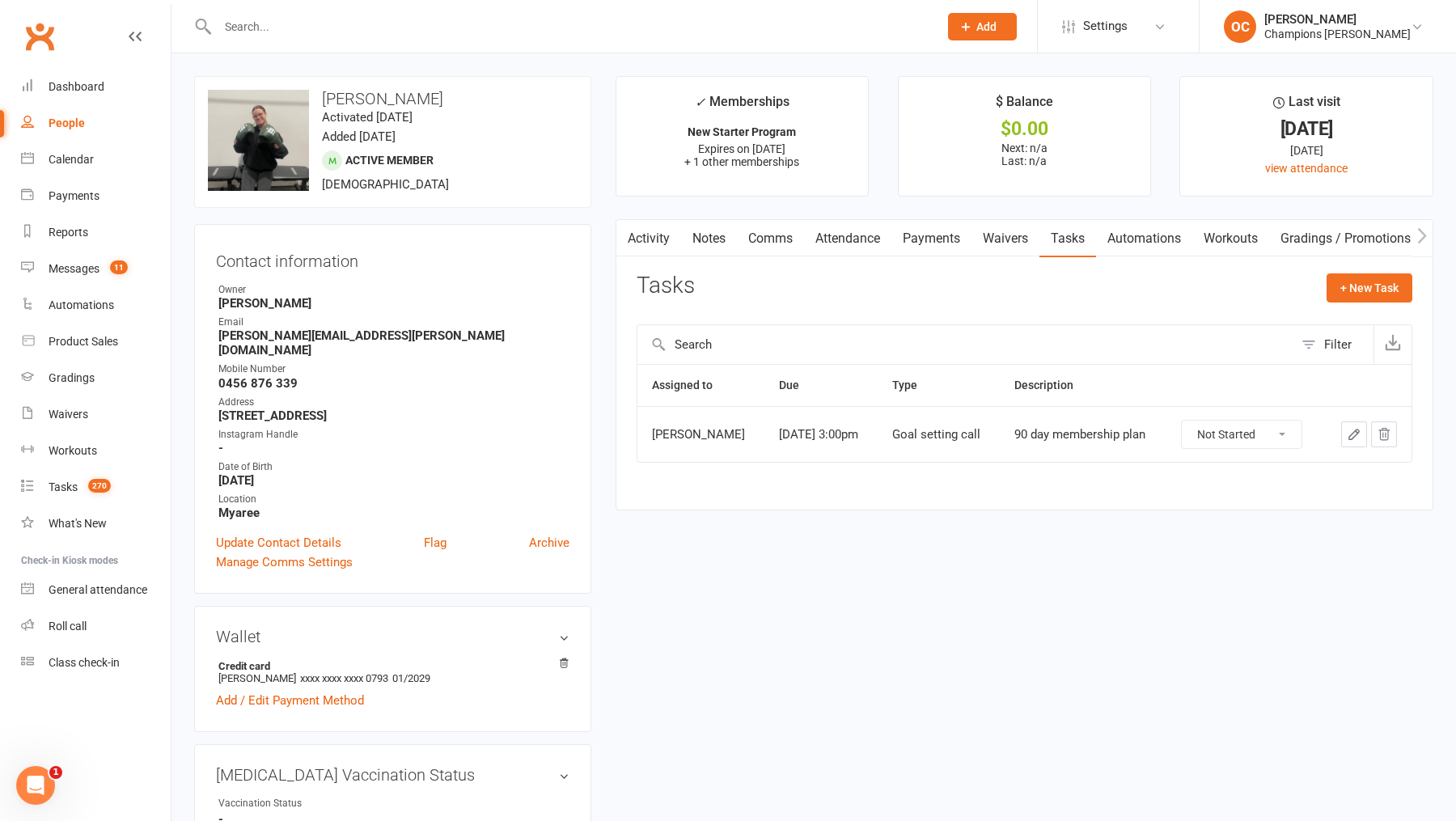
click at [358, 26] on input "text" at bounding box center [570, 26] width 714 height 23
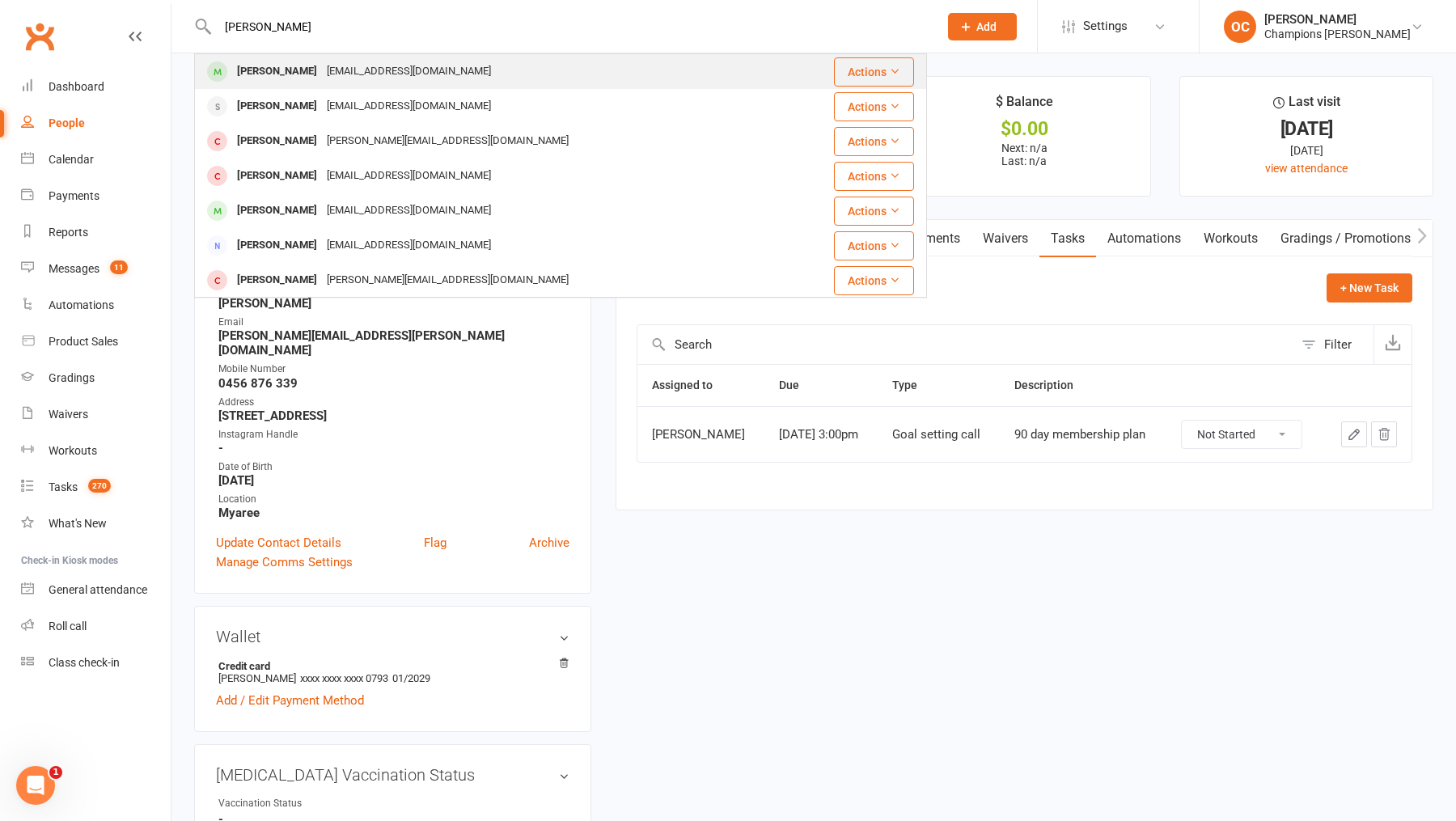
type input "robert dav"
click at [349, 82] on div "Robertdavidson1993@hotmail.com" at bounding box center [408, 71] width 174 height 24
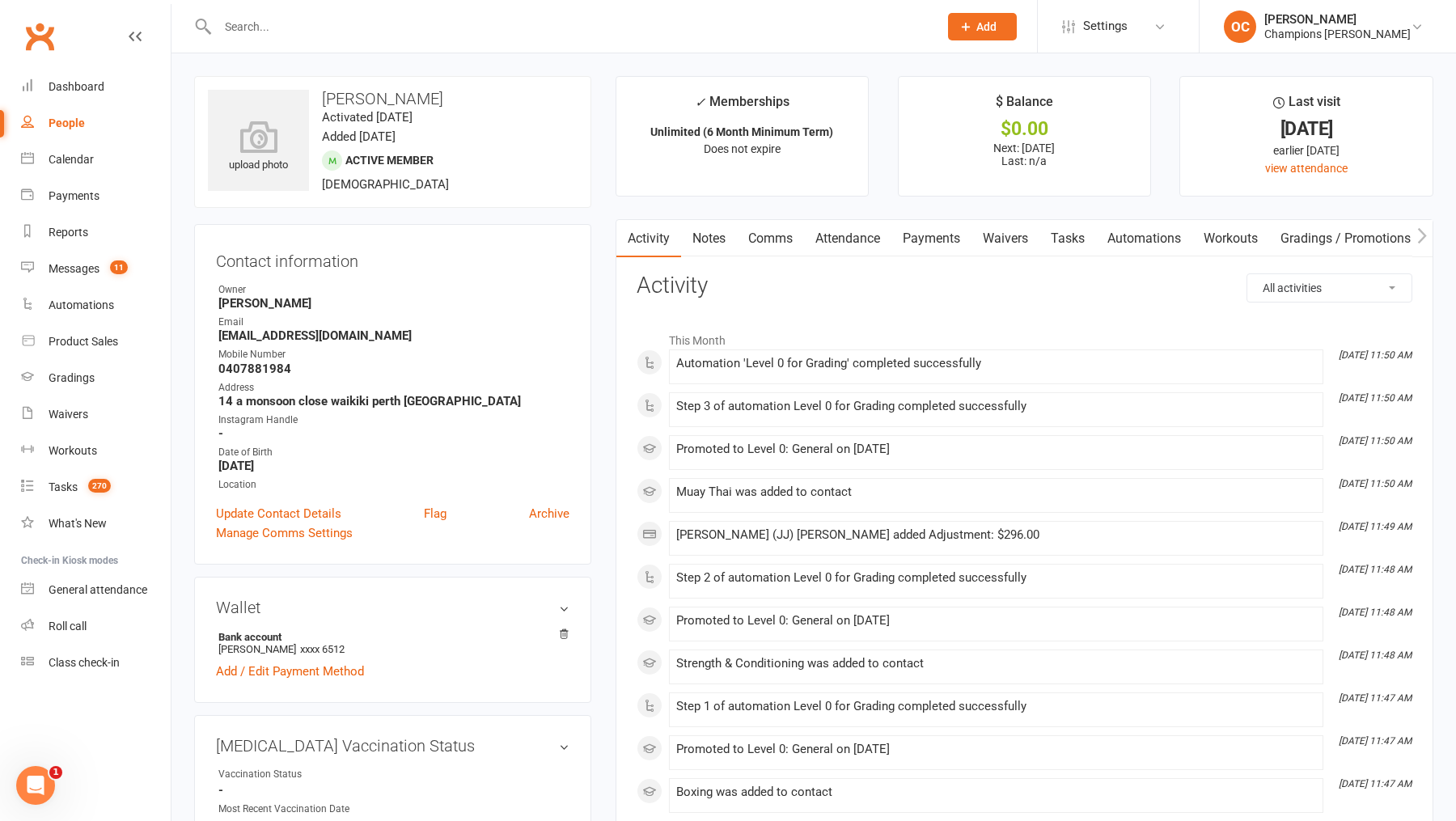
click at [728, 228] on link "Notes" at bounding box center [709, 239] width 56 height 37
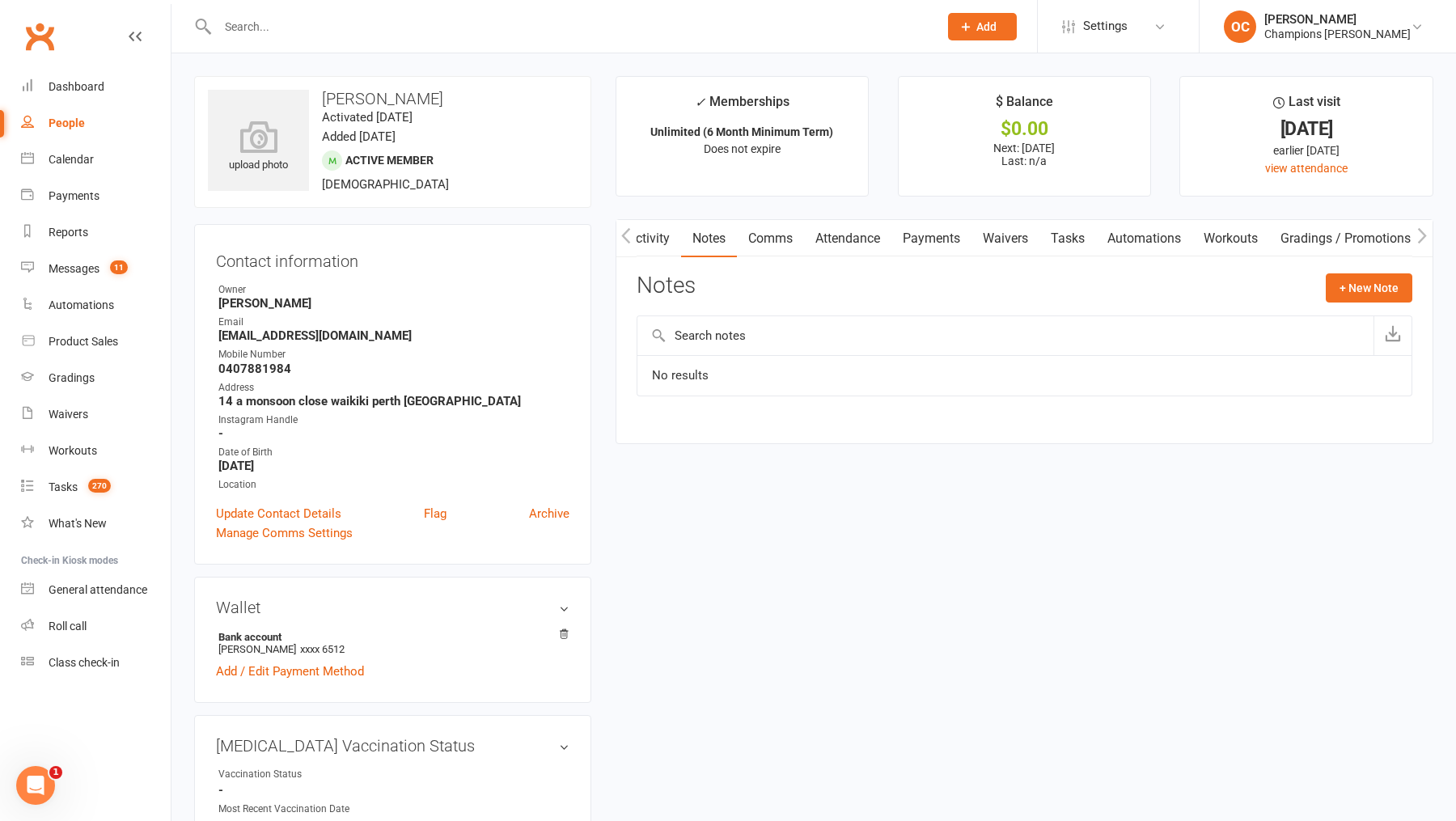
click at [775, 235] on link "Comms" at bounding box center [770, 239] width 67 height 37
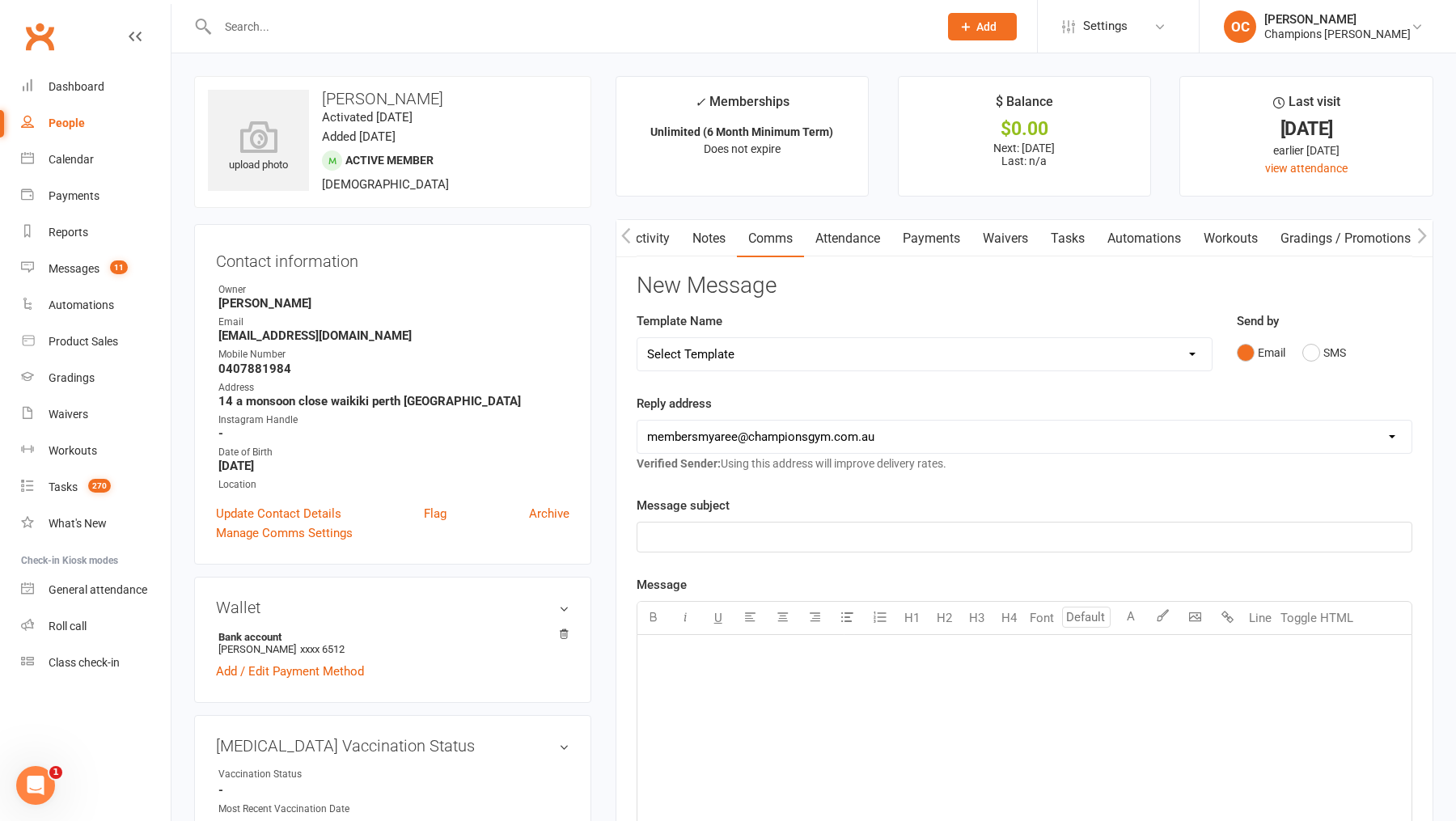
click at [918, 233] on link "Payments" at bounding box center [931, 239] width 80 height 37
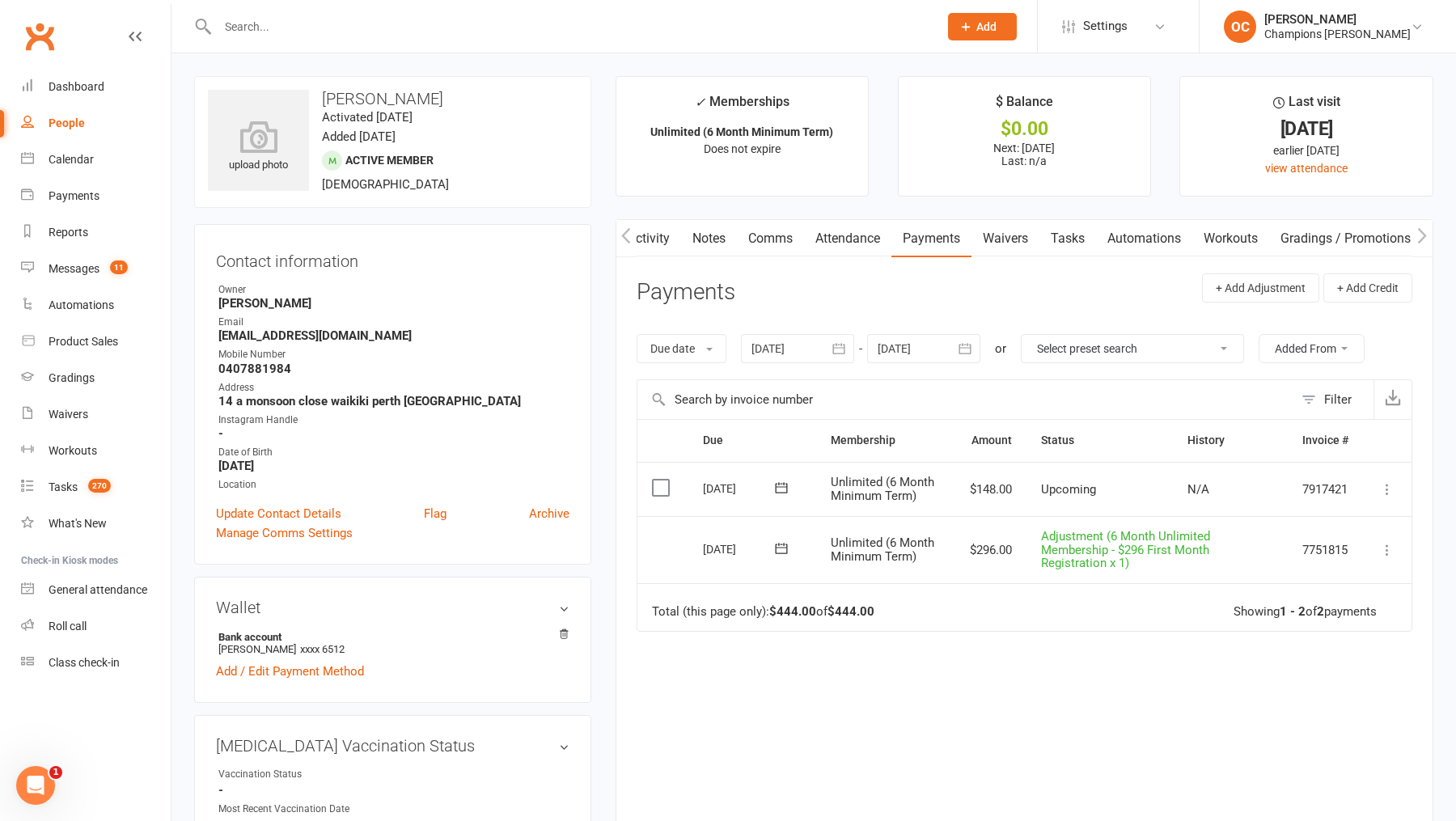
click at [1300, 176] on li "Last visit 11 Aug 2025 earlier today view attendance" at bounding box center [1306, 137] width 254 height 121
click at [1291, 163] on link "view attendance" at bounding box center [1306, 168] width 82 height 13
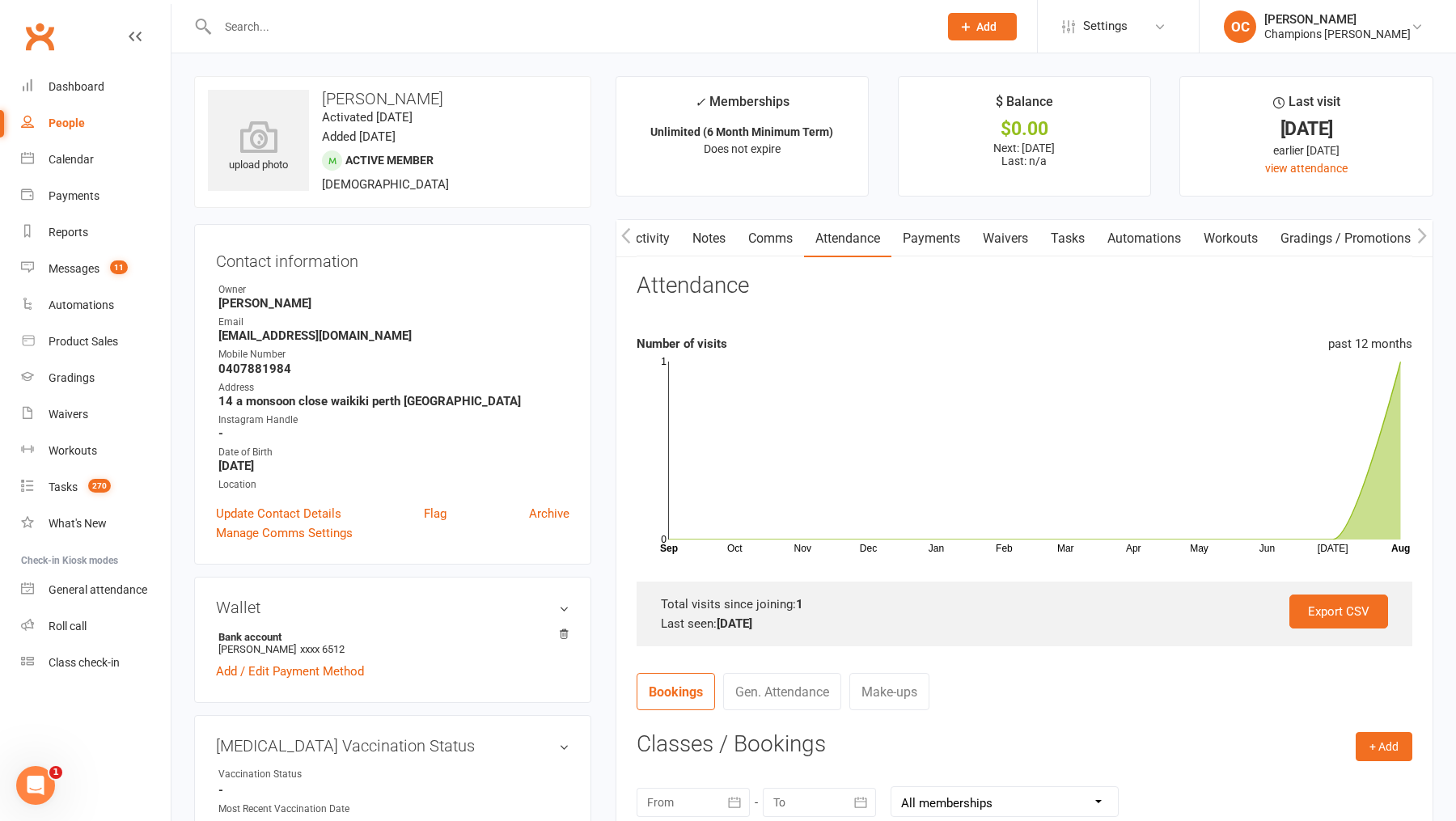
click at [731, 228] on link "Notes" at bounding box center [709, 239] width 56 height 37
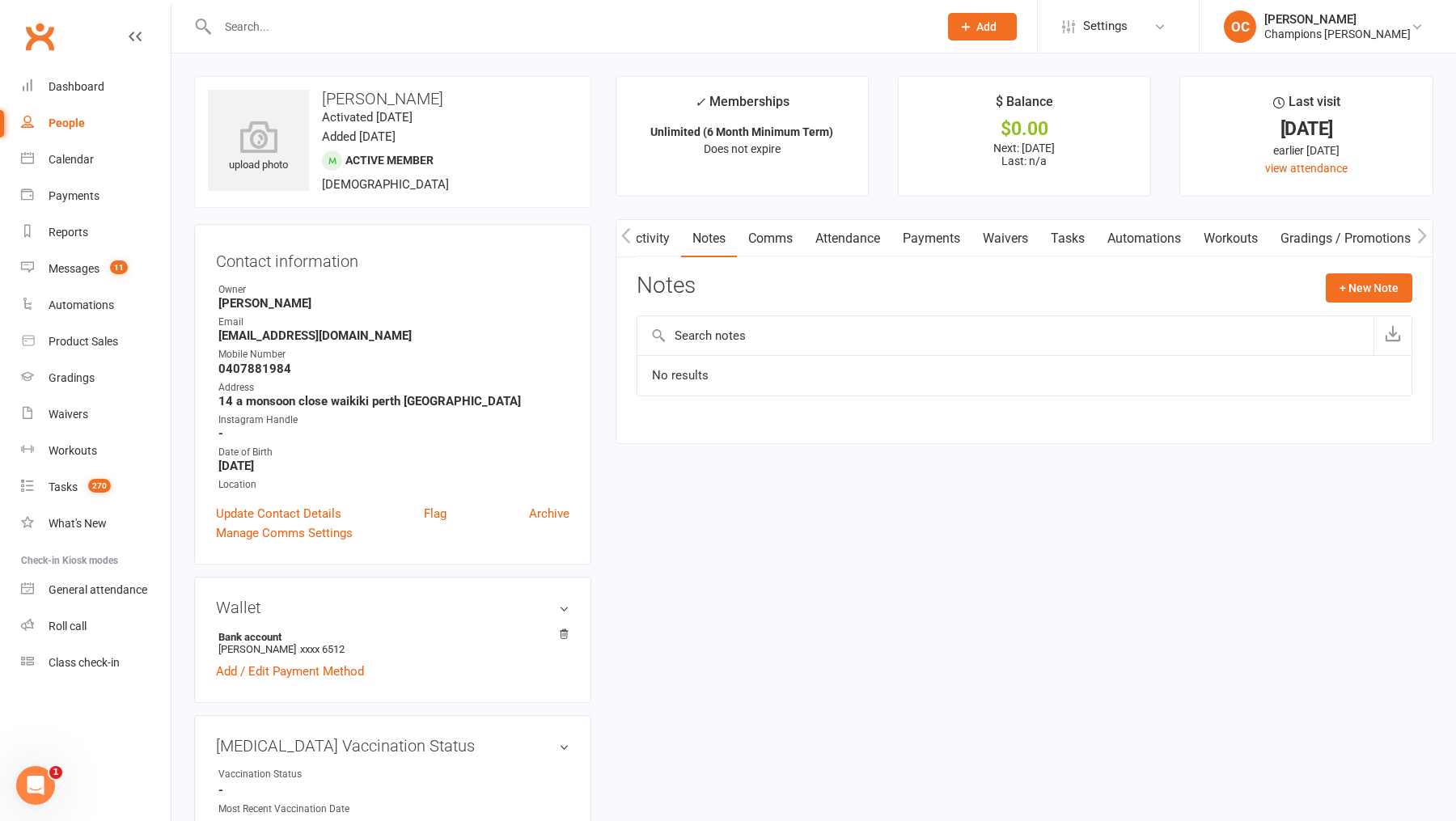
click at [649, 230] on link "Activity" at bounding box center [649, 239] width 65 height 37
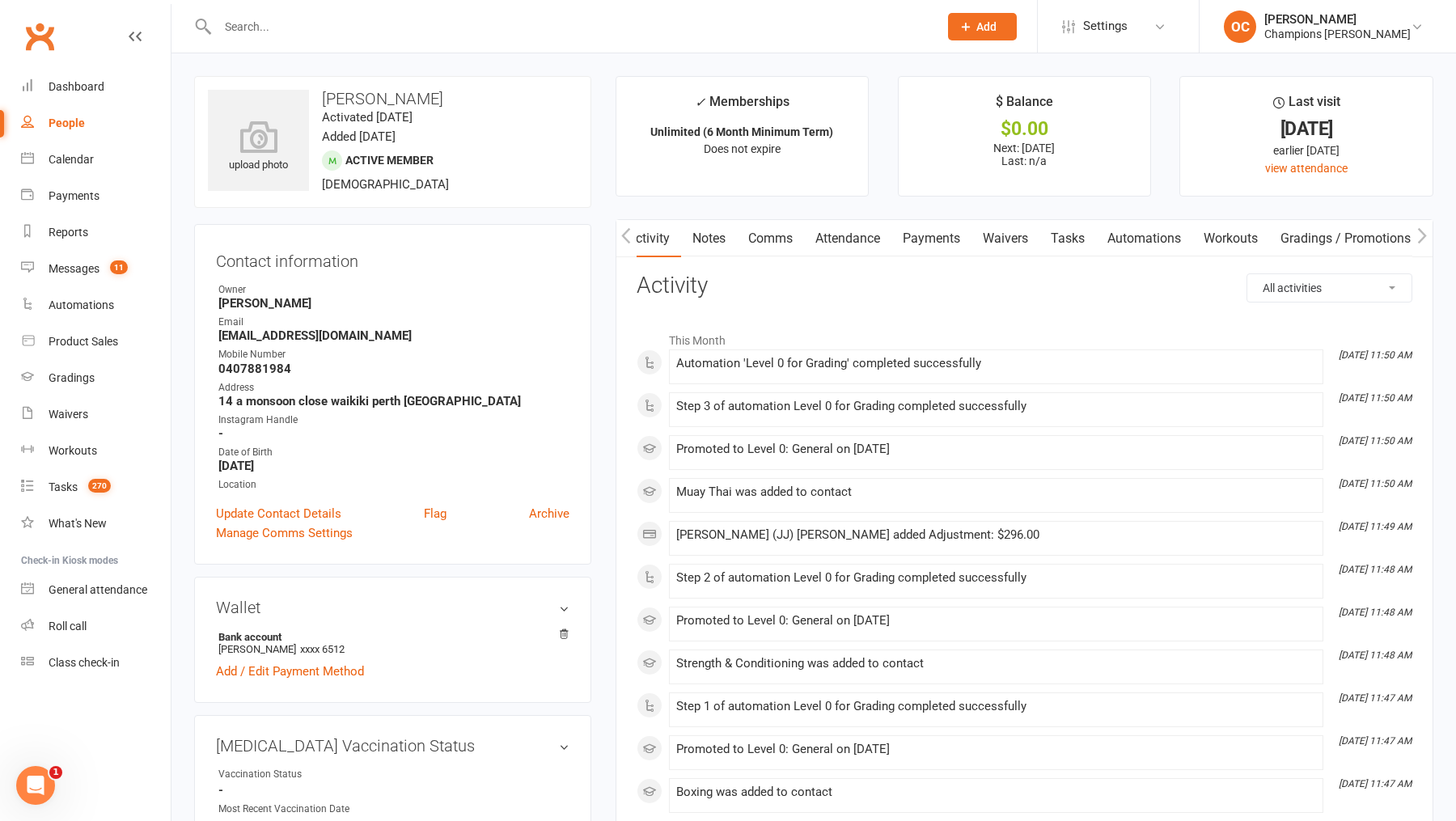
click at [974, 3] on div "Prospect Member Non-attending contact Class / event Appointment Grading event T…" at bounding box center [982, 26] width 110 height 53
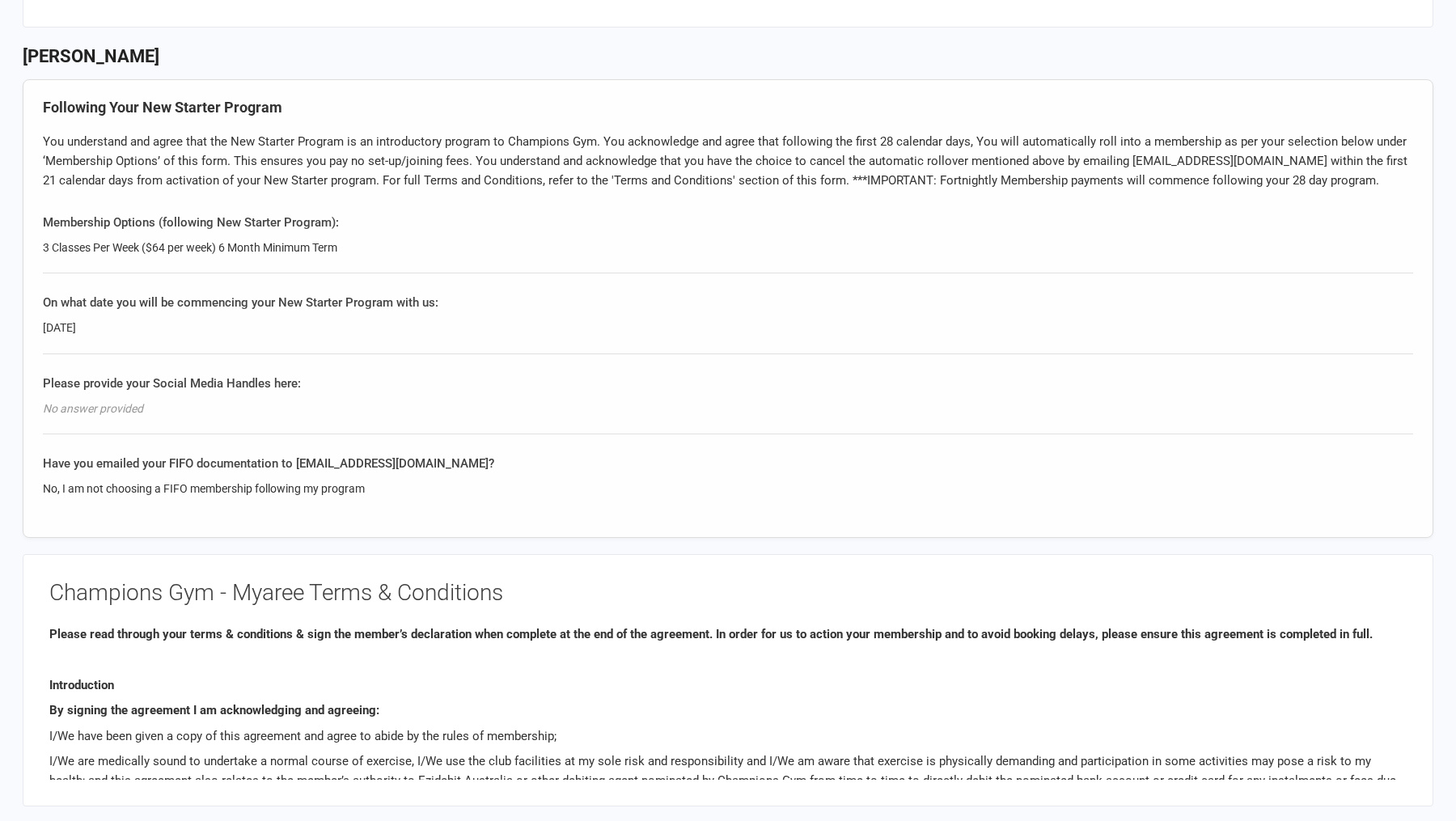
scroll to position [1032, 0]
